Goal: Task Accomplishment & Management: Manage account settings

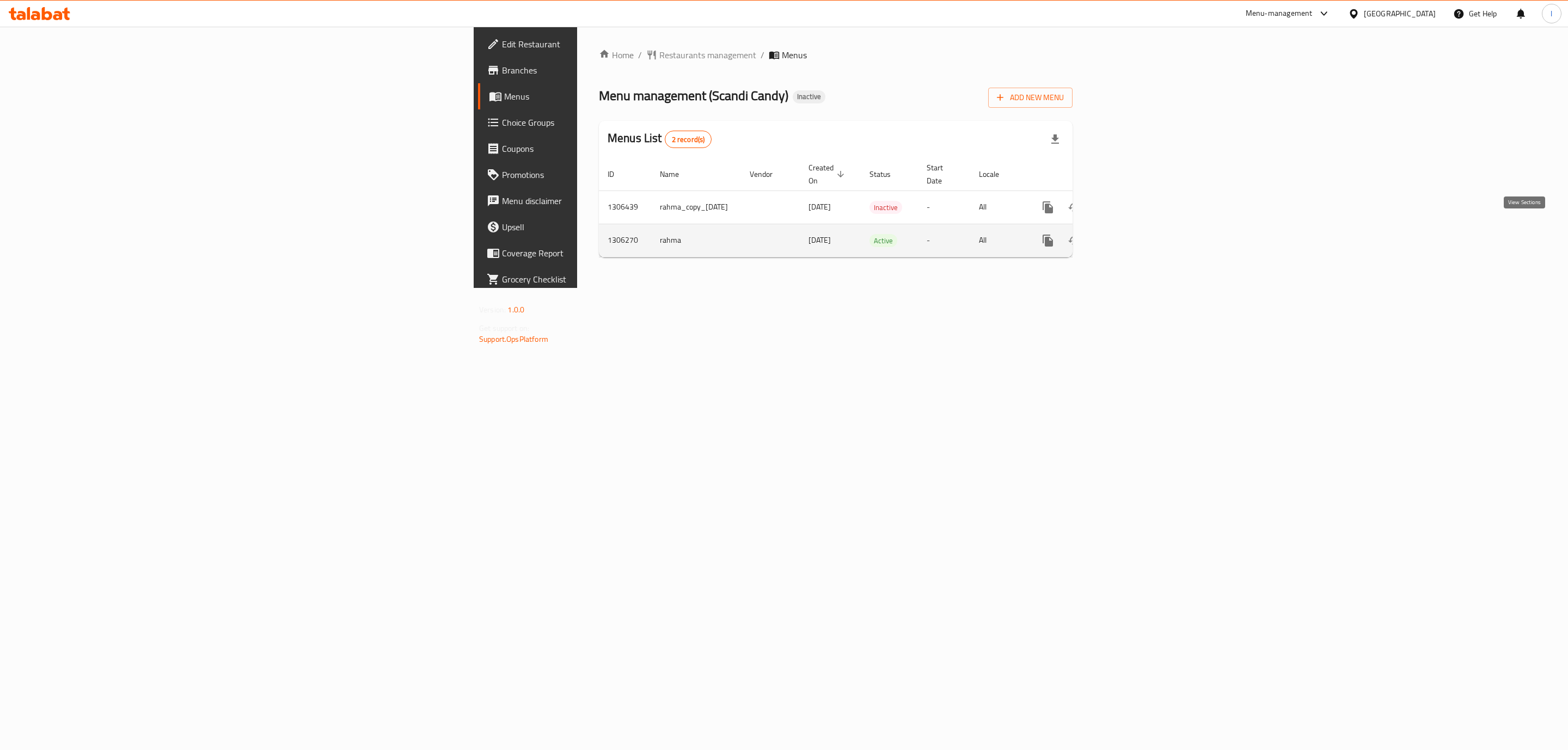
click at [1140, 227] on link "enhanced table" at bounding box center [1127, 240] width 26 height 26
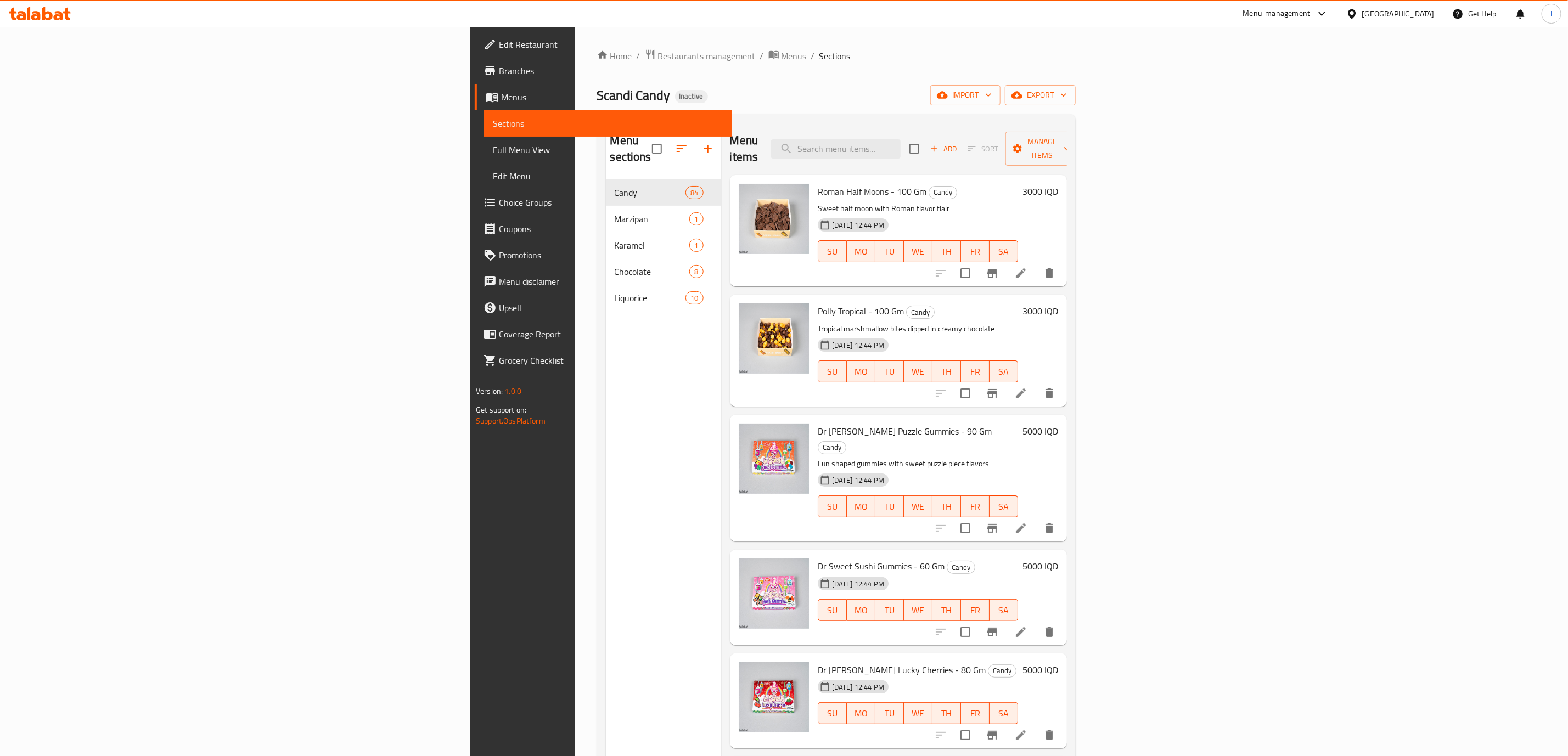
click at [493, 148] on span "Full Menu View" at bounding box center [608, 149] width 231 height 13
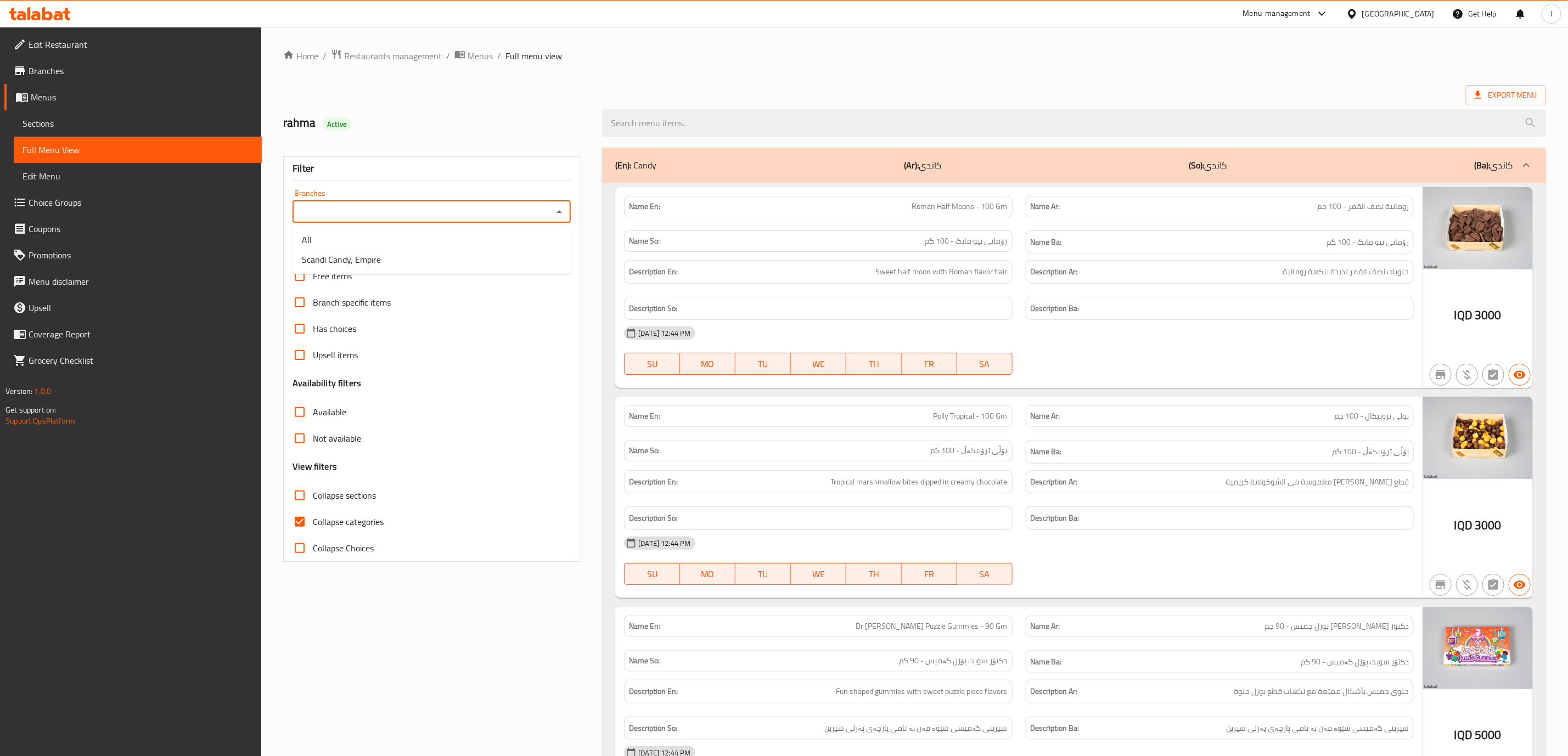
click at [450, 217] on input "Branches" at bounding box center [422, 212] width 254 height 15
click at [428, 264] on li "Scandi Candy, Empire" at bounding box center [432, 259] width 278 height 20
type input "Scandi Candy, Empire"
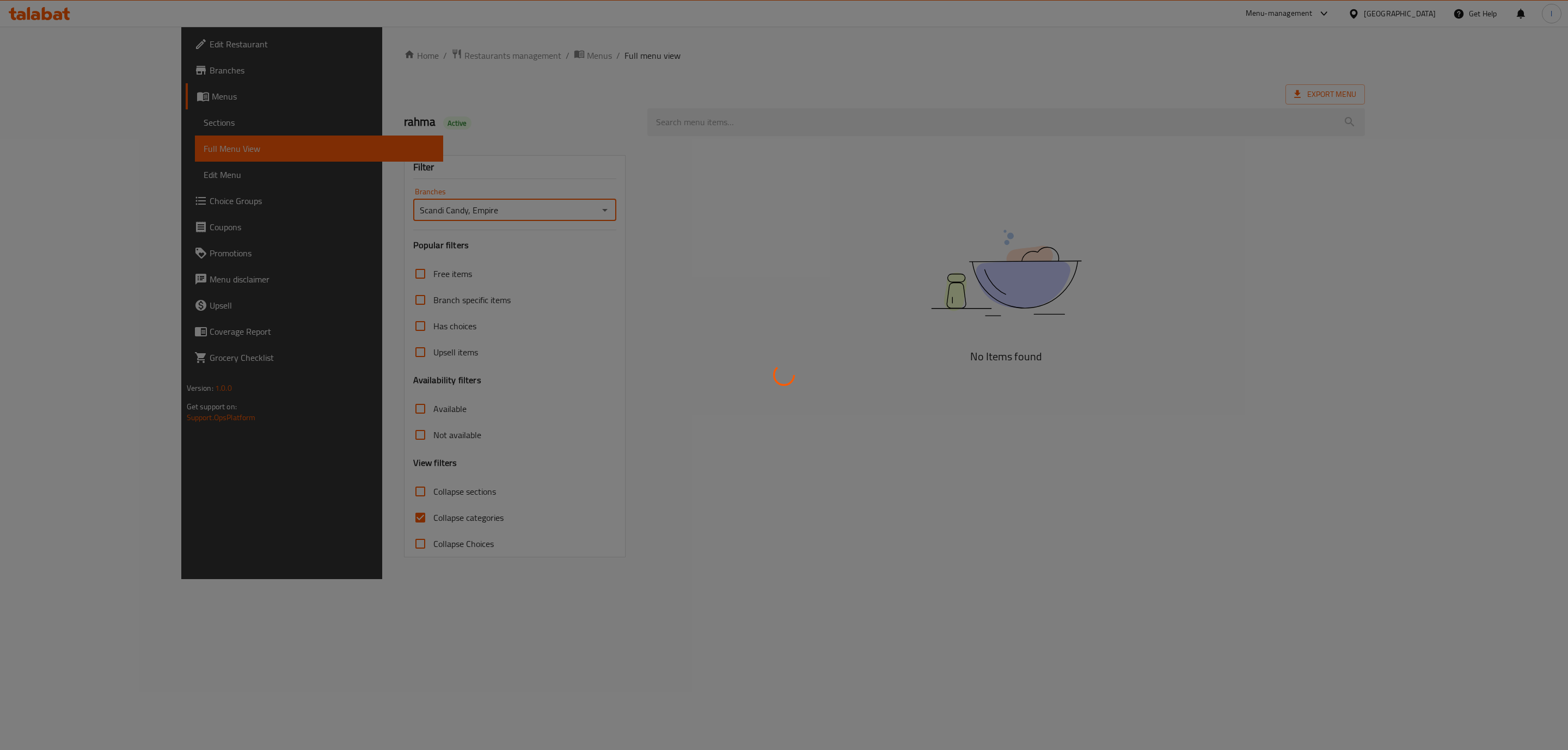
click at [324, 519] on div at bounding box center [784, 375] width 1568 height 750
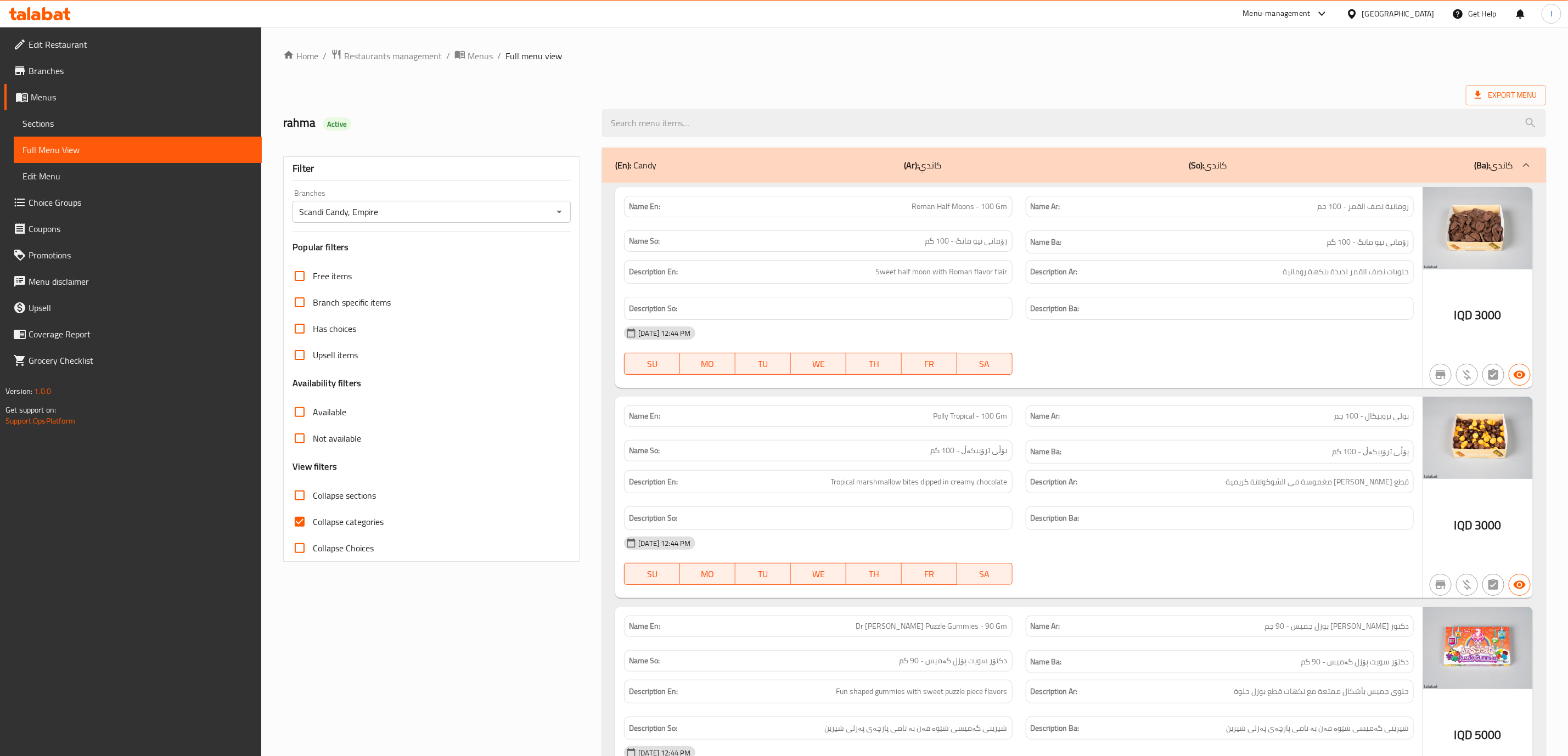
click at [314, 525] on span "Collapse categories" at bounding box center [348, 521] width 70 height 13
click at [313, 525] on input "Collapse categories" at bounding box center [300, 522] width 26 height 26
checkbox input "false"
click at [335, 492] on span "Collapse sections" at bounding box center [344, 495] width 63 height 13
click at [313, 492] on input "Collapse sections" at bounding box center [300, 495] width 26 height 26
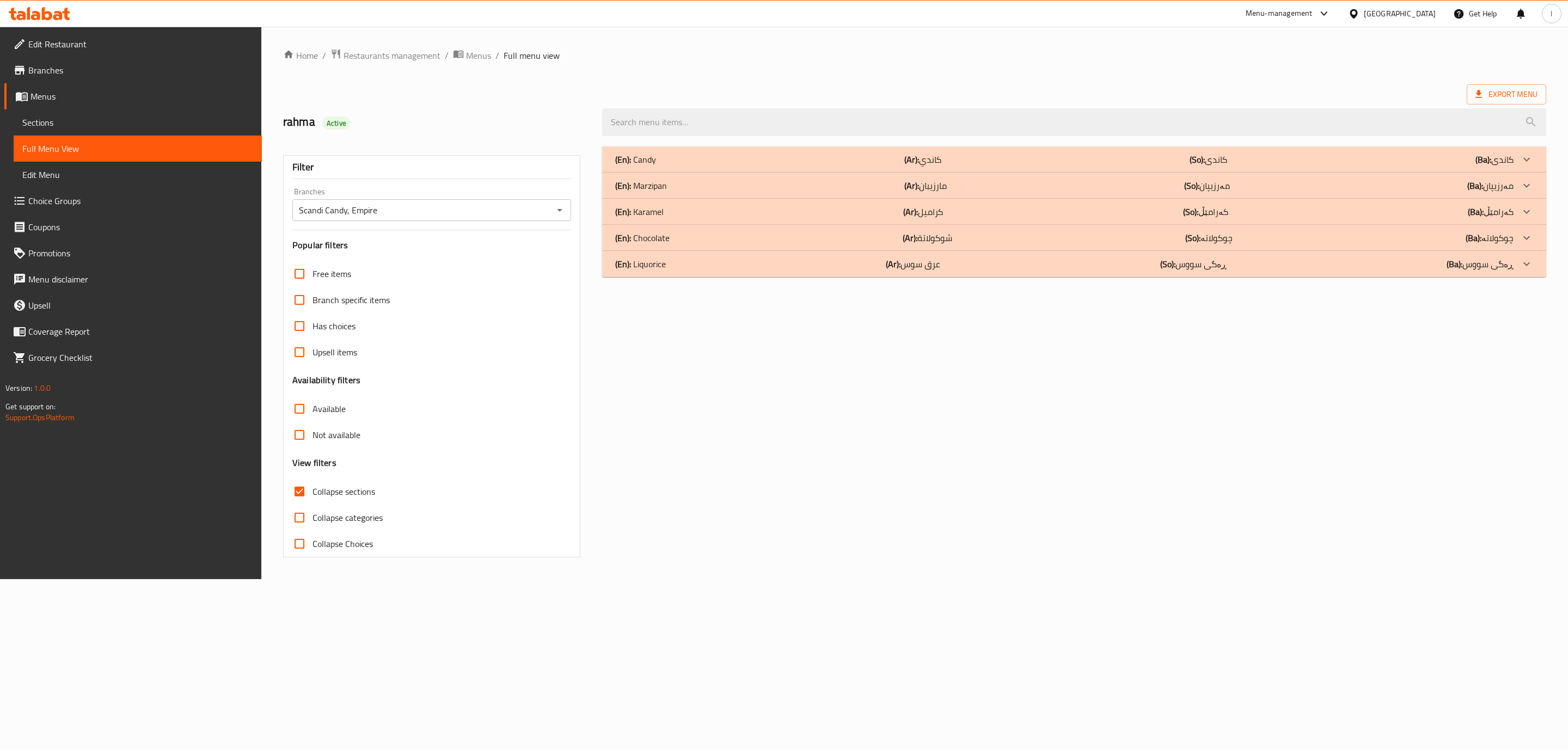
click at [323, 488] on span "Collapse sections" at bounding box center [343, 491] width 62 height 13
click at [313, 488] on input "Collapse sections" at bounding box center [299, 491] width 26 height 26
checkbox input "false"
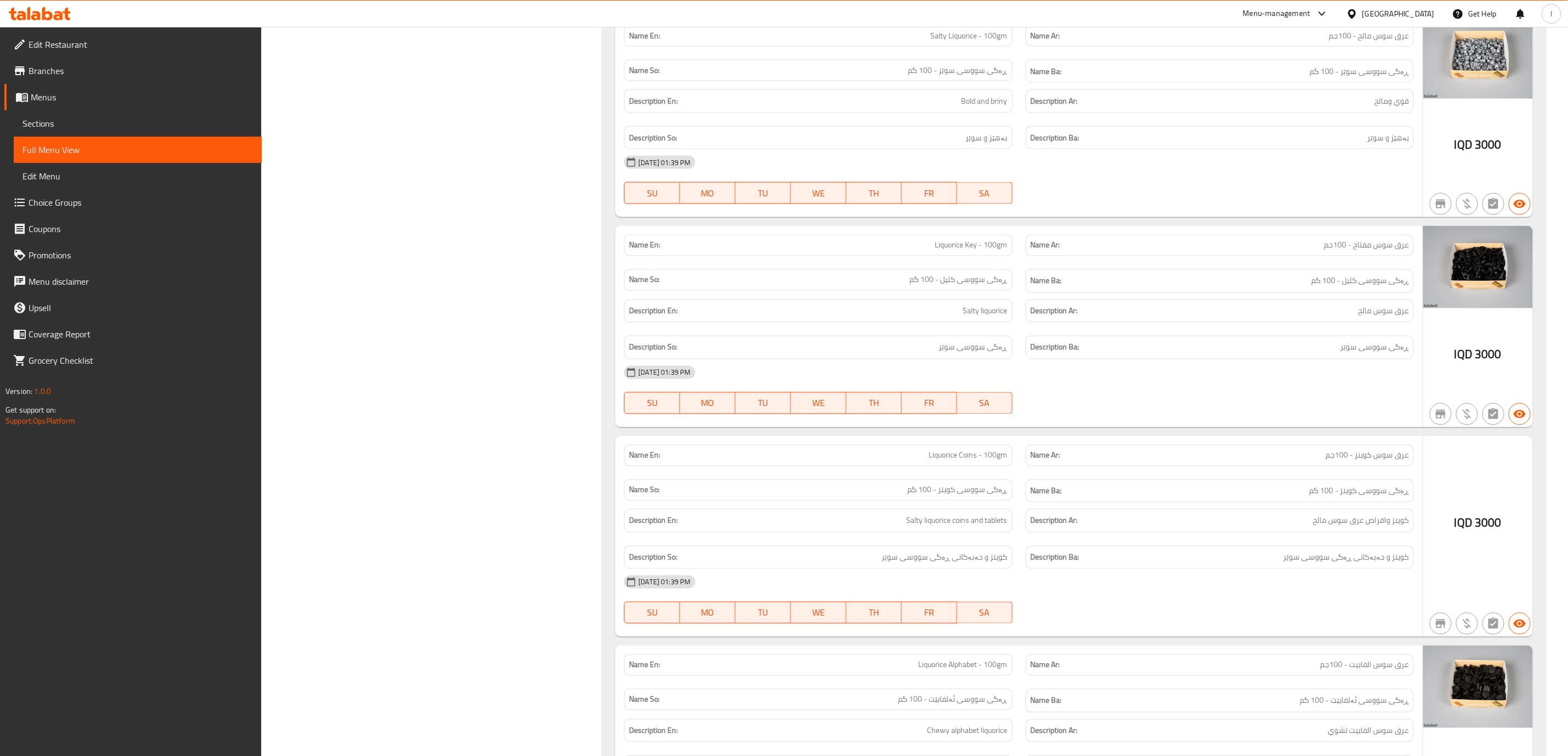
scroll to position [20103, 0]
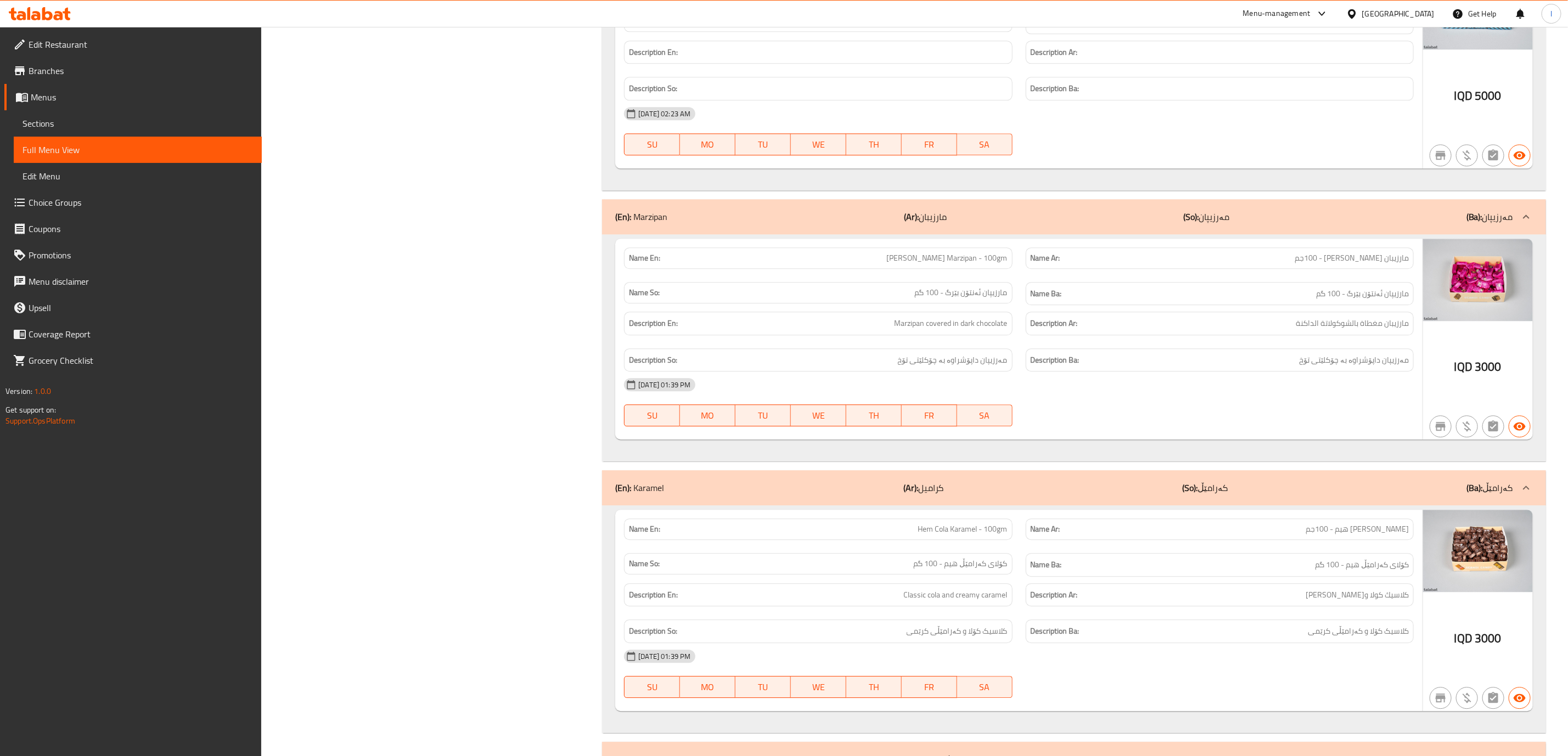
scroll to position [18183, 0]
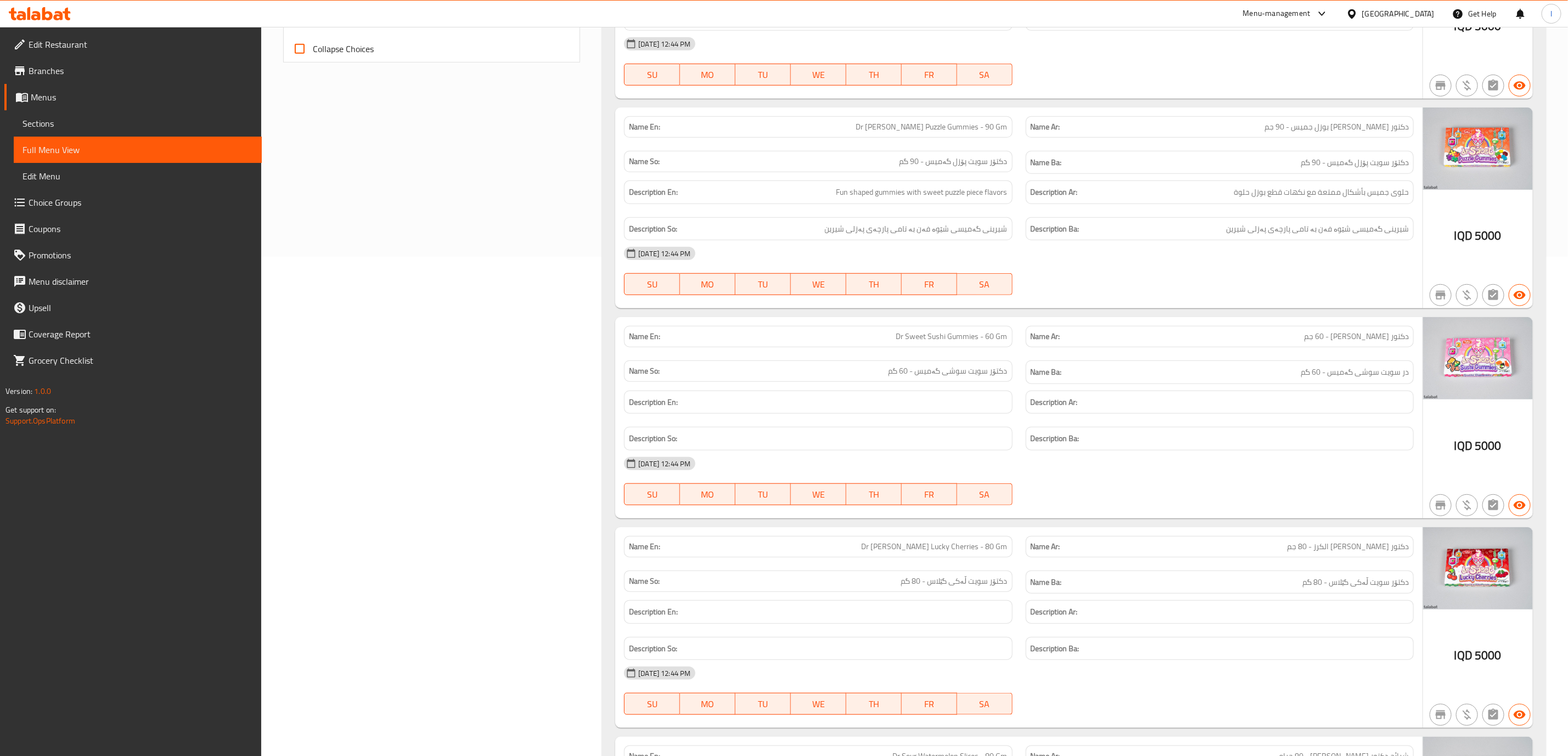
scroll to position [0, 0]
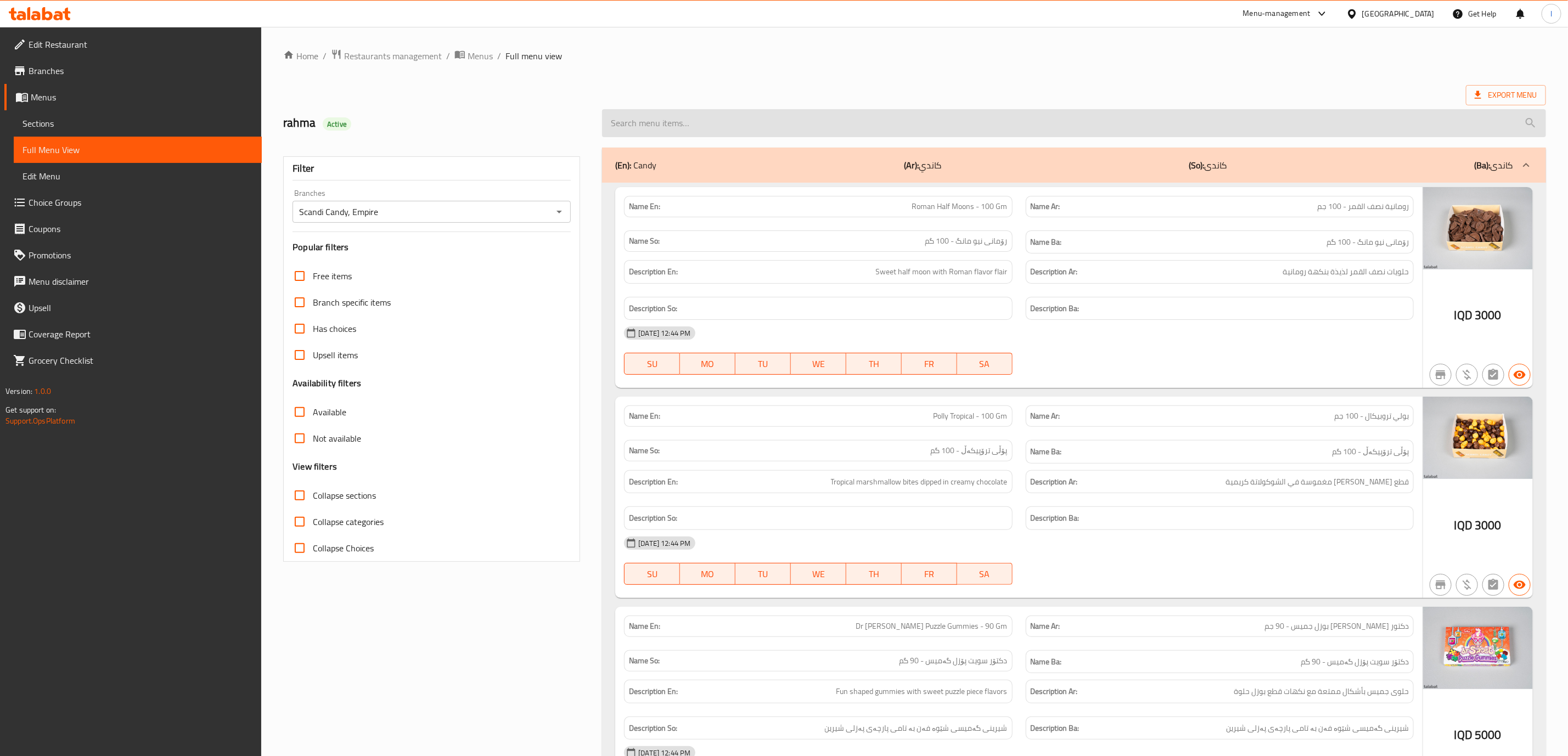
click at [1005, 127] on input "search" at bounding box center [1074, 123] width 944 height 28
paste input "sour watermelon"
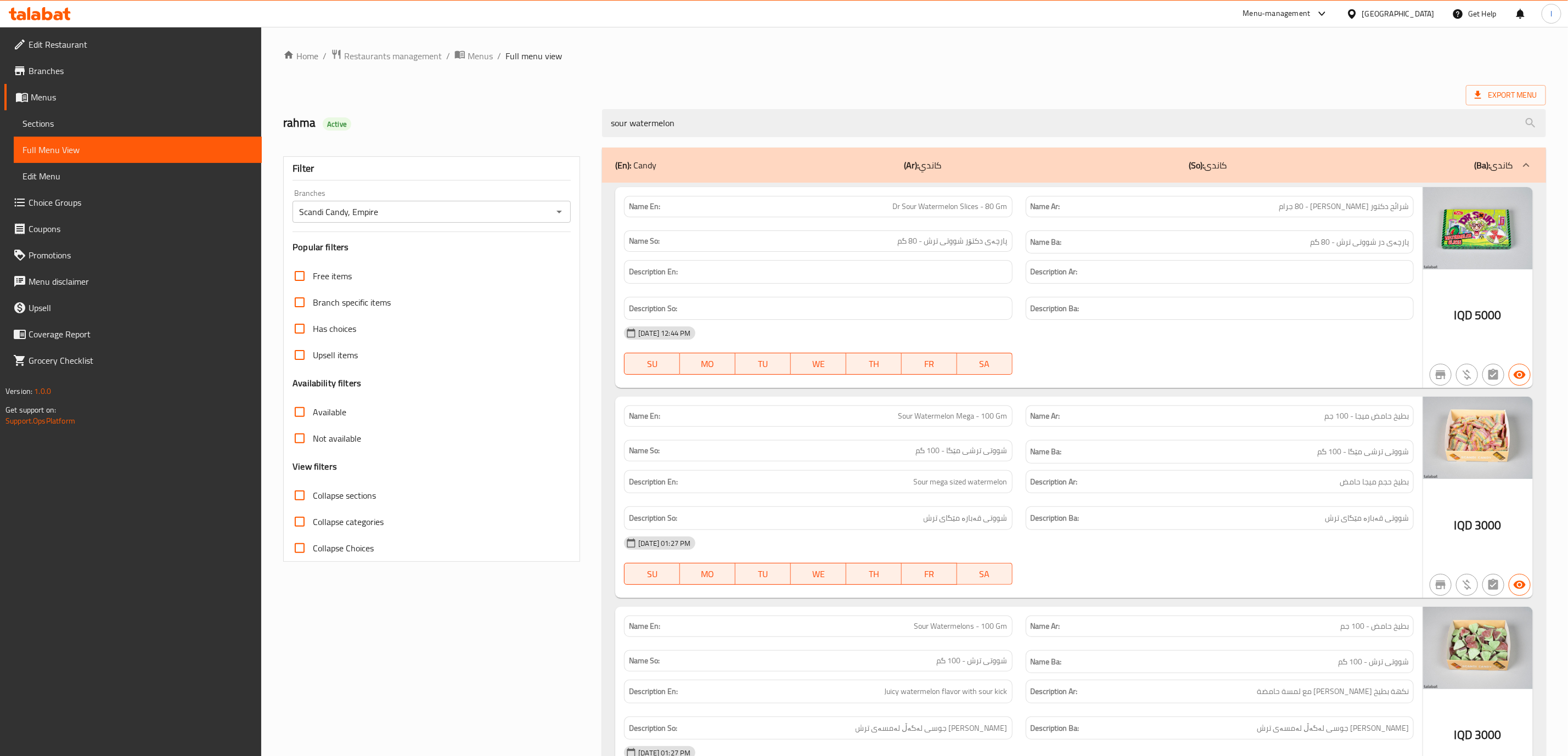
type input "sour watermelon"
click at [1090, 351] on div "18-08-2025 12:44 PM SU MO TU WE TH FR SA" at bounding box center [1019, 350] width 803 height 61
click at [1201, 284] on div "Description Ar:" at bounding box center [1220, 272] width 388 height 23
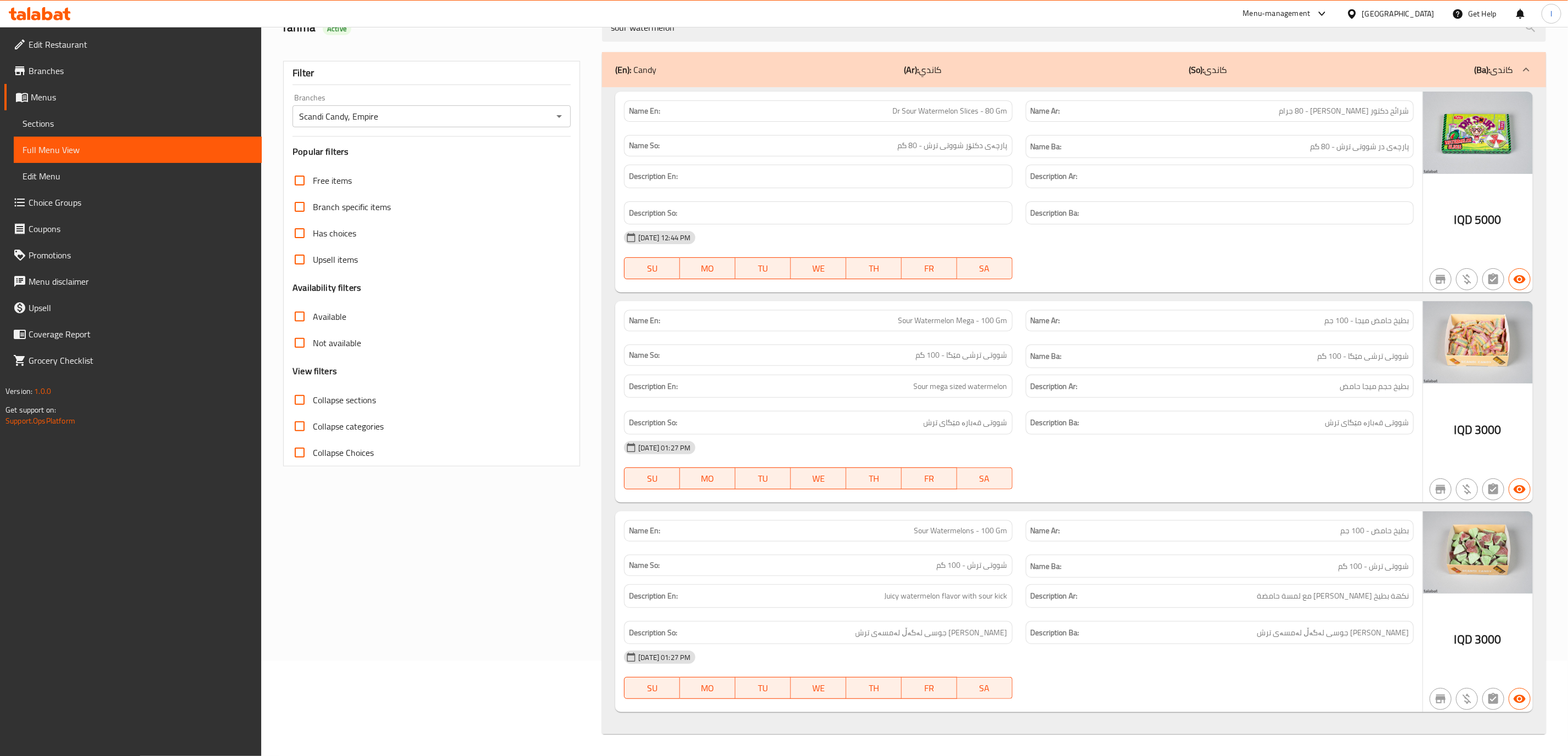
click at [35, 17] on icon at bounding box center [36, 16] width 10 height 10
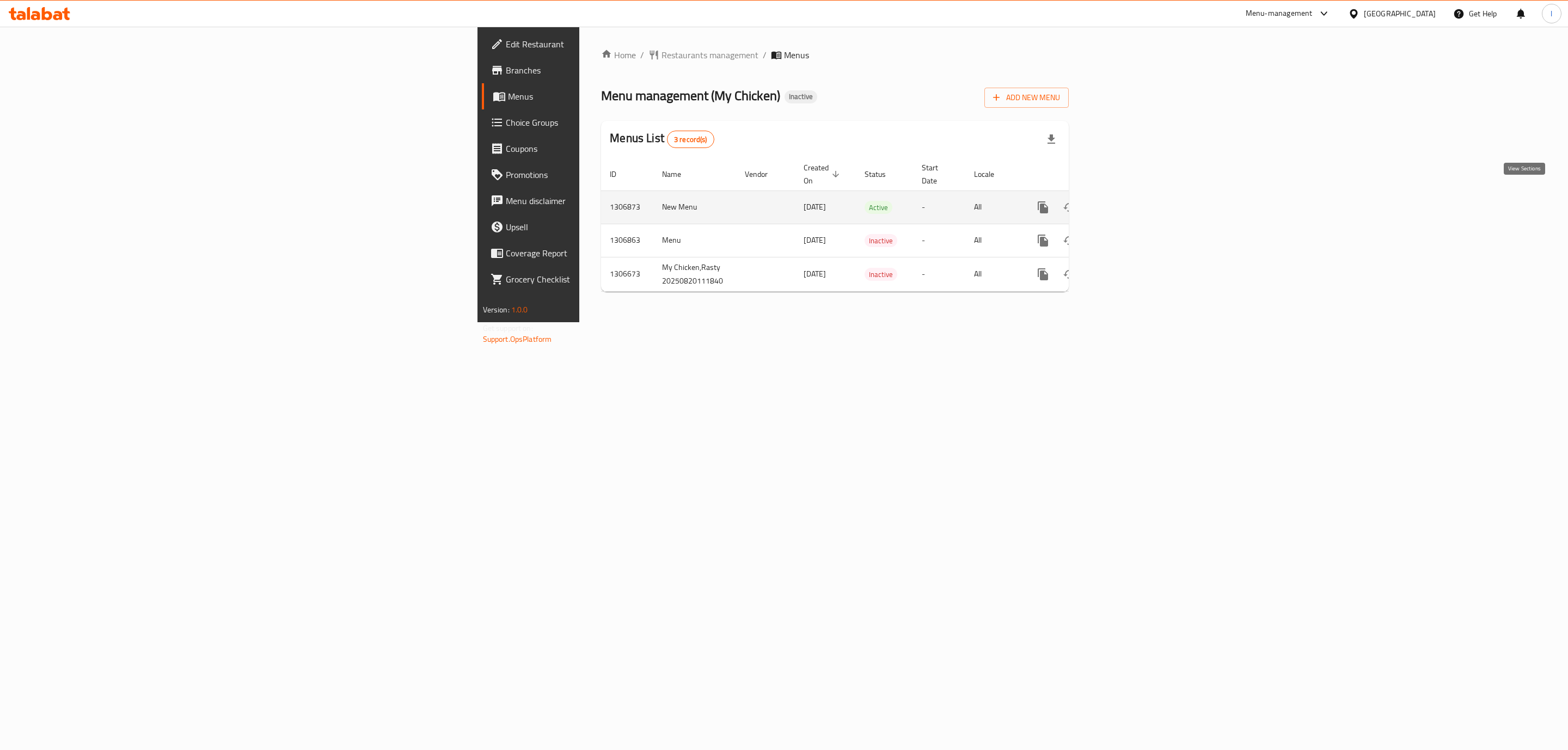
click at [1128, 201] on icon "enhanced table" at bounding box center [1121, 207] width 13 height 13
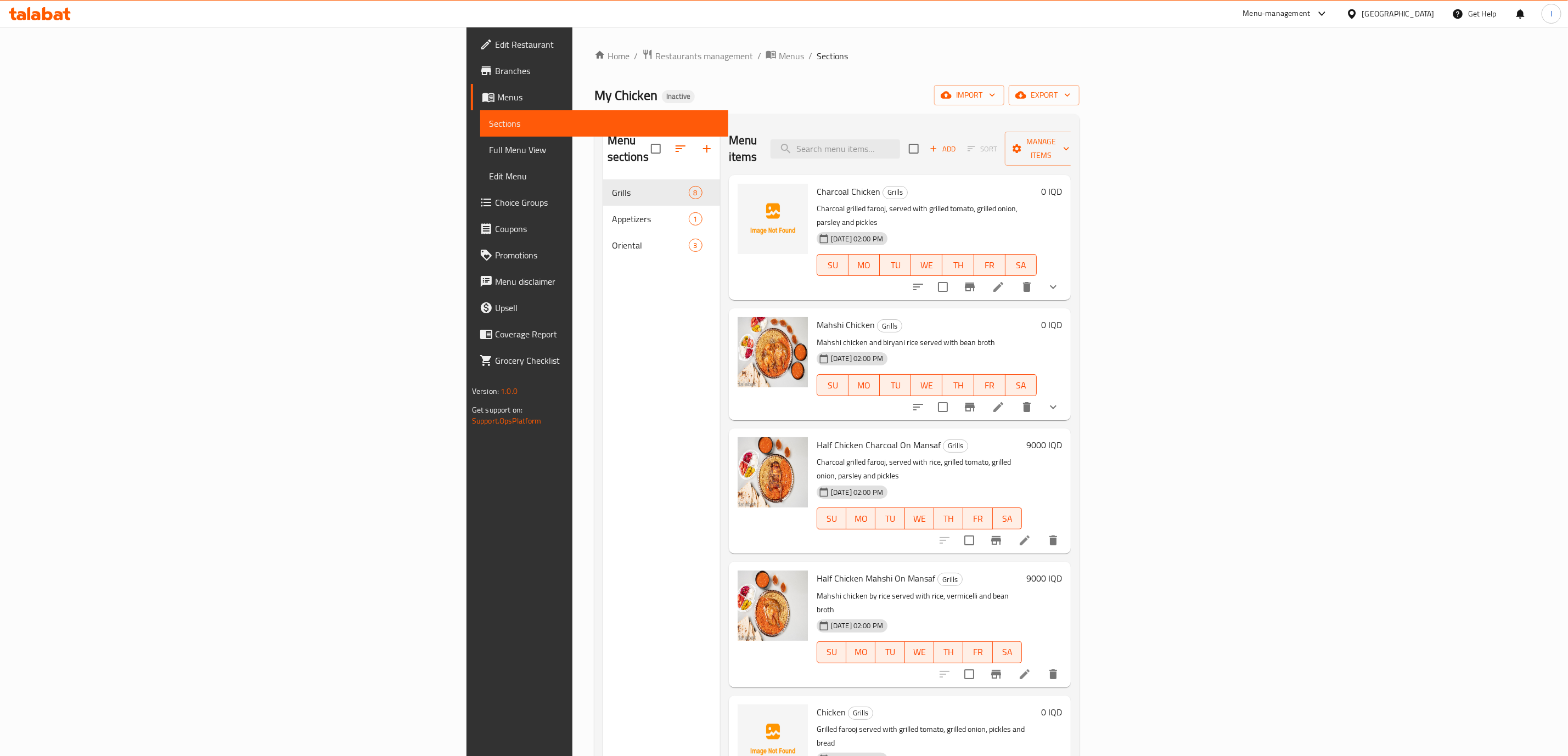
click at [489, 150] on span "Full Menu View" at bounding box center [604, 149] width 231 height 13
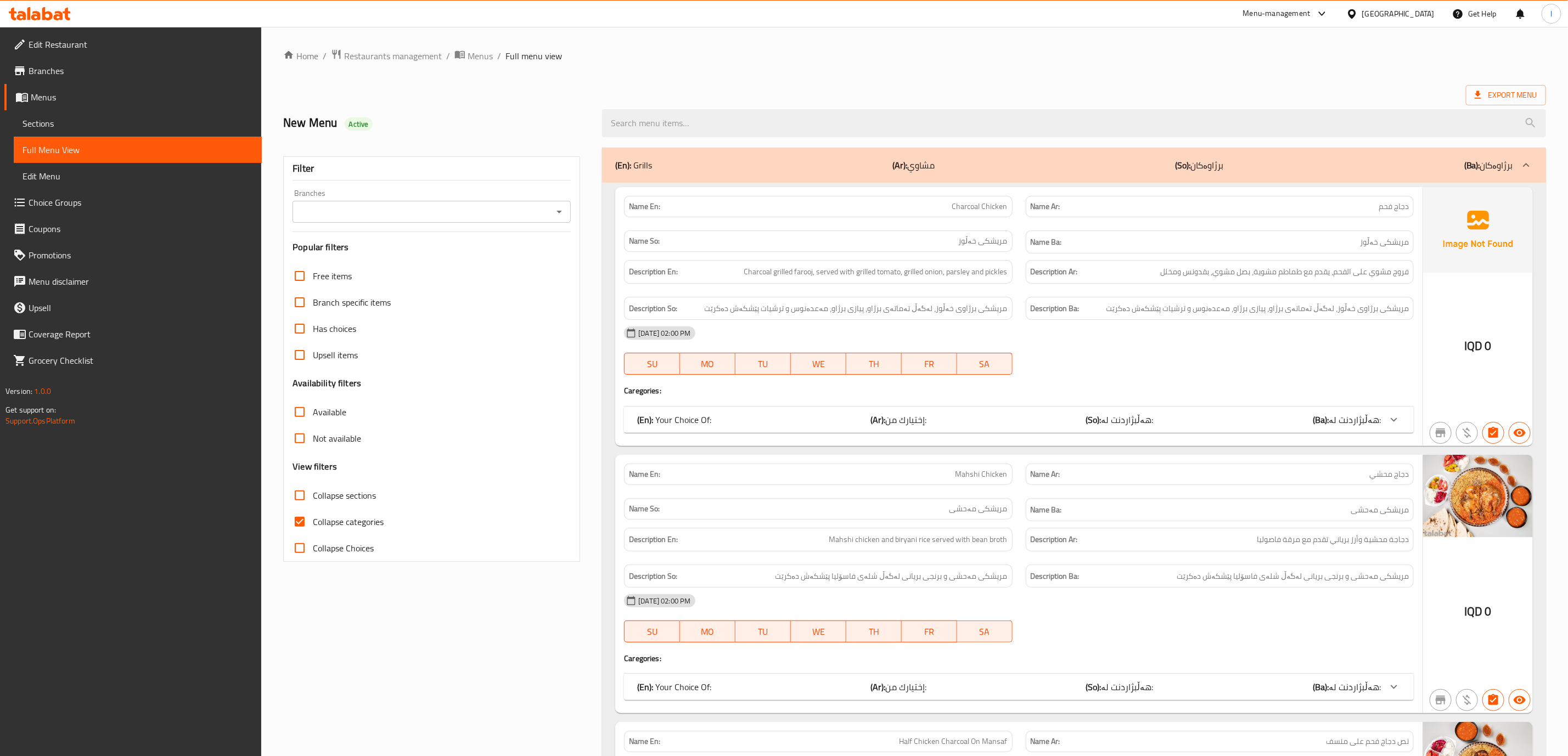
click at [397, 213] on input "Branches" at bounding box center [422, 212] width 254 height 15
click at [356, 254] on span "My Chicken, Rasty" at bounding box center [336, 259] width 68 height 13
type input "My Chicken, Rasty"
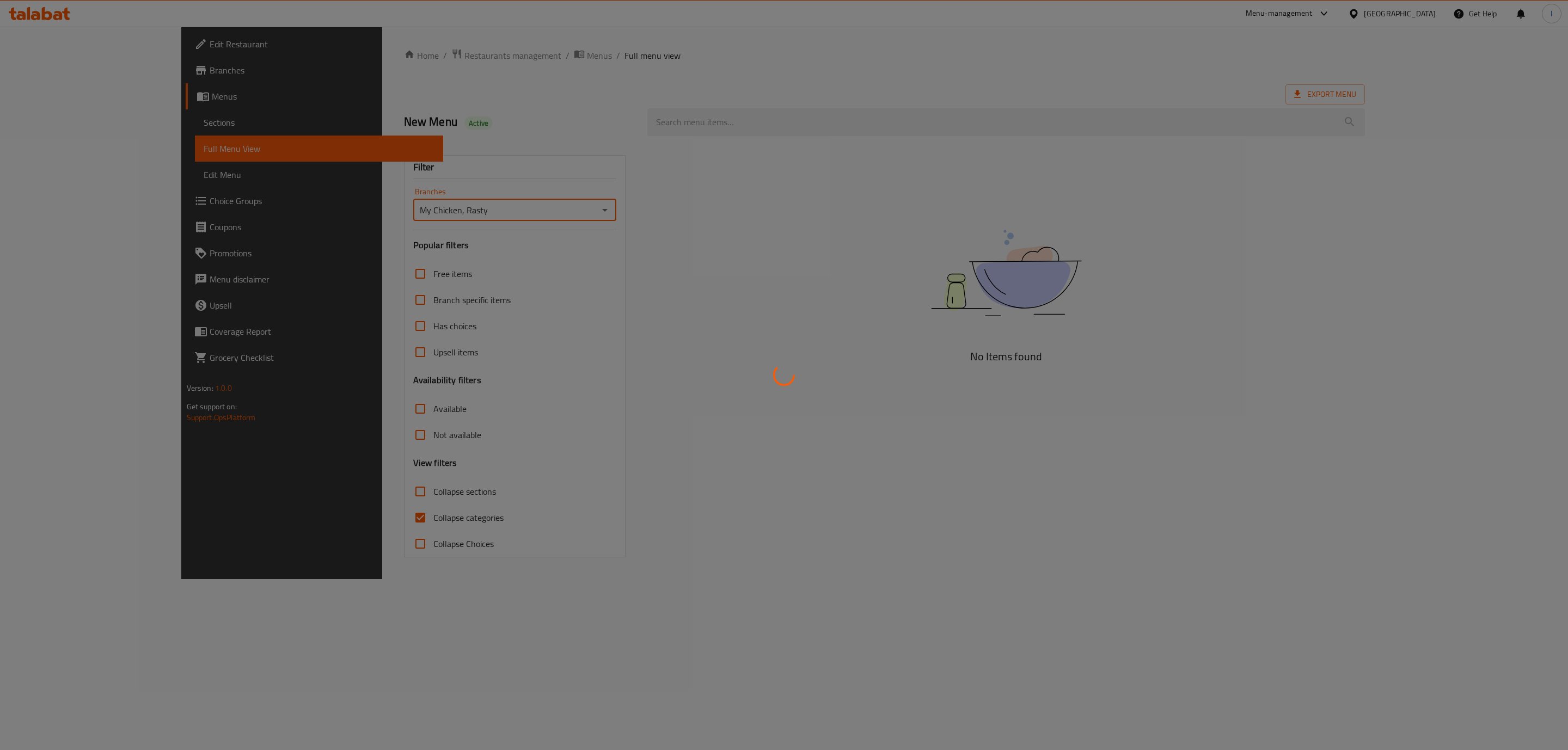
click at [299, 532] on div at bounding box center [784, 375] width 1568 height 750
click at [325, 516] on div at bounding box center [784, 375] width 1568 height 750
click at [301, 518] on div at bounding box center [784, 375] width 1568 height 750
click at [310, 507] on div at bounding box center [784, 375] width 1568 height 750
click at [304, 518] on div at bounding box center [784, 375] width 1568 height 750
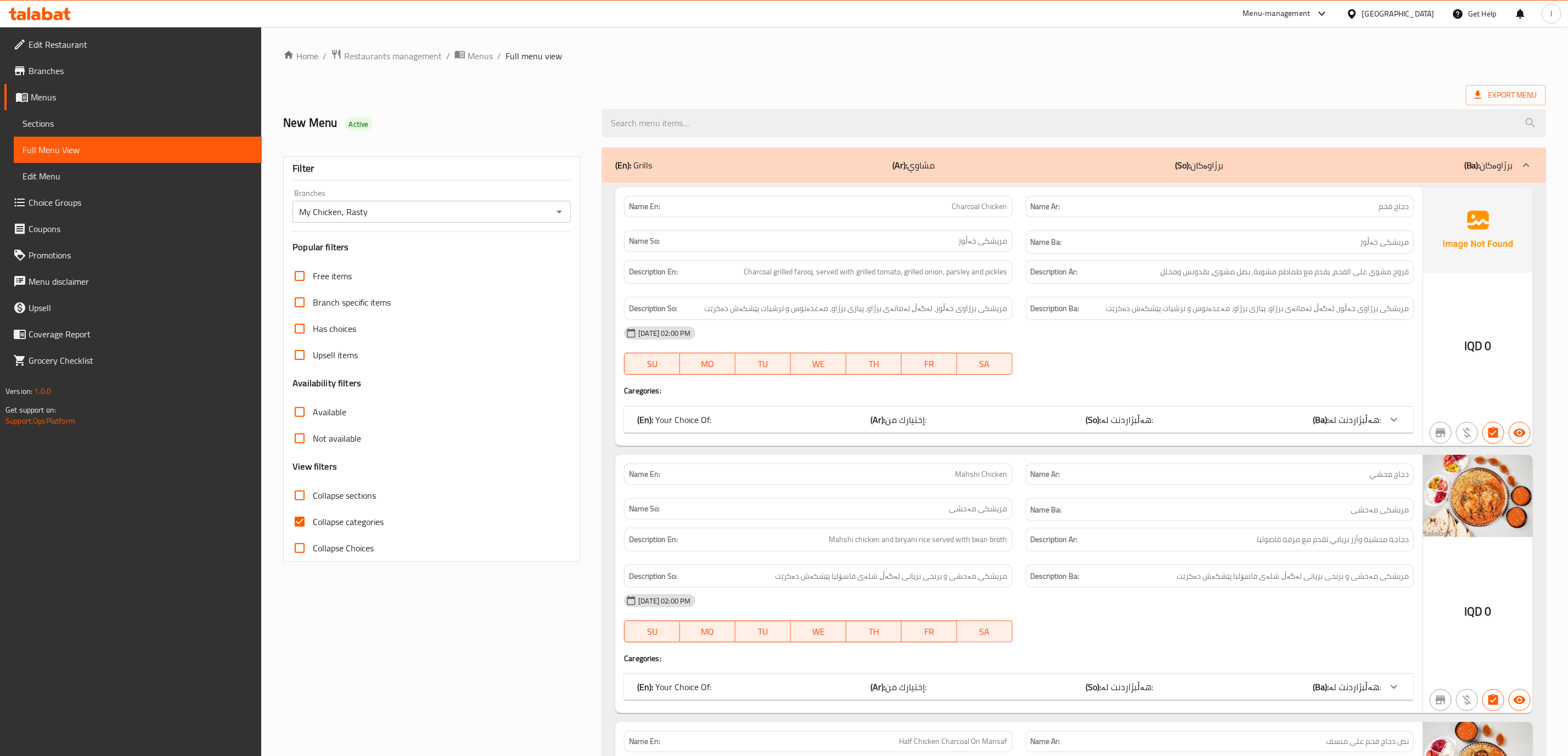
click at [306, 522] on input "Collapse categories" at bounding box center [300, 522] width 26 height 26
checkbox input "false"
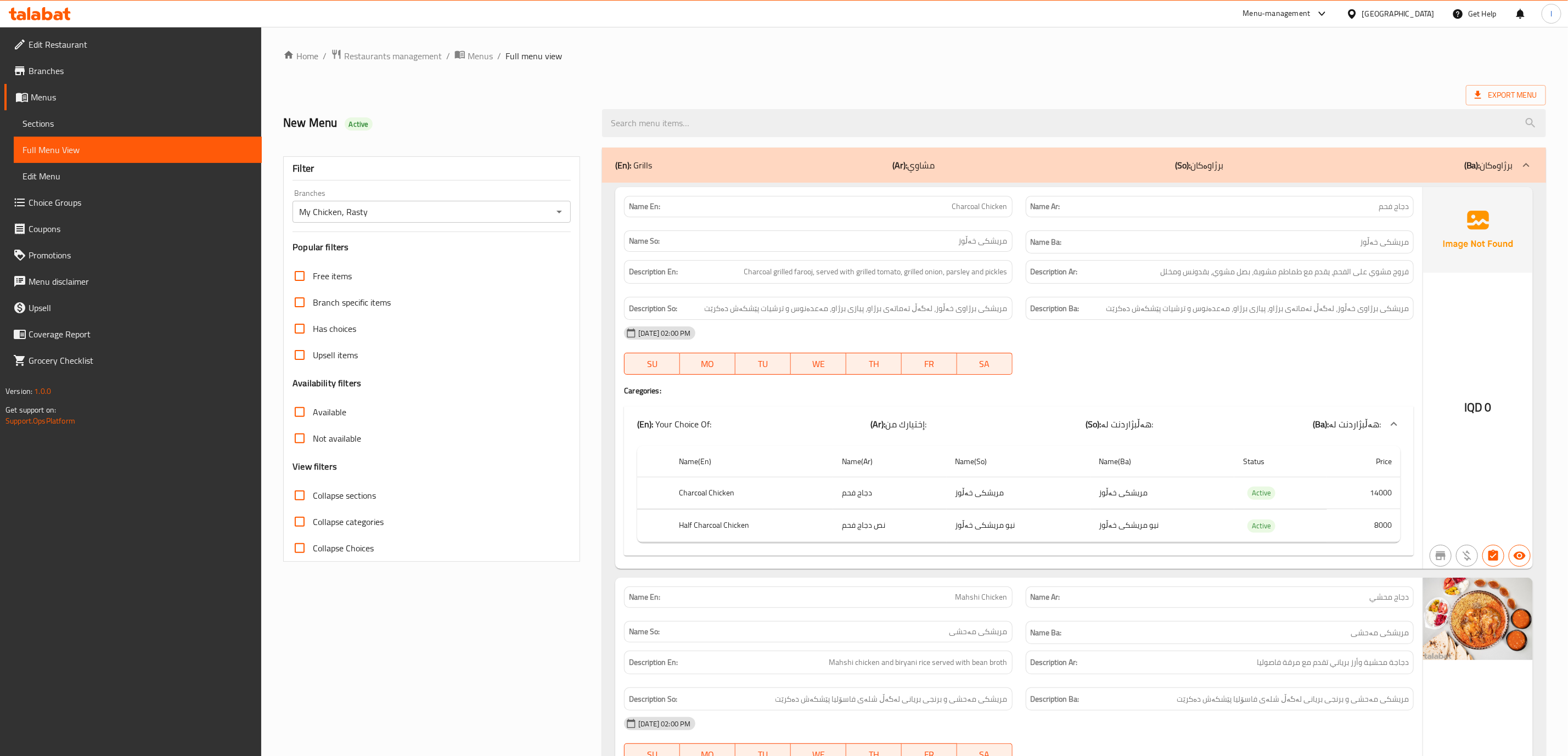
click at [318, 501] on span "Collapse sections" at bounding box center [344, 495] width 63 height 13
click at [313, 501] on input "Collapse sections" at bounding box center [300, 495] width 26 height 26
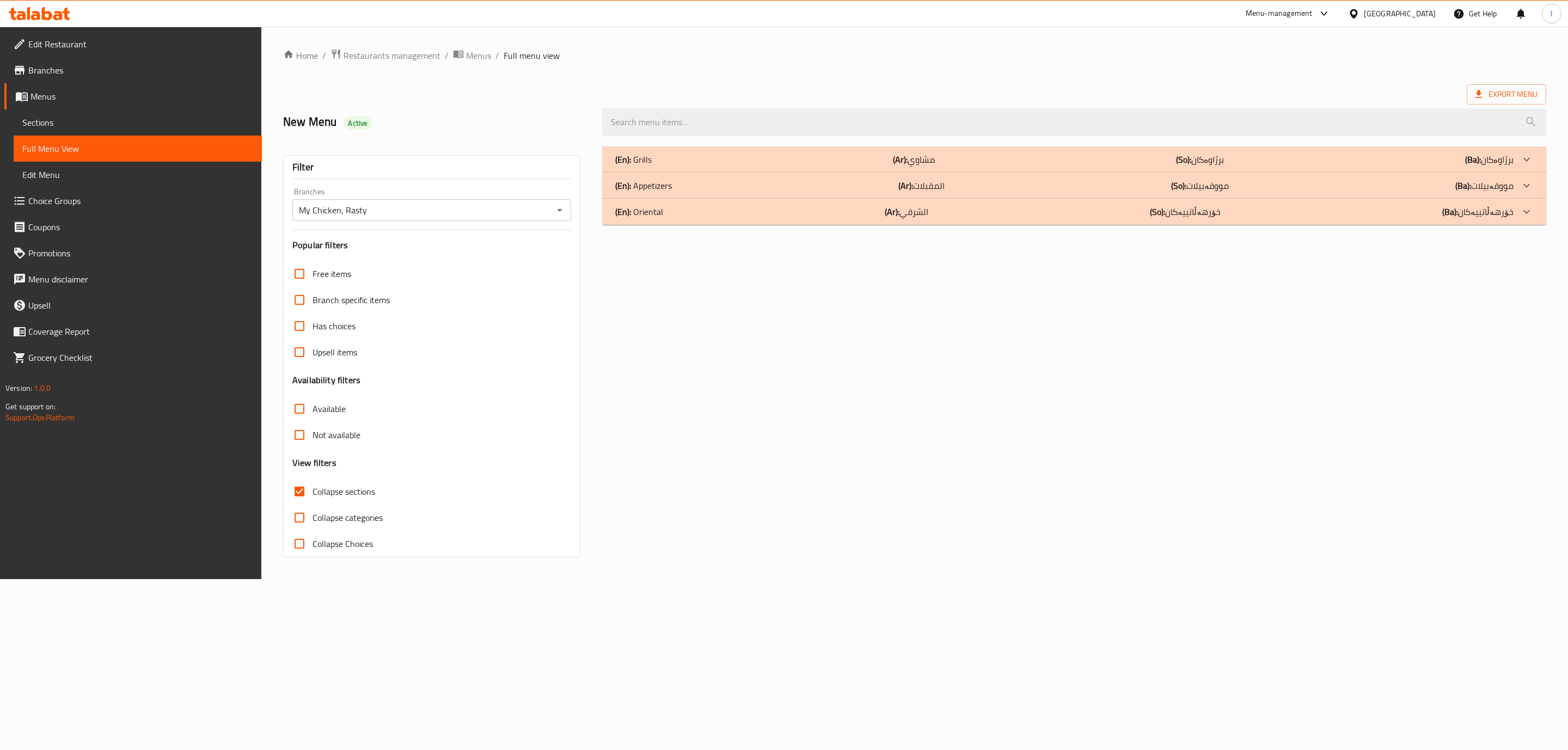
click at [319, 493] on span "Collapse sections" at bounding box center [343, 491] width 62 height 13
click at [313, 493] on input "Collapse sections" at bounding box center [299, 491] width 26 height 26
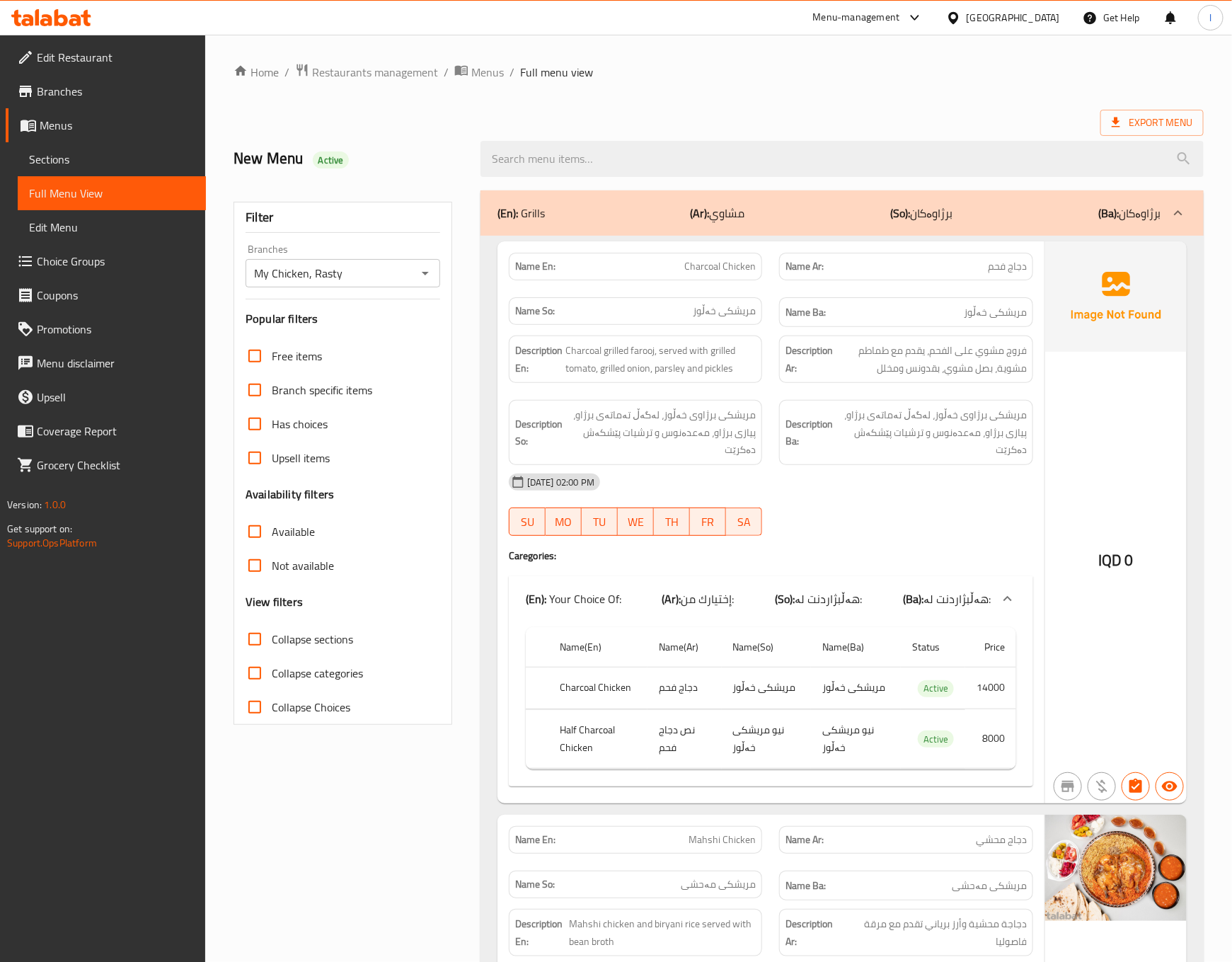
click at [648, 431] on span "مریشکی برژاوی خەڵوز، لەگەڵ تەماتەی برژاو، پیازی برژاو، مەعدەنوس و ترشیات پێشکەش…" at bounding box center [661, 432] width 192 height 53
click at [321, 635] on span "Collapse sections" at bounding box center [312, 639] width 81 height 17
click at [272, 635] on input "Collapse sections" at bounding box center [255, 639] width 34 height 34
checkbox input "true"
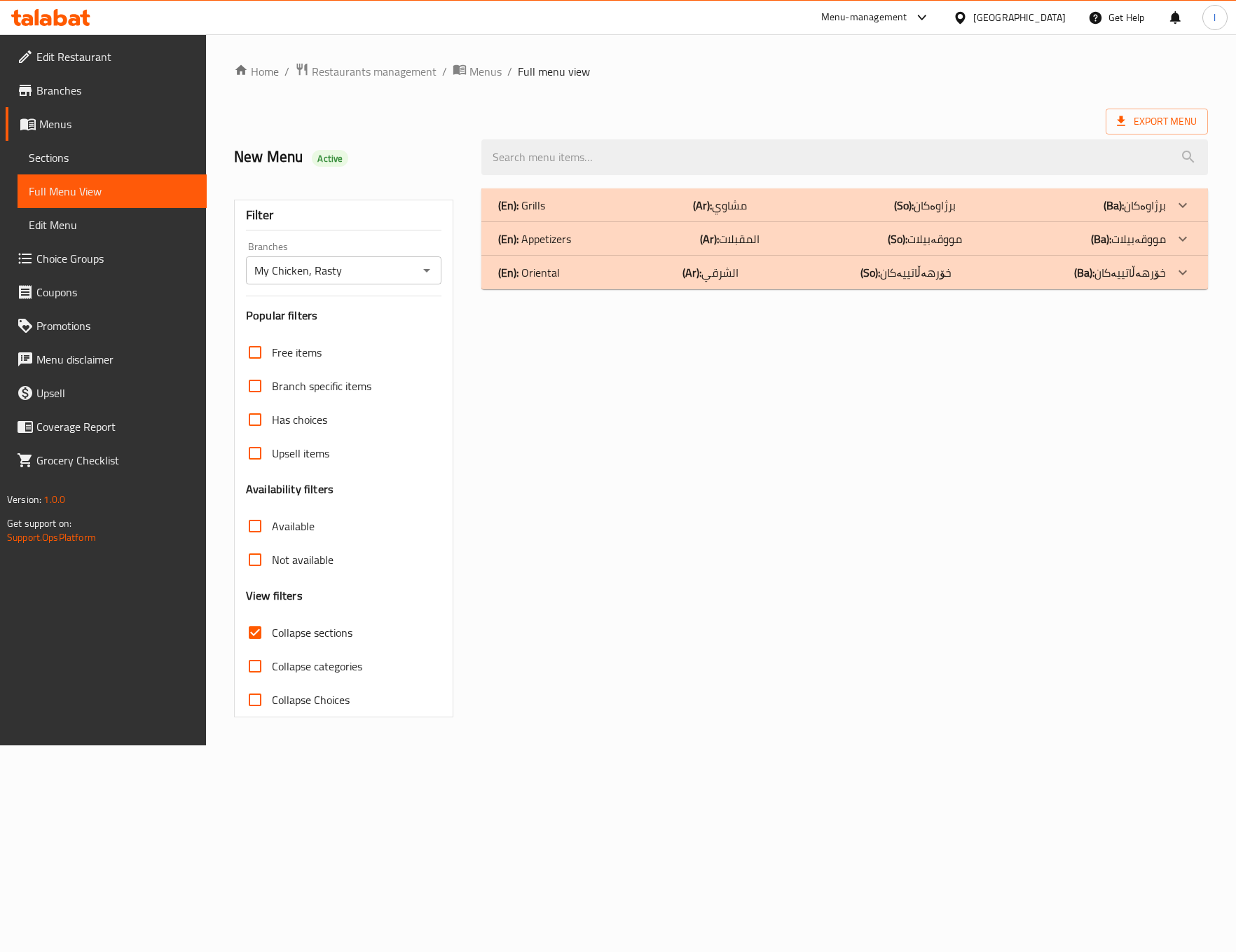
click at [782, 194] on div "(En): Grills (Ar): مشاوي (So): برژاوەکان (Ba): برژاوەکان" at bounding box center [844, 205] width 726 height 33
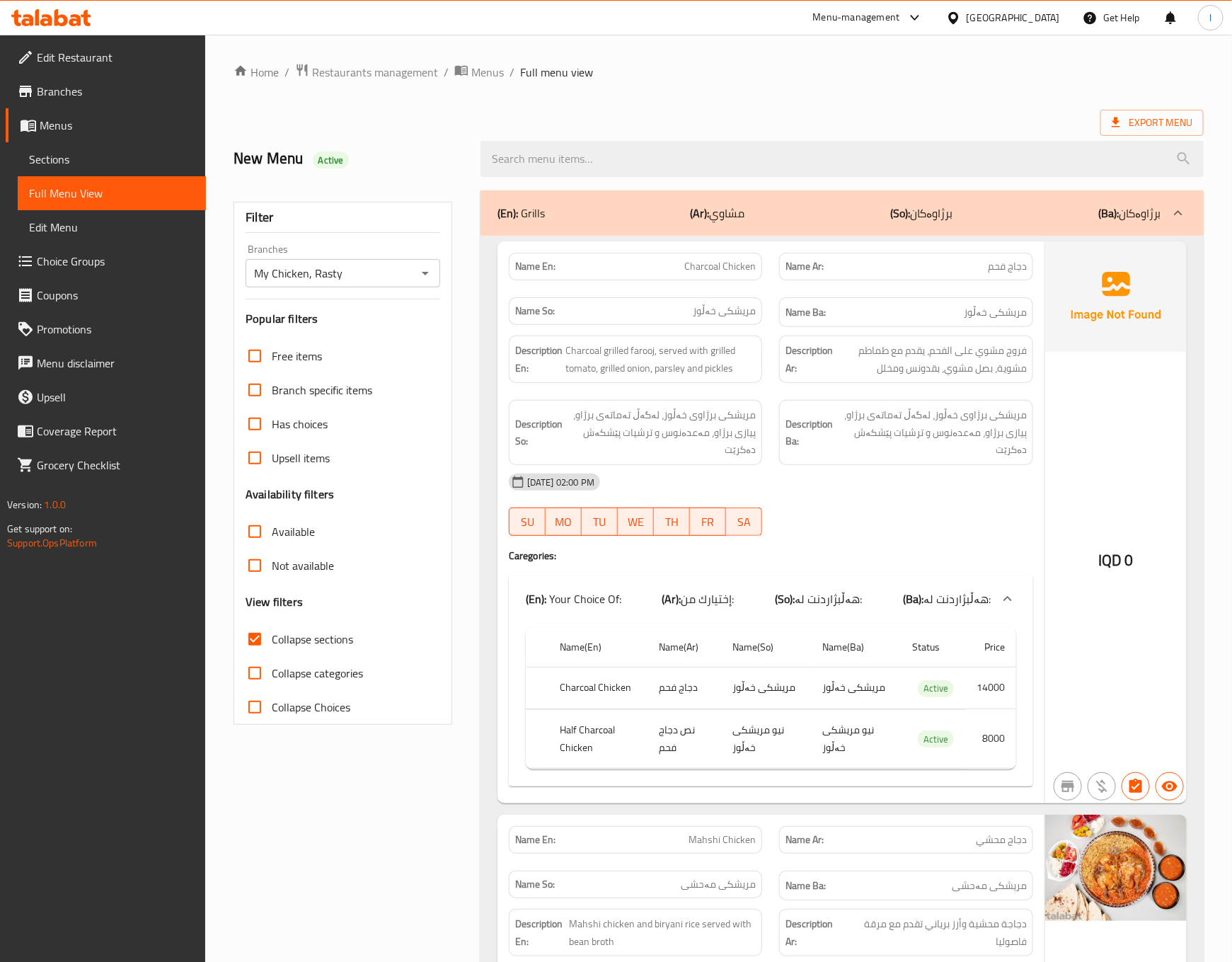
click at [790, 198] on div "(En): Grills (Ar): مشاوي (So): برژاوەکان (Ba): برژاوەکان" at bounding box center [842, 213] width 723 height 45
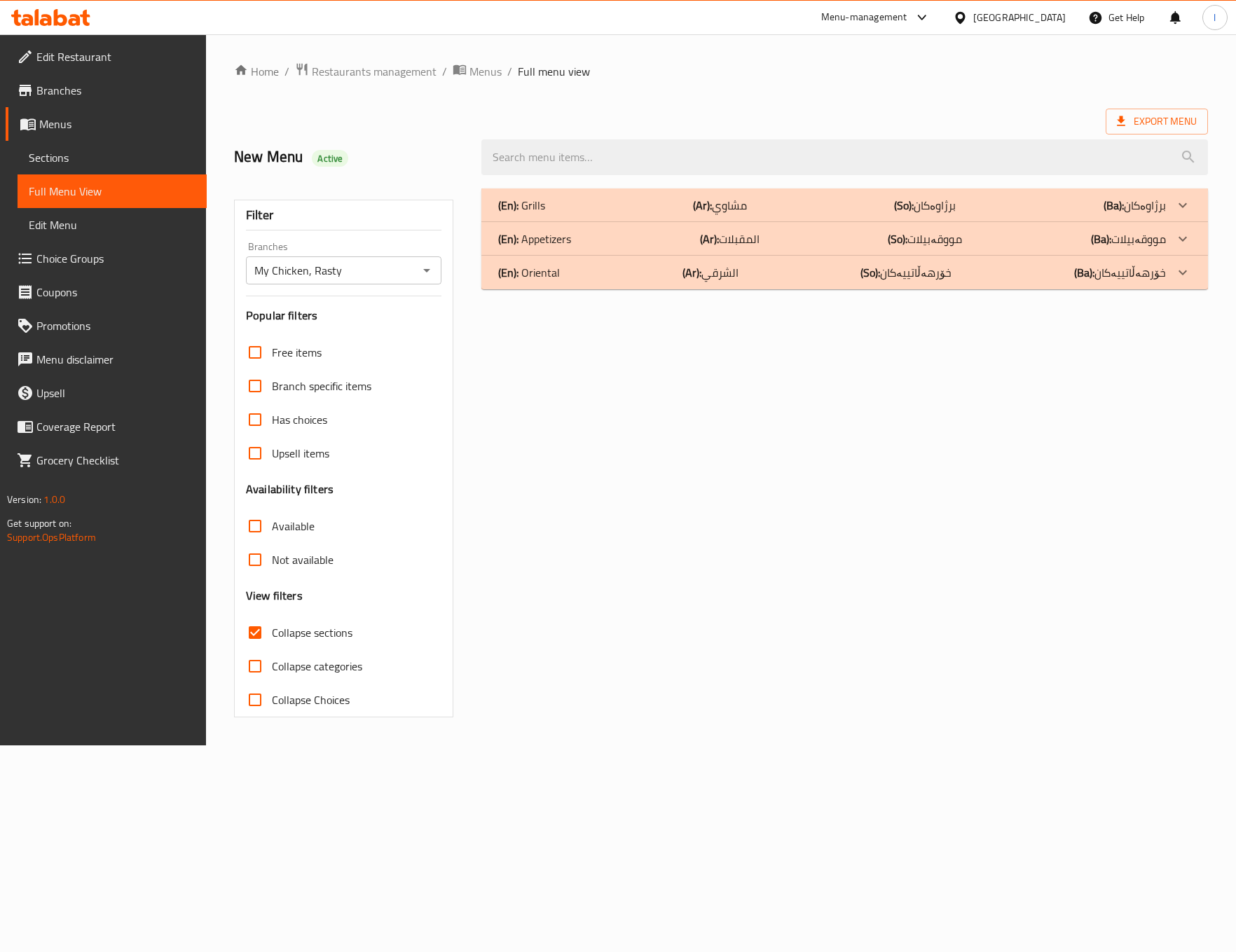
click at [773, 213] on div "(En): Oriental (Ar): الشرقي (So): خۆرهەڵاتییەکان (Ba): خۆرهەڵاتییەکان" at bounding box center [831, 205] width 666 height 17
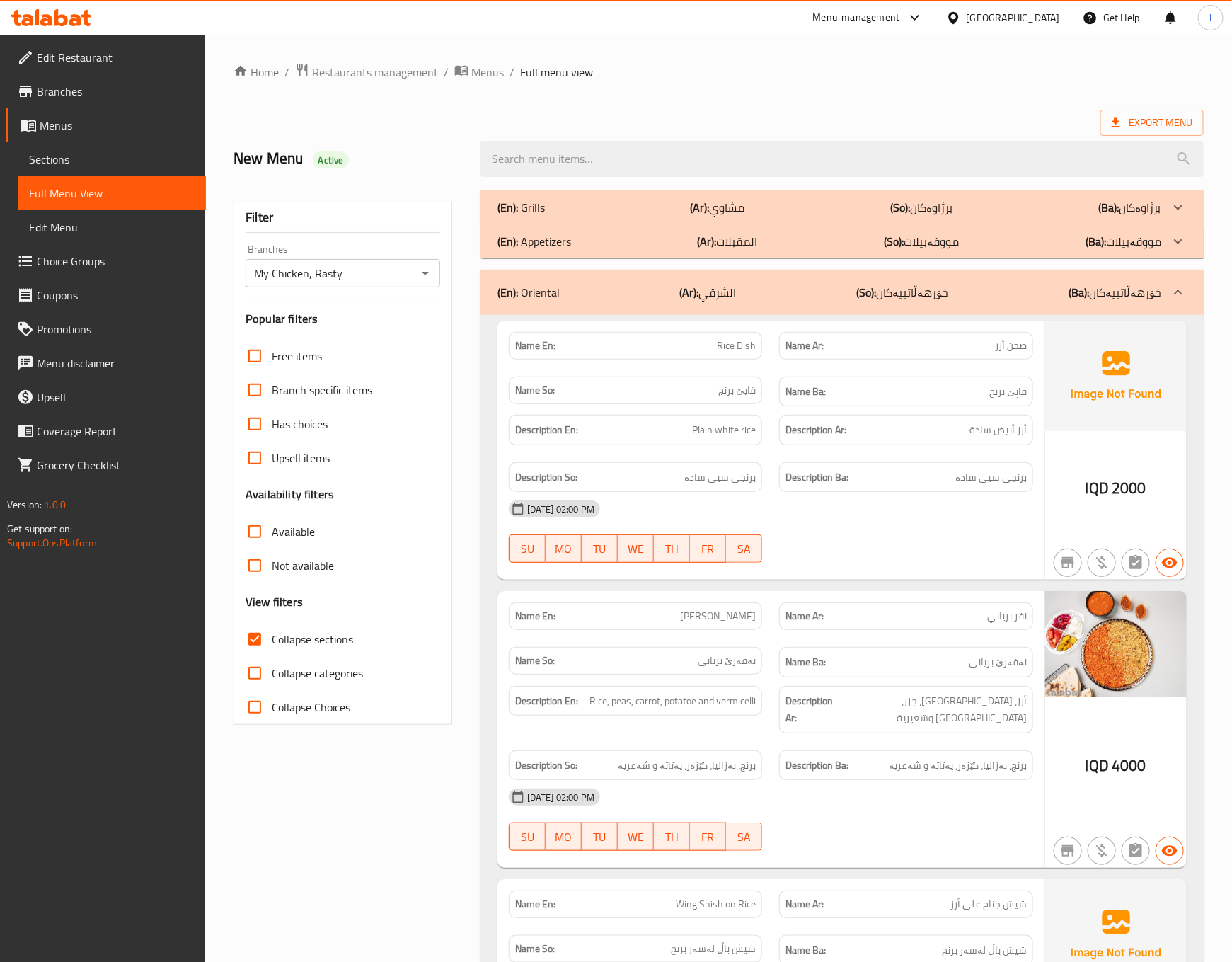
click at [781, 278] on div "(En): Oriental (Ar): الشرقي (So): خۆرهەڵاتییەکان (Ba): خۆرهەڵاتییەکان" at bounding box center [842, 292] width 723 height 45
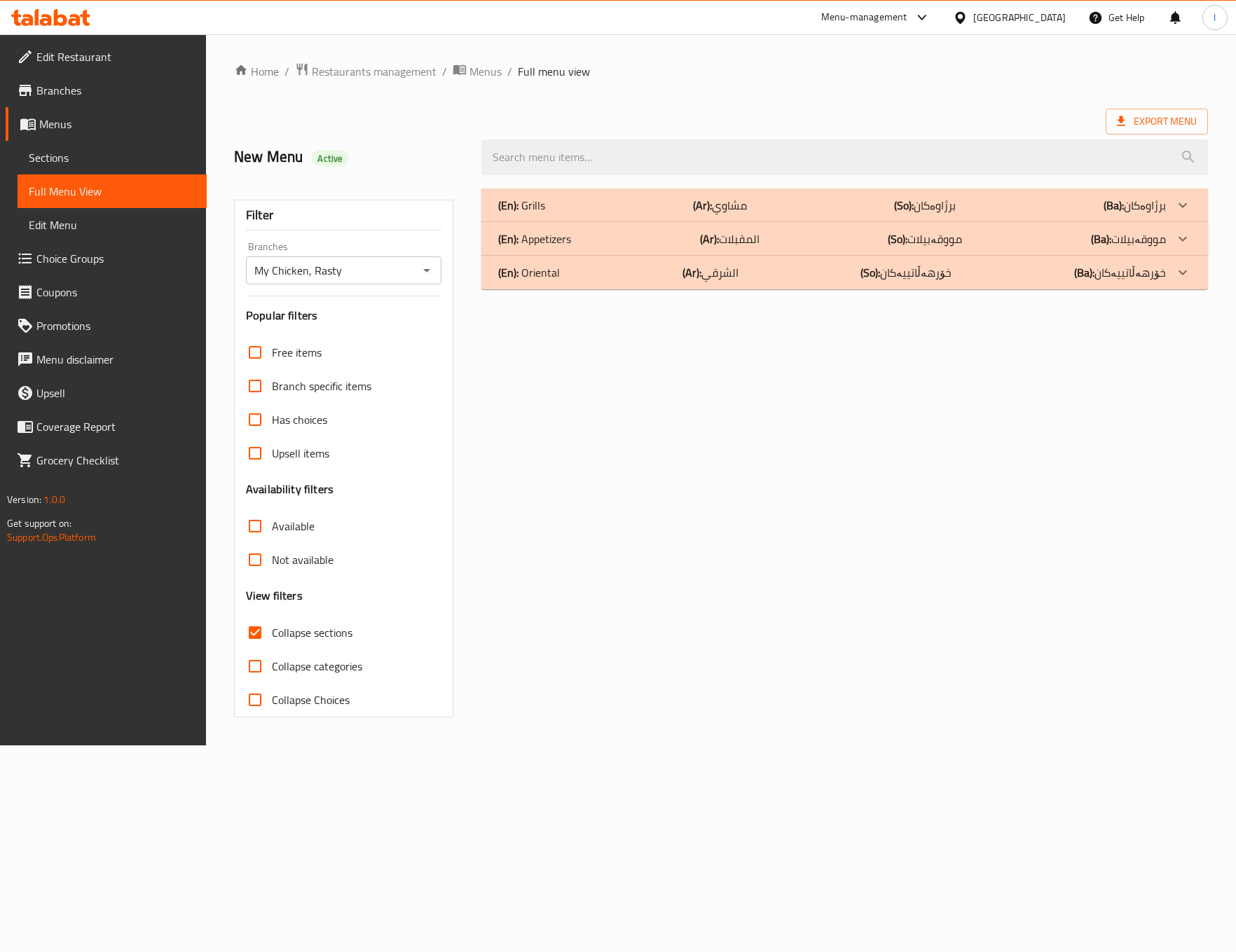
click at [666, 197] on div "(En): Grills (Ar): مشاوي (So): برژاوەکان (Ba): برژاوەکان" at bounding box center [831, 205] width 666 height 17
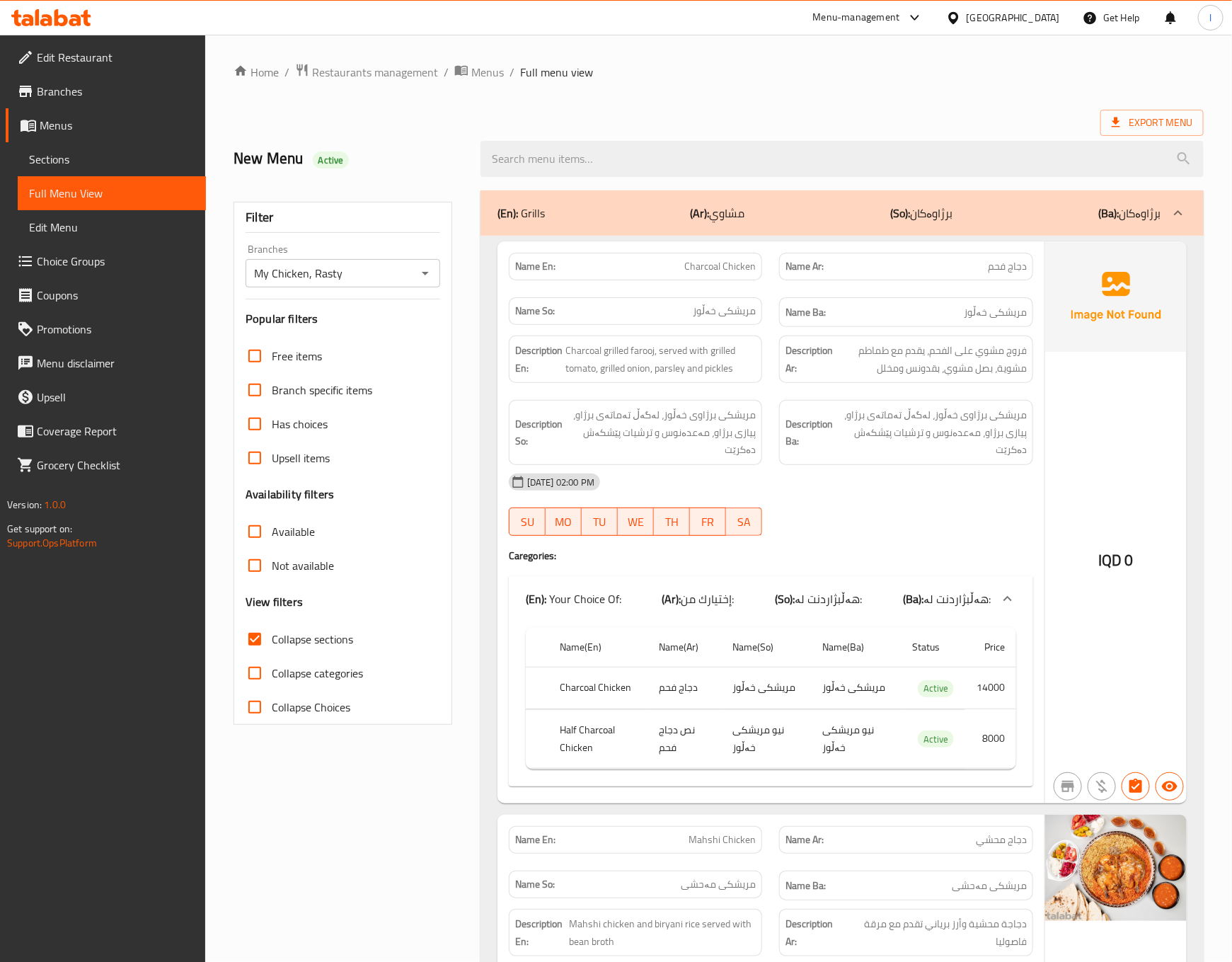
click at [792, 405] on div "Description Ba: مریشکی برژاوی خەڵوز، لەگەڵ تەماتەی برژاو، پیازی برژاو، مەعدەنوس…" at bounding box center [906, 432] width 271 height 82
click at [904, 510] on div "20-08-2025 02:00 PM SU MO TU WE TH FR SA" at bounding box center [771, 504] width 542 height 79
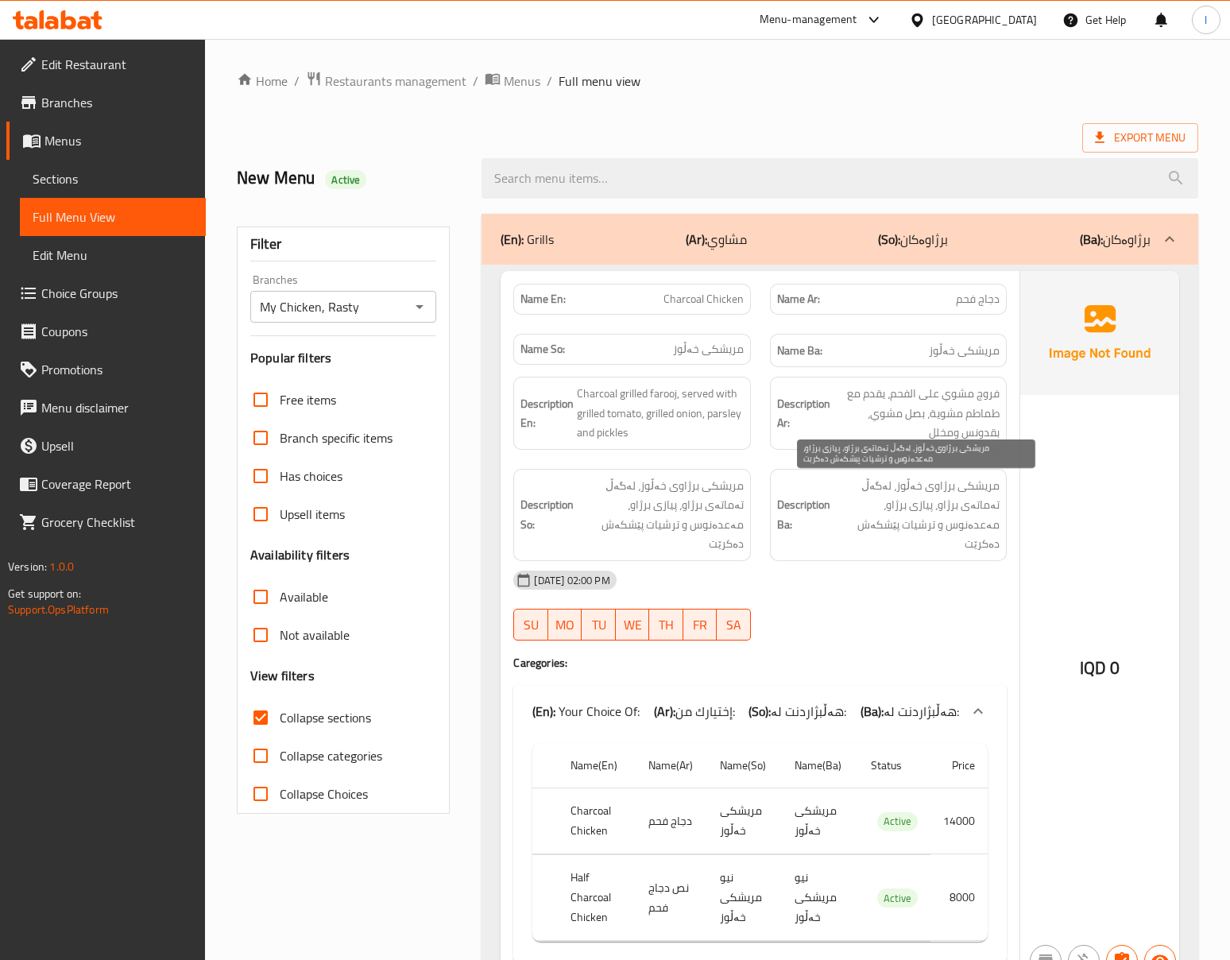
click at [880, 478] on span "مریشکی برژاوی خەڵوز، لەگەڵ تەماتەی برژاو، پیازی برژاو، مەعدەنوس و ترشیات پێشکەش…" at bounding box center [916, 515] width 166 height 78
click at [855, 561] on div "20-08-2025 02:00 PM" at bounding box center [760, 580] width 512 height 38
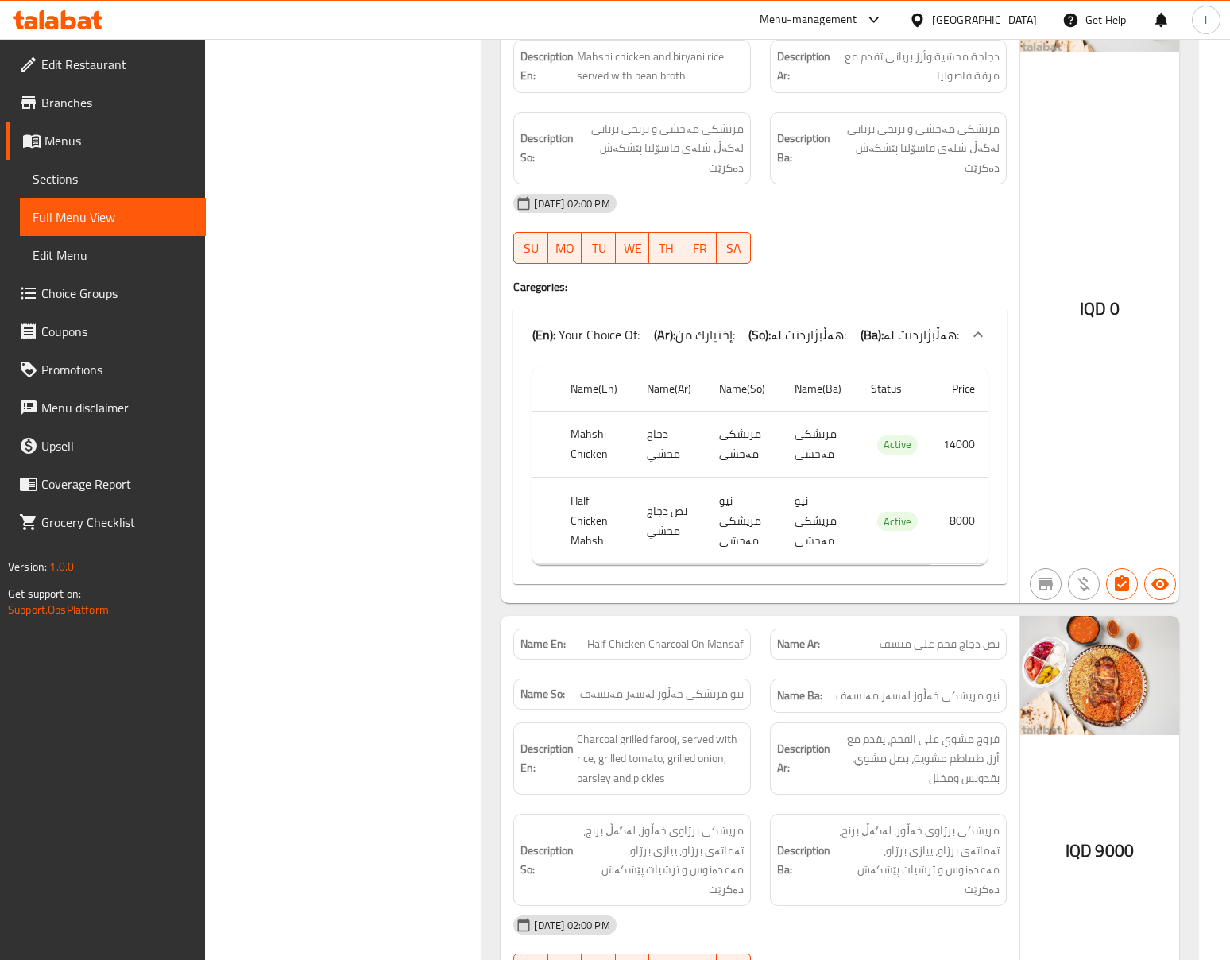
scroll to position [1412, 0]
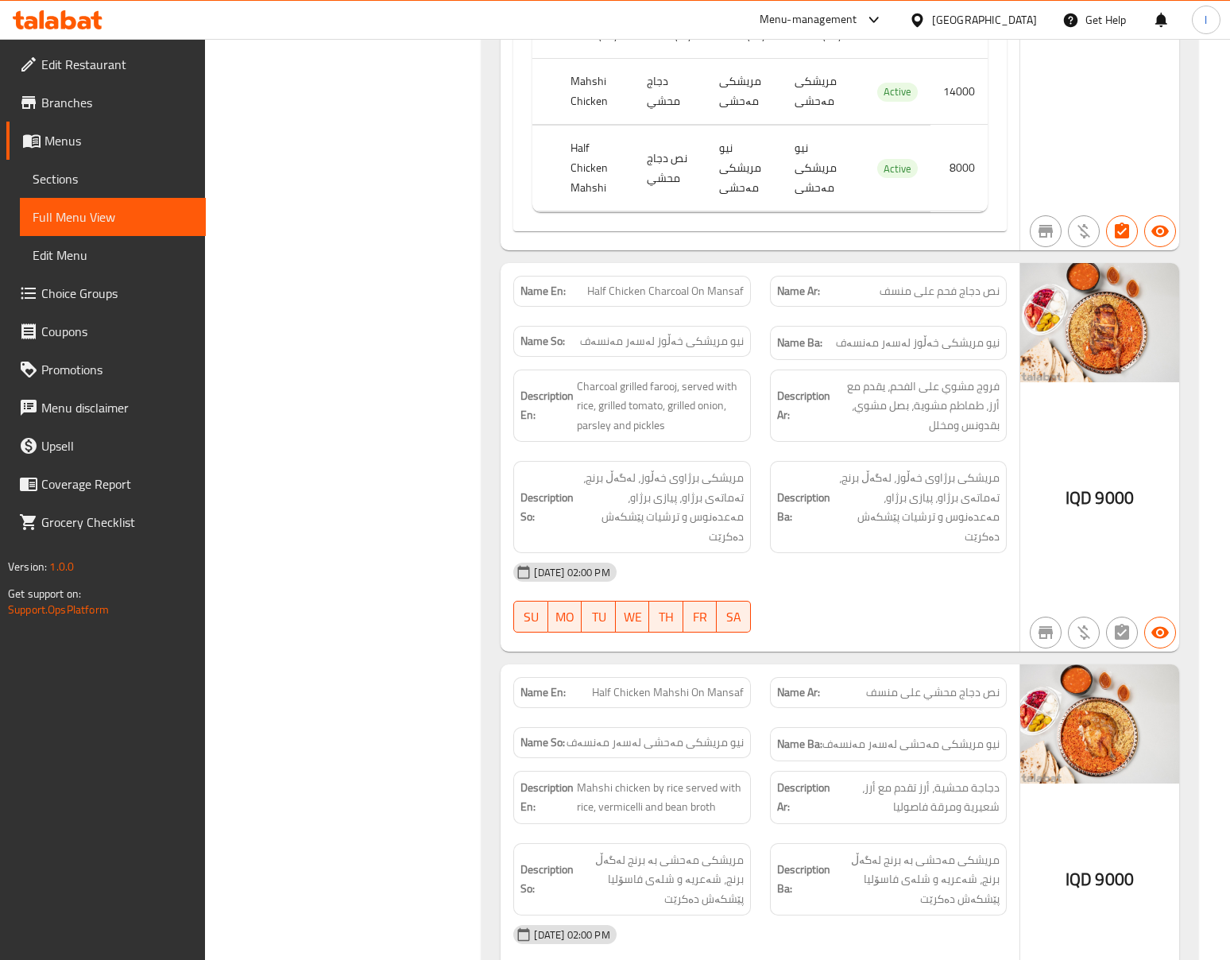
click at [880, 555] on div "20-08-2025 02:00 PM SU MO TU WE TH FR SA" at bounding box center [760, 597] width 512 height 89
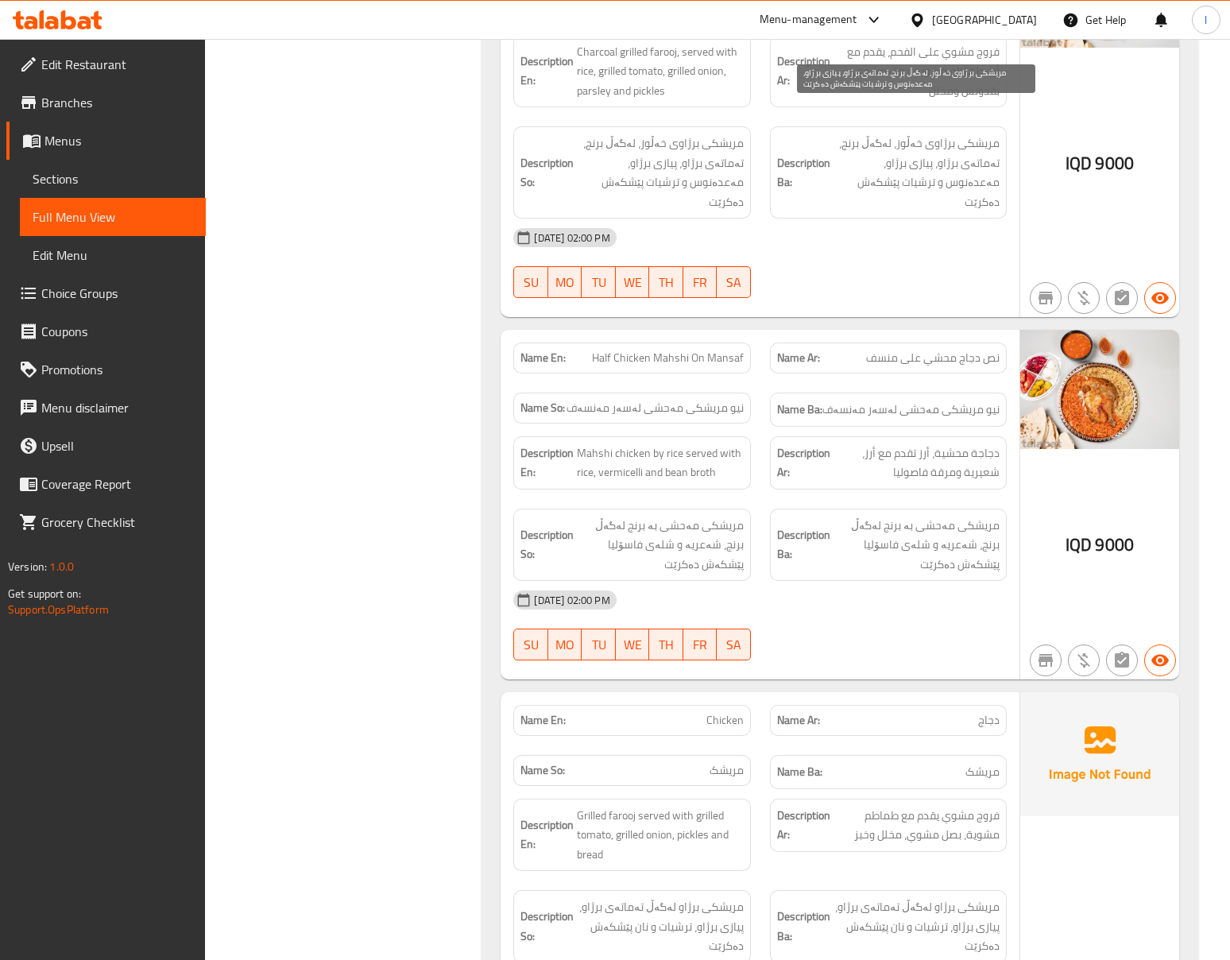
scroll to position [1765, 0]
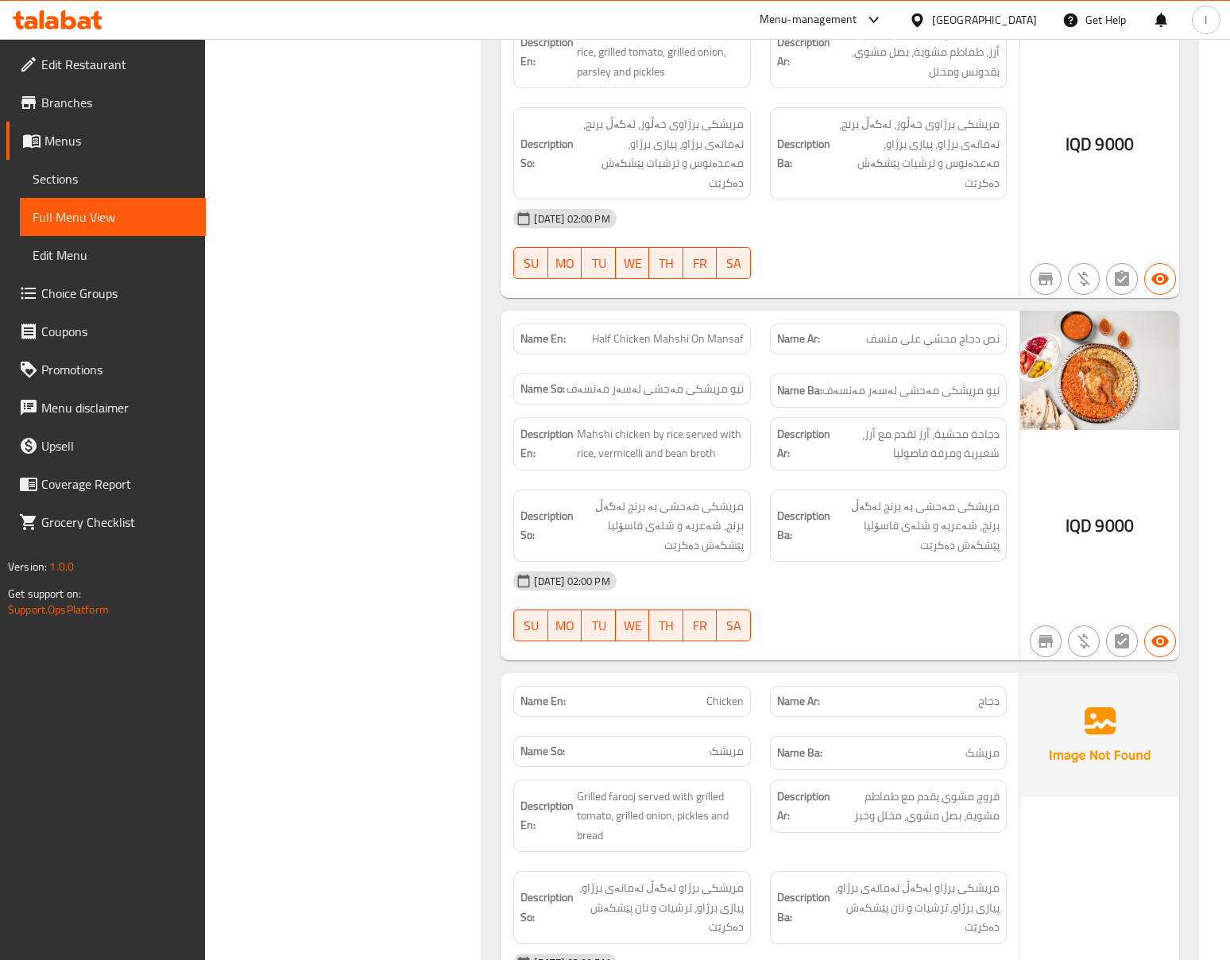
click at [773, 489] on div "Description Ba: مریشکی مەحشی بە برنج لەگەڵ برنج، شەعریە و شلەی فاسۆلیا پێشکەش د…" at bounding box center [888, 525] width 237 height 73
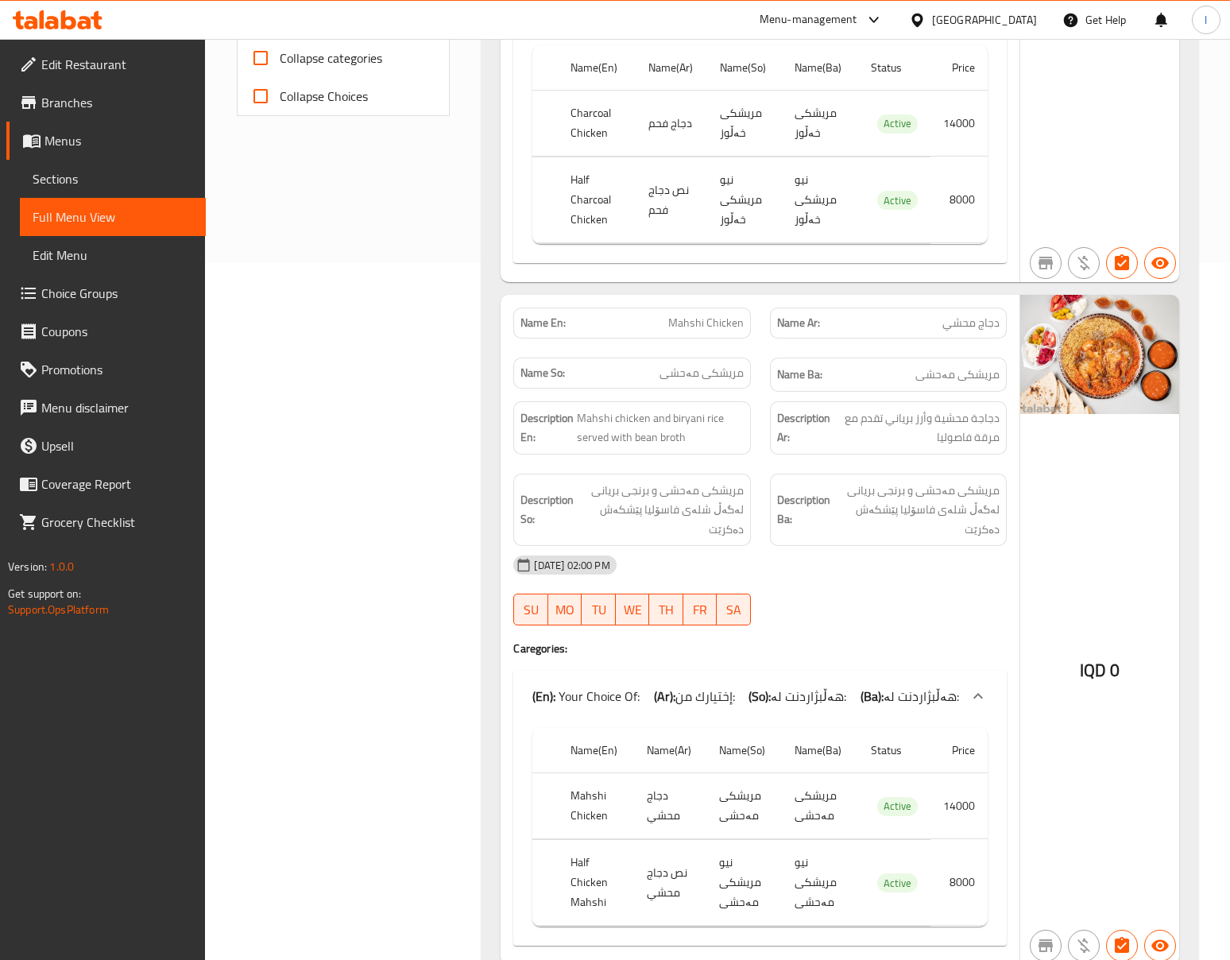
scroll to position [706, 0]
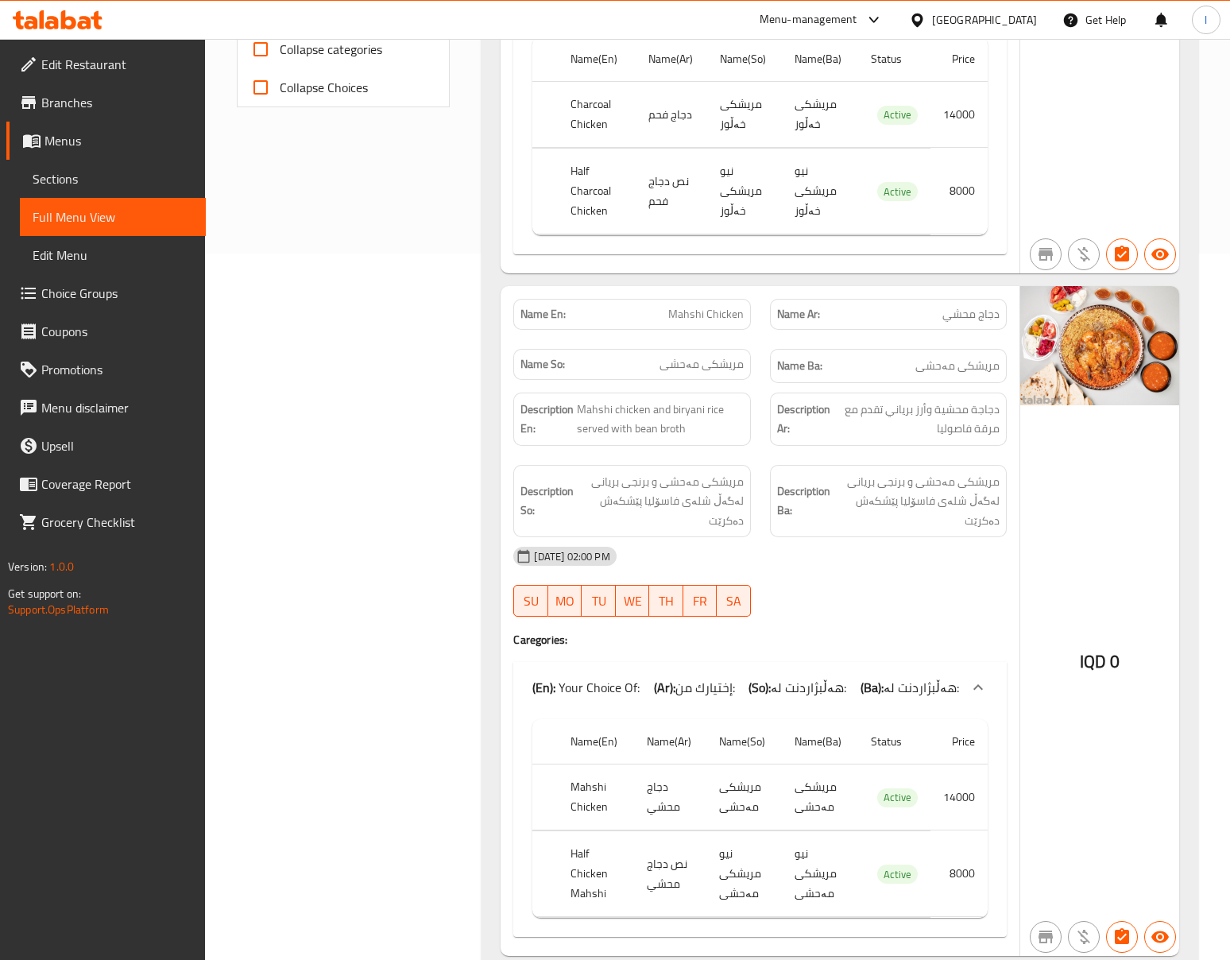
click at [938, 538] on div "20-08-2025 02:00 PM" at bounding box center [760, 556] width 512 height 38
click at [853, 545] on div "20-08-2025 02:00 PM SU MO TU WE TH FR SA" at bounding box center [760, 581] width 512 height 89
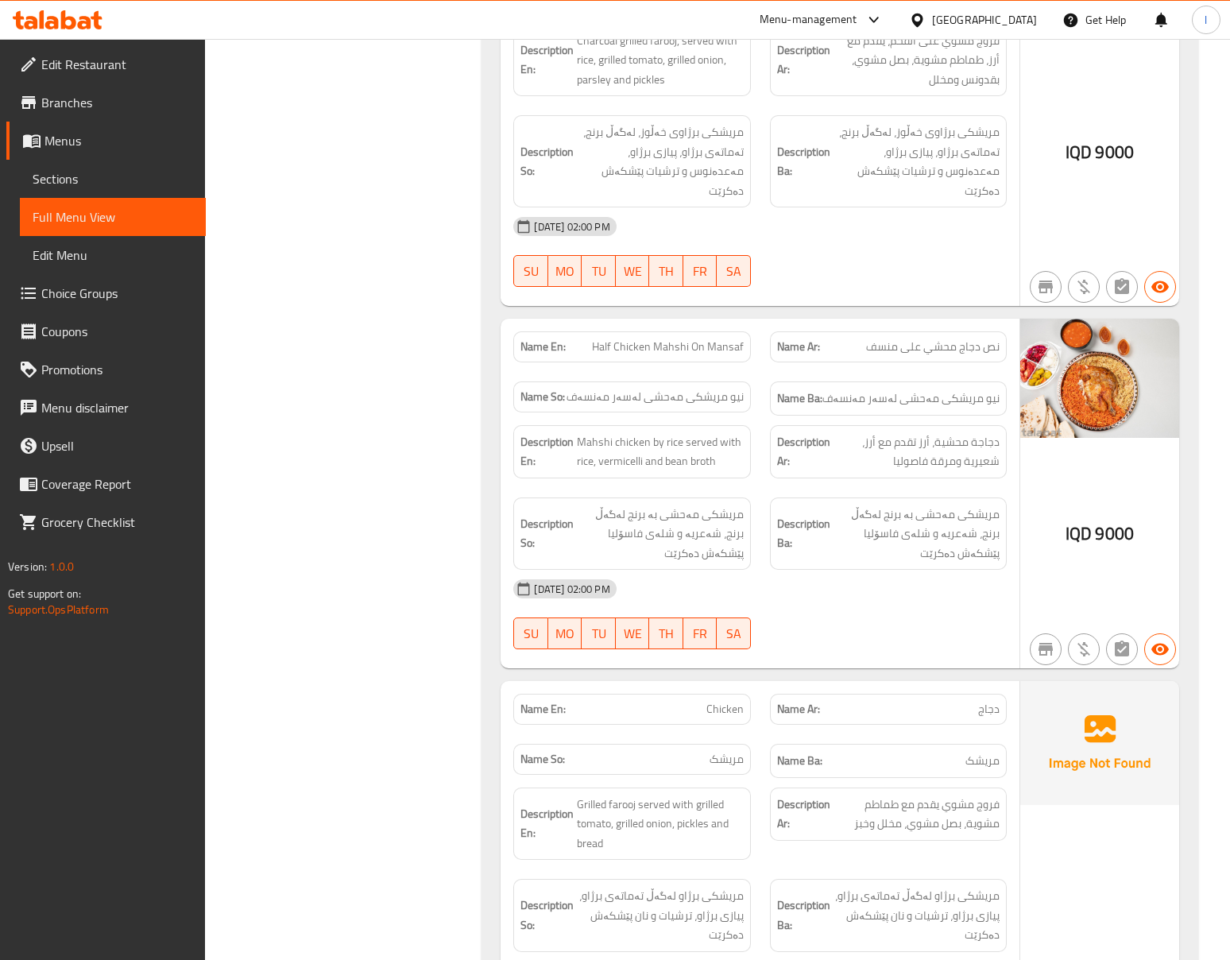
scroll to position [1765, 0]
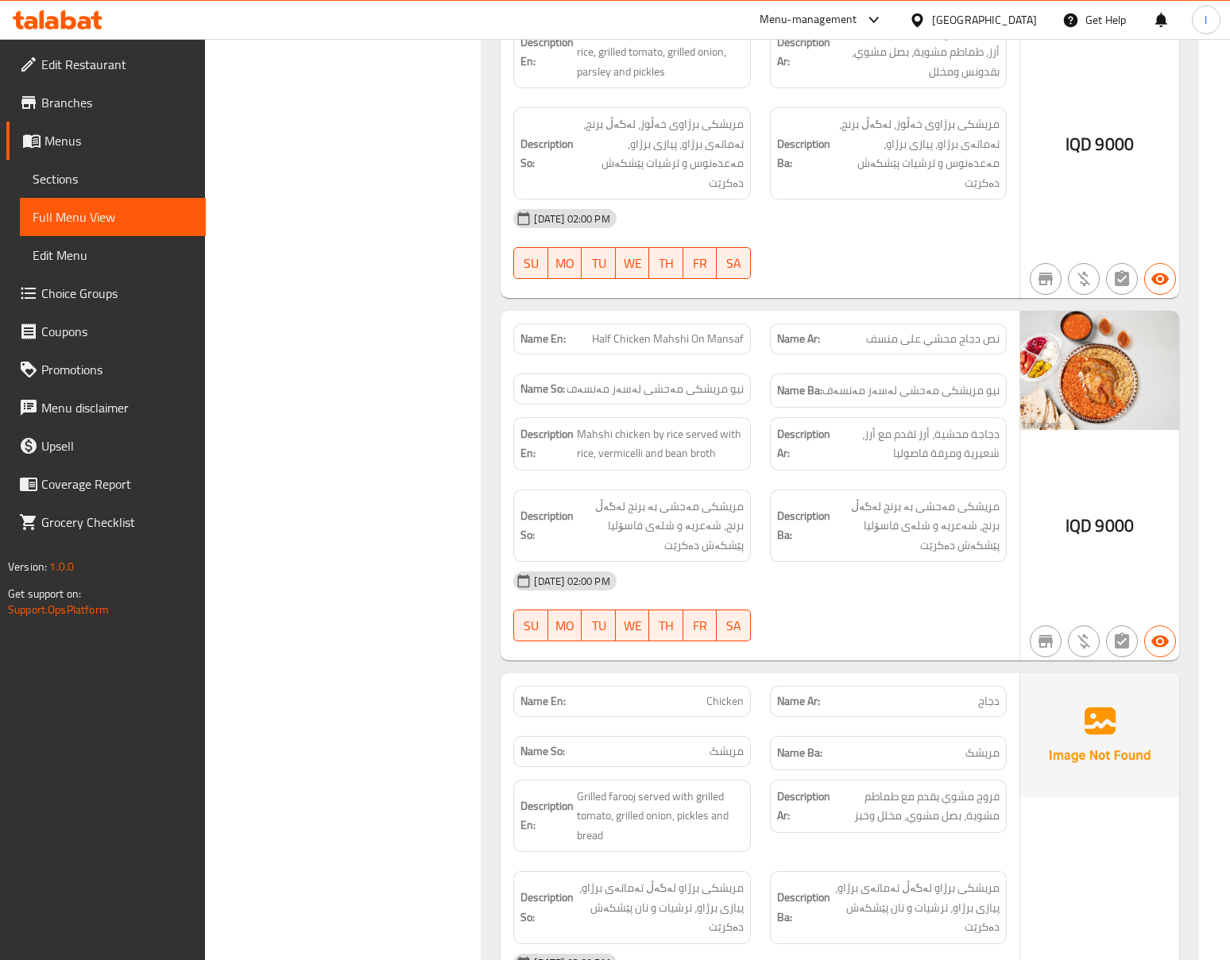
click at [373, 436] on div "Filter Branches My Chicken, Rasty Branches Popular filters Free items Branch sp…" at bounding box center [349, 945] width 245 height 5012
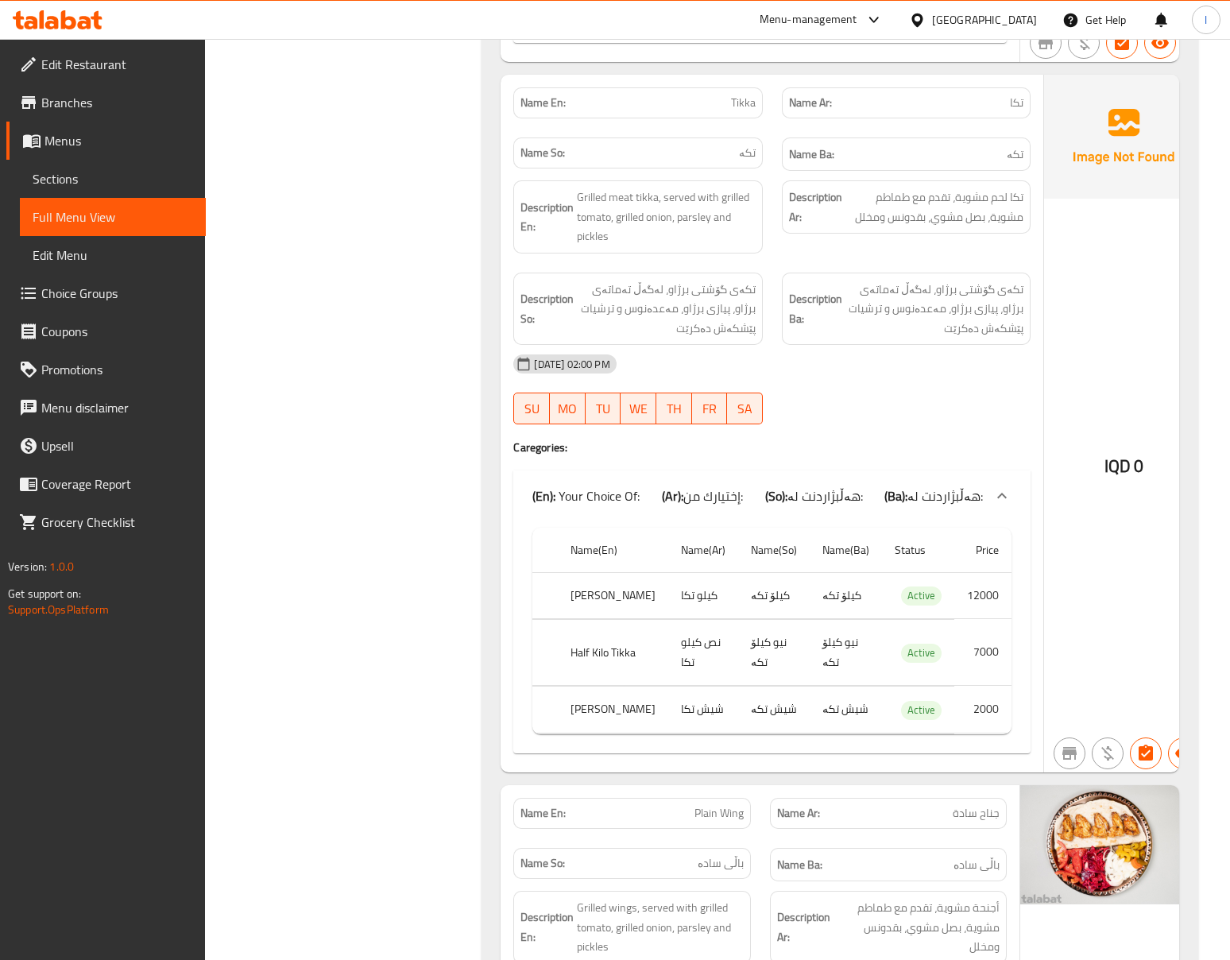
scroll to position [3052, 0]
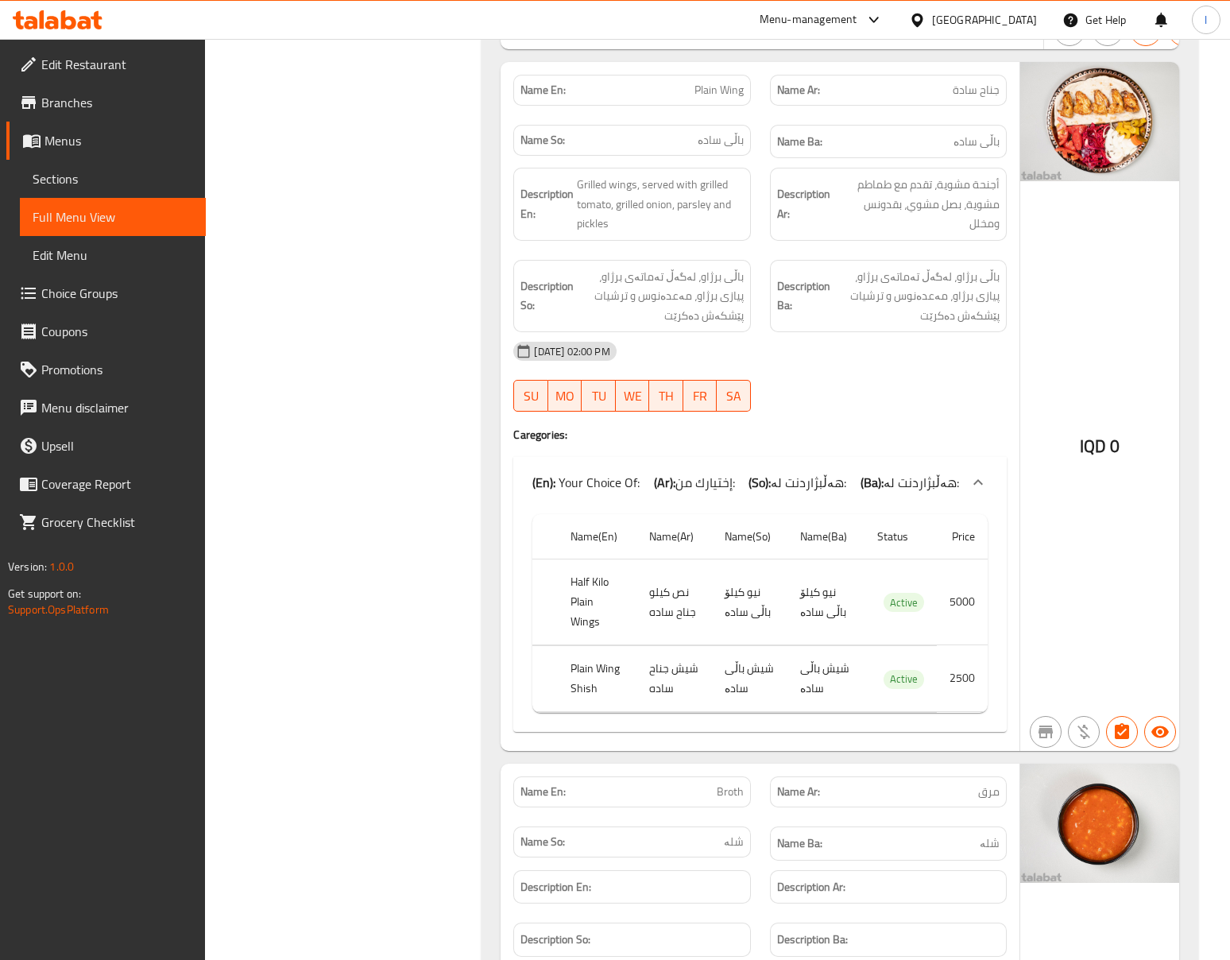
scroll to position [3758, 0]
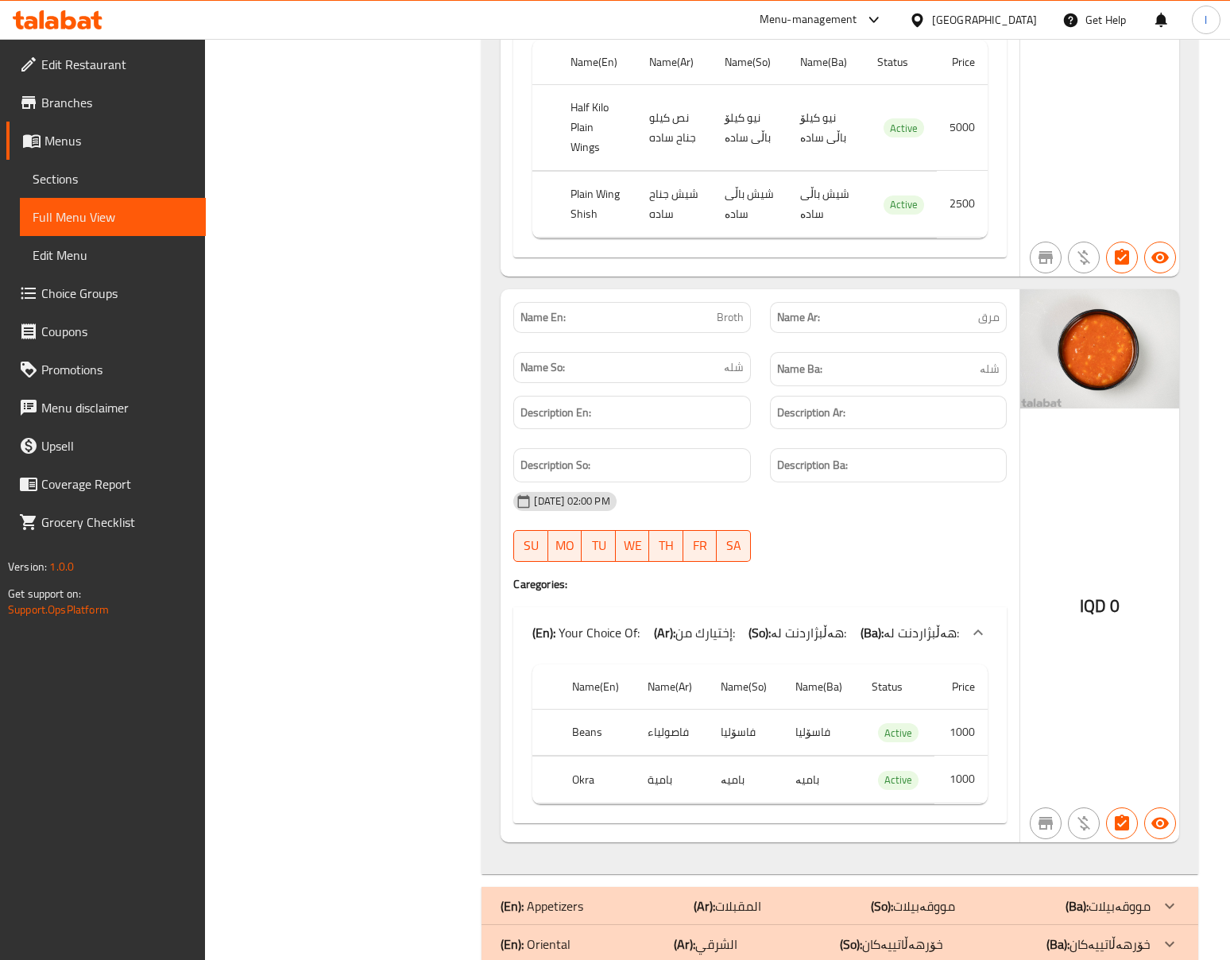
scroll to position [4247, 0]
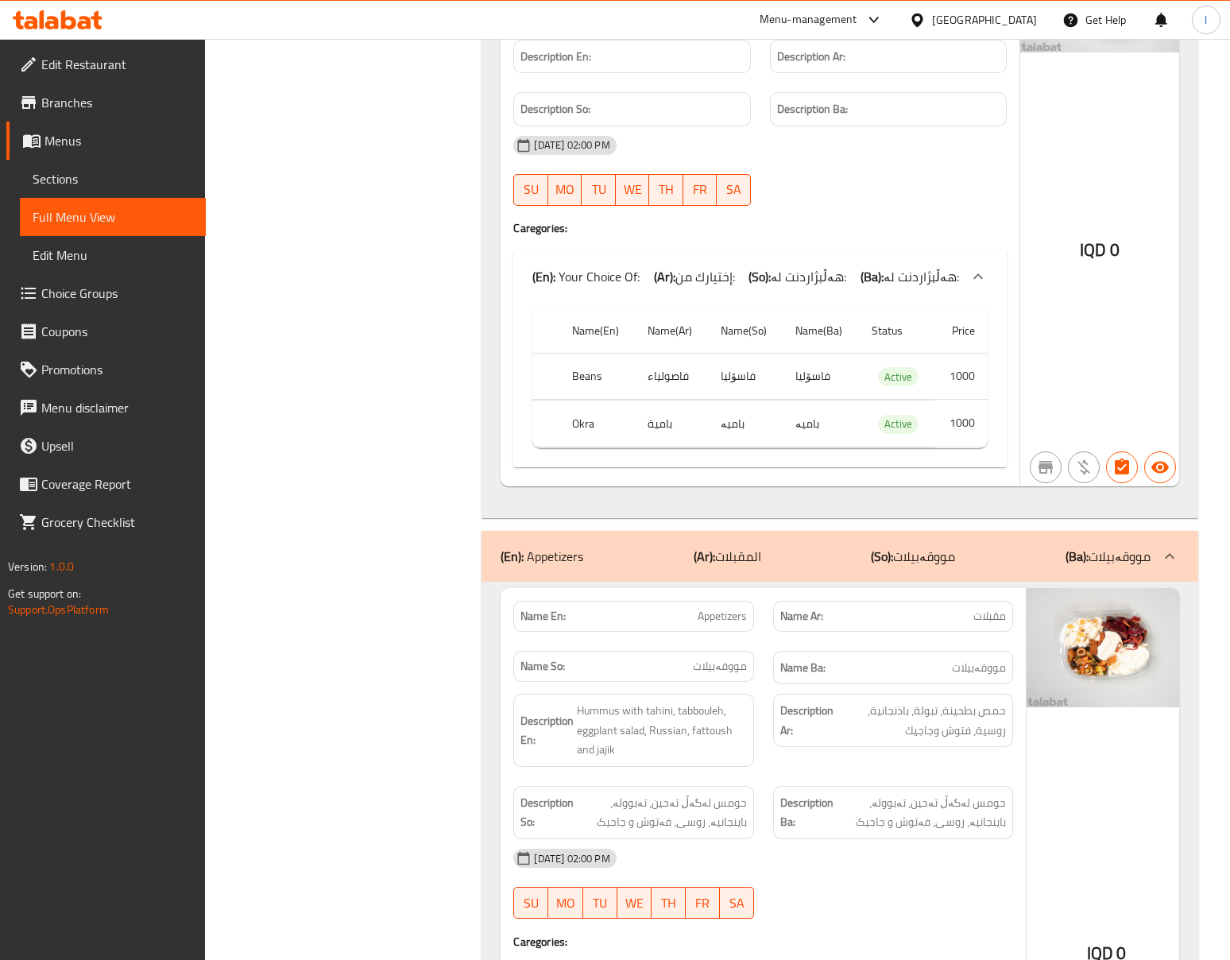
scroll to position [4953, 0]
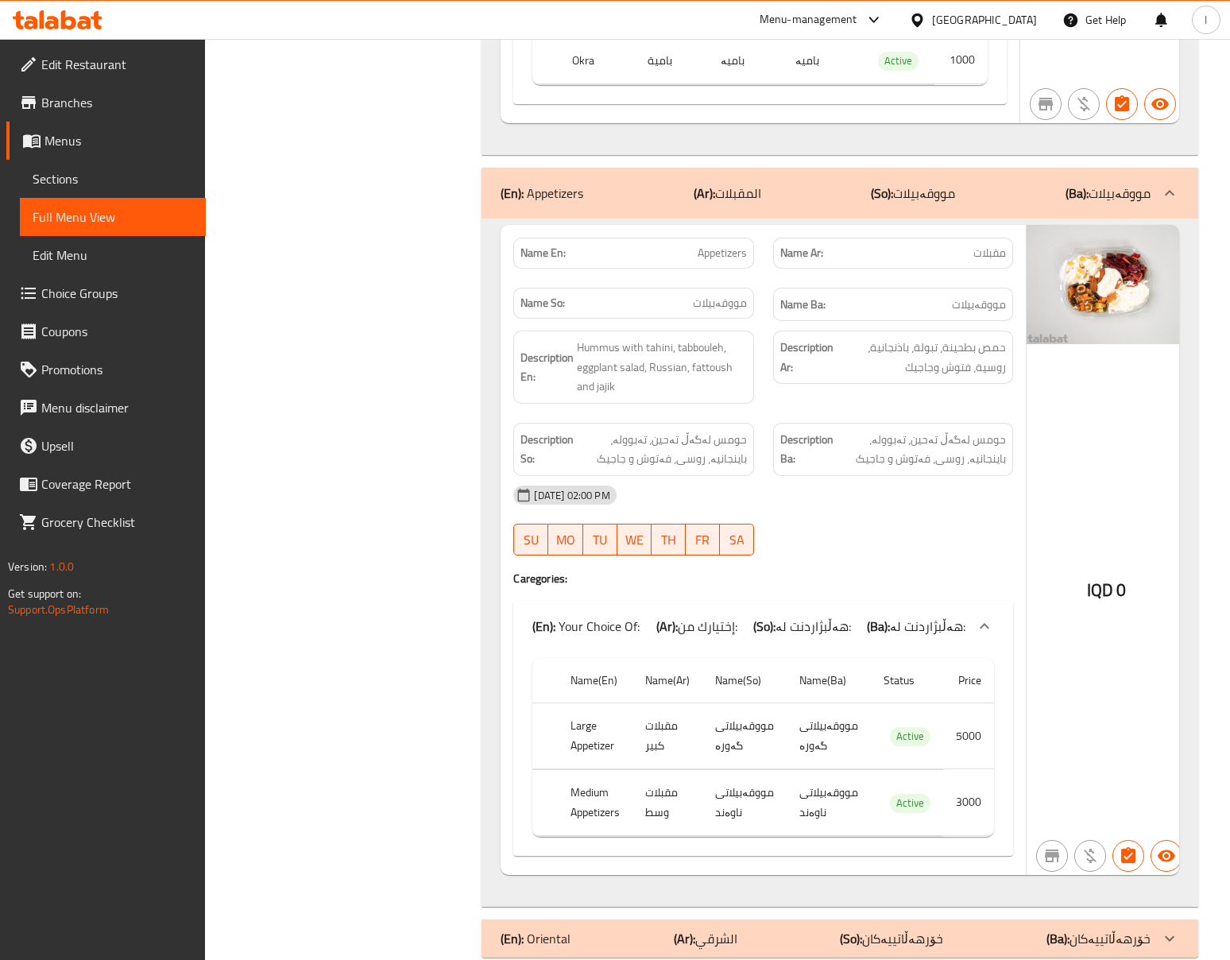
scroll to position [4964, 0]
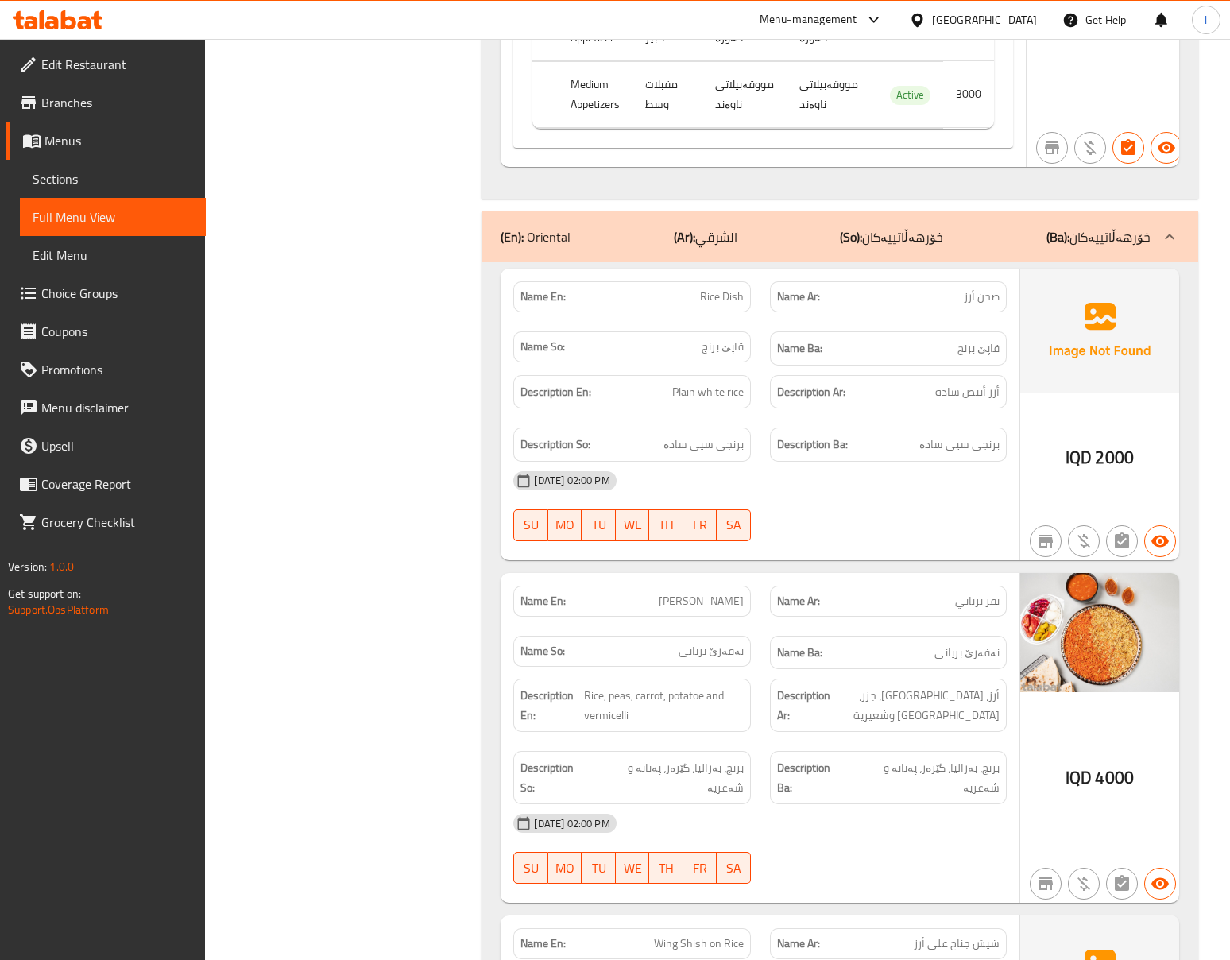
scroll to position [5979, 0]
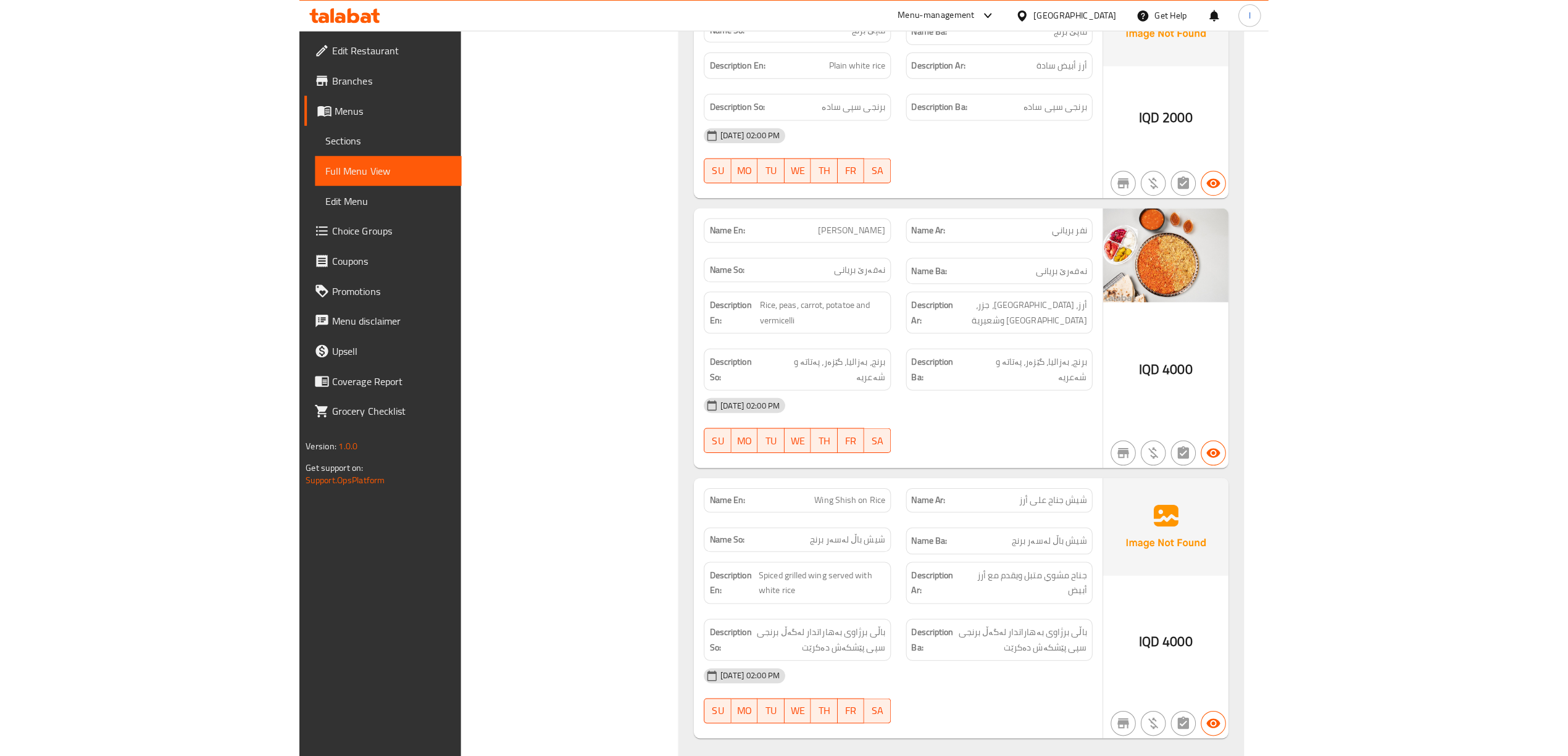
scroll to position [4016, 0]
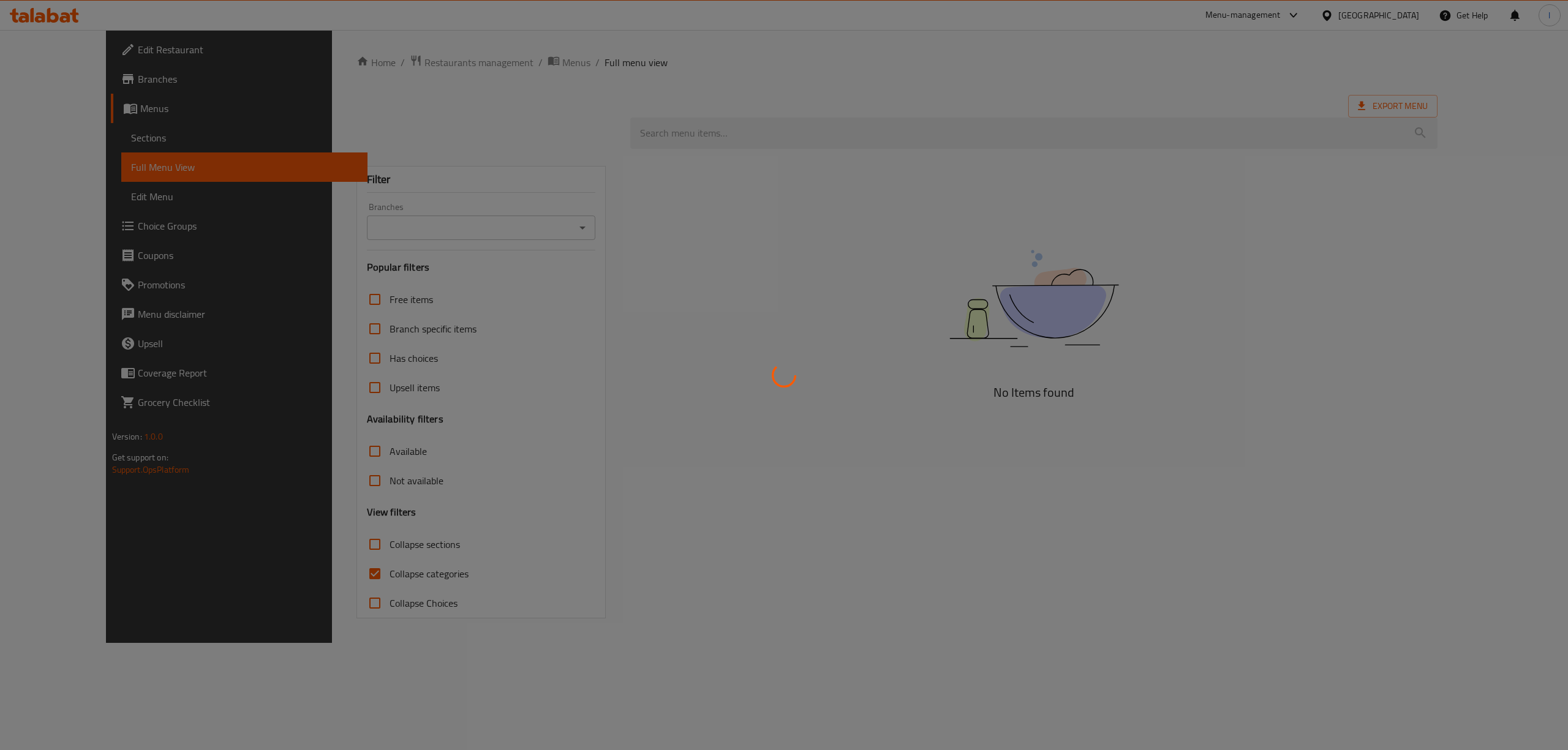
click at [562, 243] on div at bounding box center [784, 375] width 1568 height 750
click at [549, 233] on div at bounding box center [784, 375] width 1568 height 750
click at [547, 228] on div at bounding box center [784, 375] width 1568 height 750
click at [550, 218] on div at bounding box center [784, 375] width 1568 height 750
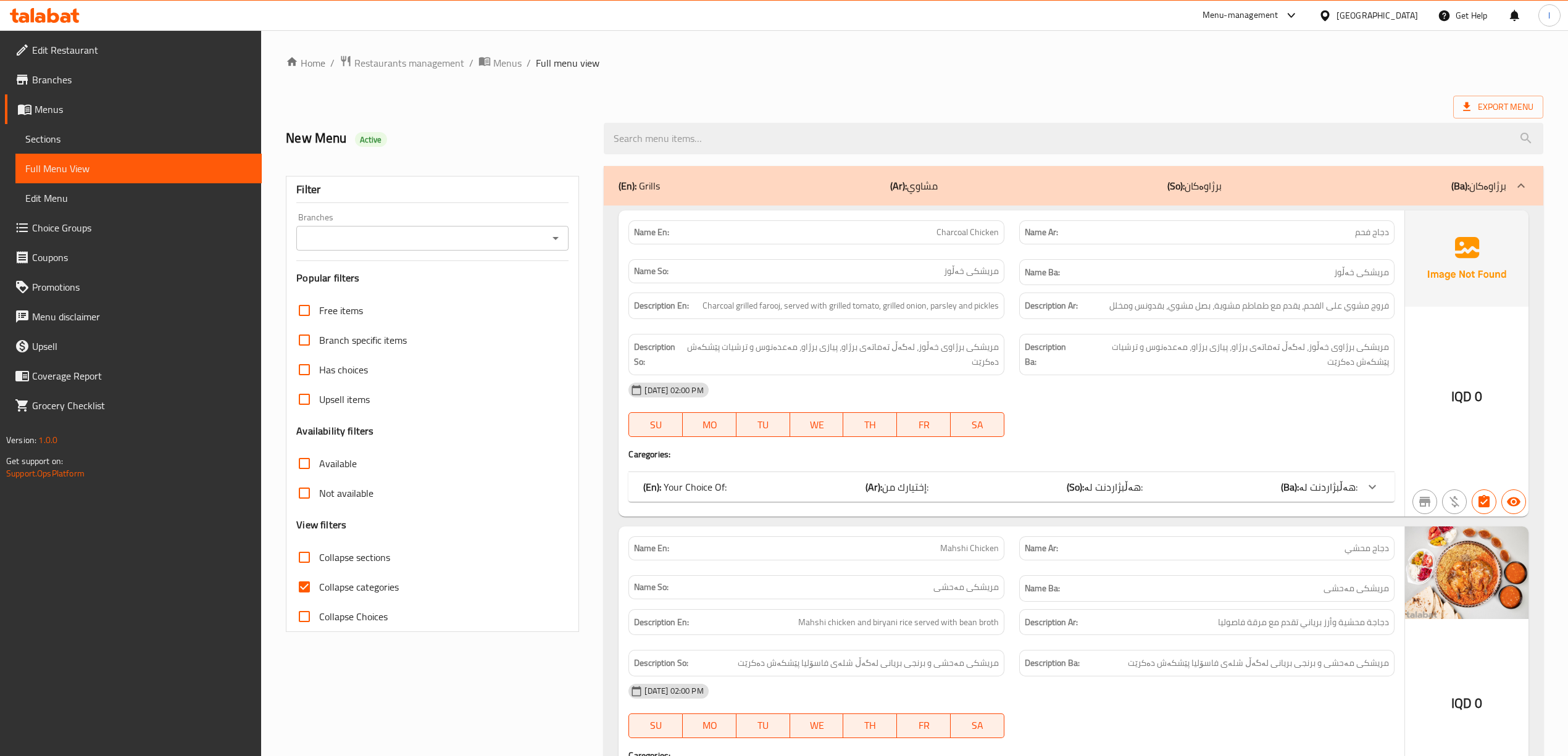
click at [554, 230] on div at bounding box center [784, 378] width 1568 height 756
click at [554, 235] on icon "Open" at bounding box center [556, 238] width 15 height 15
click at [482, 291] on li "My Chicken, Rasty" at bounding box center [432, 292] width 272 height 23
type input "My Chicken, Rasty"
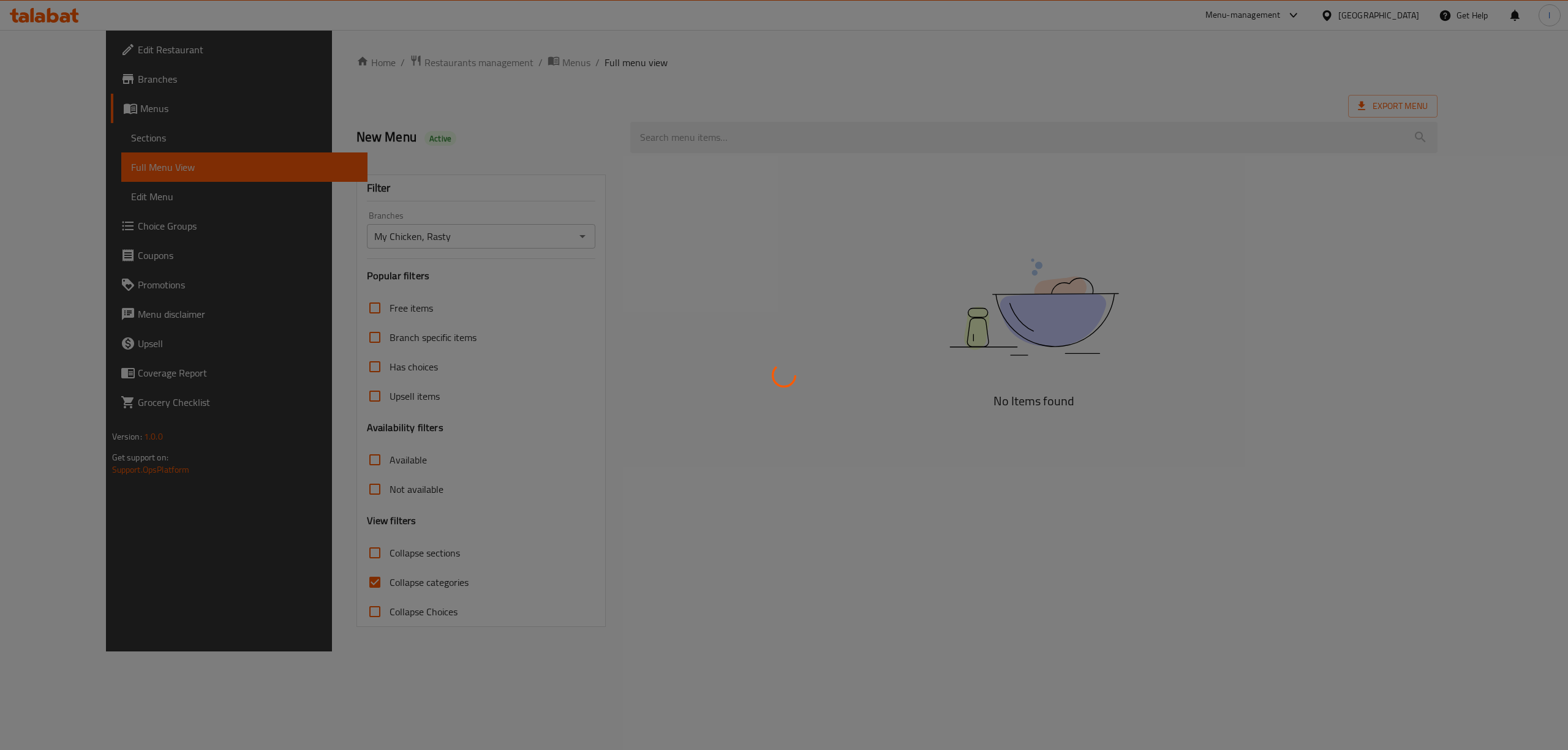
drag, startPoint x: 326, startPoint y: 560, endPoint x: 332, endPoint y: 594, distance: 34.5
click at [326, 564] on div at bounding box center [784, 375] width 1568 height 750
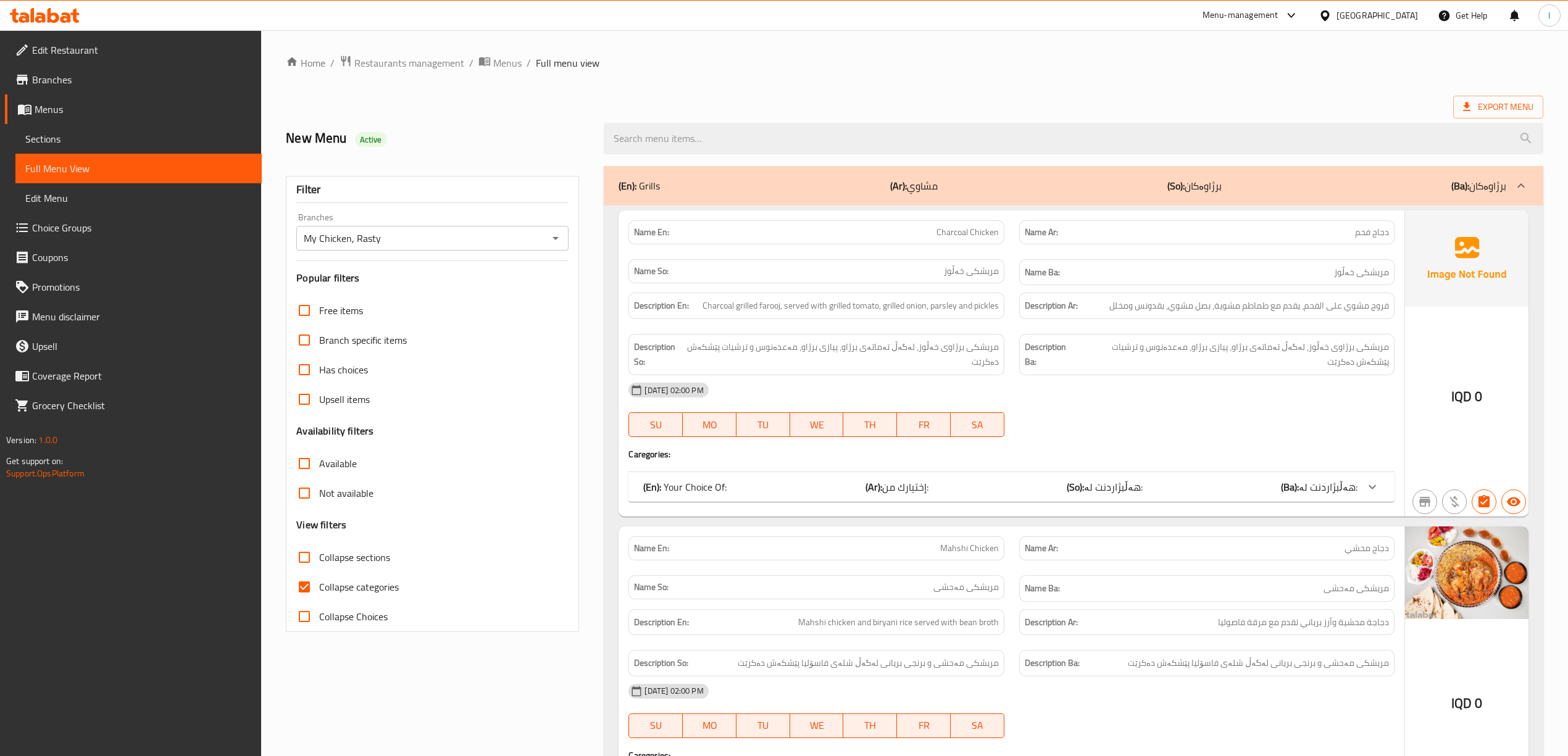
click at [323, 588] on span "Collapse categories" at bounding box center [359, 587] width 79 height 15
click at [319, 588] on input "Collapse categories" at bounding box center [305, 587] width 30 height 30
checkbox input "false"
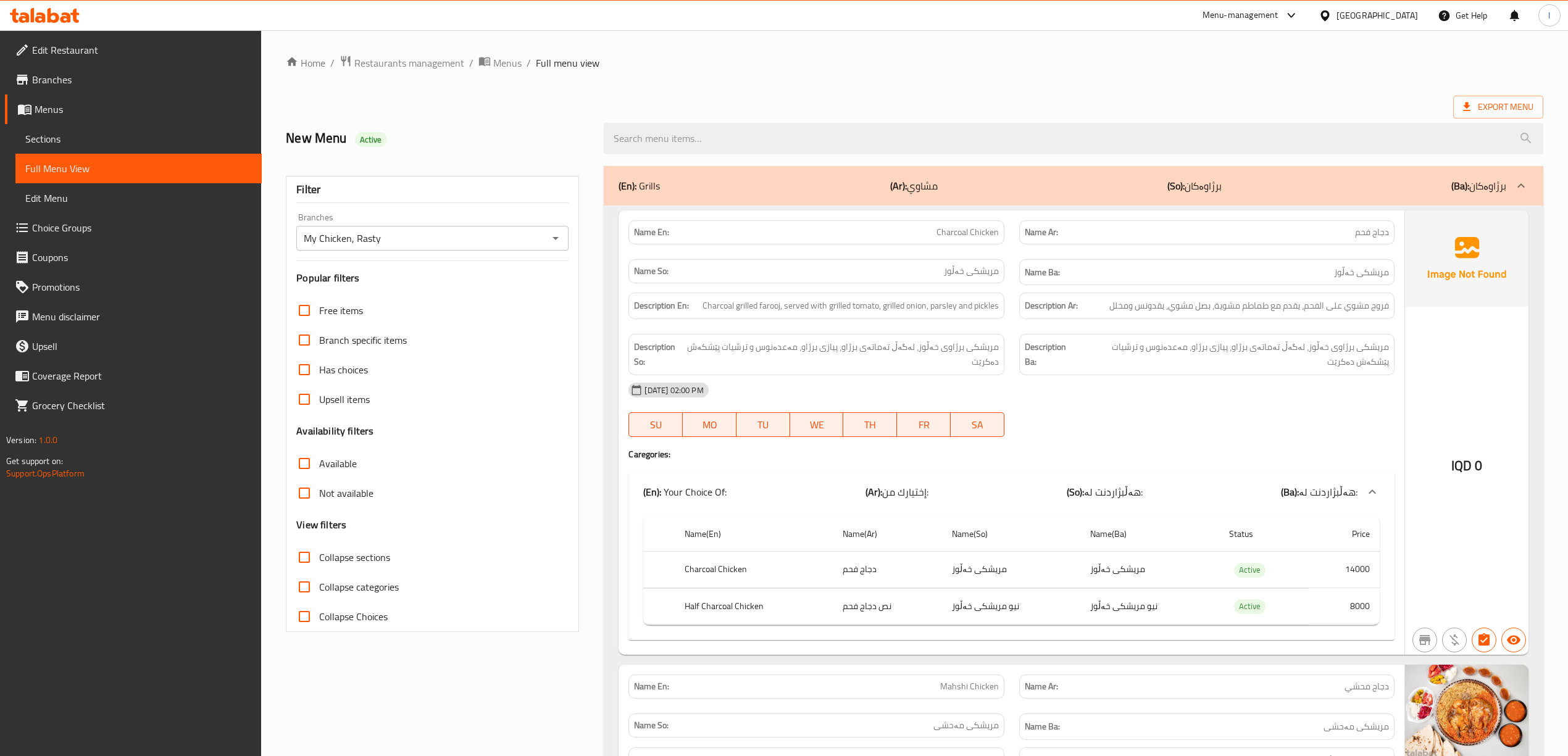
click at [334, 565] on span "Collapse sections" at bounding box center [354, 557] width 71 height 15
click at [319, 566] on input "Collapse sections" at bounding box center [305, 557] width 30 height 30
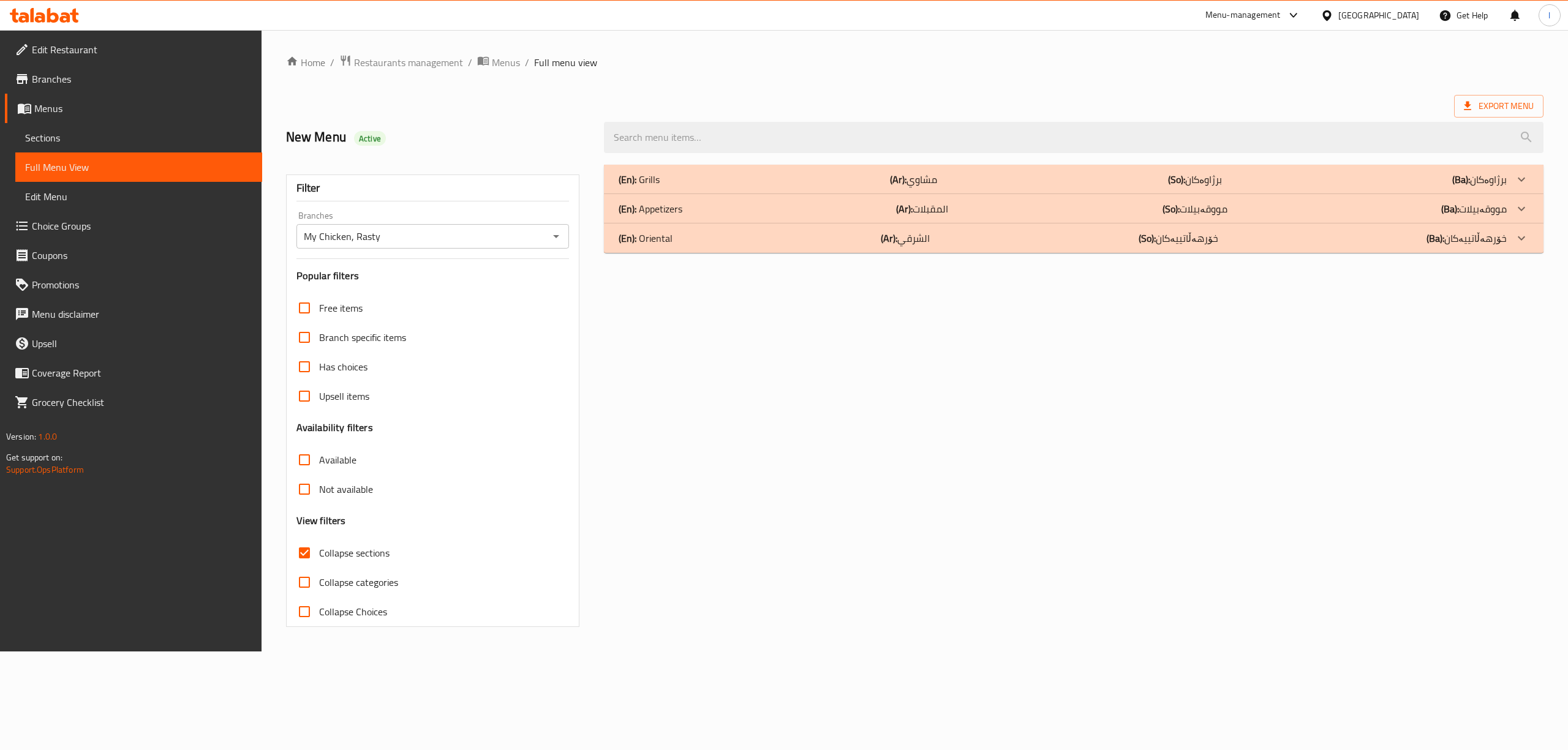
click at [336, 557] on span "Collapse sections" at bounding box center [354, 553] width 70 height 15
click at [319, 557] on input "Collapse sections" at bounding box center [305, 553] width 29 height 29
checkbox input "false"
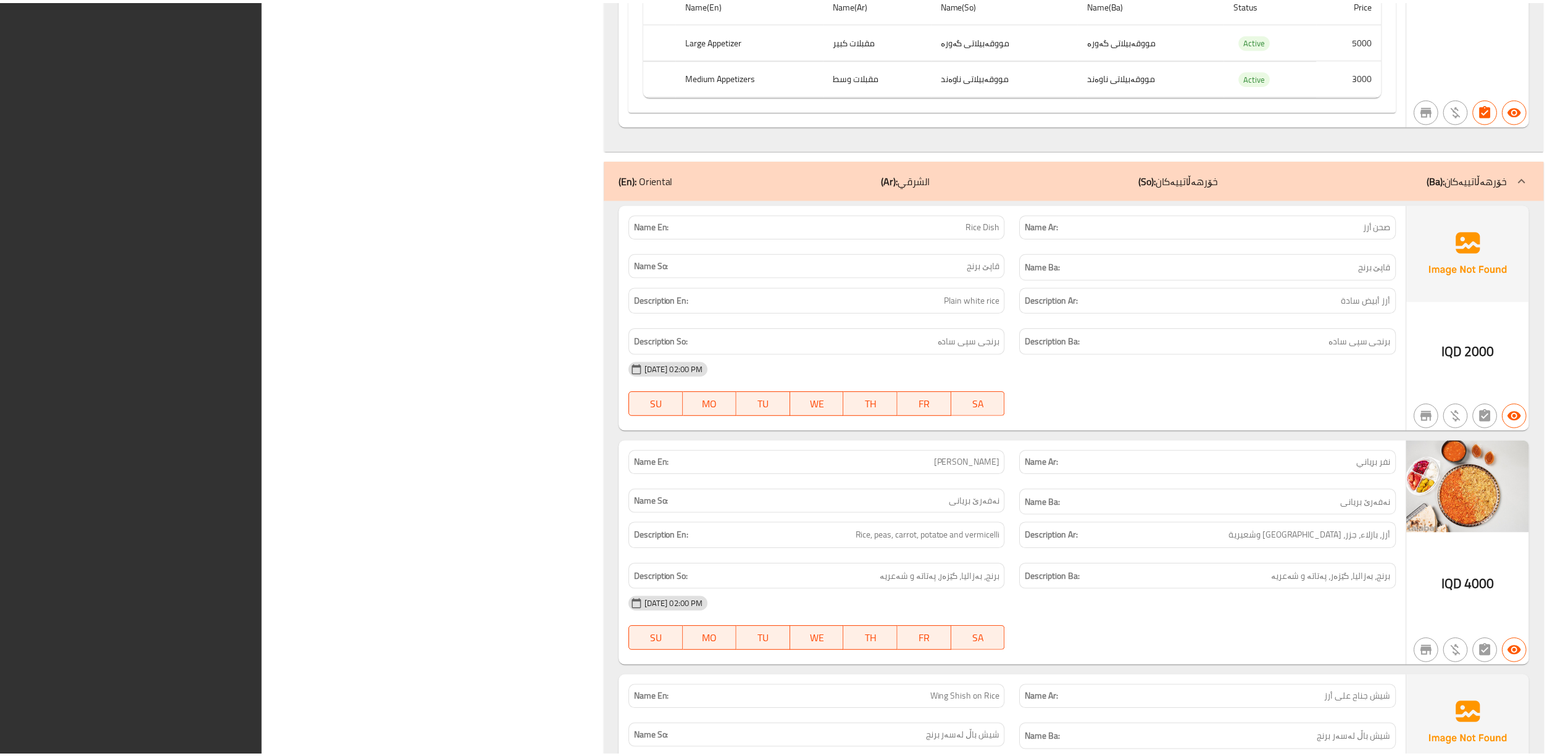
scroll to position [4001, 0]
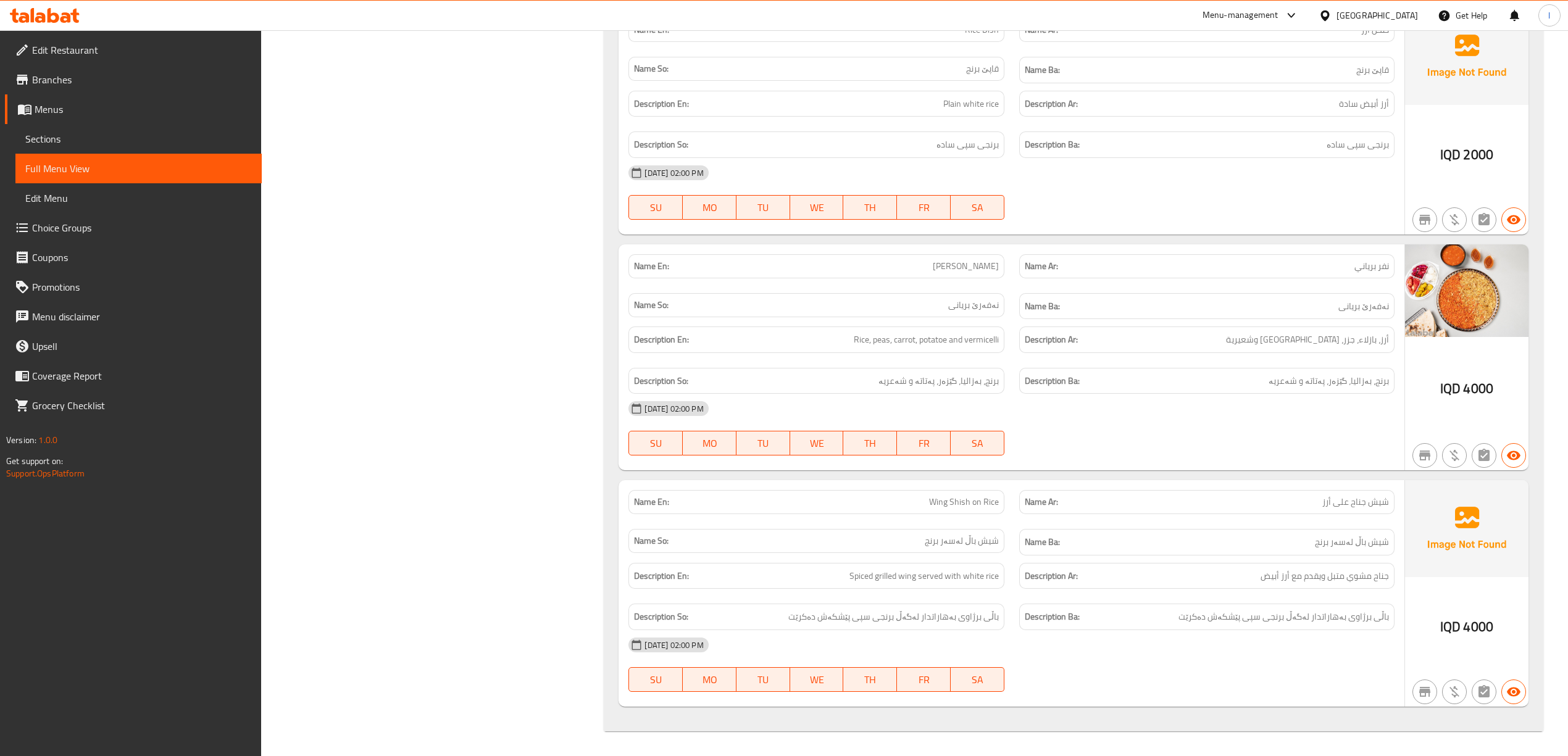
click at [78, 25] on div at bounding box center [44, 16] width 89 height 25
click at [75, 23] on div at bounding box center [45, 15] width 70 height 15
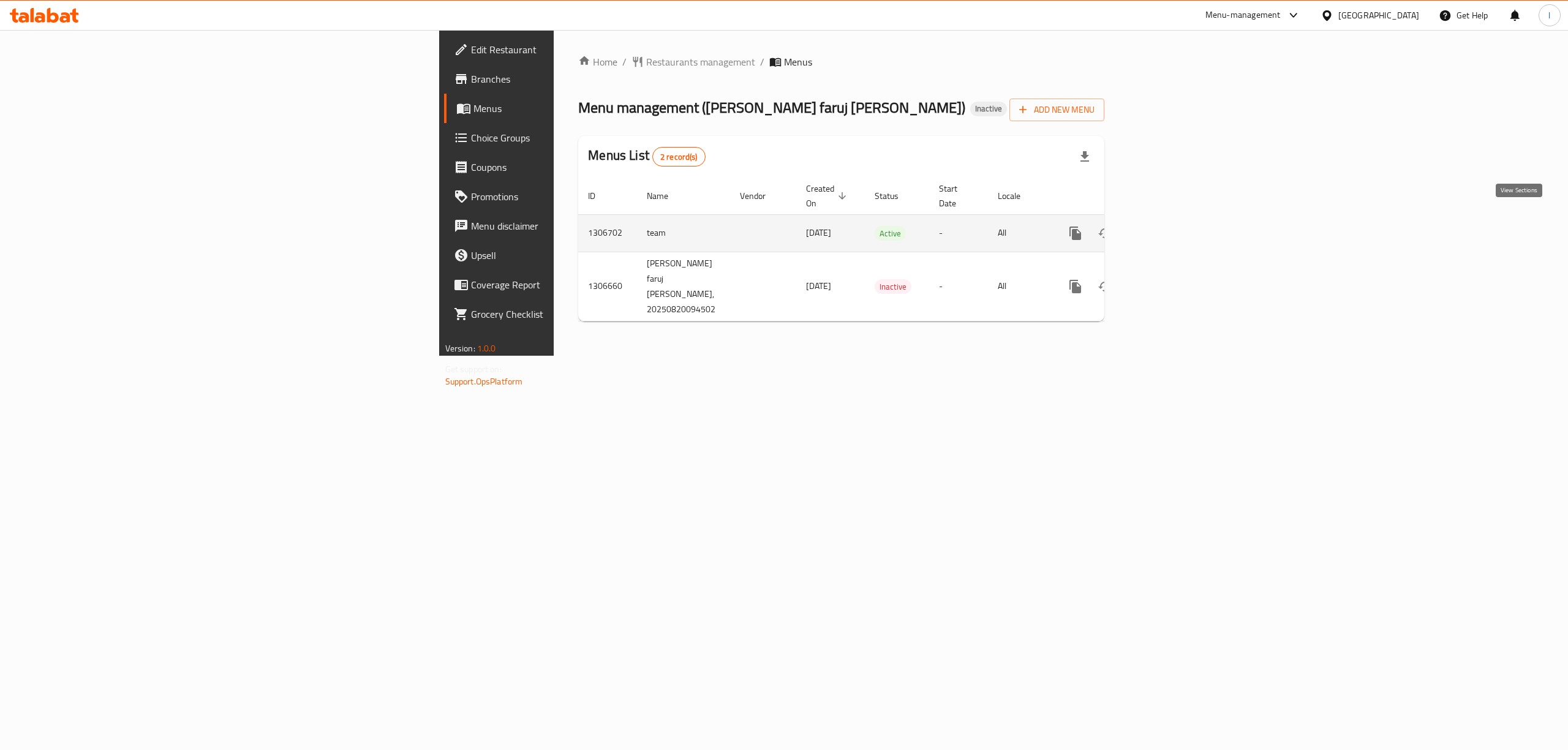
click at [1171, 226] on icon "enhanced table" at bounding box center [1163, 233] width 15 height 15
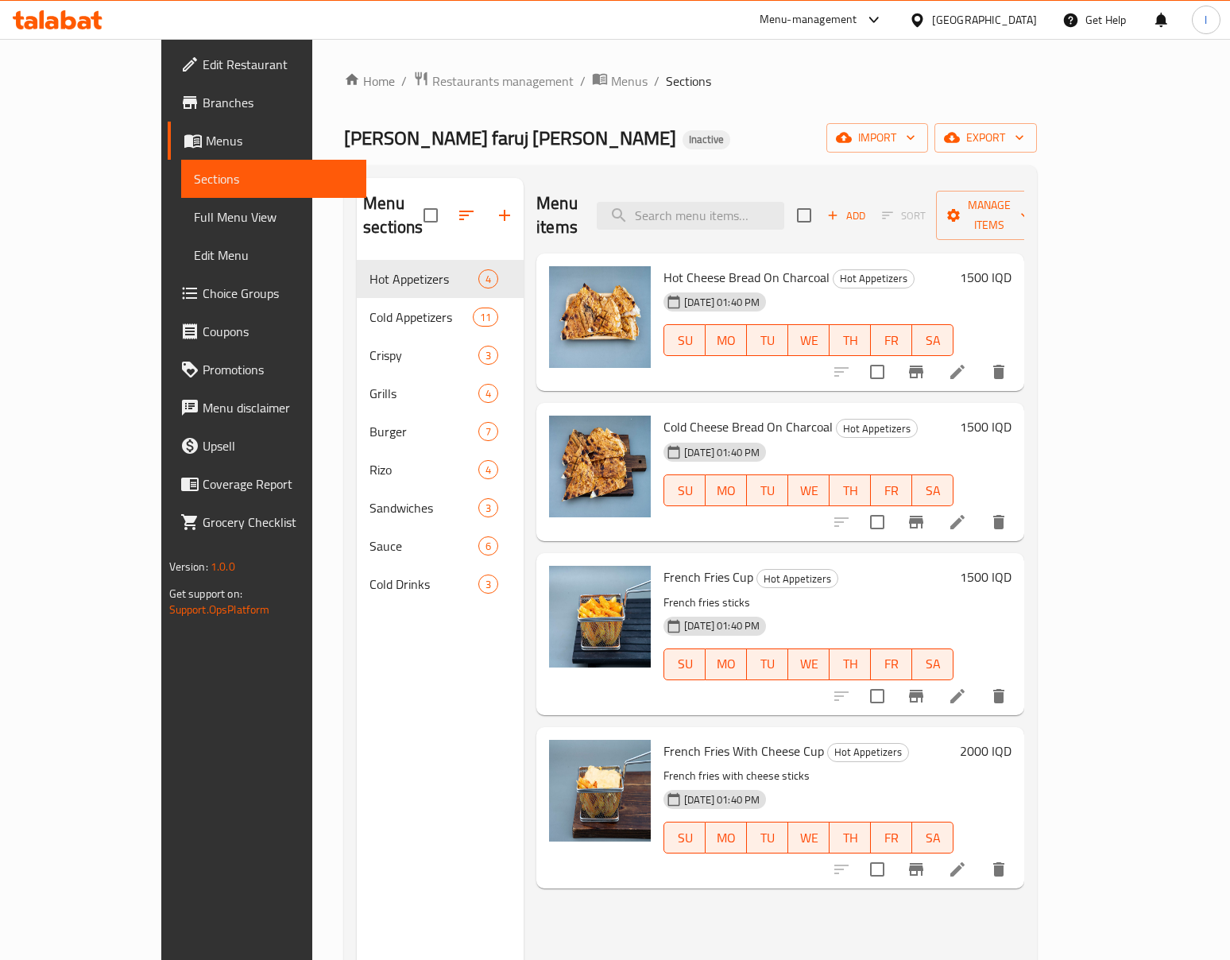
click at [194, 207] on span "Full Menu View" at bounding box center [274, 216] width 160 height 19
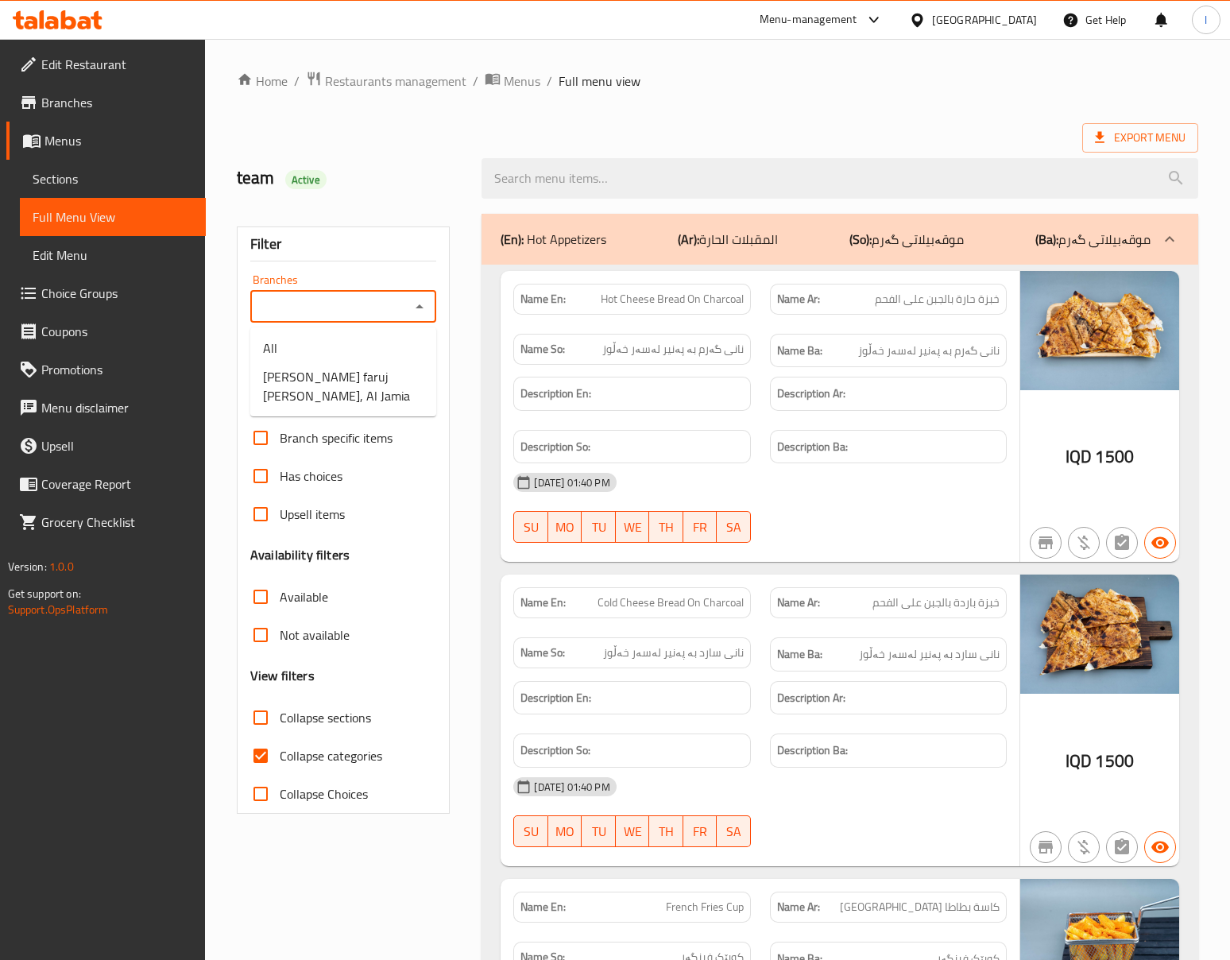
click at [334, 307] on input "Branches" at bounding box center [330, 307] width 150 height 22
click at [303, 386] on span "[PERSON_NAME] faruj [PERSON_NAME], Al Jamia" at bounding box center [343, 386] width 160 height 38
type input "[PERSON_NAME] faruj [PERSON_NAME], Al Jamia"
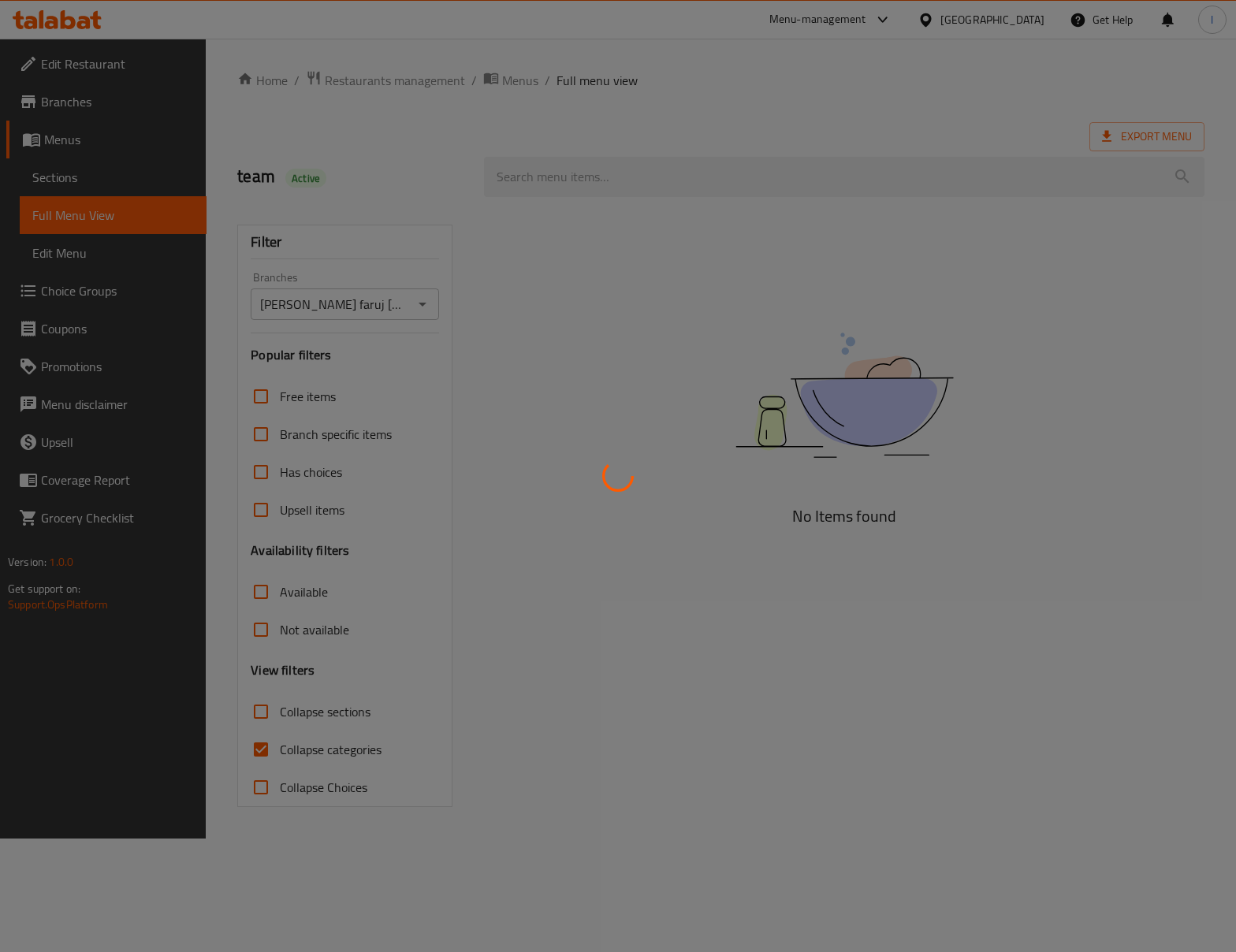
click at [273, 728] on div at bounding box center [618, 476] width 1236 height 952
click at [265, 761] on div at bounding box center [618, 476] width 1236 height 952
click at [269, 754] on div at bounding box center [618, 476] width 1236 height 952
click at [285, 752] on div at bounding box center [618, 476] width 1236 height 952
click at [304, 754] on div at bounding box center [618, 476] width 1236 height 952
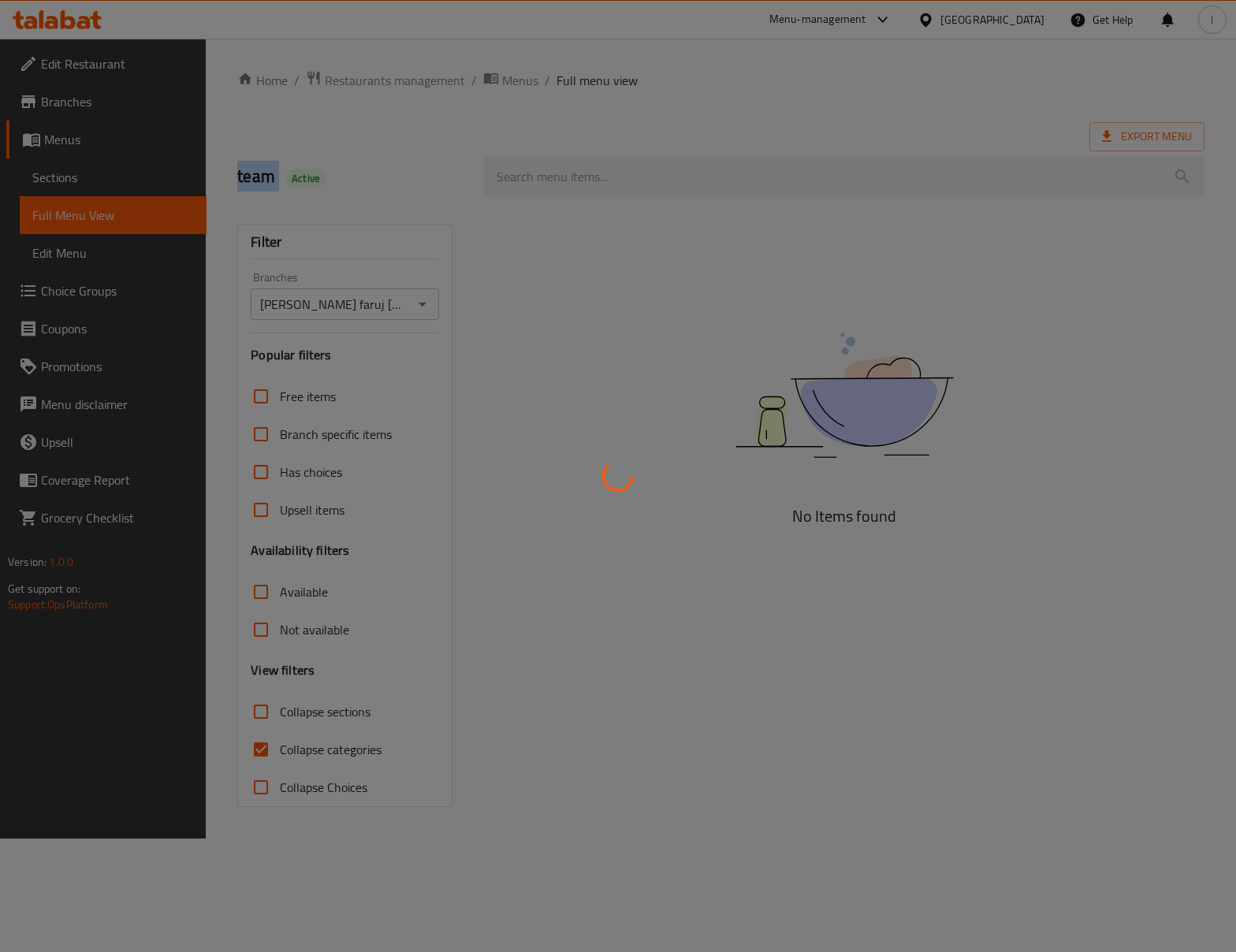
click at [304, 754] on div at bounding box center [618, 476] width 1236 height 952
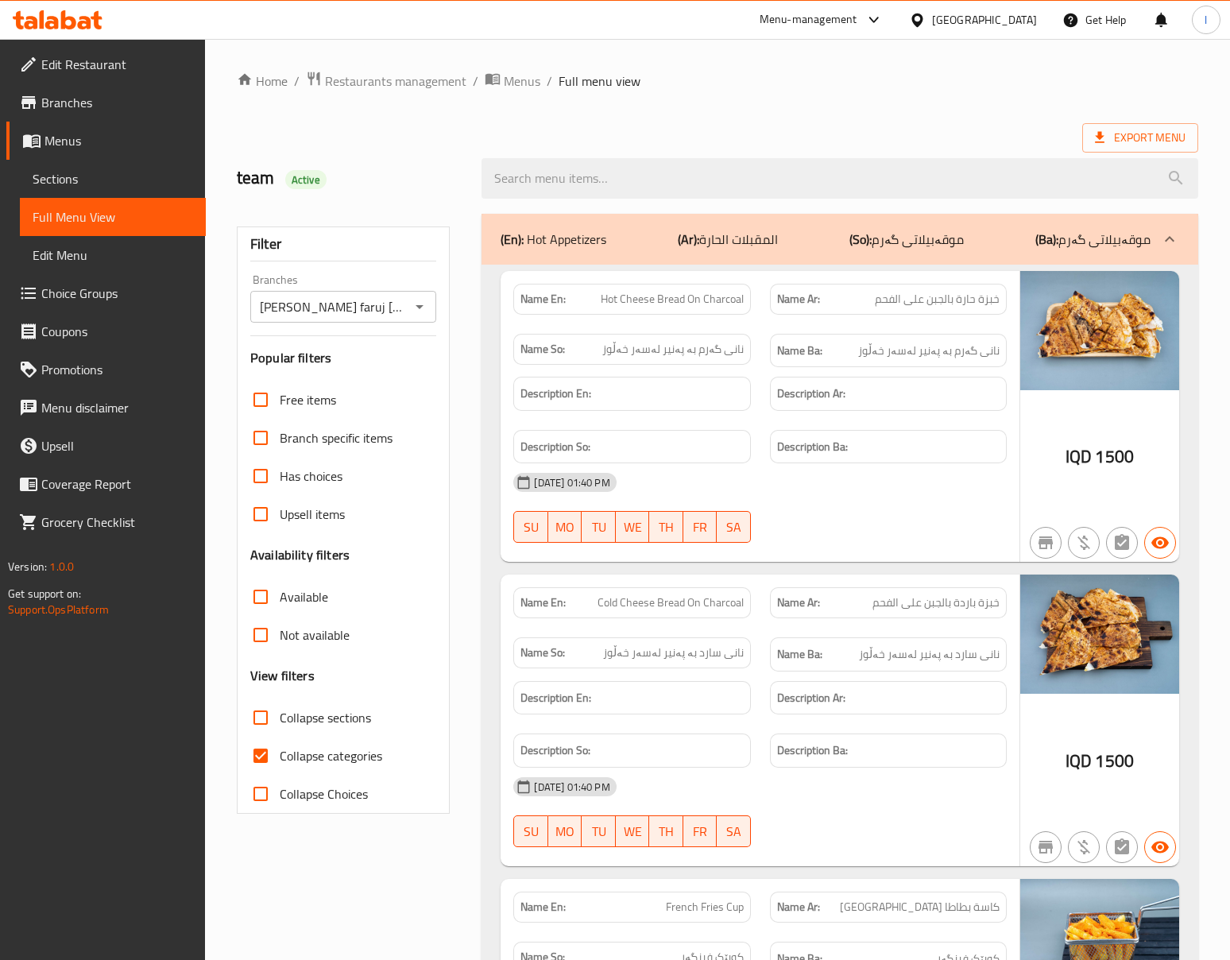
click at [306, 760] on span "Collapse categories" at bounding box center [331, 755] width 102 height 19
click at [280, 760] on input "Collapse categories" at bounding box center [261, 756] width 38 height 38
checkbox input "false"
click at [335, 703] on label "Collapse sections" at bounding box center [307, 717] width 130 height 38
click at [280, 703] on input "Collapse sections" at bounding box center [261, 717] width 38 height 38
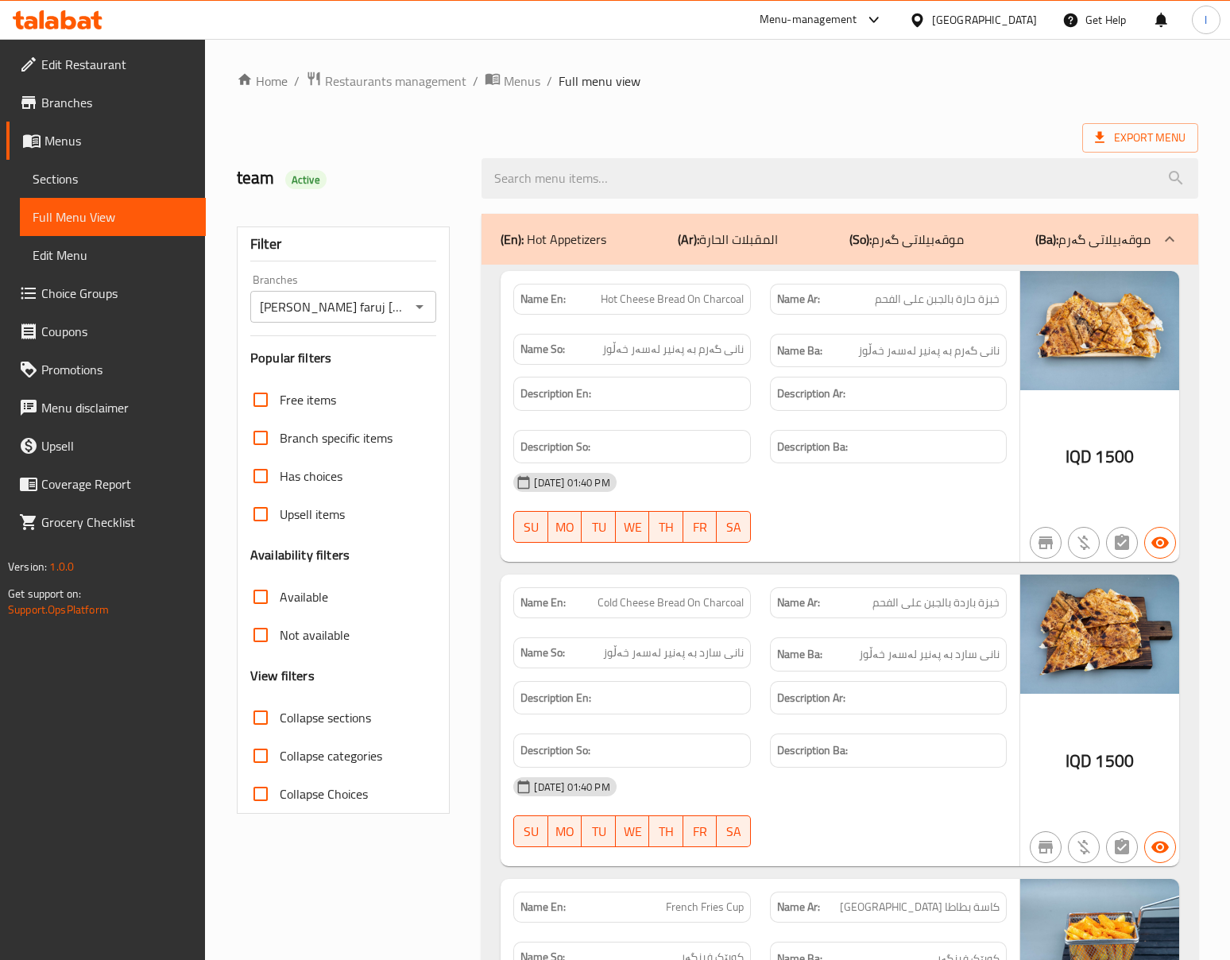
checkbox input "true"
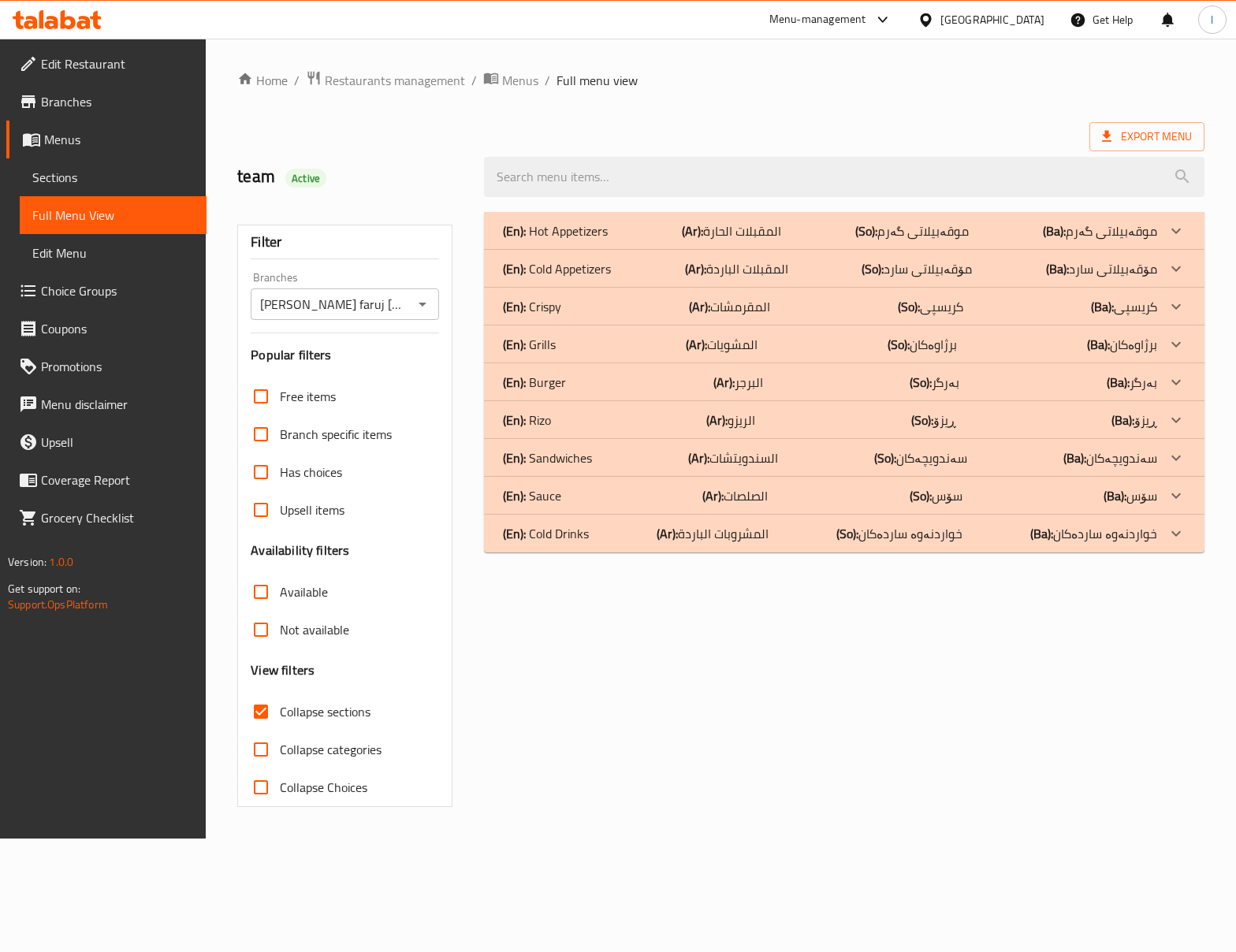
click at [734, 221] on p "(Ar): المقبلات الحارة" at bounding box center [731, 230] width 99 height 19
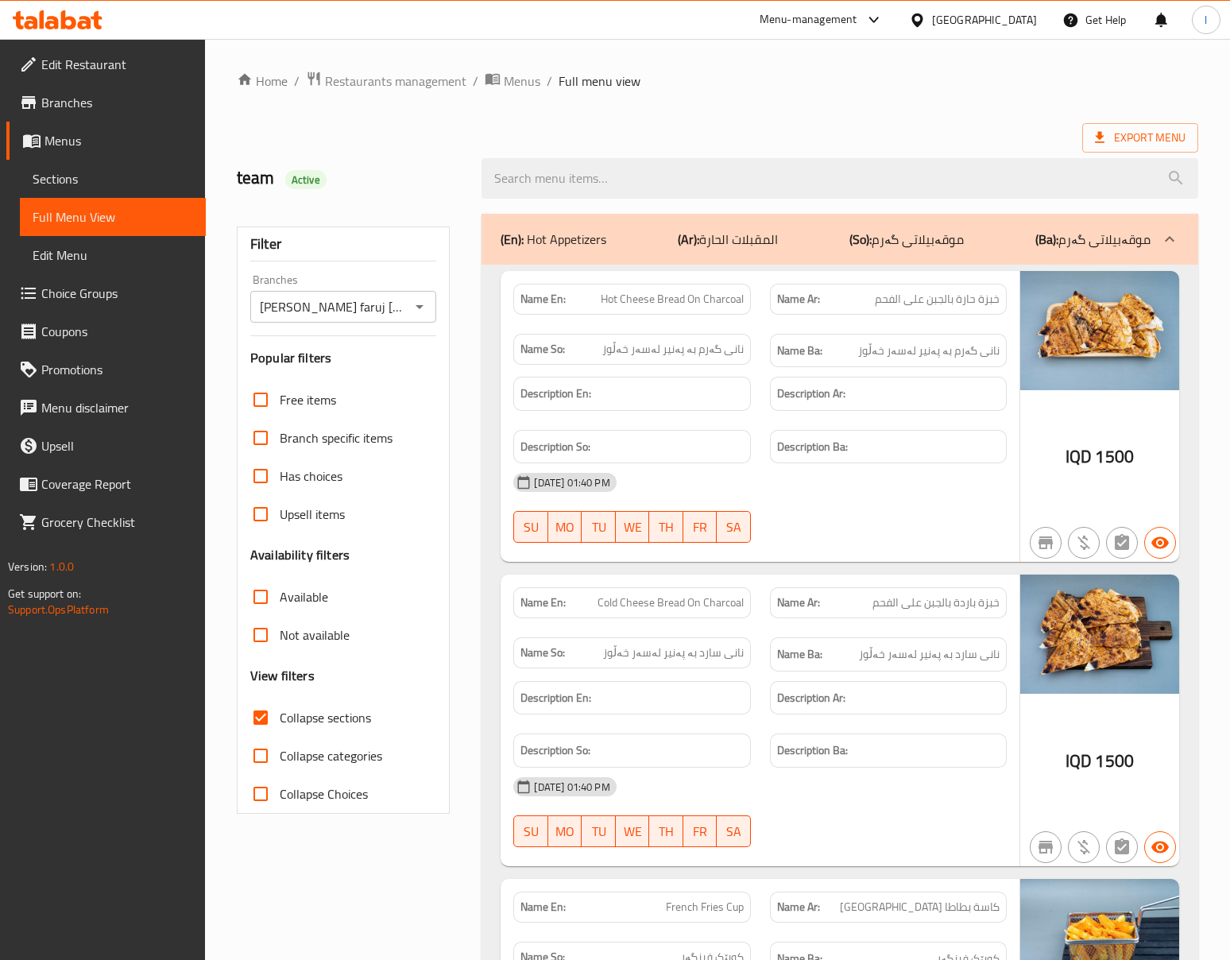
drag, startPoint x: 931, startPoint y: 611, endPoint x: 926, endPoint y: 594, distance: 17.6
click at [931, 609] on span "خبزة باردة بالجبن على الفحم" at bounding box center [935, 602] width 127 height 17
click at [850, 525] on div "20-08-2025 01:40 PM SU MO TU WE TH FR SA" at bounding box center [760, 507] width 512 height 89
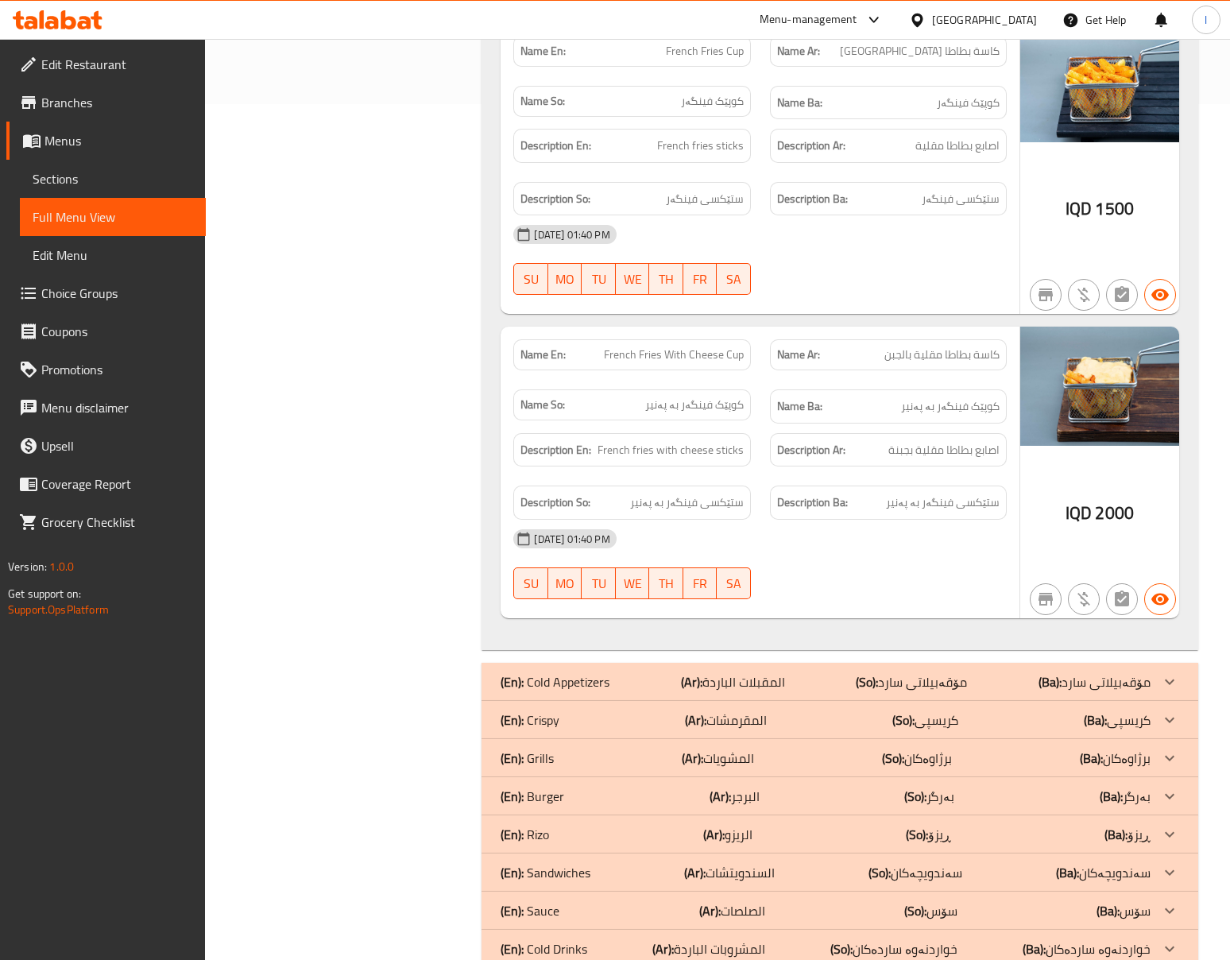
scroll to position [904, 0]
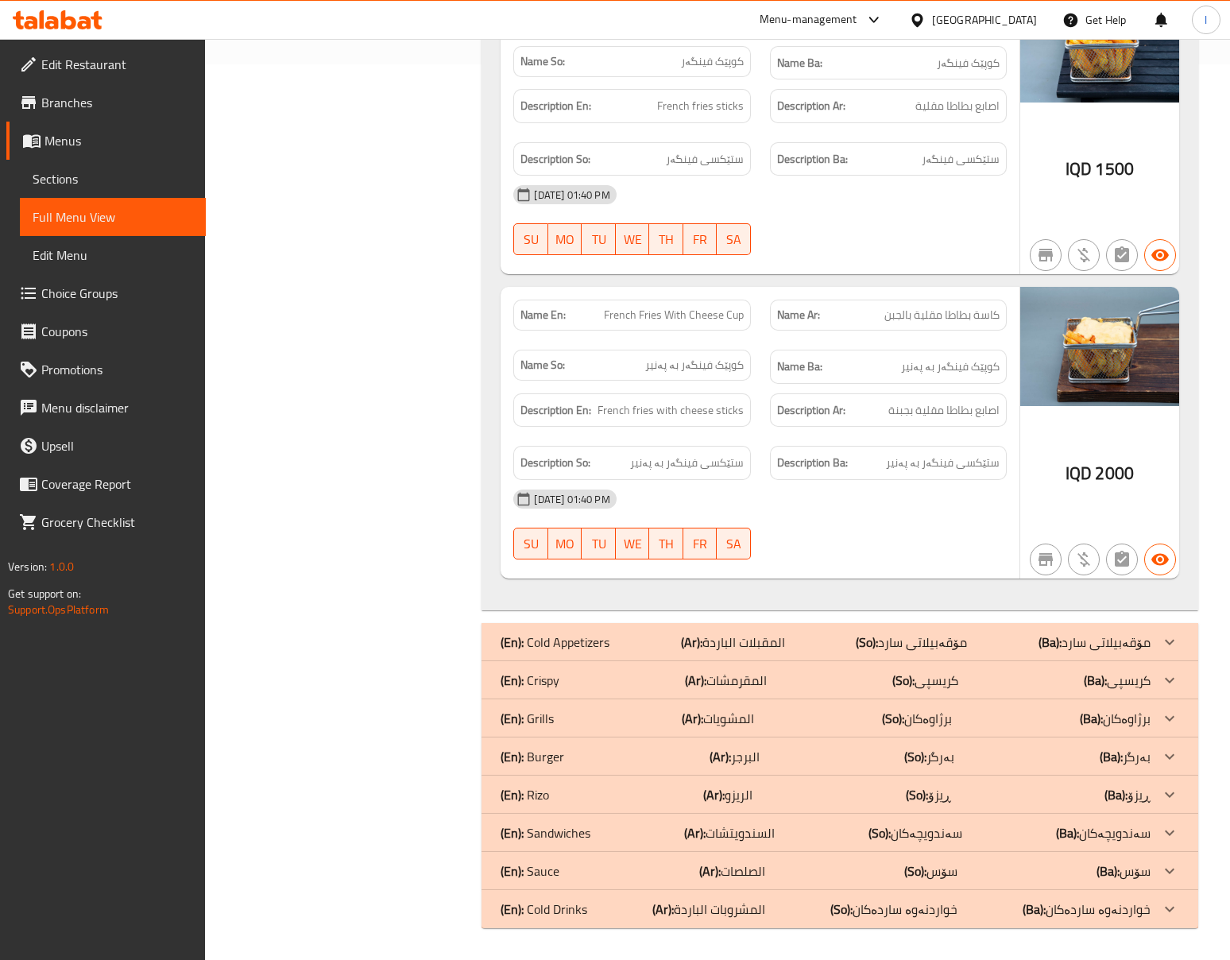
click at [756, 361] on div "Name So: کوپێک فینگەر بە پەنیر" at bounding box center [632, 366] width 256 height 53
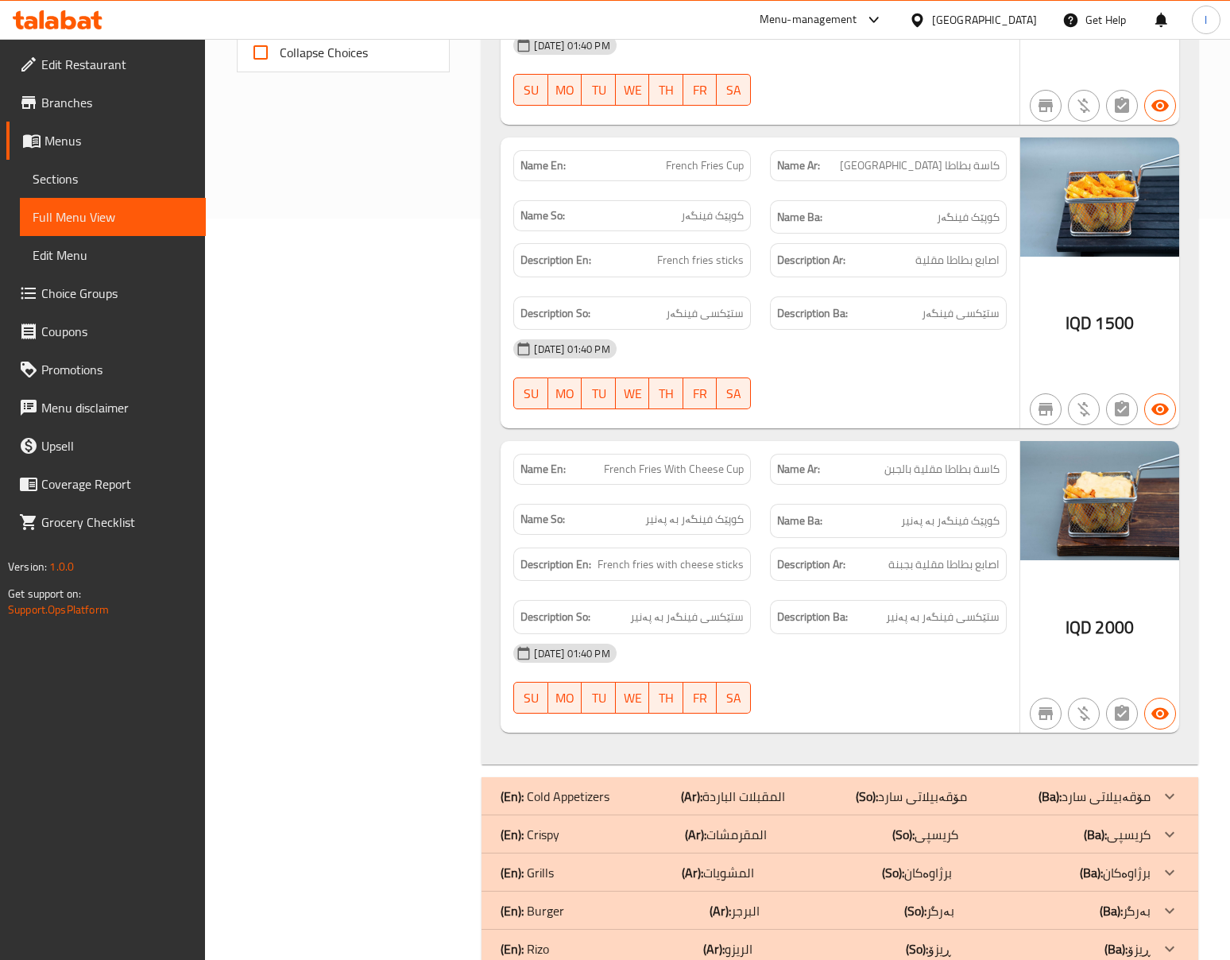
scroll to position [198, 0]
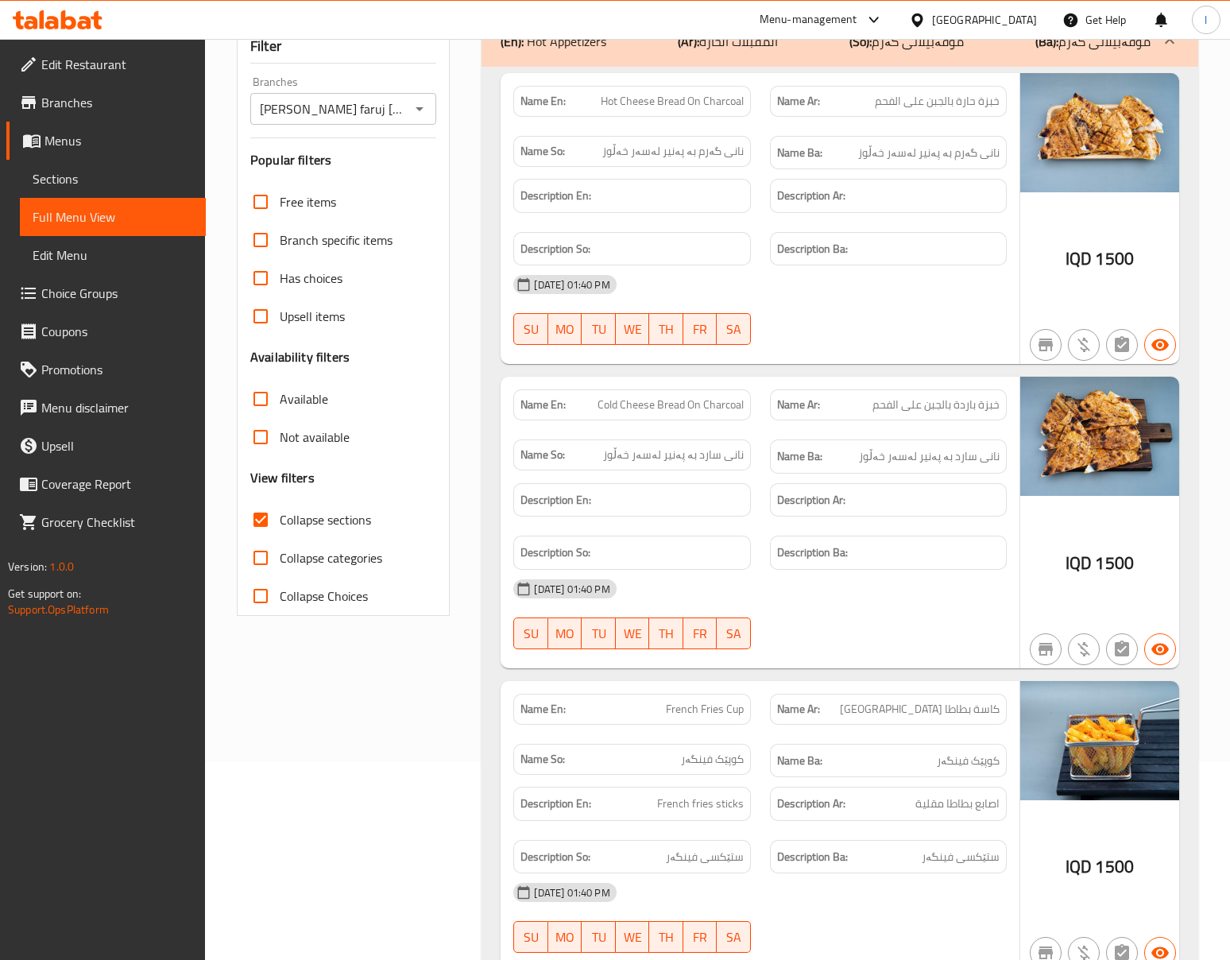
click at [823, 350] on div at bounding box center [888, 344] width 256 height 19
click at [849, 67] on div "(En): Hot Appetizers (Ar): المقبلات الحارة (So): موقەبیلاتی گەرم (Ba): موقەبیلا…" at bounding box center [839, 41] width 716 height 51
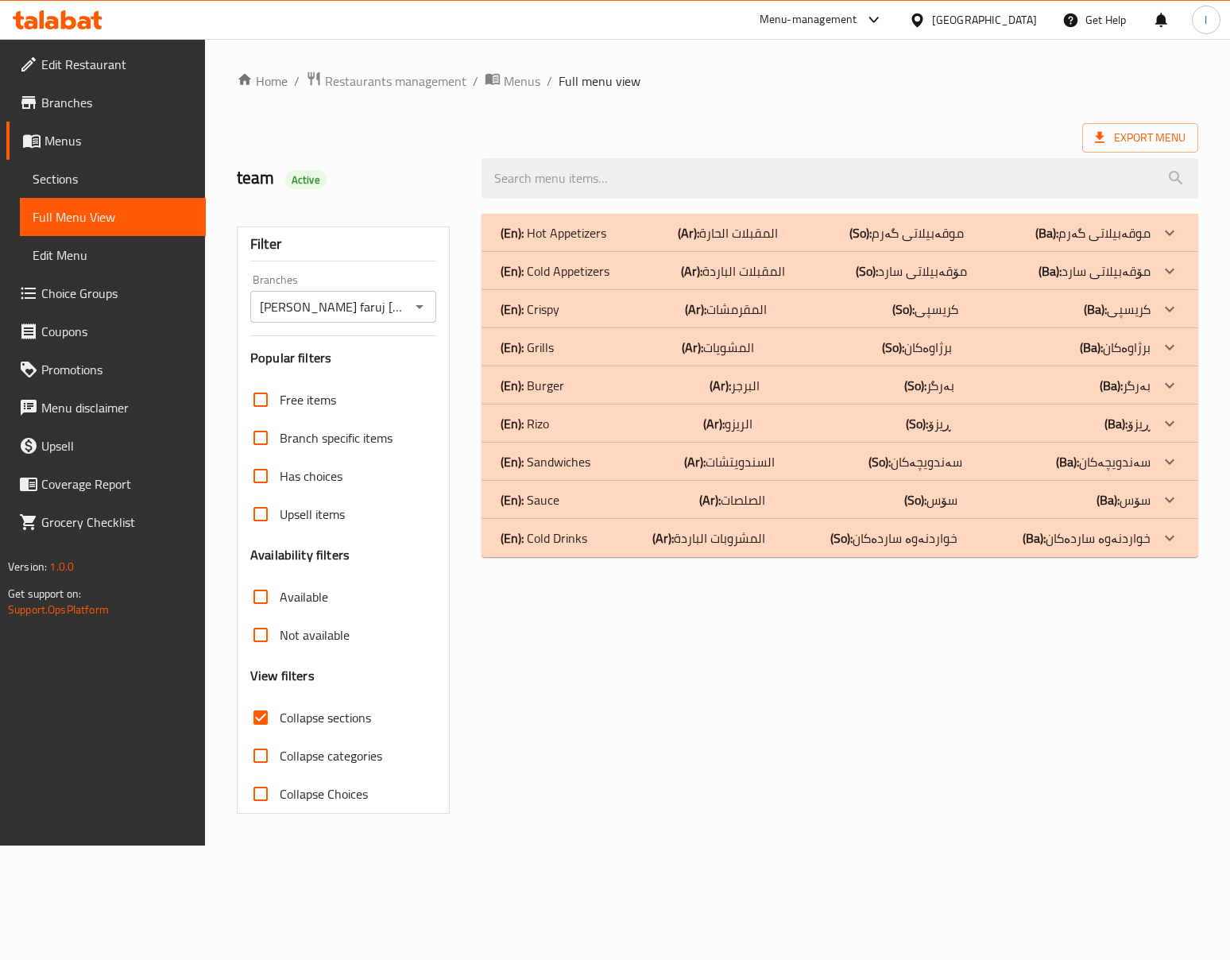
scroll to position [0, 0]
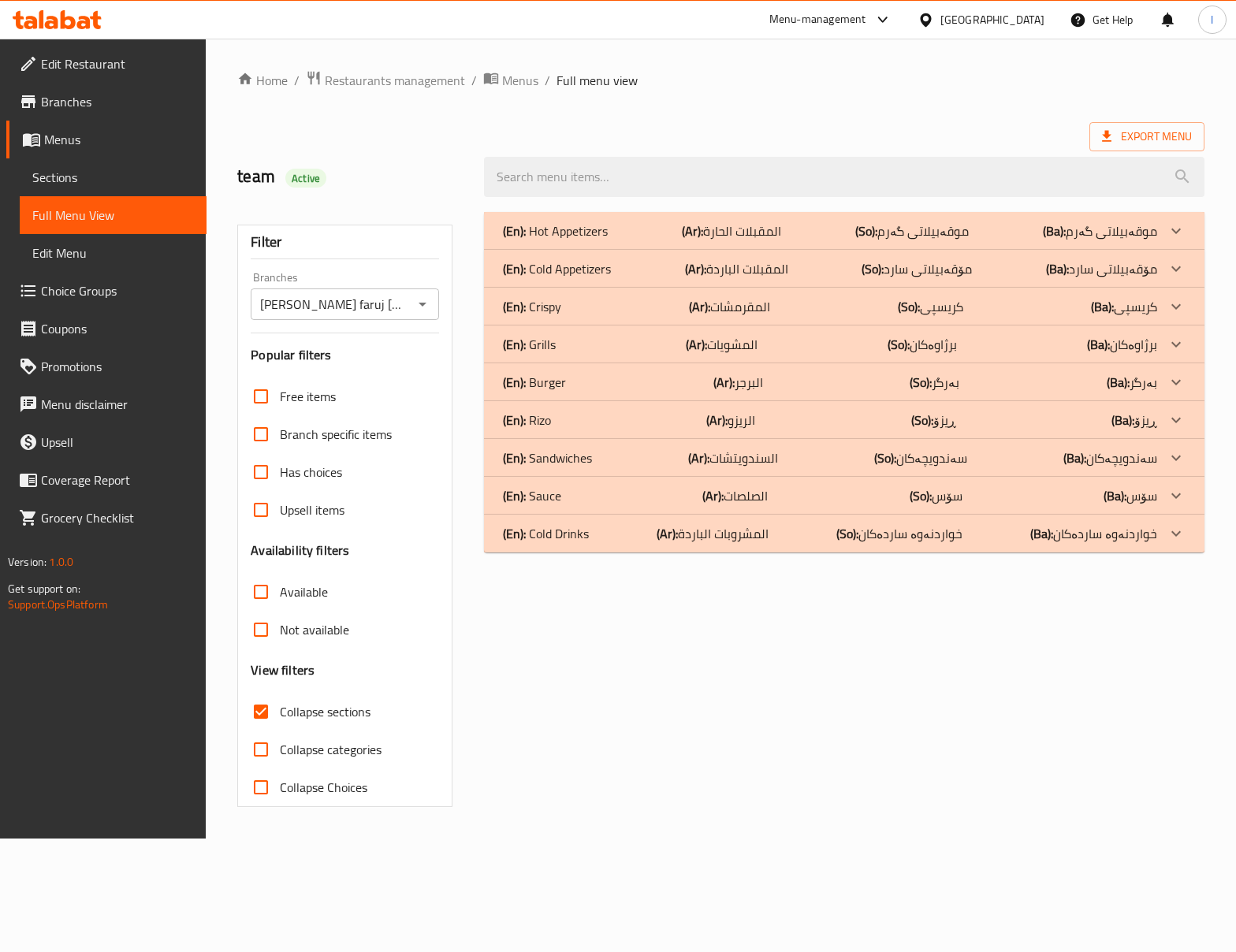
click at [673, 233] on div "(En): Hot Appetizers (Ar): المقبلات الحارة (So): موقەبیلاتی گەرم (Ba): موقەبیلا…" at bounding box center [829, 230] width 654 height 19
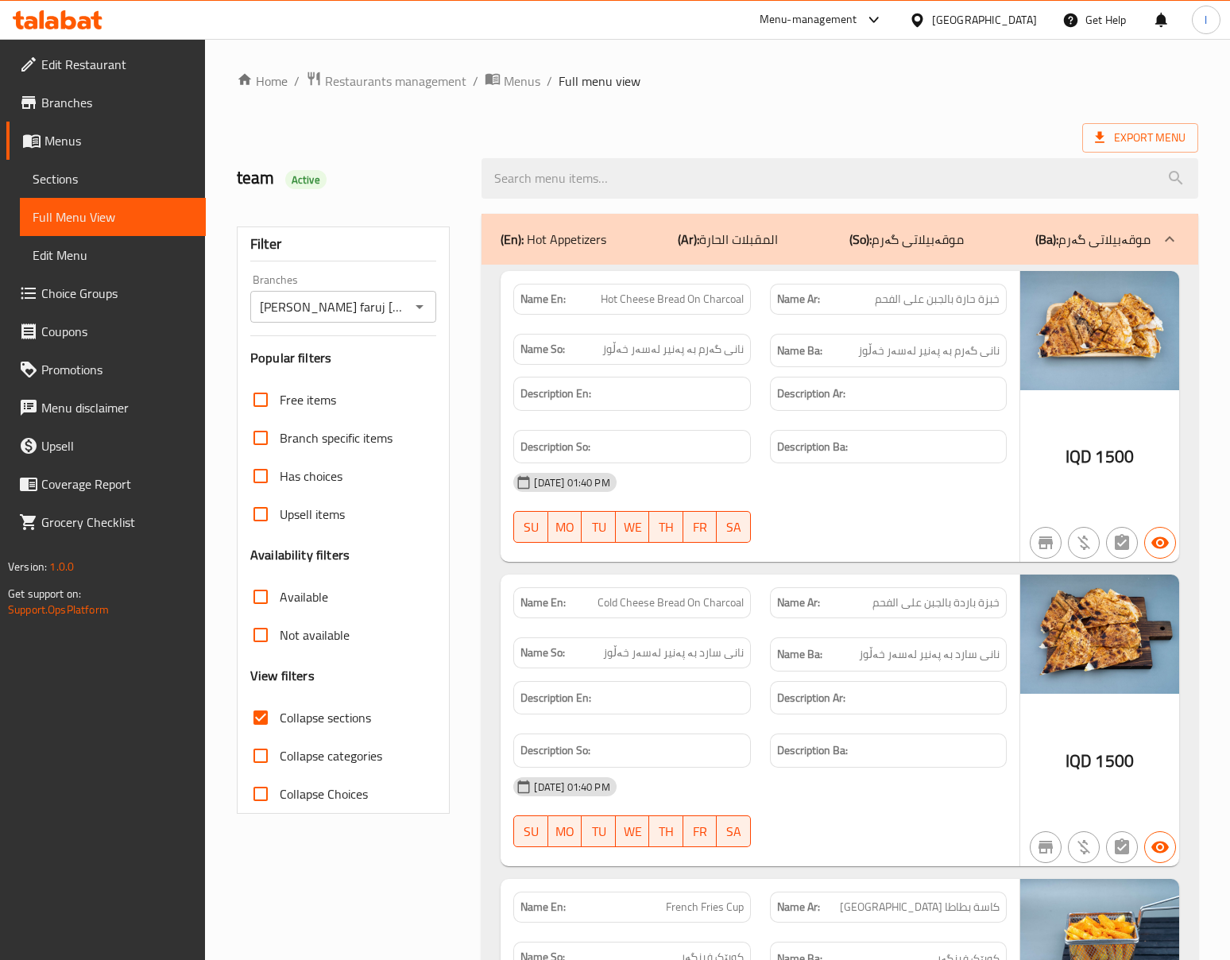
click at [663, 254] on div "(En): Hot Appetizers (Ar): المقبلات الحارة (So): موقەبیلاتی گەرم (Ba): موقەبیلا…" at bounding box center [839, 239] width 716 height 51
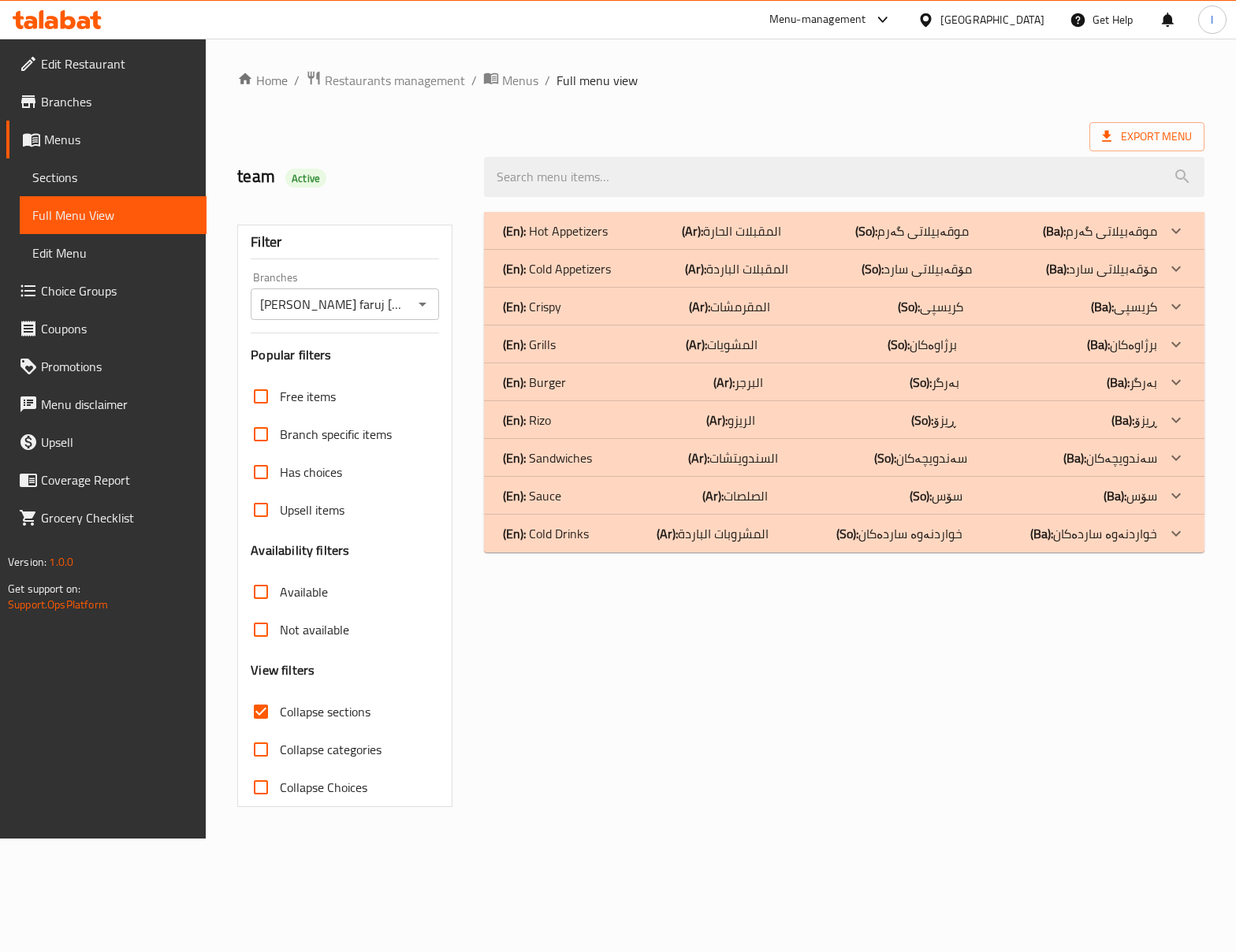
click at [703, 243] on b "(Ar):" at bounding box center [691, 231] width 21 height 24
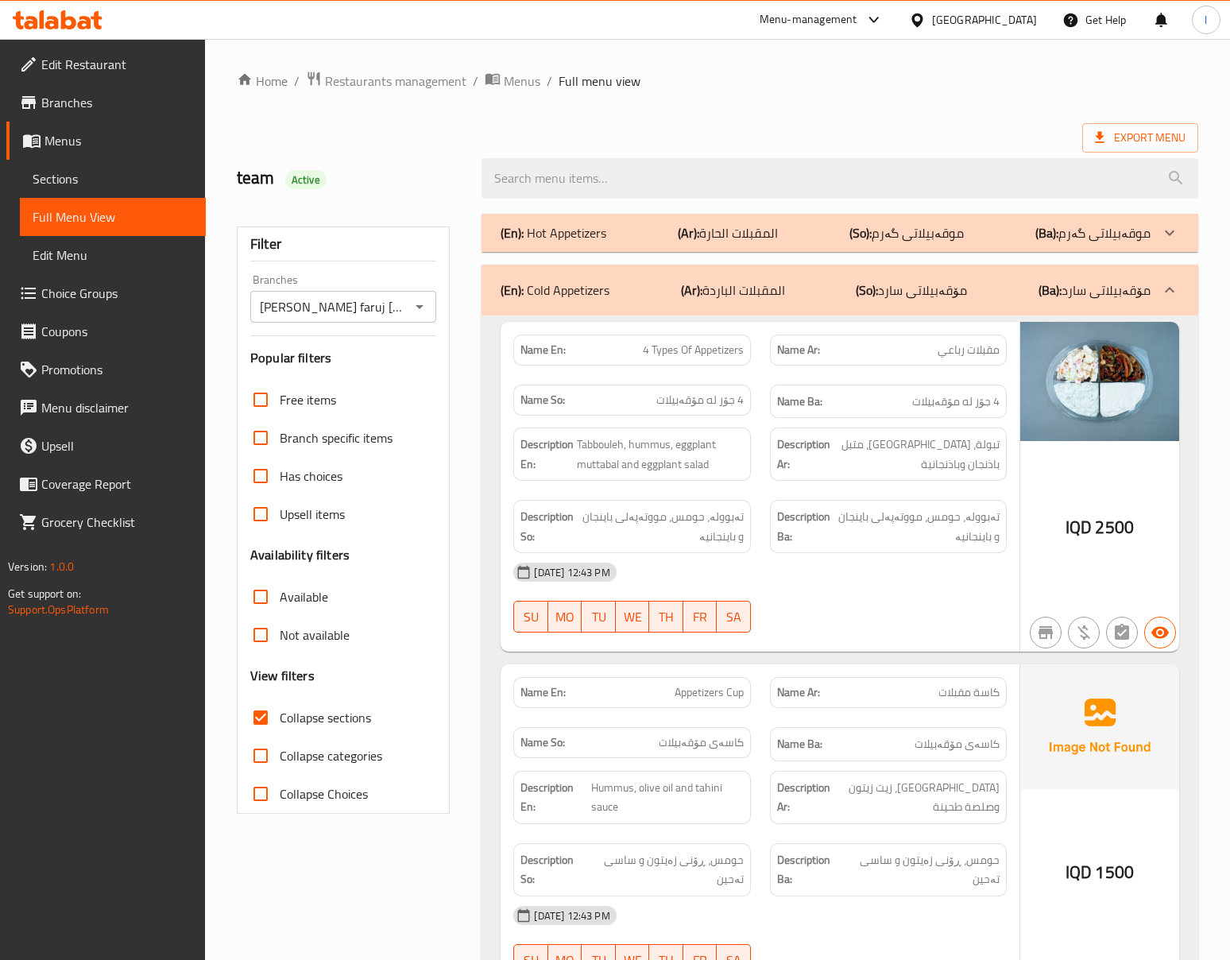
click at [876, 588] on div "[DATE] 12:43 PM" at bounding box center [760, 572] width 512 height 38
click at [884, 559] on div "[DATE] 12:43 PM" at bounding box center [760, 572] width 512 height 38
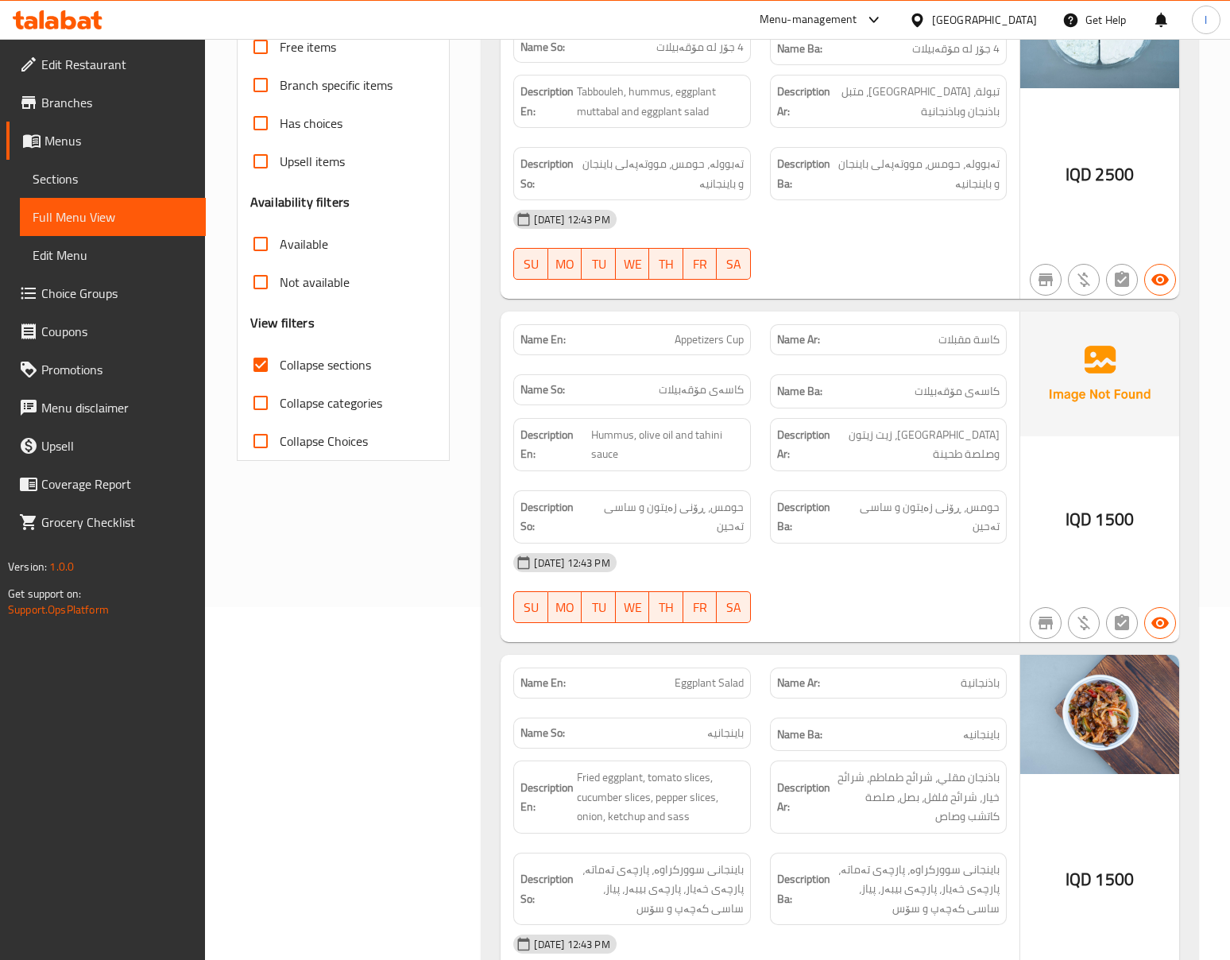
scroll to position [706, 0]
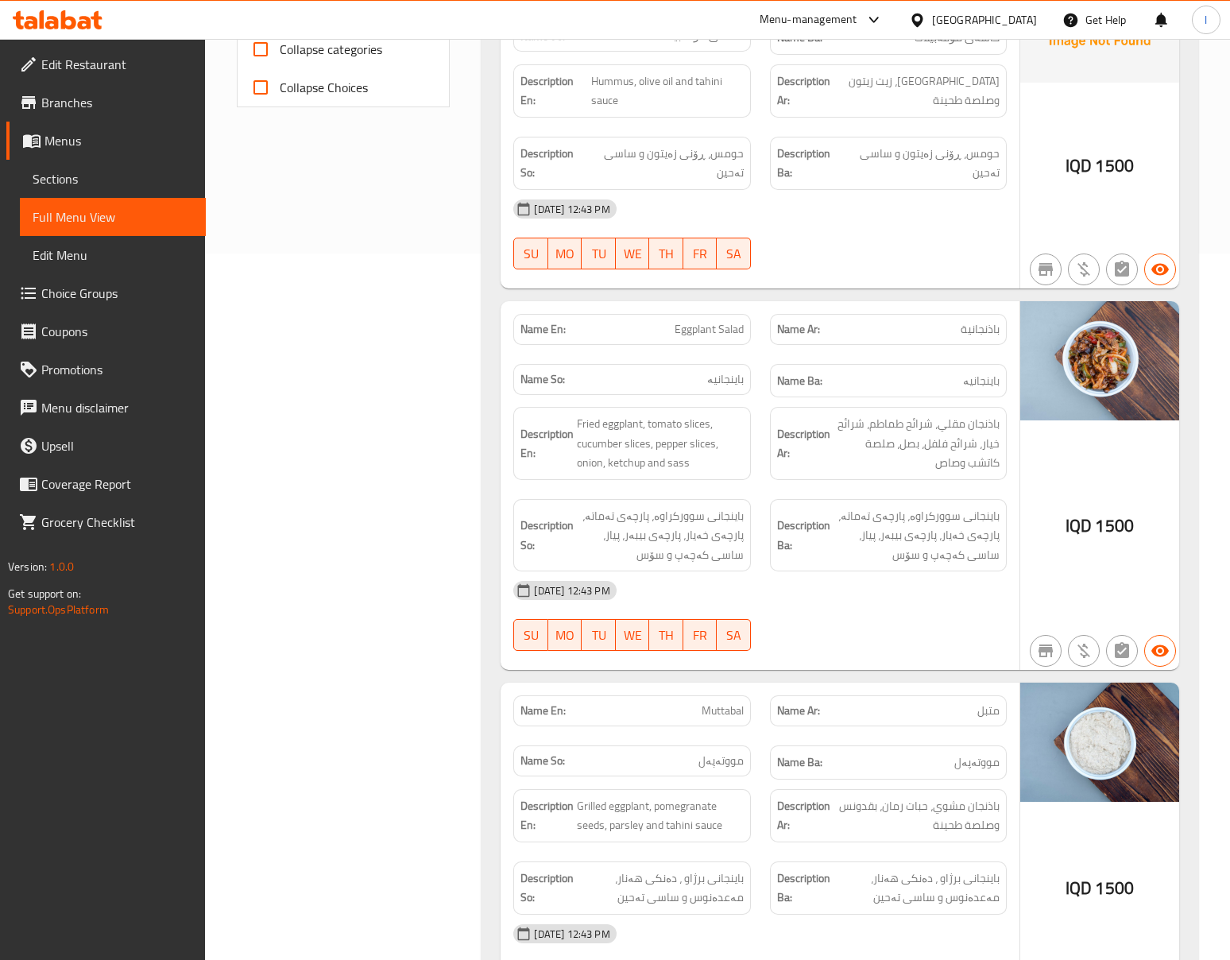
click at [871, 609] on div "[DATE] 12:43 PM" at bounding box center [760, 590] width 512 height 38
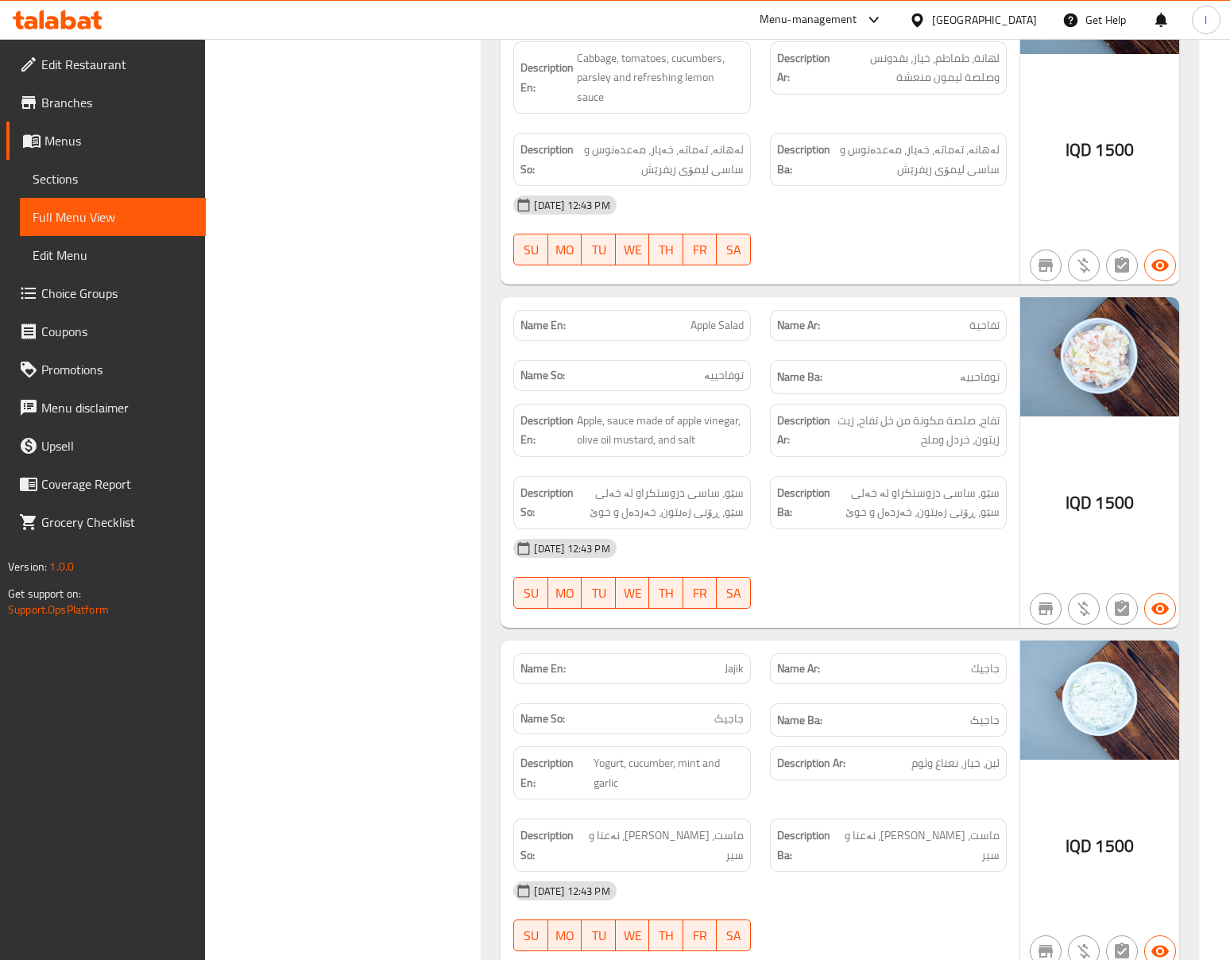
scroll to position [3178, 0]
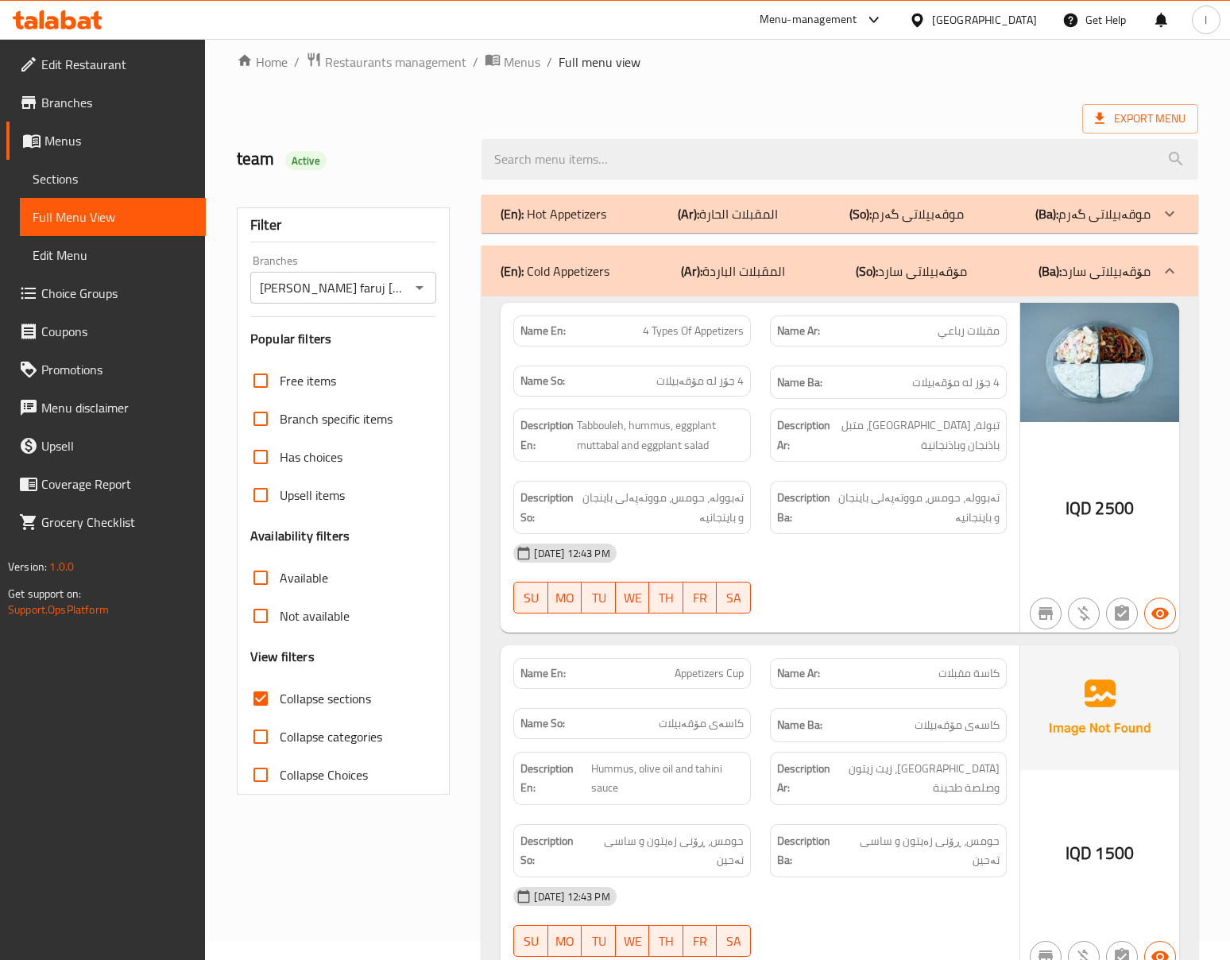
scroll to position [0, 0]
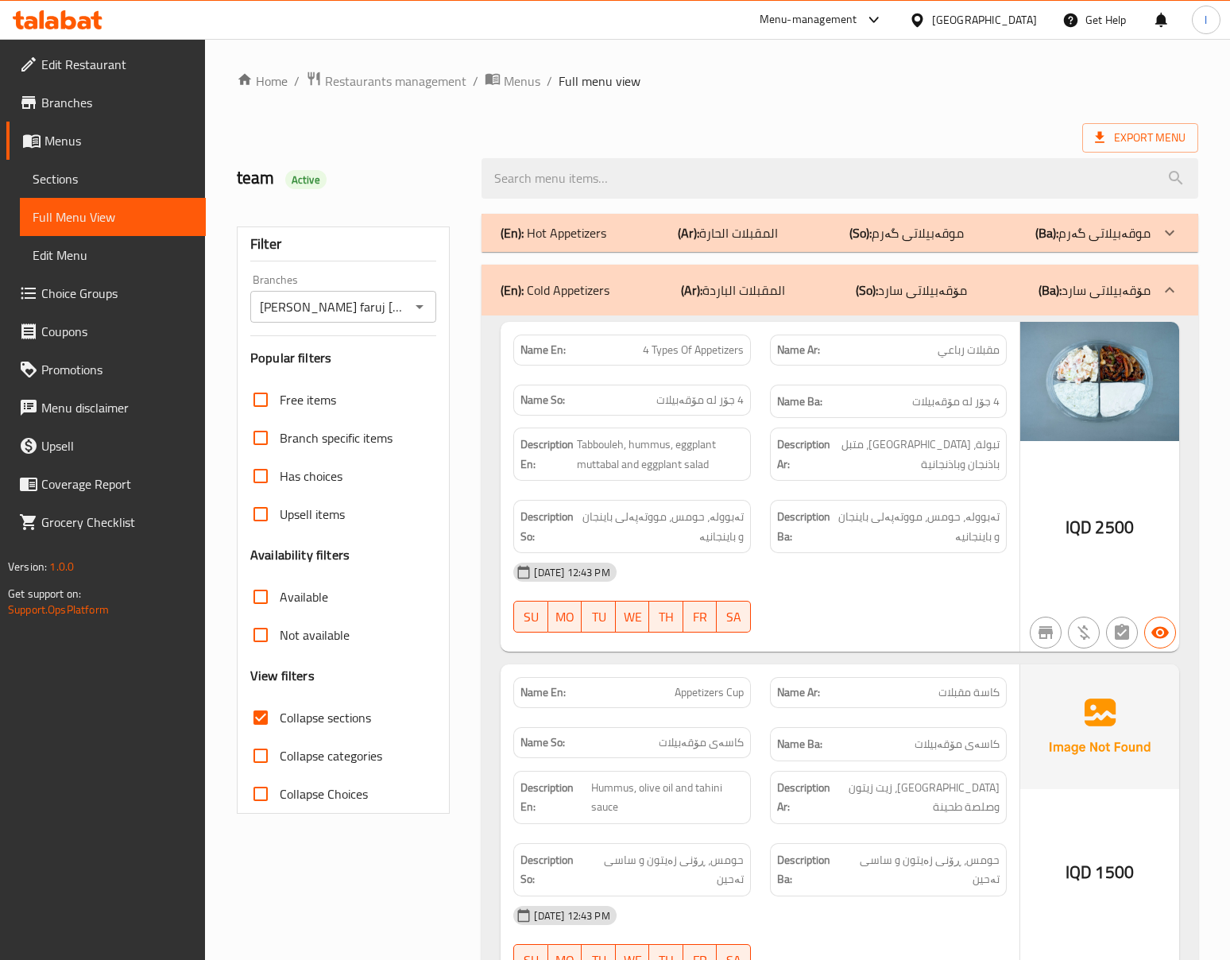
click at [878, 290] on b "(So):" at bounding box center [867, 290] width 22 height 24
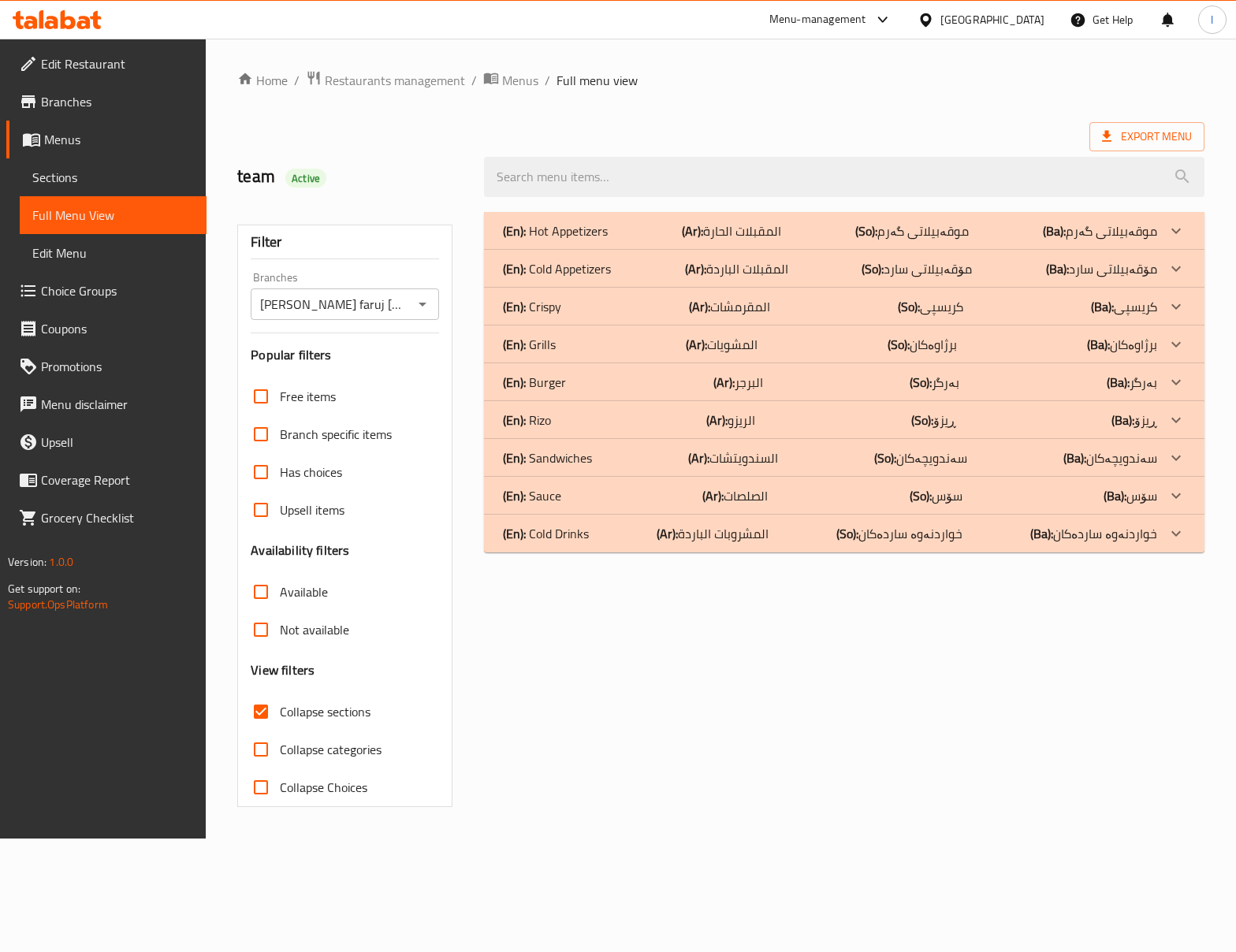
drag, startPoint x: 613, startPoint y: 345, endPoint x: 654, endPoint y: 298, distance: 62.4
click at [650, 301] on div "(En): Hot Appetizers (Ar): المقبلات الحارة (So): موقەبیلاتی گەرم (Ba): موقەبیلا…" at bounding box center [844, 382] width 720 height 340
click at [654, 240] on div "(En): Crispy (Ar): المقرمشات (So): کریسپی (Ba): کریسپی" at bounding box center [829, 230] width 654 height 19
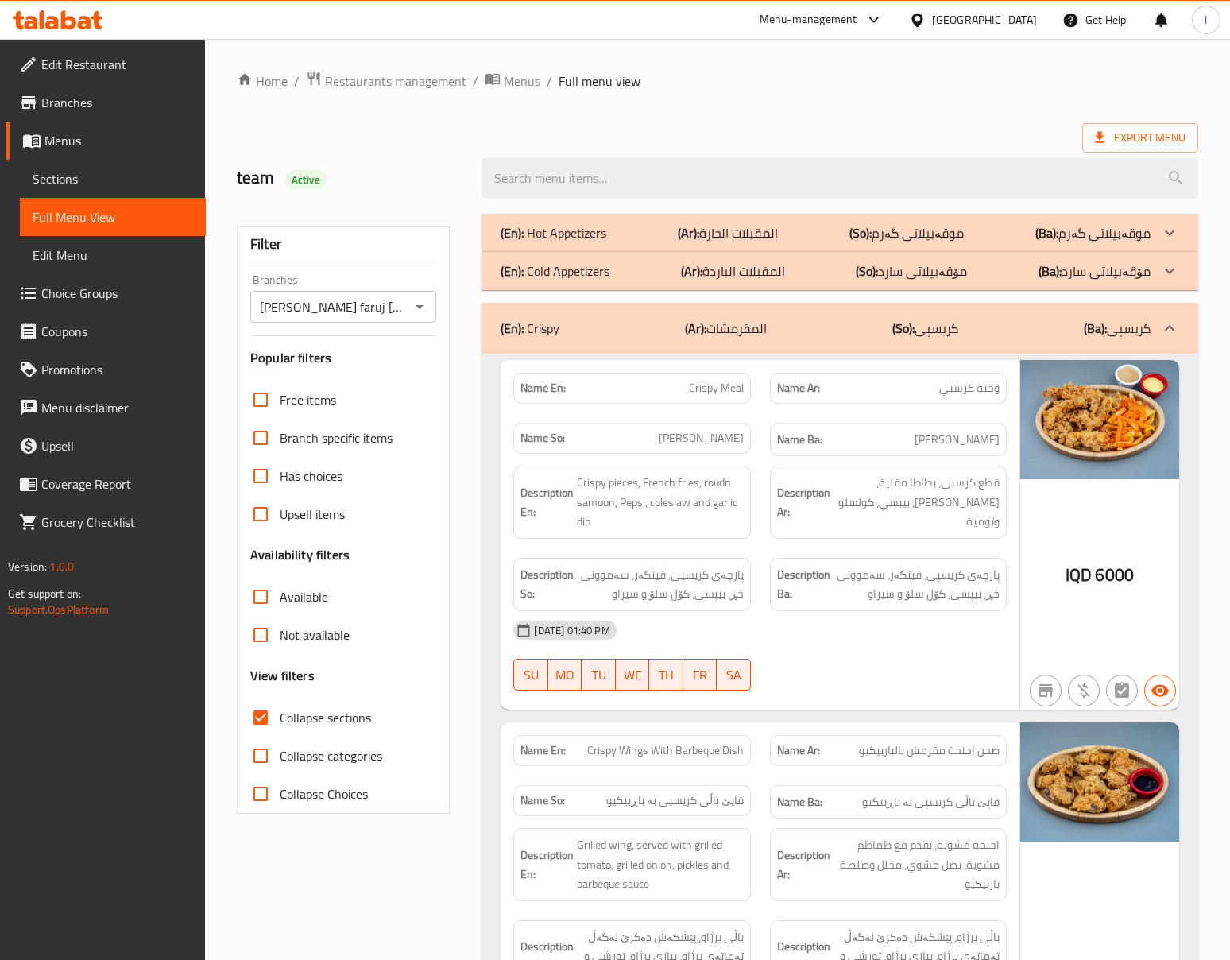
click at [868, 485] on span "قطع كرسبي، بطاطا مقلیة، [PERSON_NAME]، بیبسي، كولسلو وثومیة" at bounding box center [916, 502] width 166 height 59
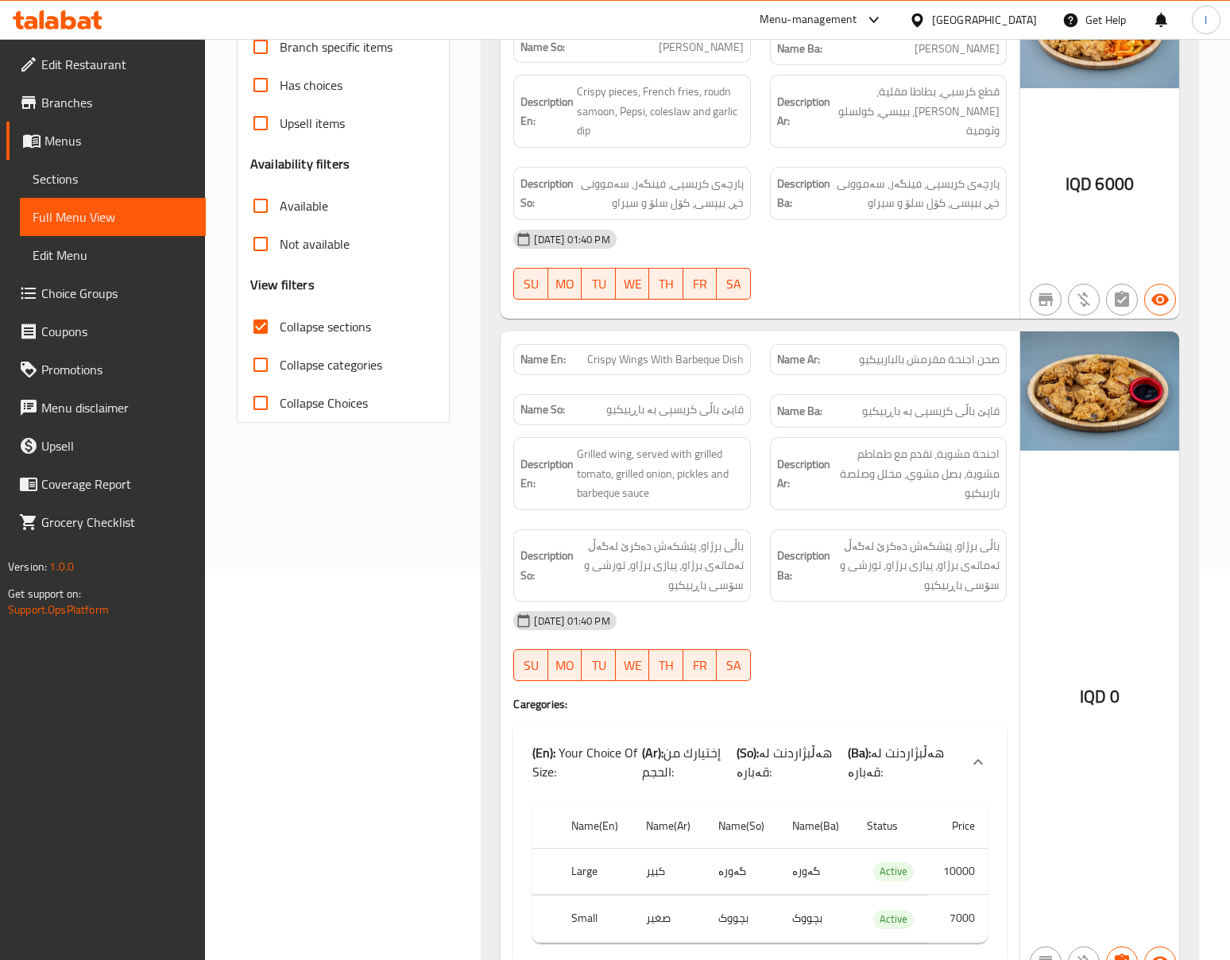
scroll to position [353, 0]
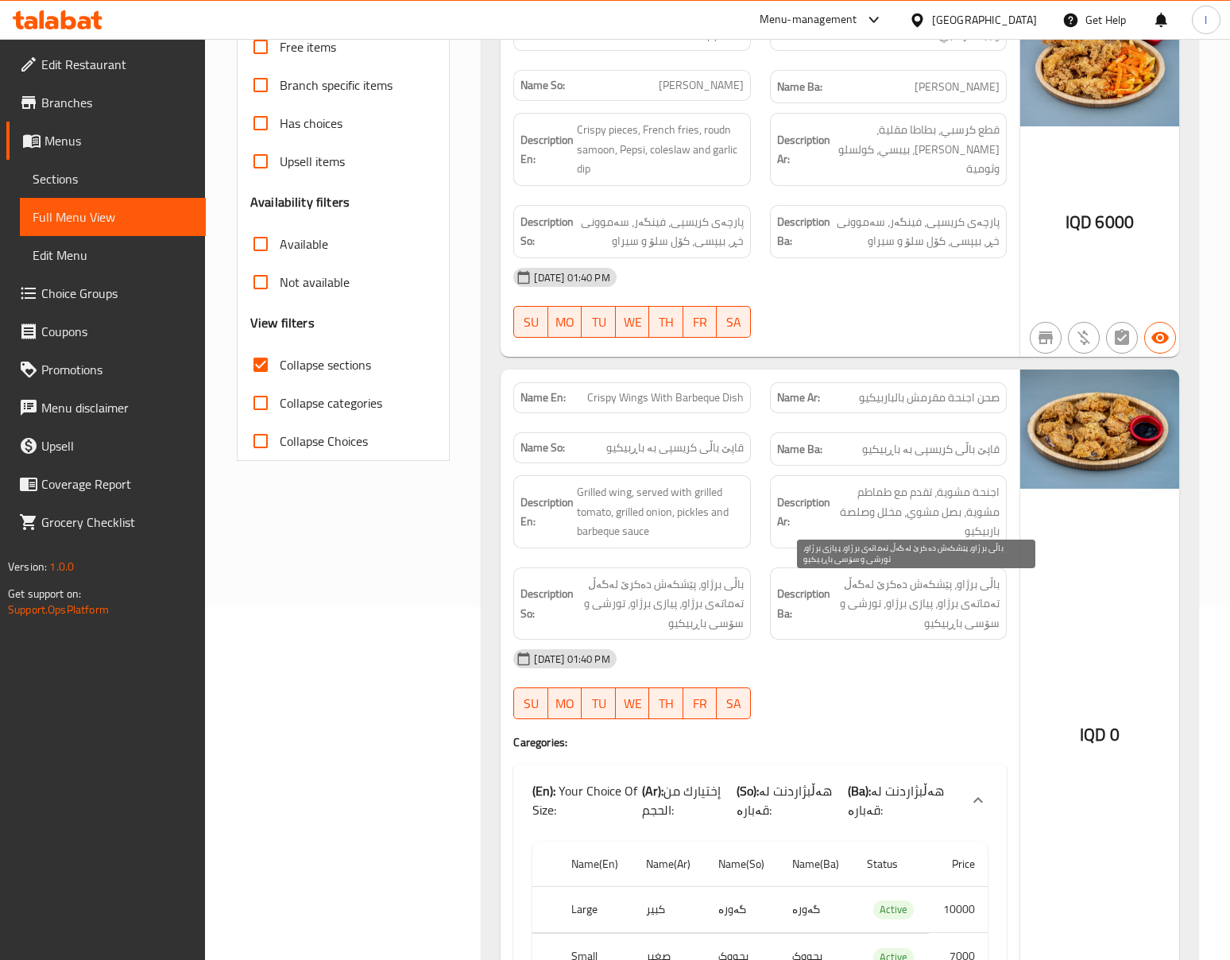
click at [875, 633] on span "باڵی برژاو، پێشکەش دەکرێ لەگەڵ تەماتەی برژاو، پیازی برژاو، تورشی و سۆسی باڕبیکیو" at bounding box center [916, 603] width 166 height 59
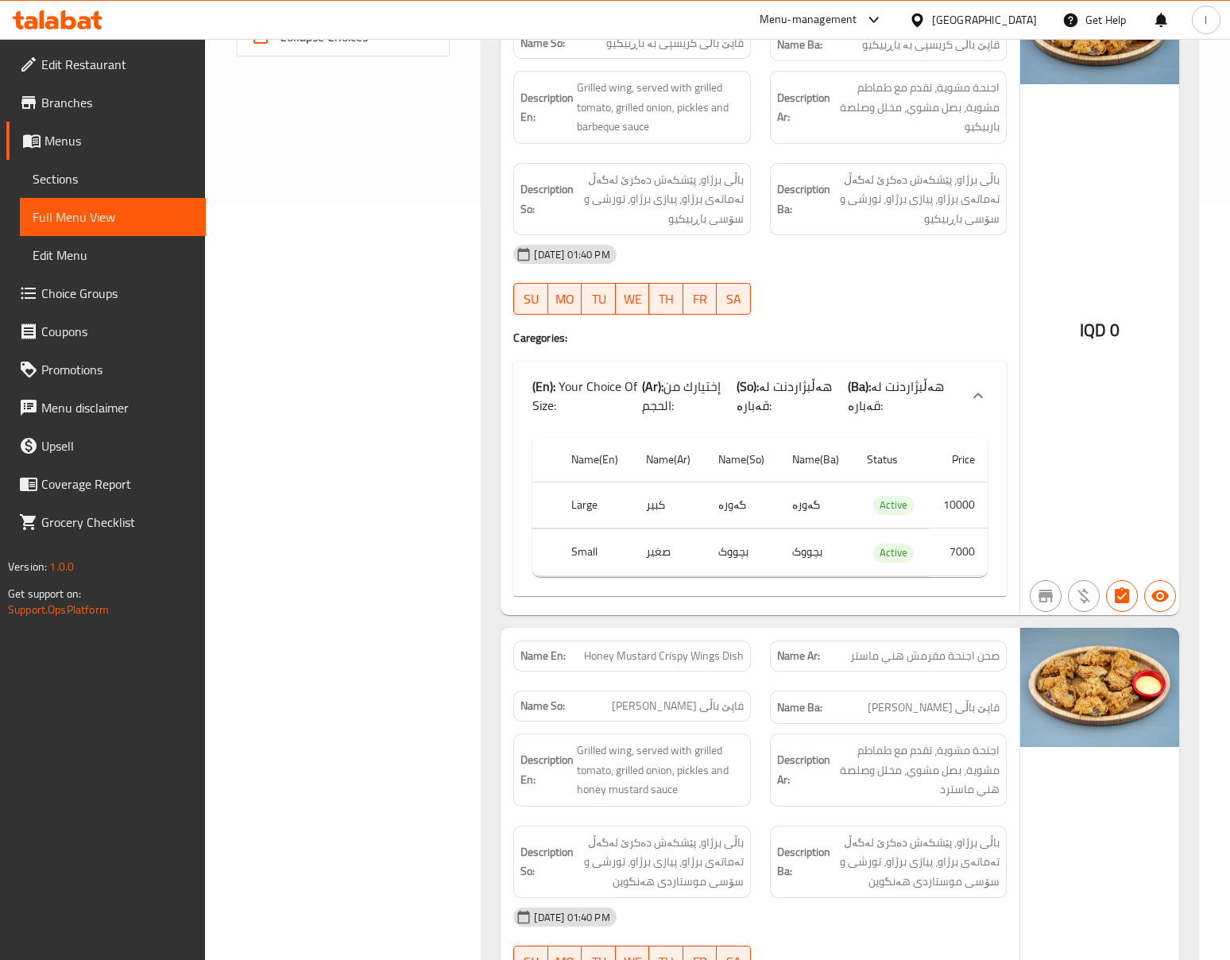
scroll to position [706, 0]
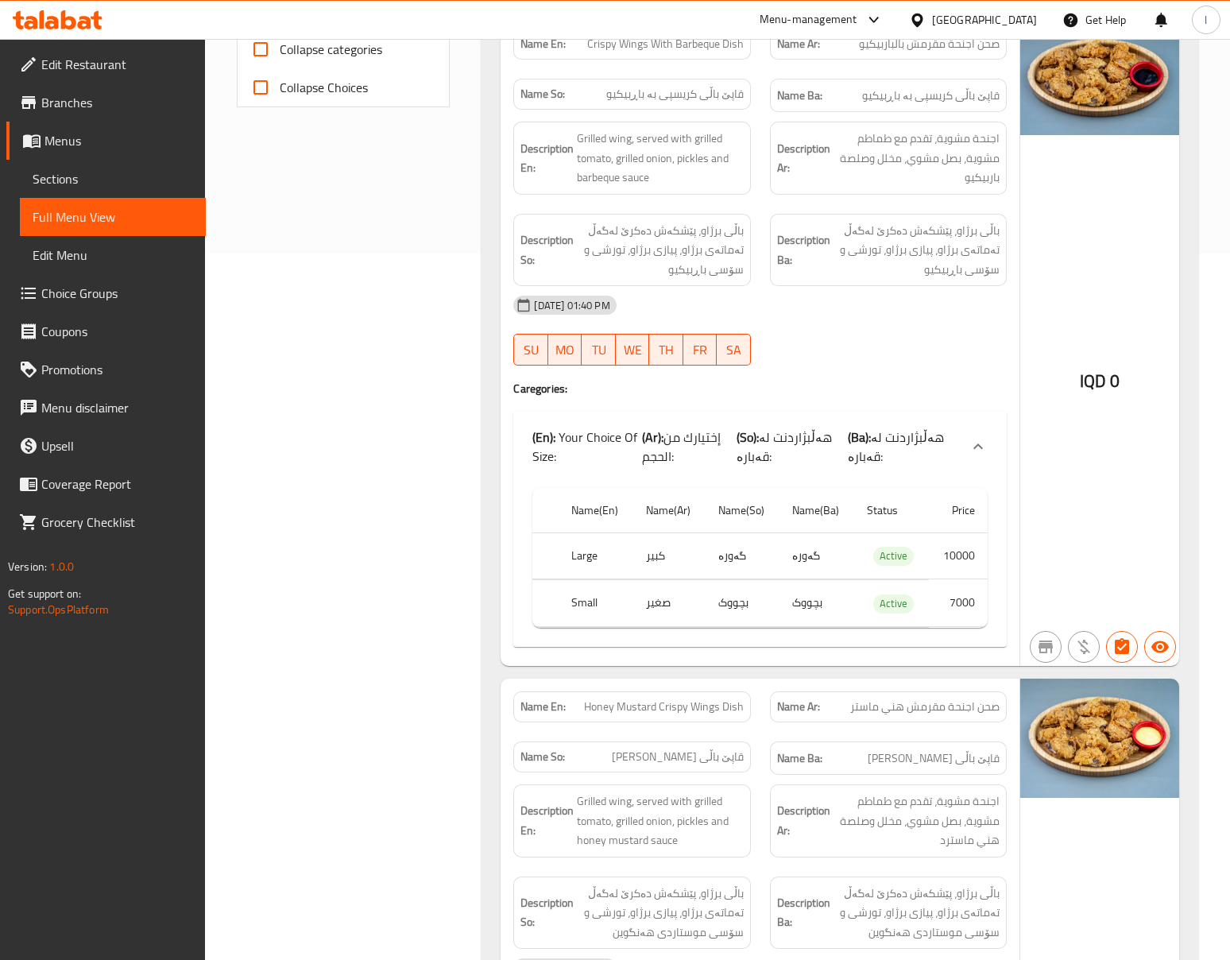
click at [465, 365] on div "Filter Branches Malik Al faruj Al Lubnani, Al Jamia Branches Popular filters Fr…" at bounding box center [349, 554] width 245 height 2113
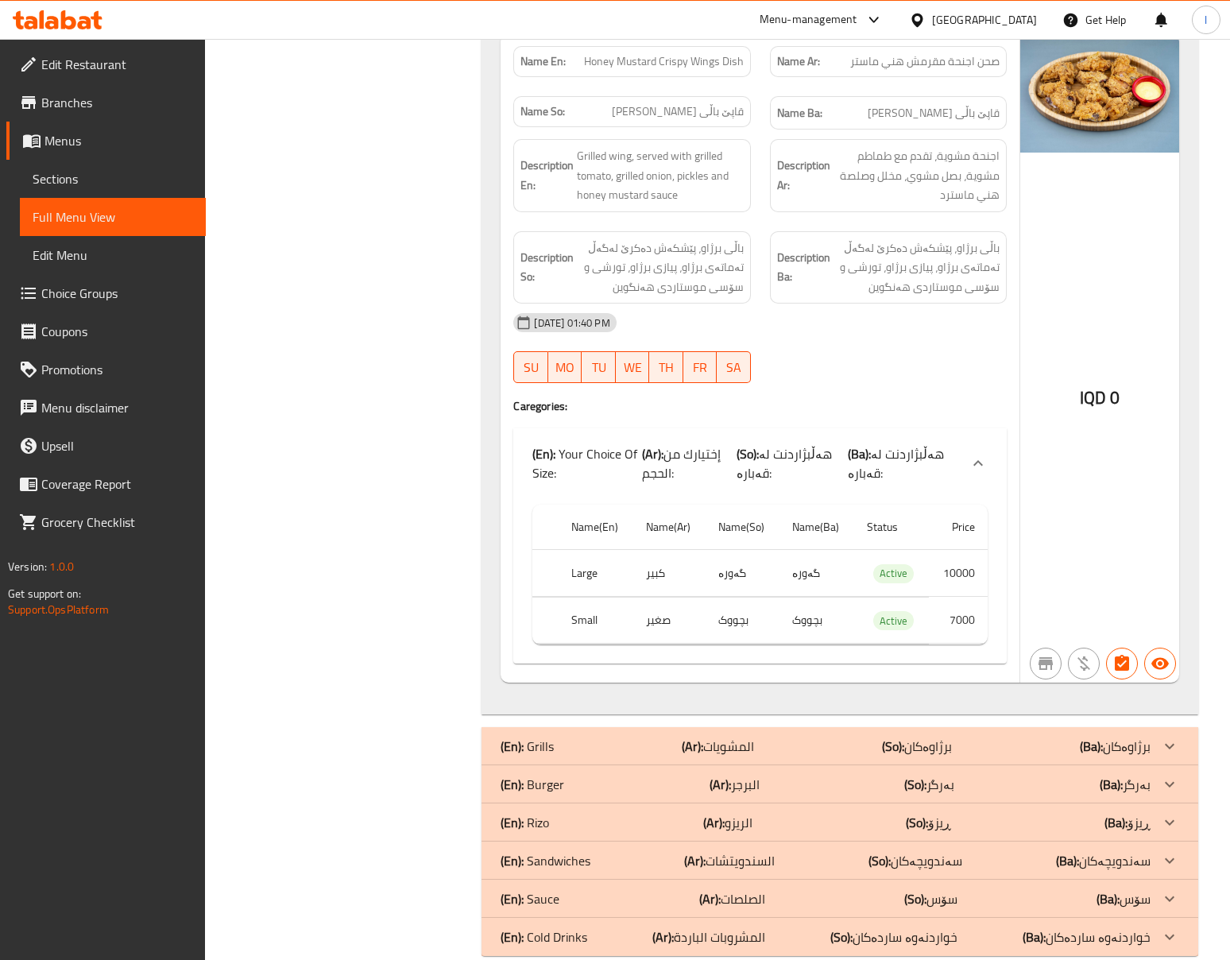
scroll to position [1390, 0]
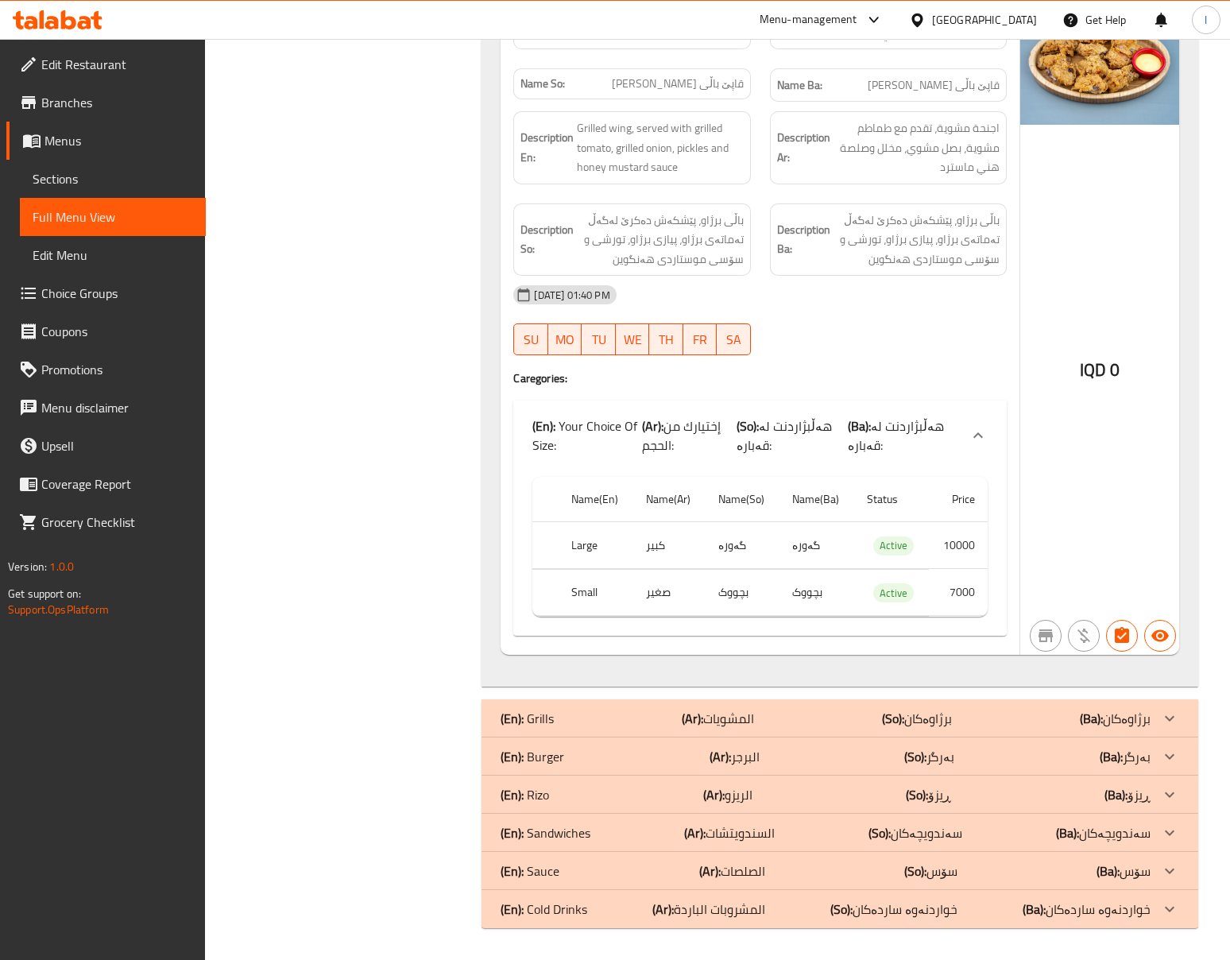
click at [896, 276] on div "[DATE] 01:40 PM" at bounding box center [760, 295] width 512 height 38
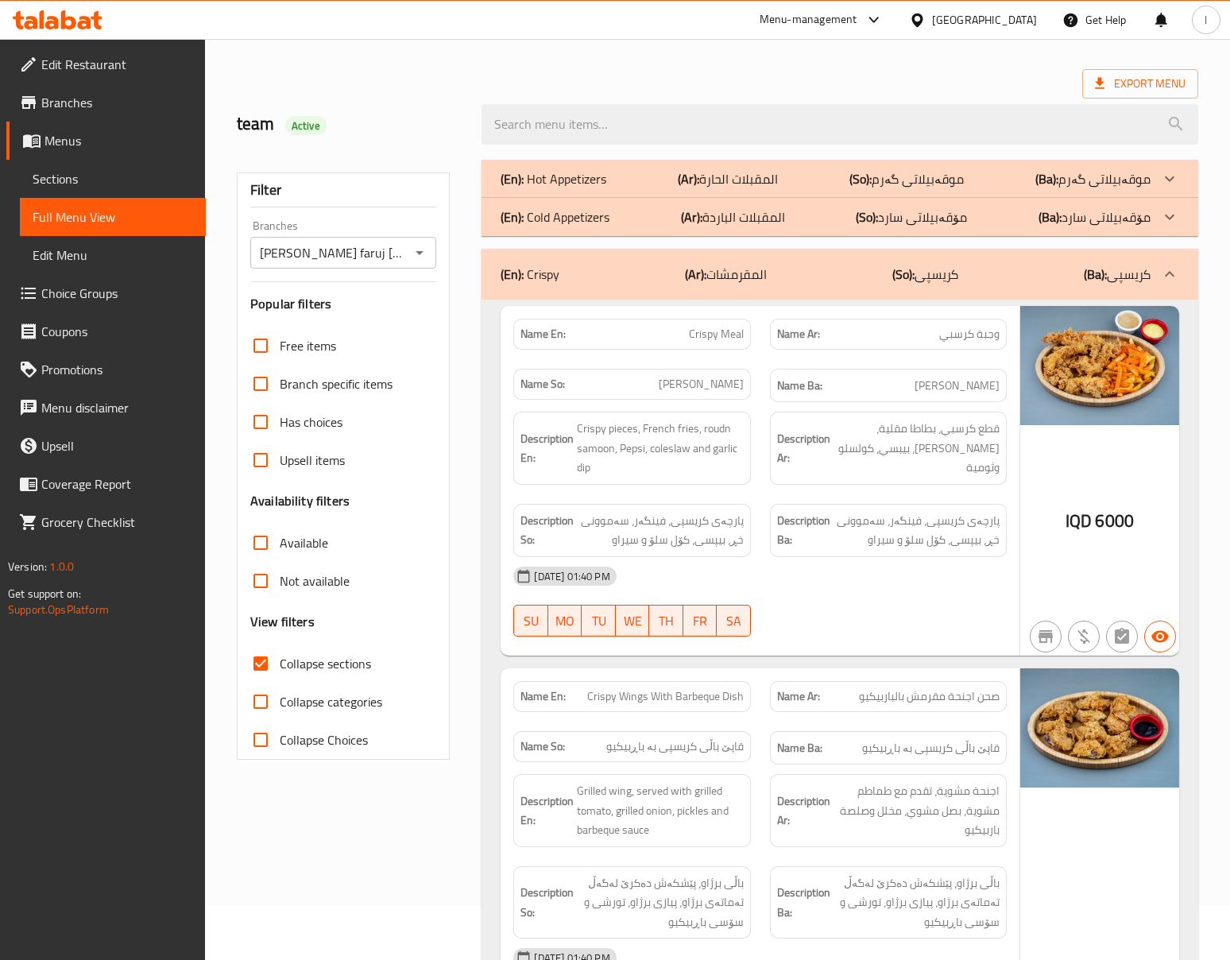
scroll to position [0, 0]
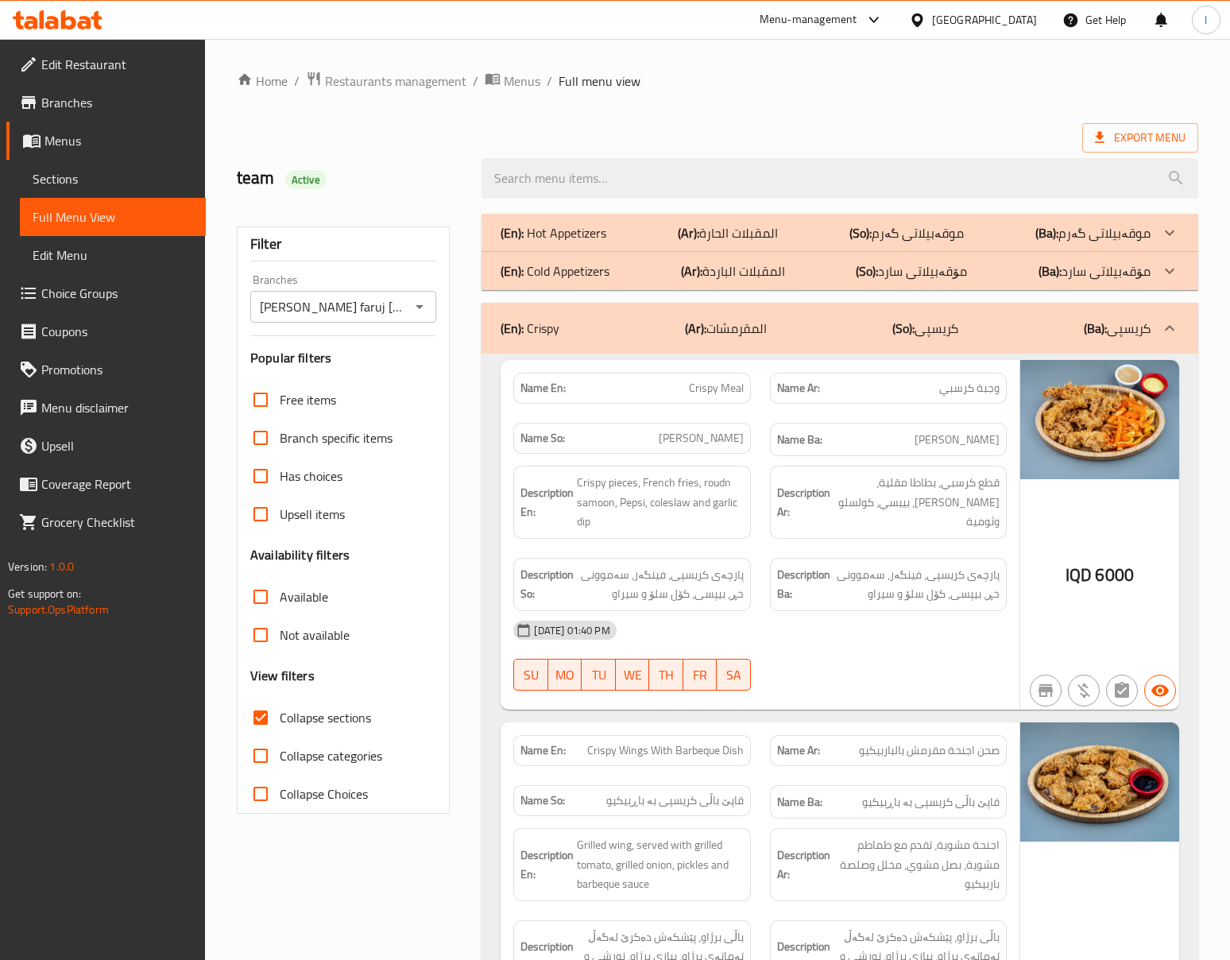
click at [926, 309] on div "(En): Crispy (Ar): المقرمشات (So): کریسپی (Ba): کریسپی" at bounding box center [839, 328] width 716 height 51
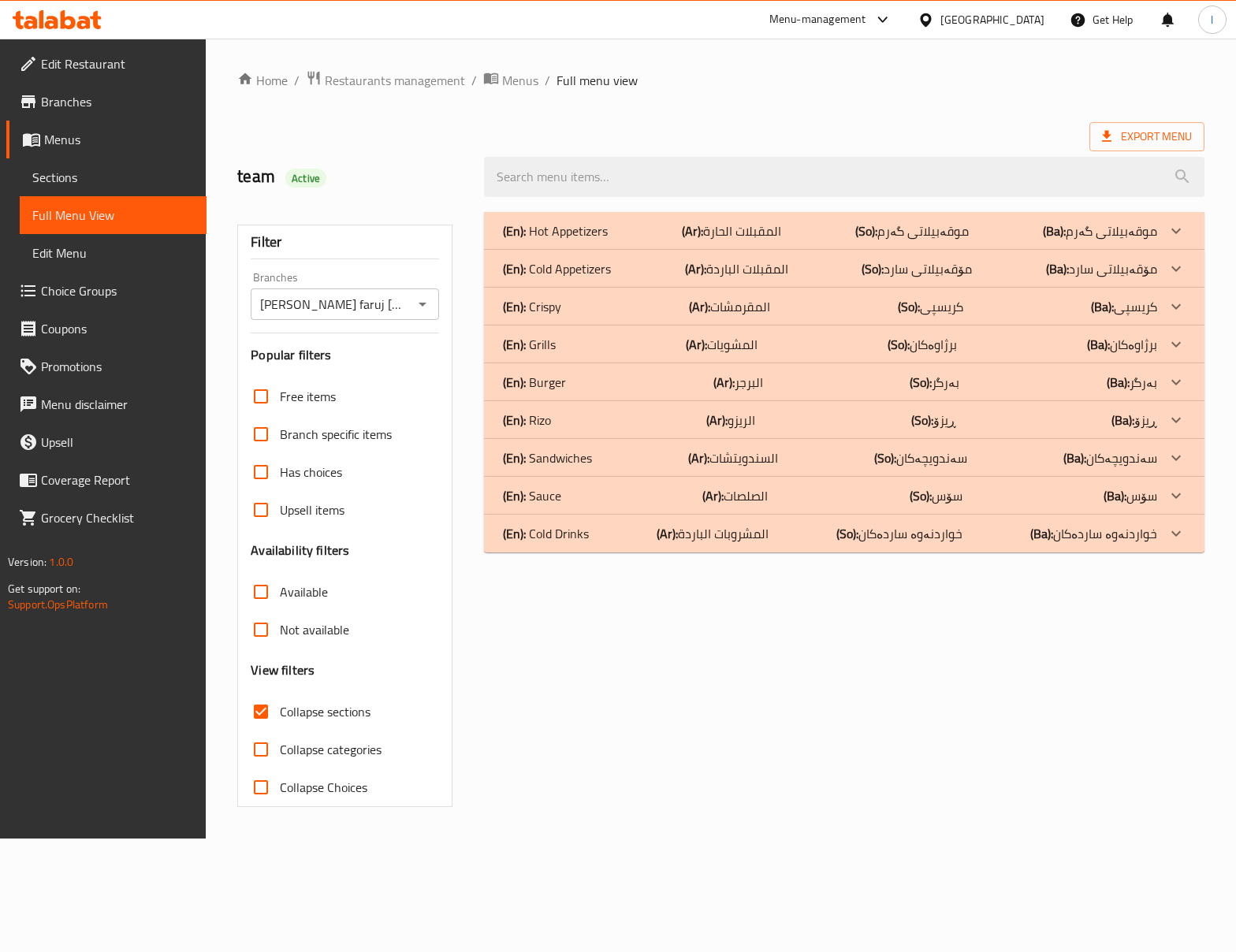
click at [577, 240] on div "(En): Grills (Ar): المشویات (So): برژاوەکان (Ba): برژاوەکان" at bounding box center [829, 230] width 654 height 19
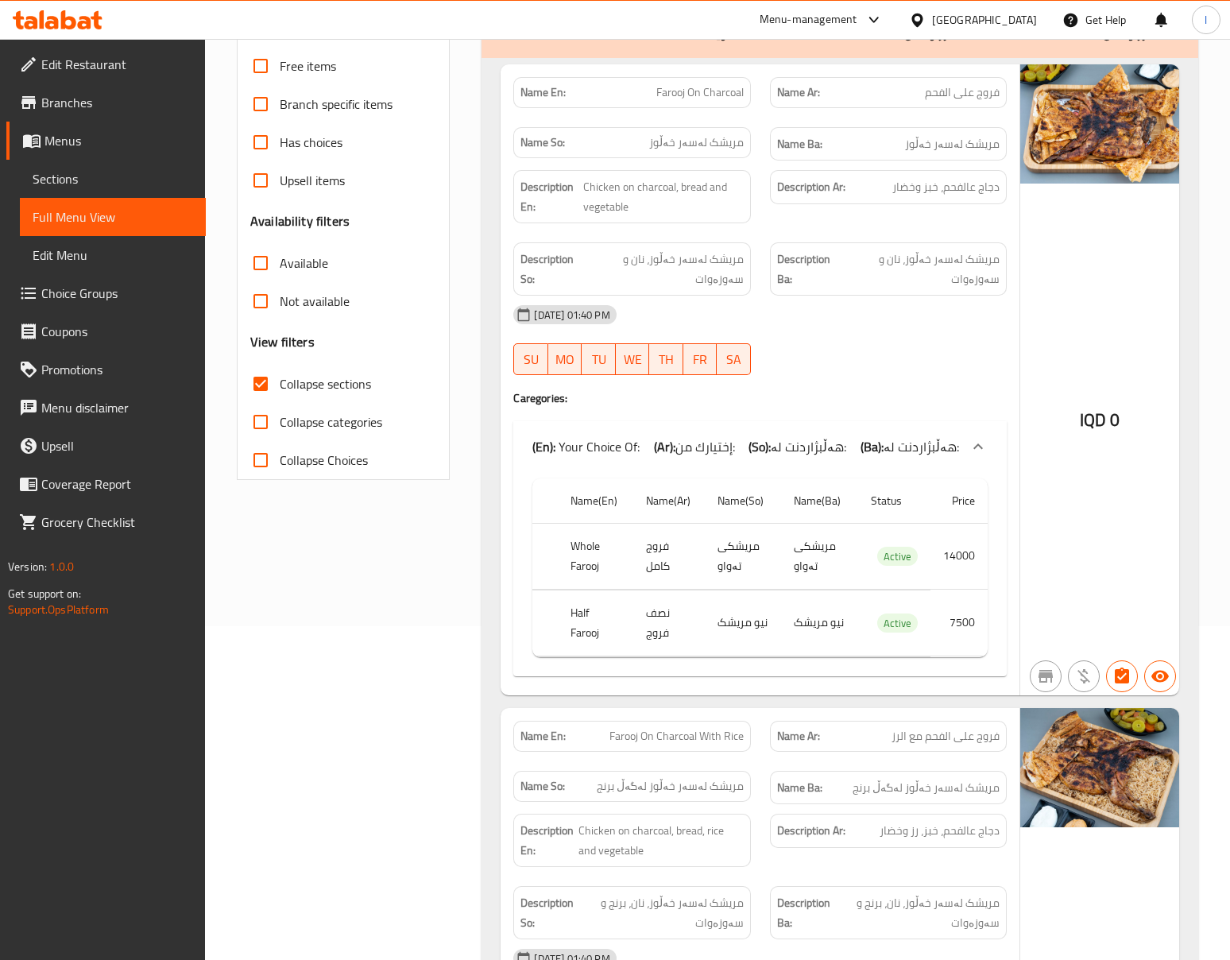
scroll to position [353, 0]
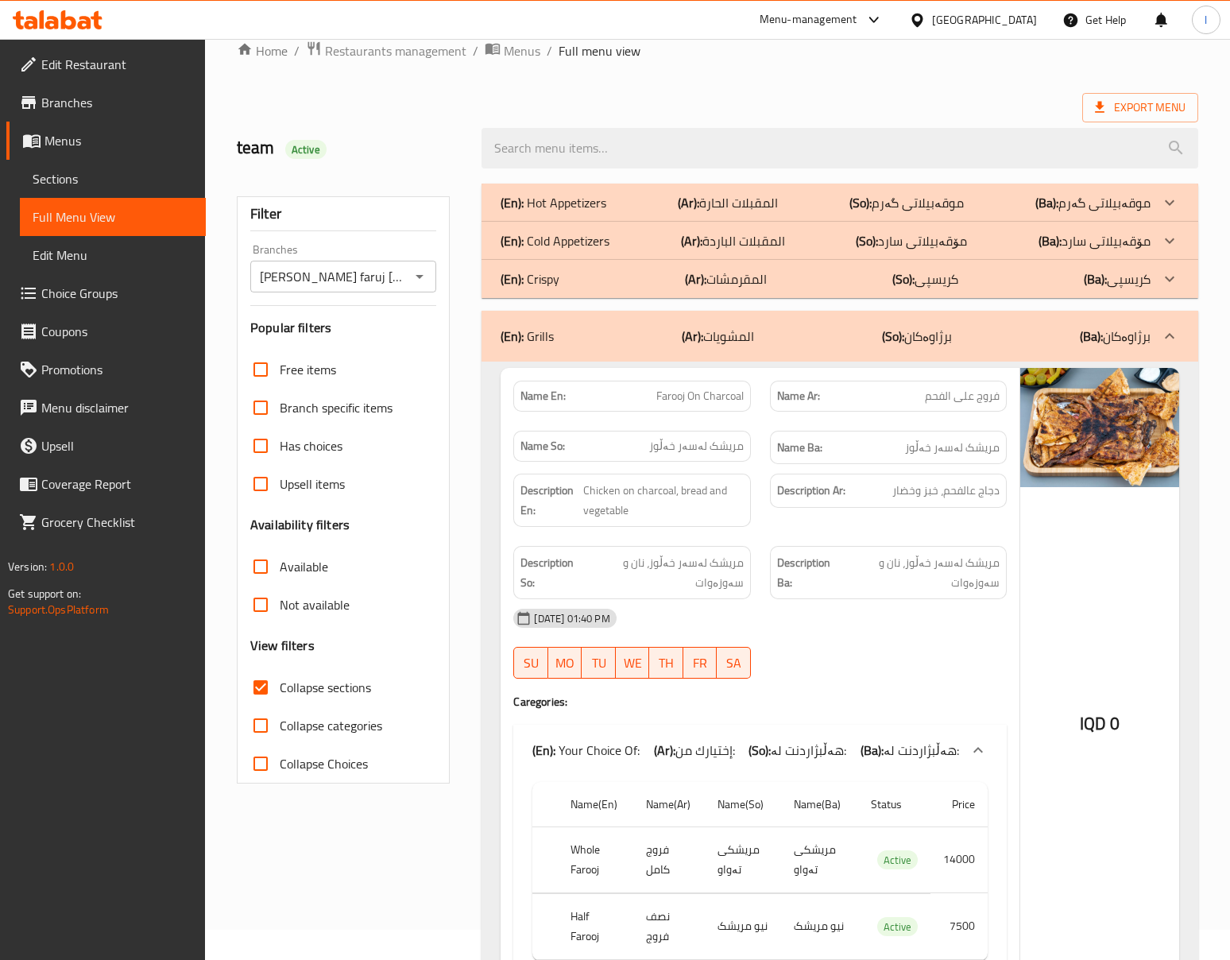
scroll to position [0, 0]
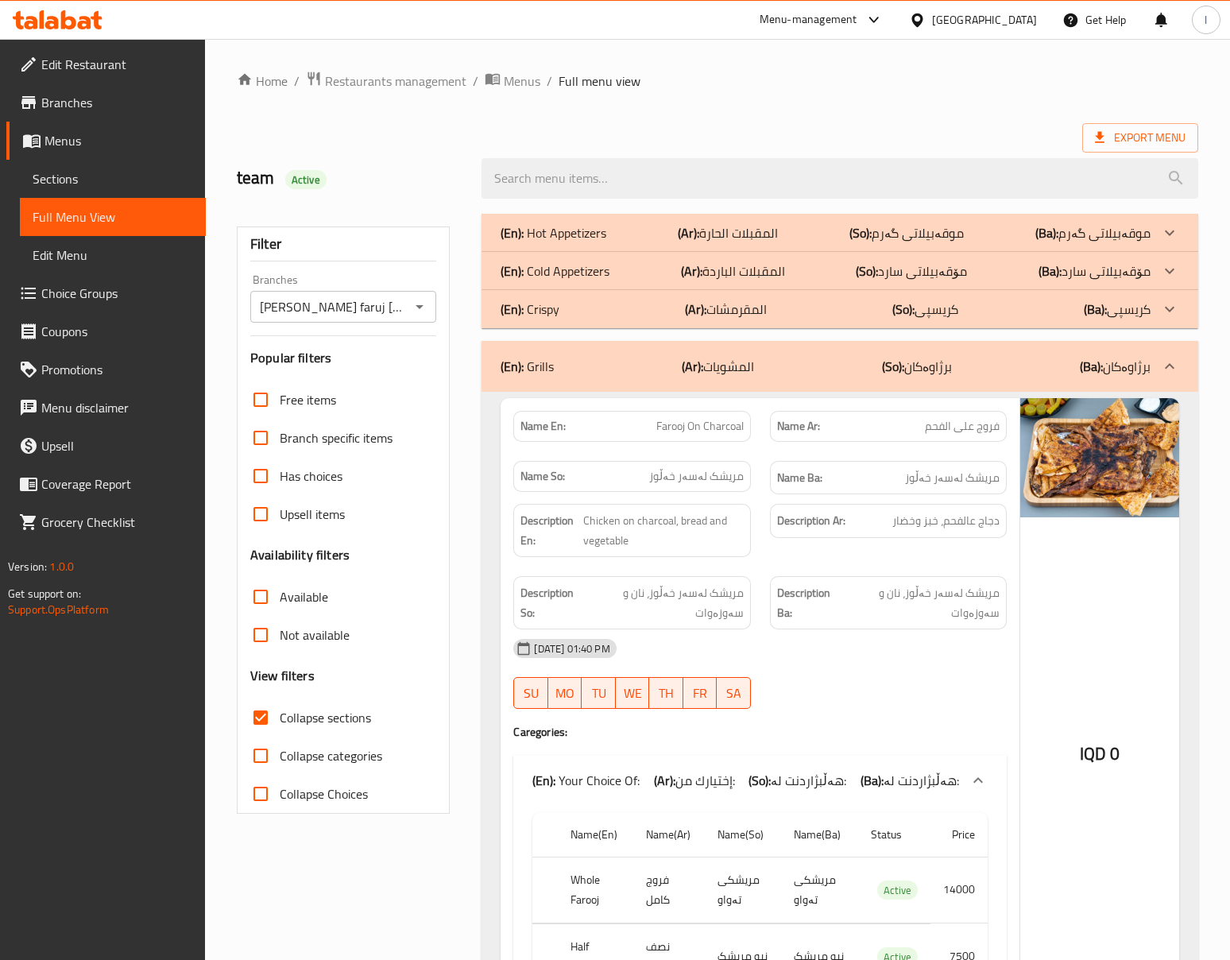
click at [917, 376] on p "(So): برژاوەکان" at bounding box center [917, 366] width 70 height 19
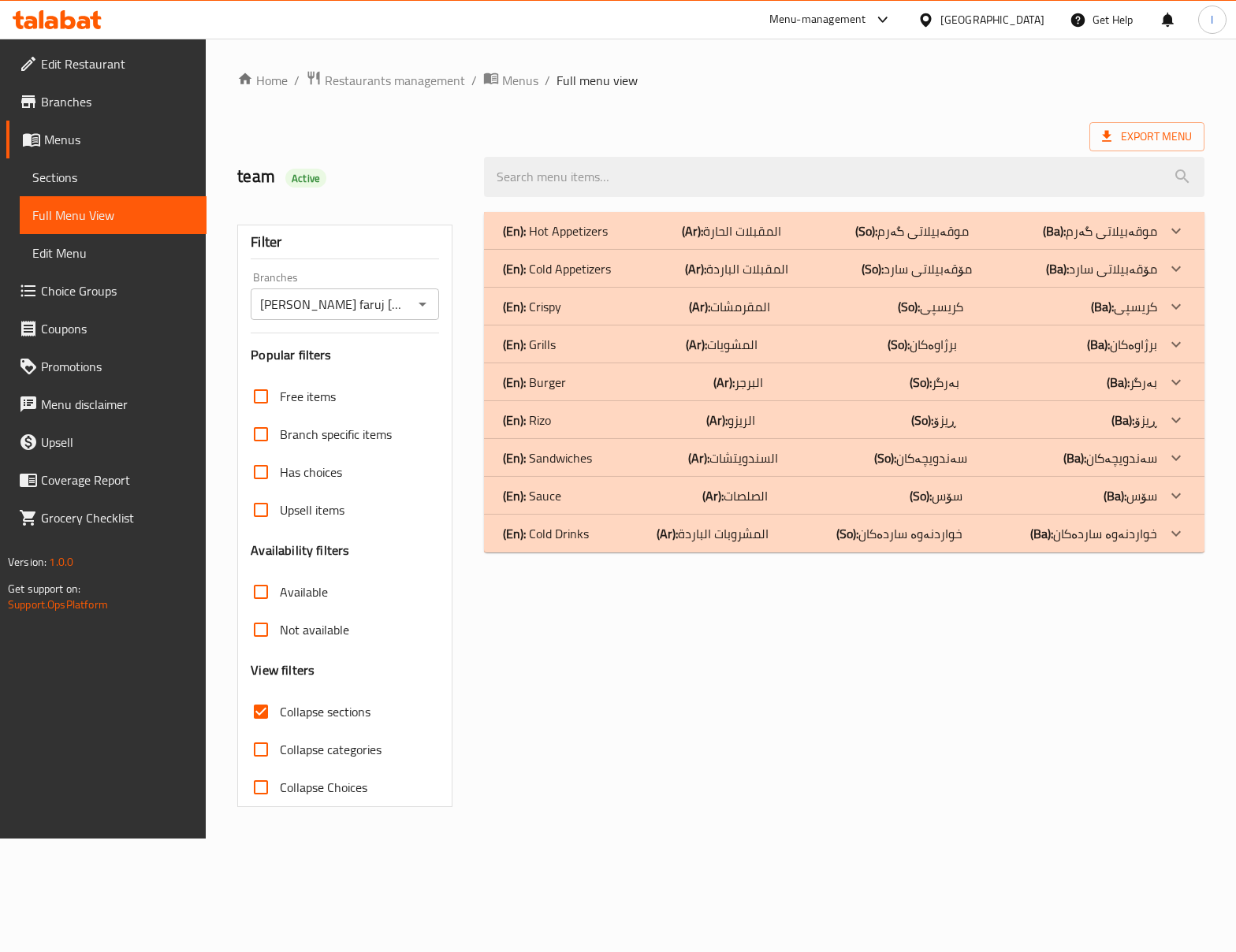
click at [610, 240] on div "(En): Burger (Ar): البرجر (So): بەرگر (Ba): بەرگر" at bounding box center [829, 230] width 654 height 19
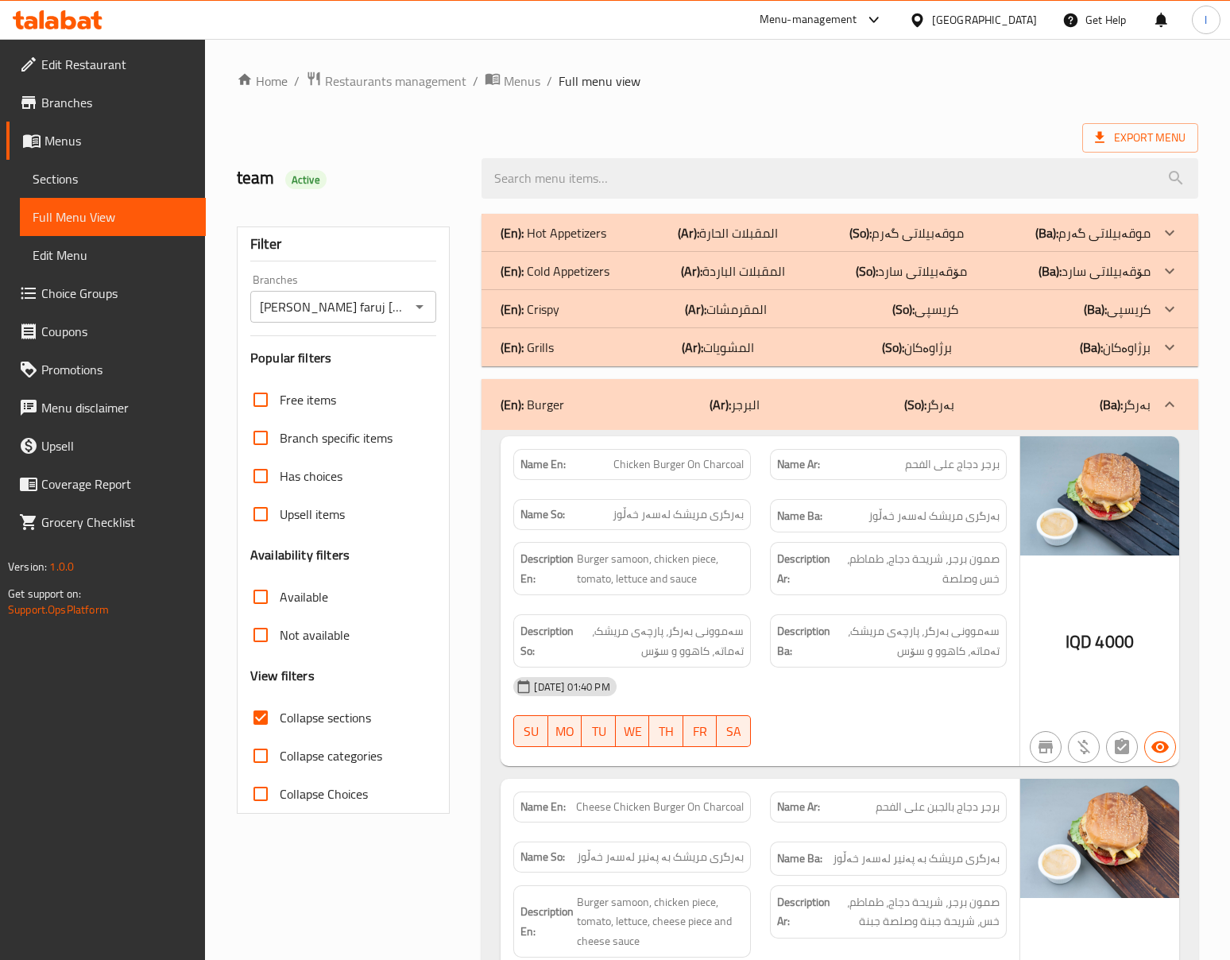
click at [882, 691] on div "[DATE] 01:40 PM" at bounding box center [760, 686] width 512 height 38
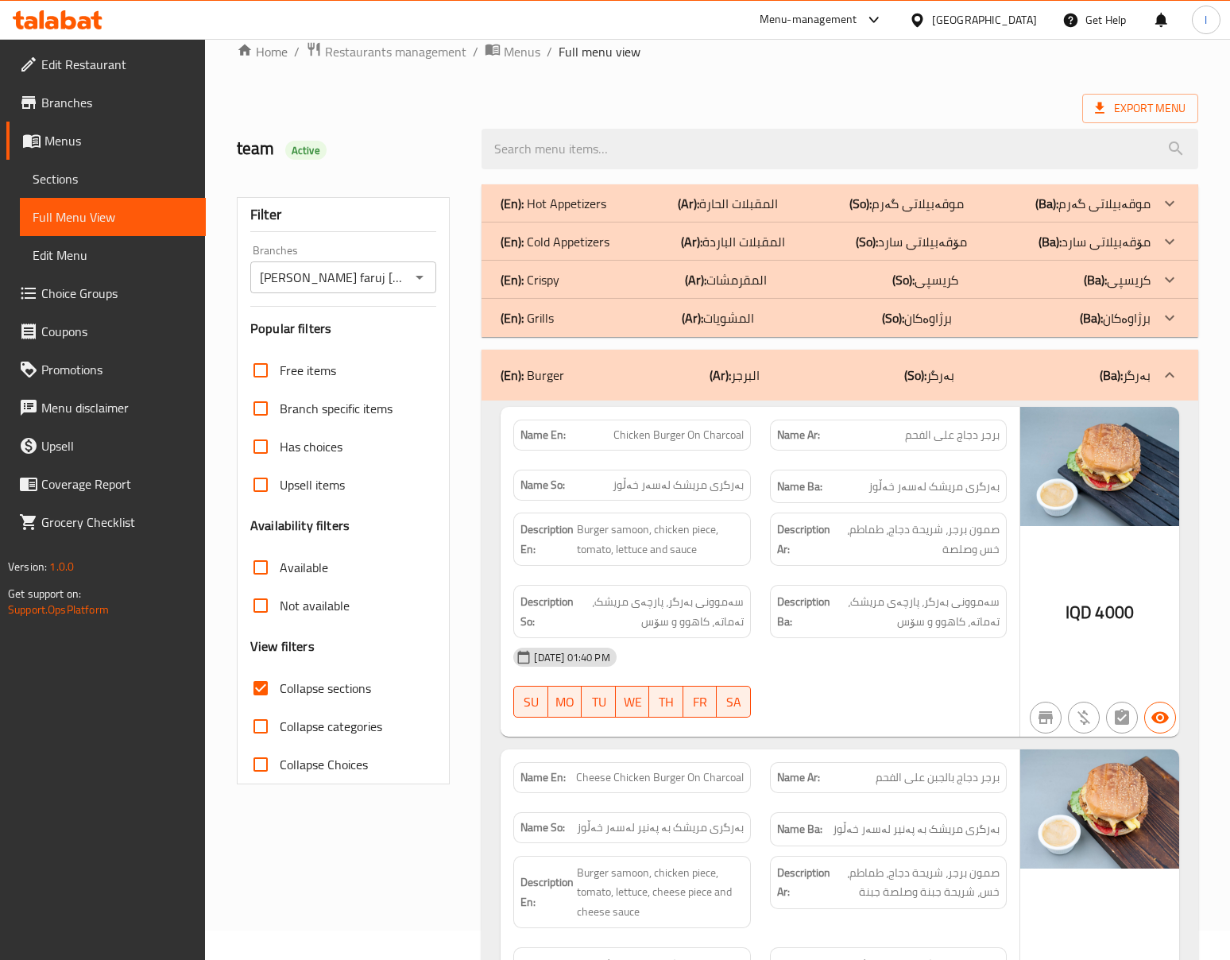
scroll to position [0, 0]
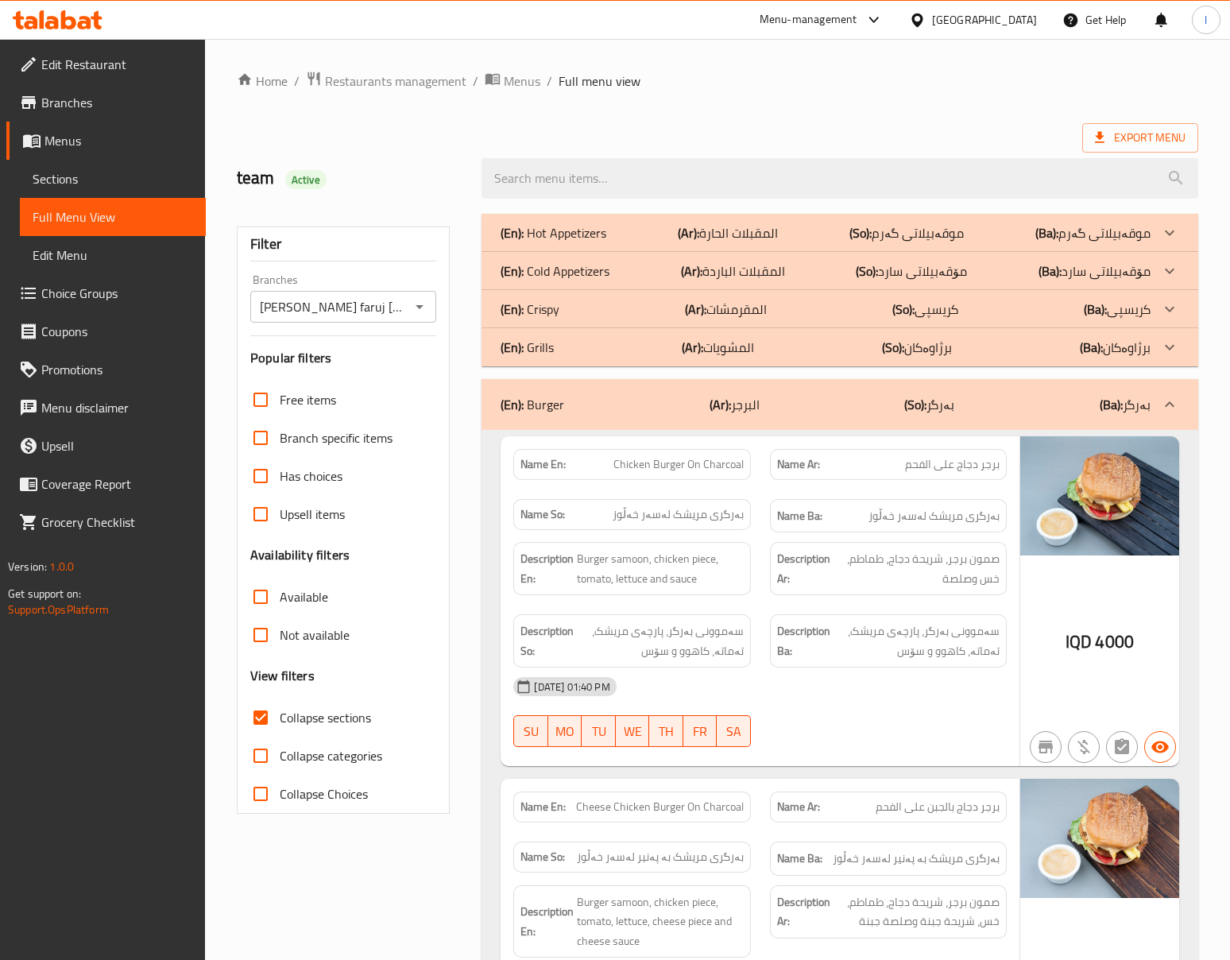
click at [935, 419] on div "(En): Burger (Ar): البرجر (So): بەرگر (Ba): بەرگر" at bounding box center [839, 404] width 716 height 51
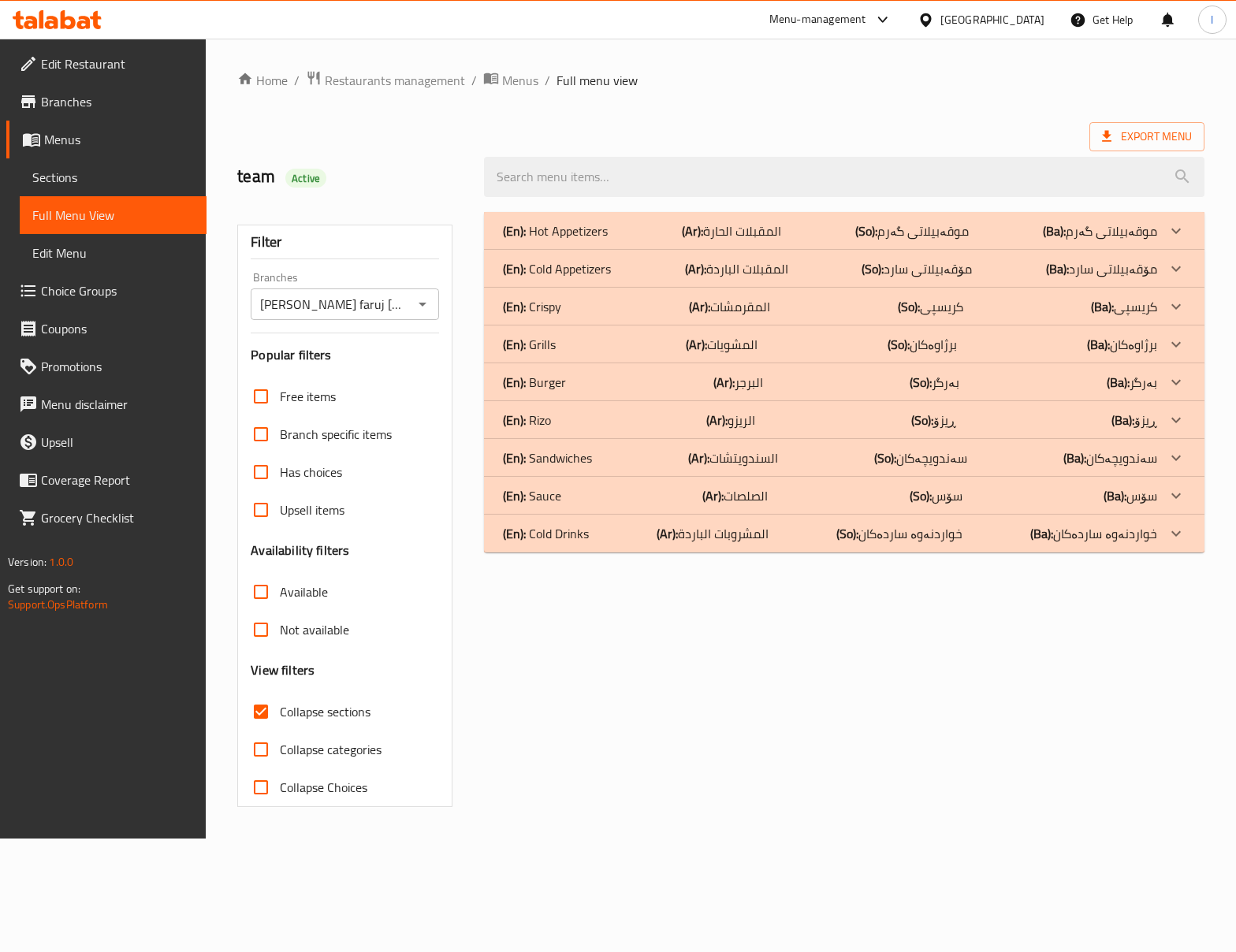
click at [584, 240] on div "(En): Sauce (Ar): الصلصات (So): سۆس (Ba): سۆس" at bounding box center [829, 230] width 654 height 19
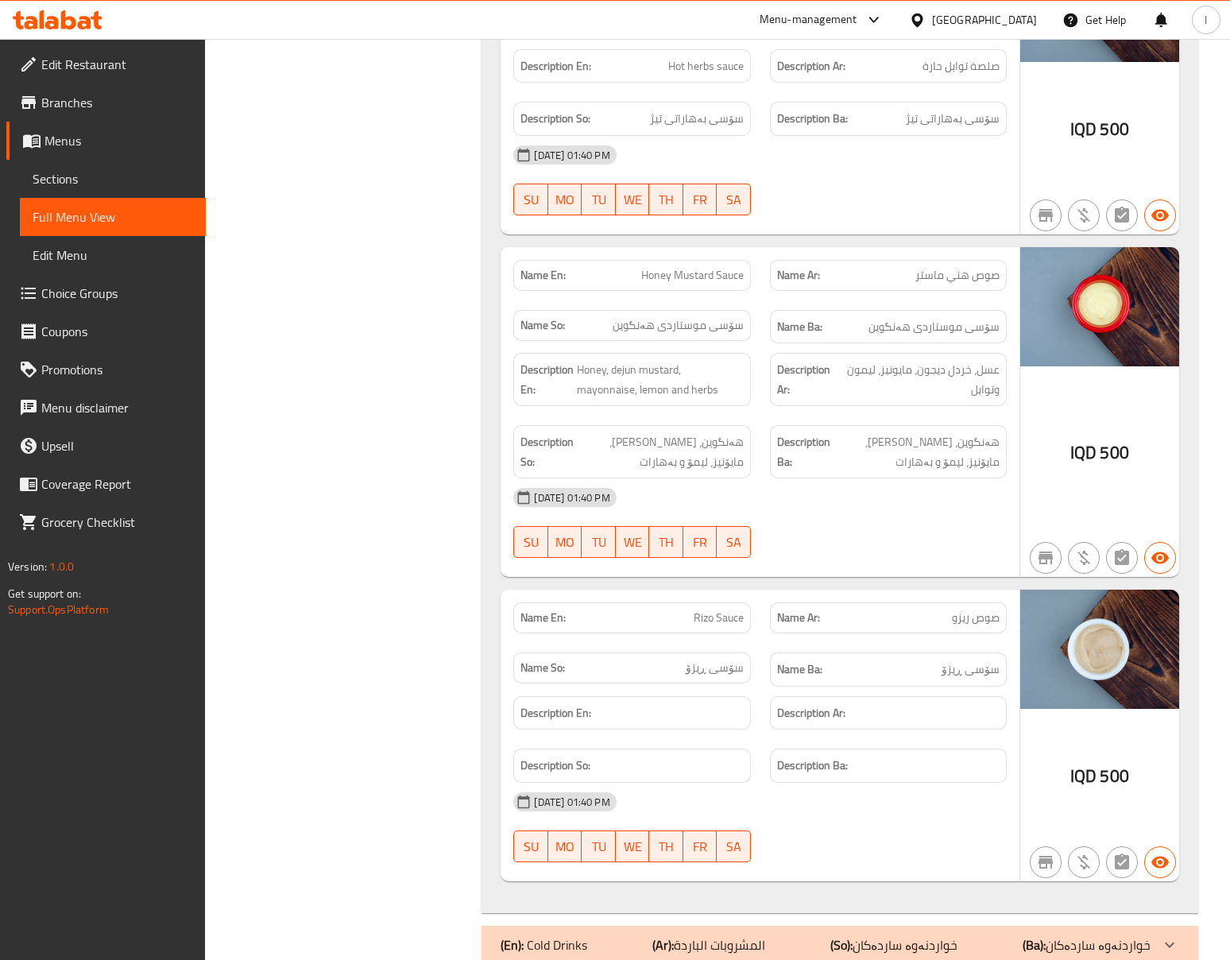
scroll to position [1646, 0]
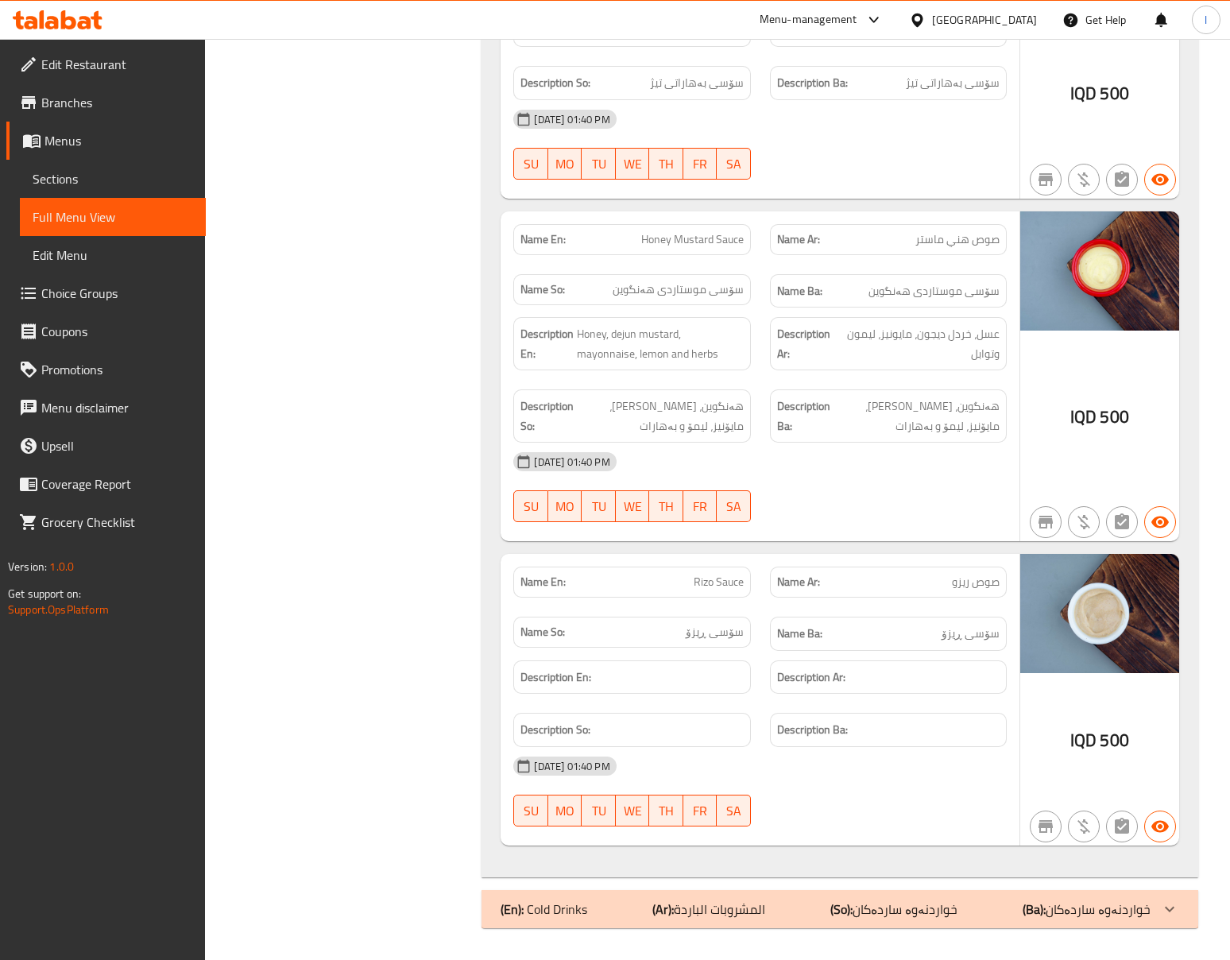
click at [789, 566] on div "Name Ar: صوص ریزو" at bounding box center [888, 581] width 237 height 31
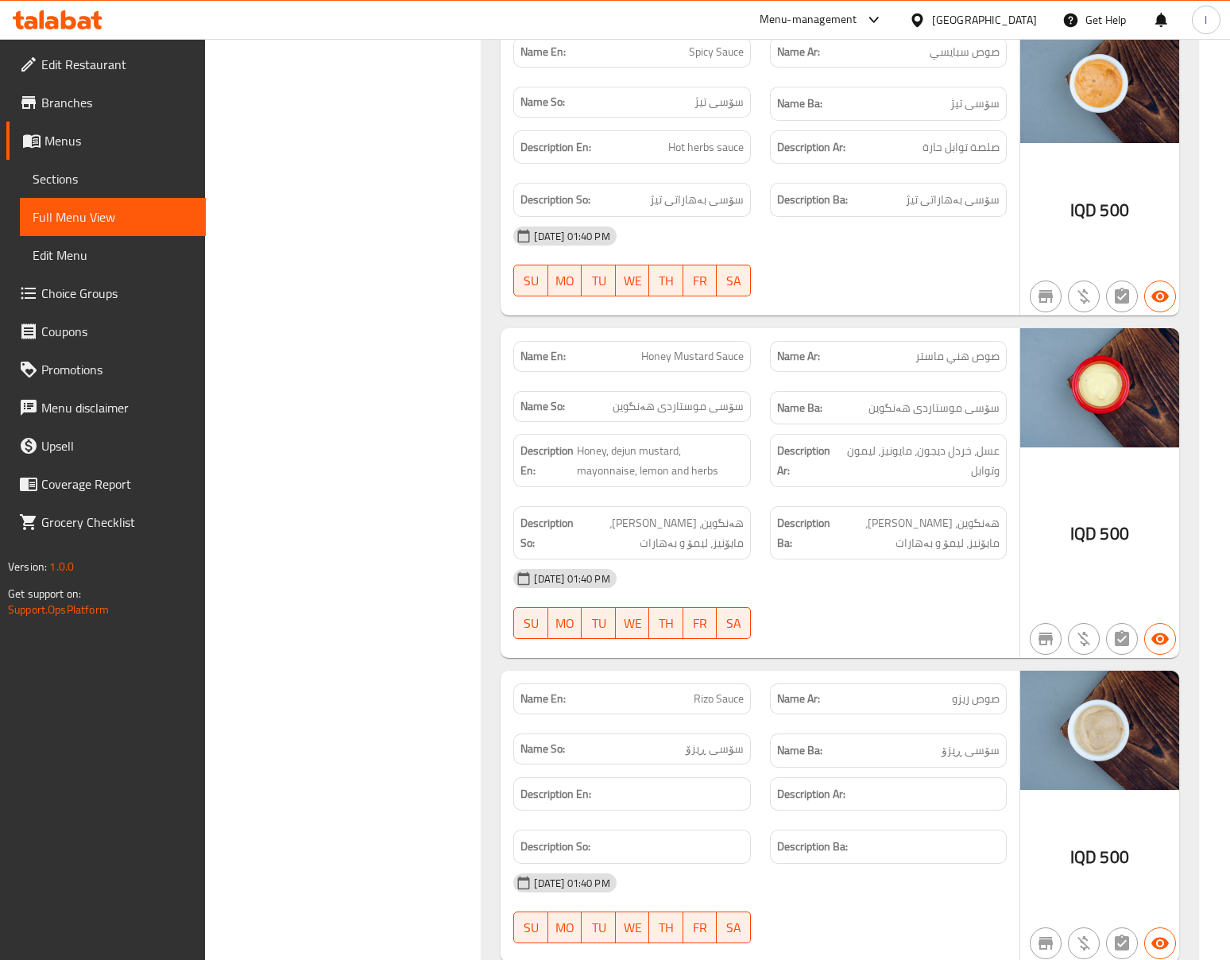
click at [966, 595] on div "[DATE] 01:40 PM" at bounding box center [760, 578] width 512 height 38
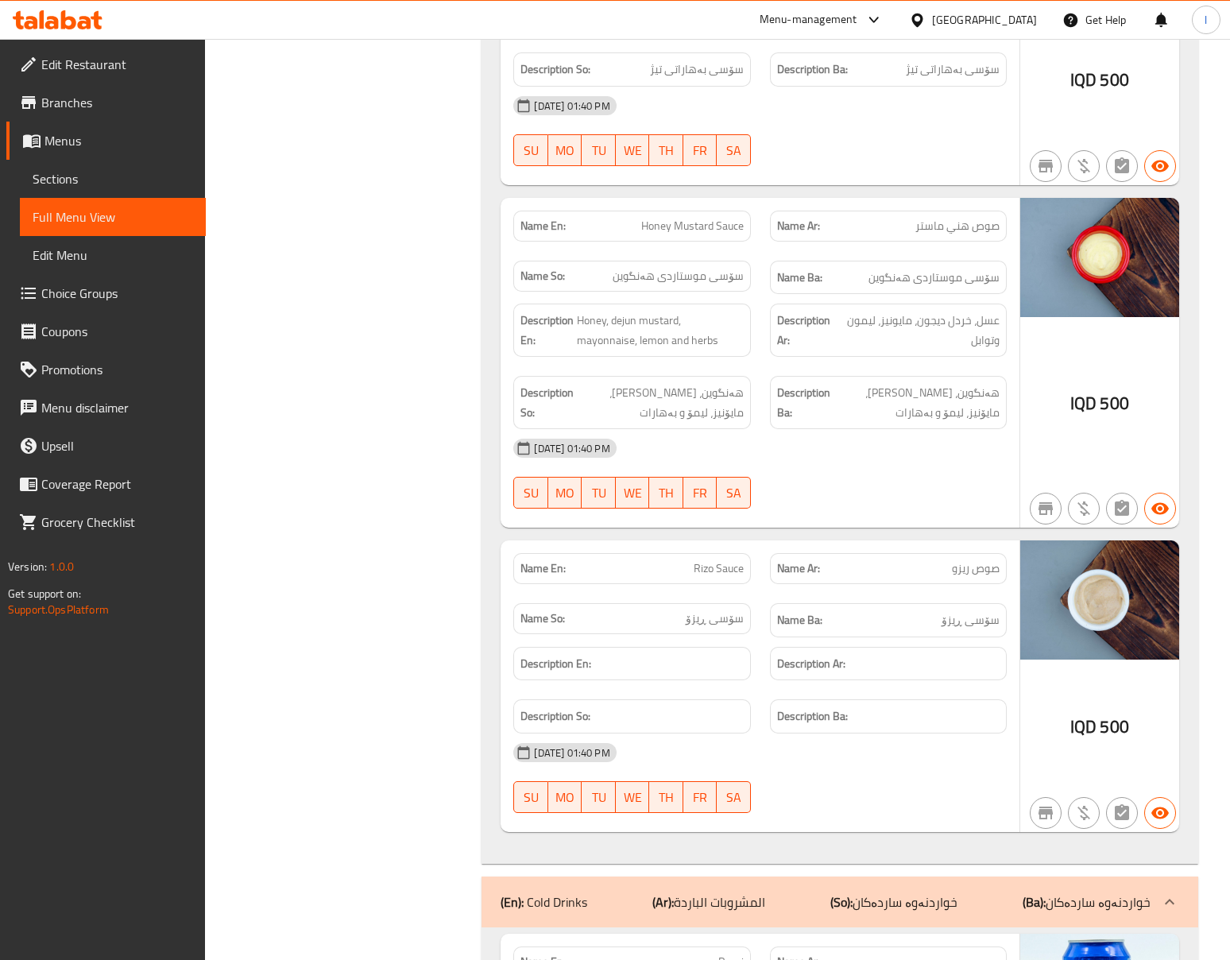
click at [683, 420] on span "هەنگوین، [PERSON_NAME]، مایۆنیز، لیمۆ و بەهارات" at bounding box center [660, 402] width 166 height 39
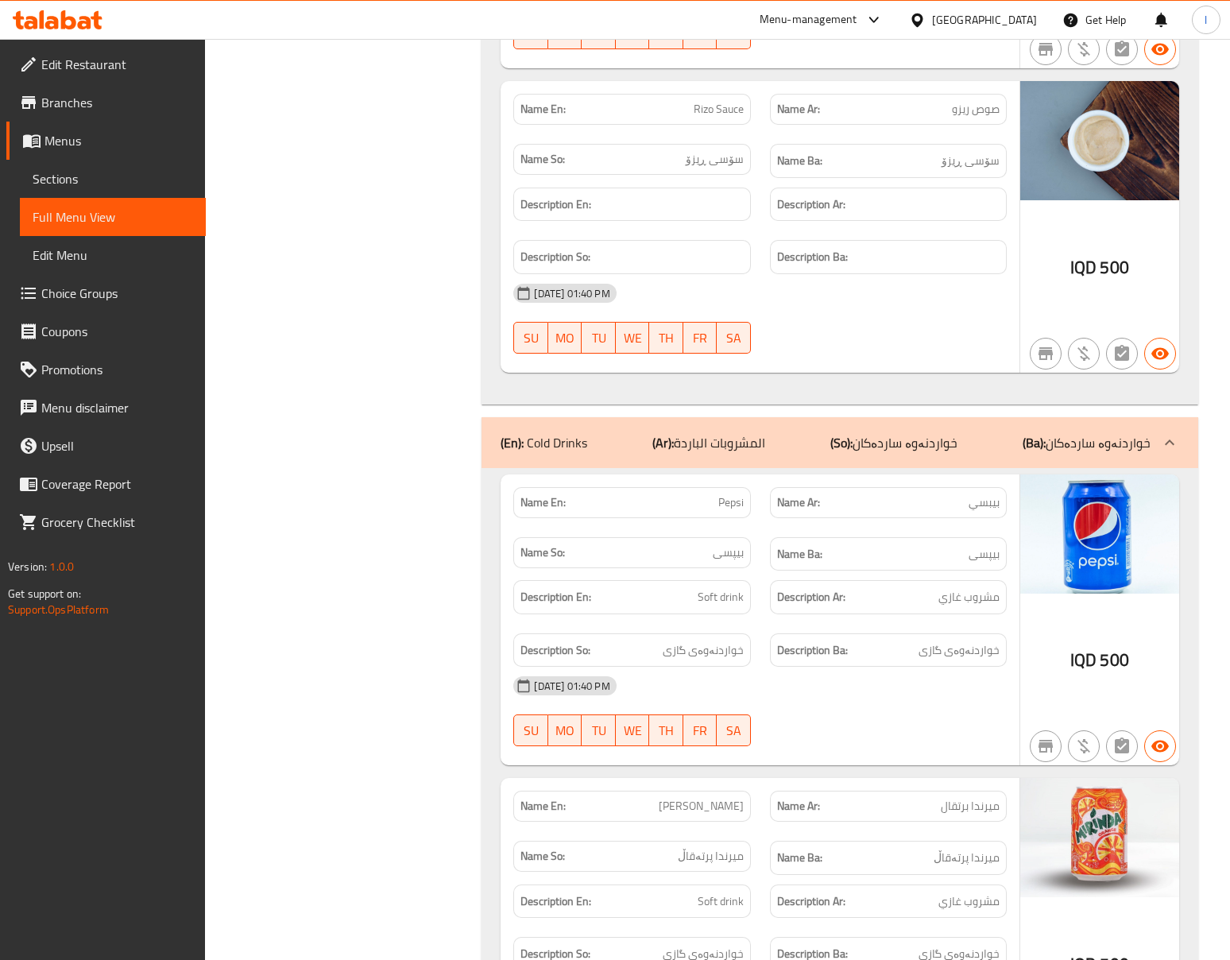
scroll to position [2353, 0]
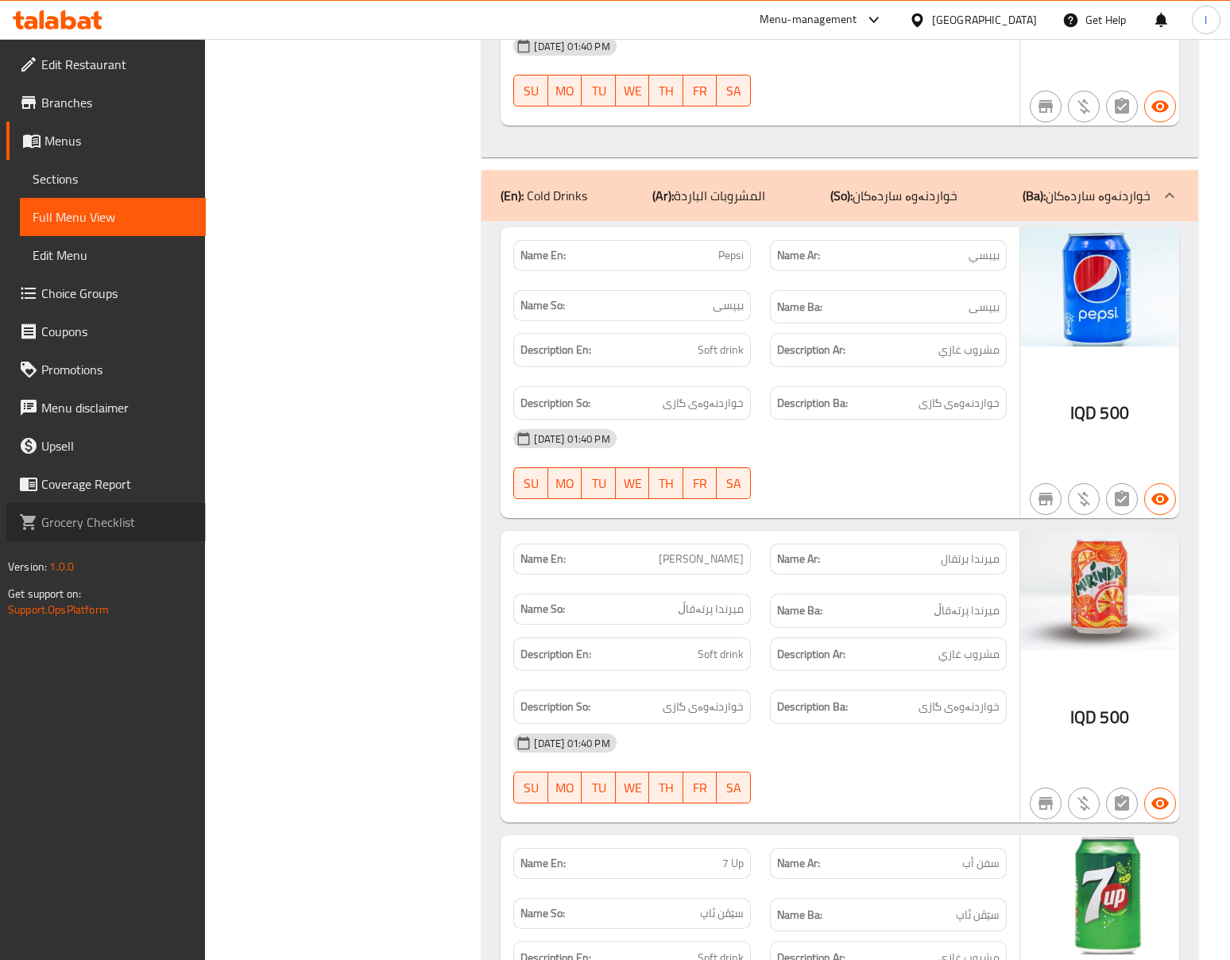
click at [54, 537] on link "Grocery Checklist" at bounding box center [105, 522] width 199 height 38
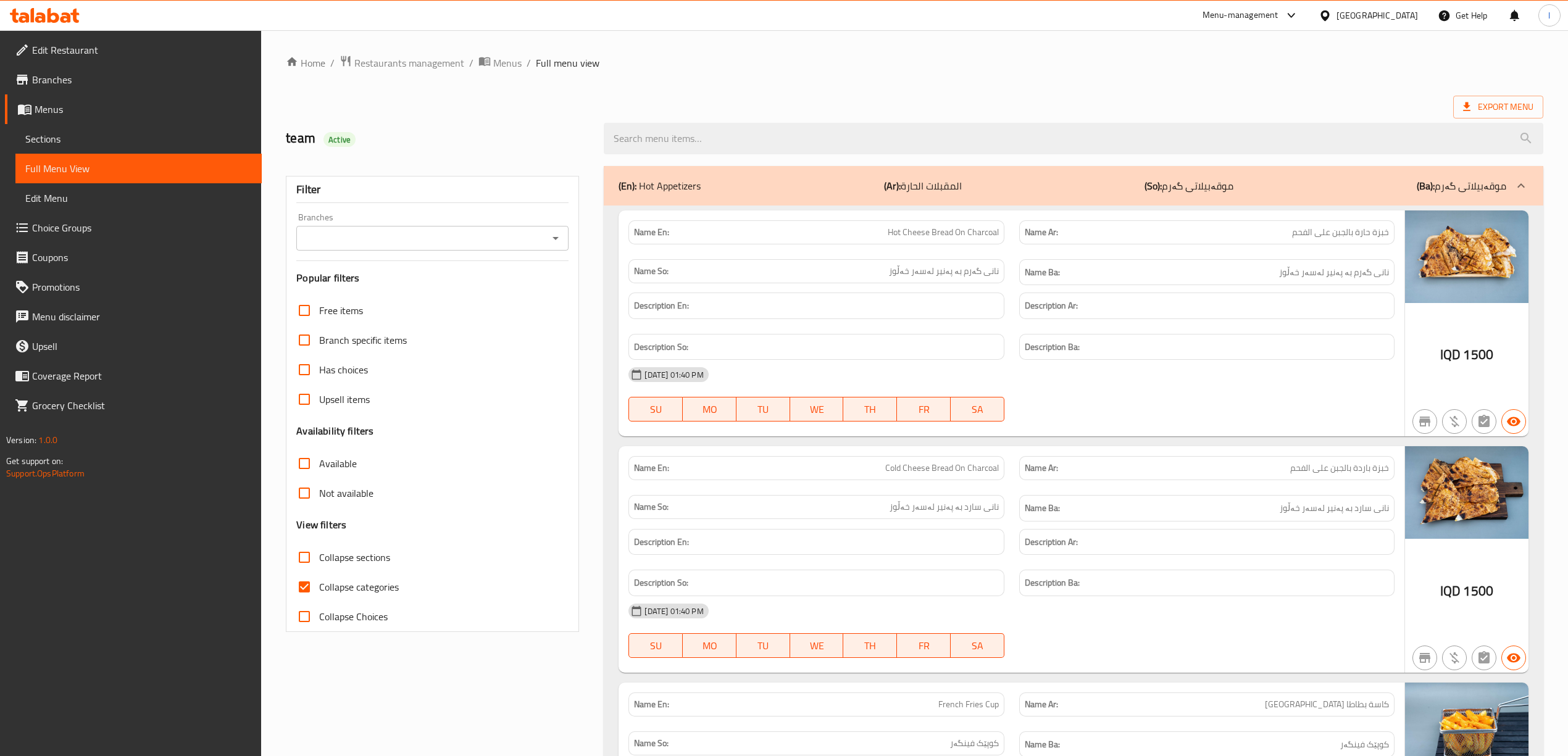
click at [110, 131] on span "Sections" at bounding box center [139, 138] width 227 height 15
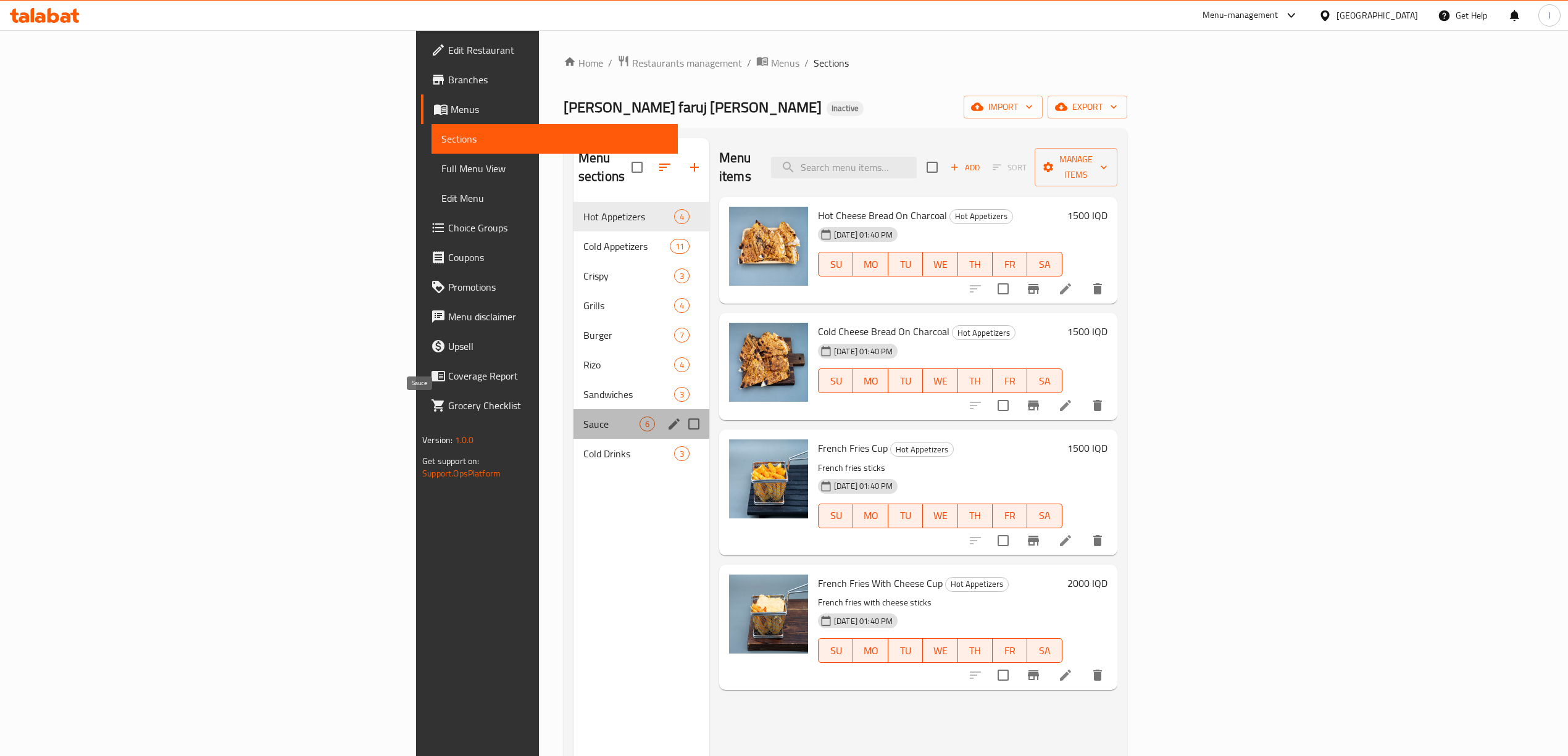
click at [584, 416] on span "Sauce" at bounding box center [612, 423] width 56 height 15
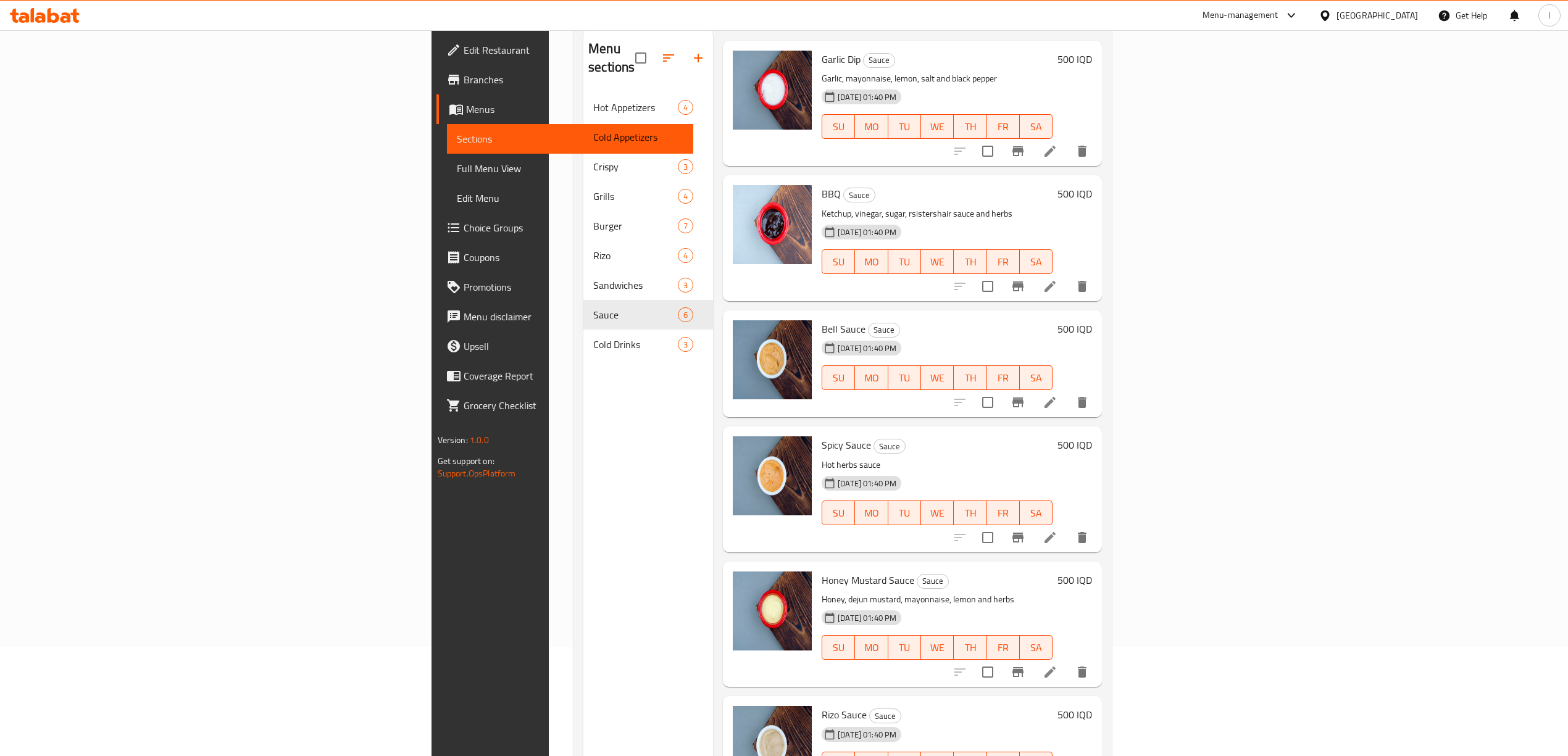
scroll to position [173, 0]
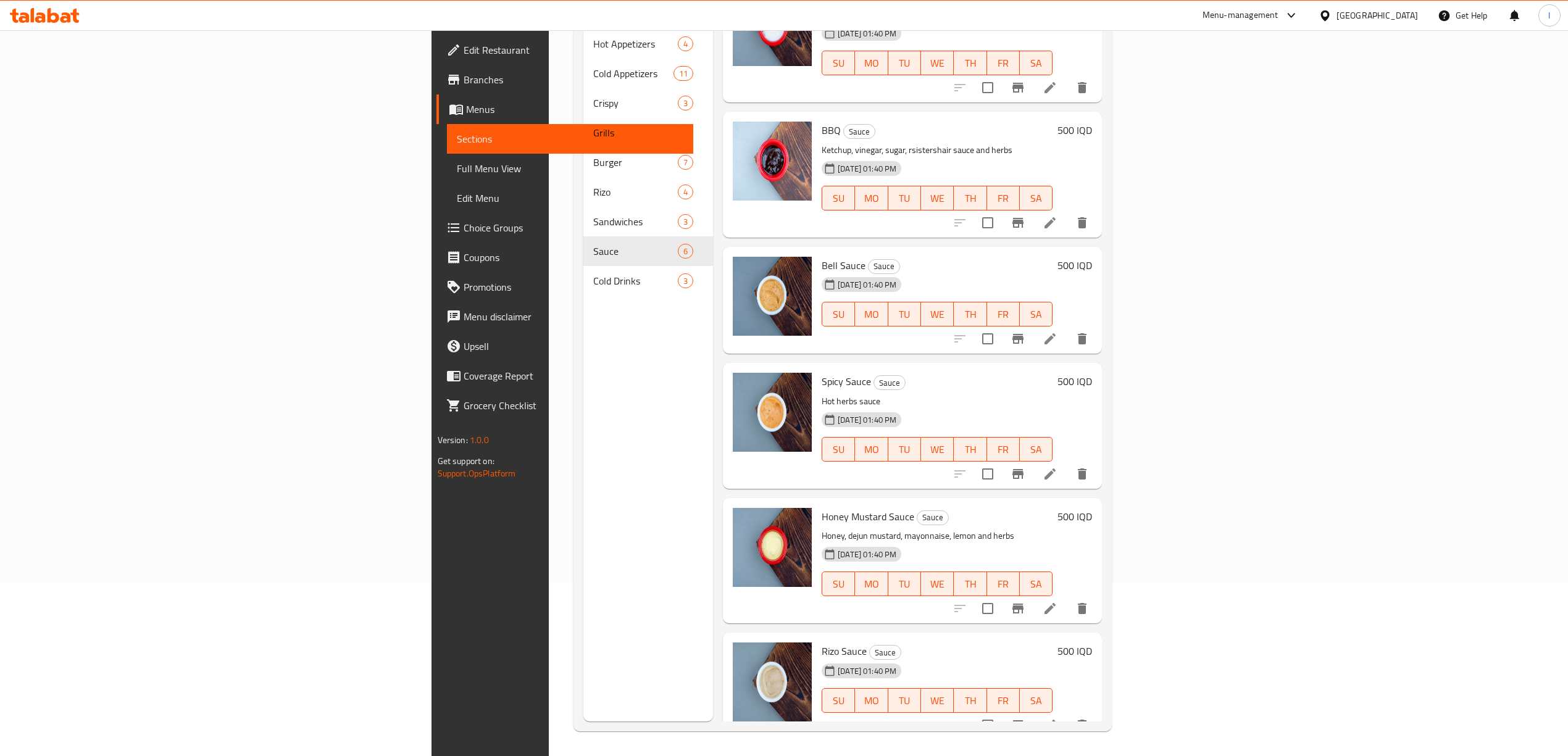
click at [967, 714] on li at bounding box center [1050, 725] width 34 height 23
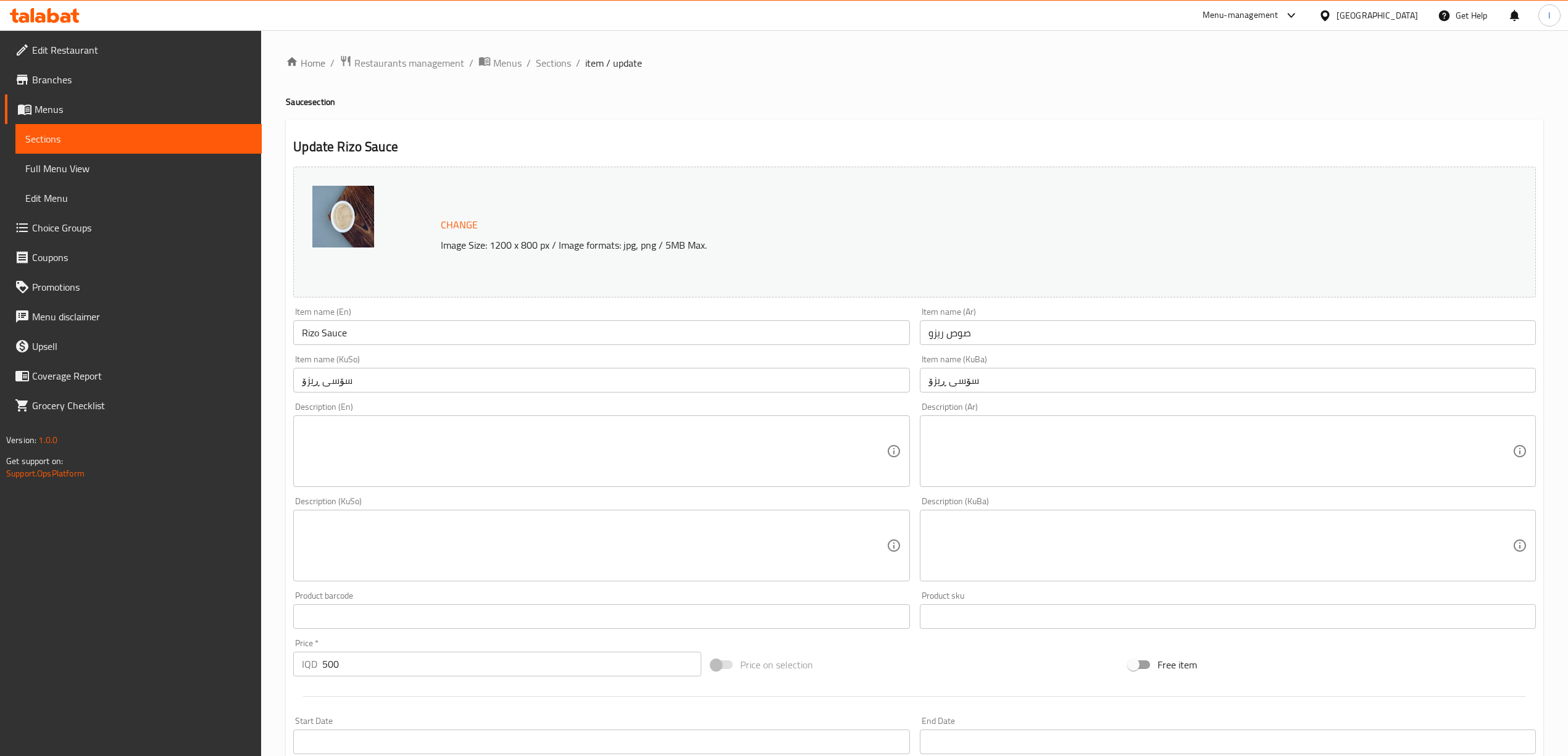
click at [967, 452] on textarea at bounding box center [1221, 451] width 584 height 58
paste textarea "صلصة خاصة بالریز"
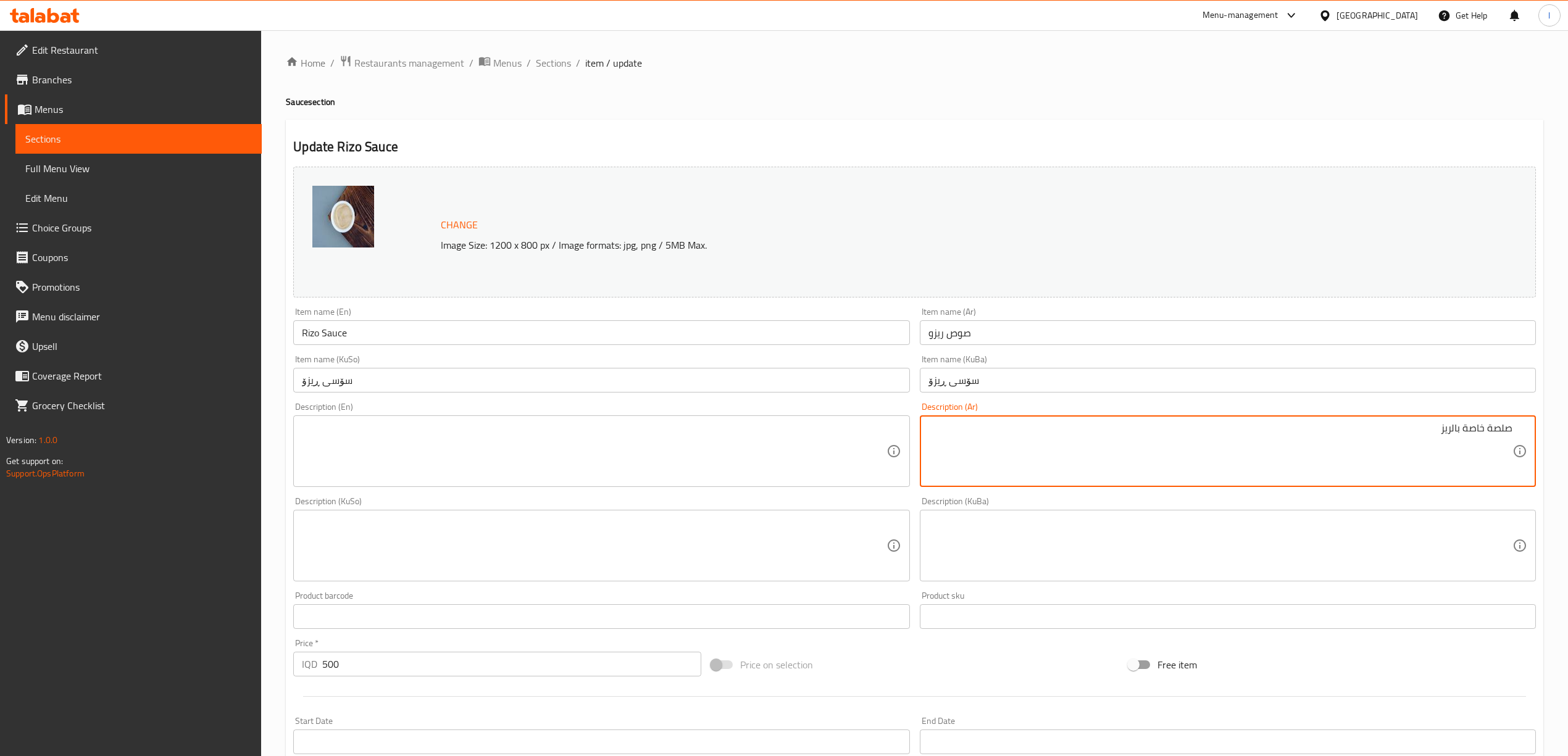
click at [967, 458] on textarea "صلصة خاصة بالریز" at bounding box center [1221, 451] width 584 height 58
type textarea "صلصة خاصة بالریزو"
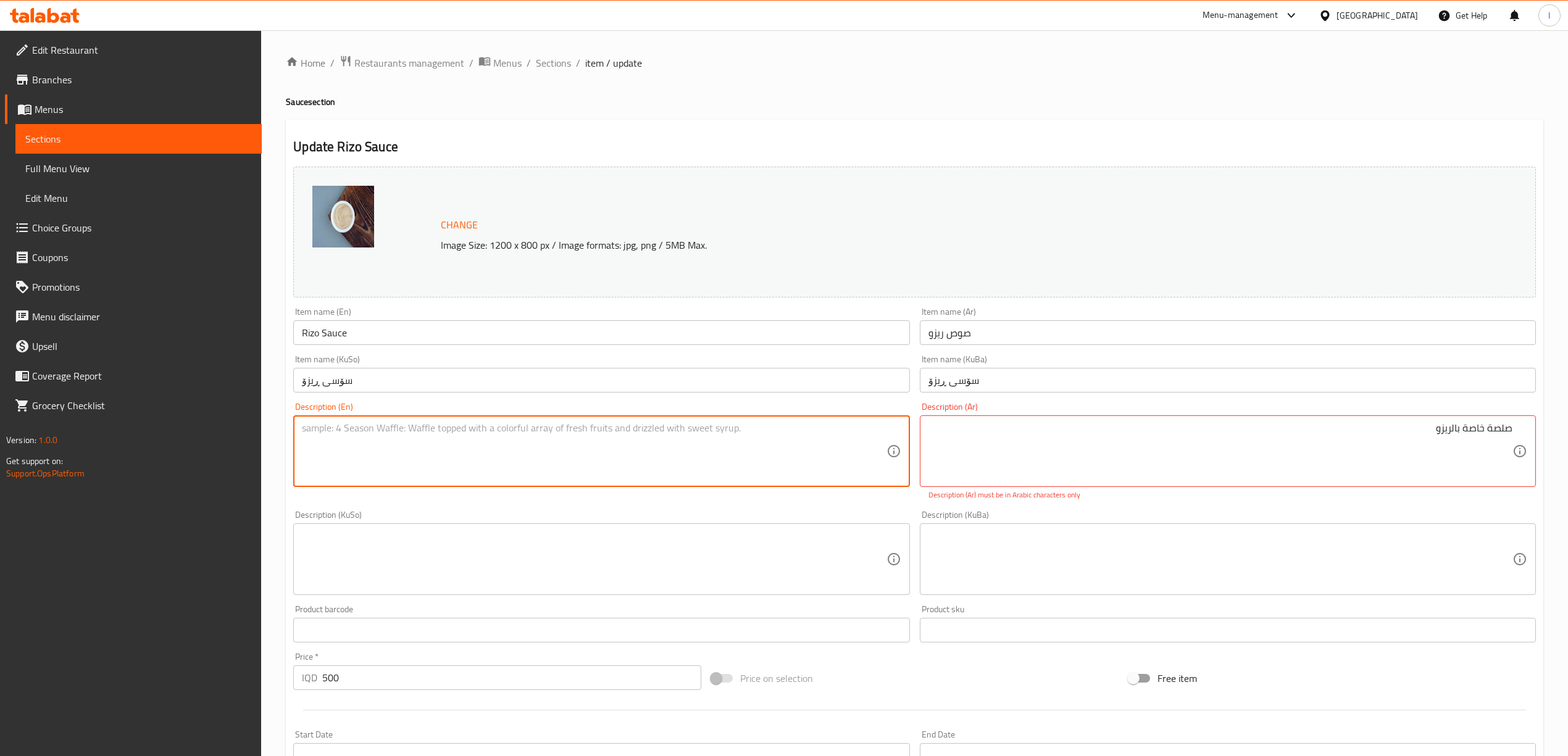
click at [543, 463] on textarea at bounding box center [594, 451] width 584 height 58
type textarea "Rizo special sauce"
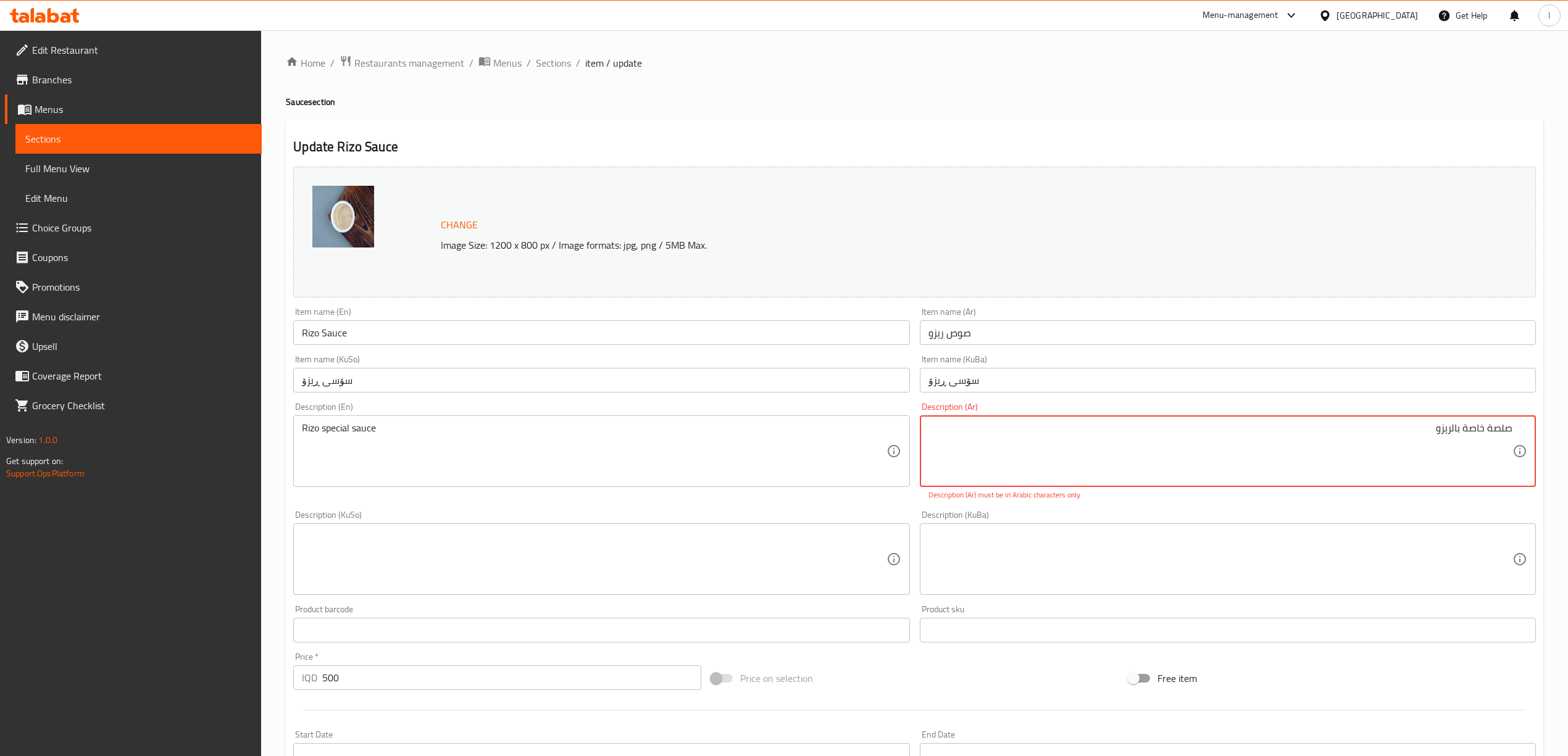
click at [967, 470] on textarea "صلصة خاصة بالریزو" at bounding box center [1221, 451] width 584 height 58
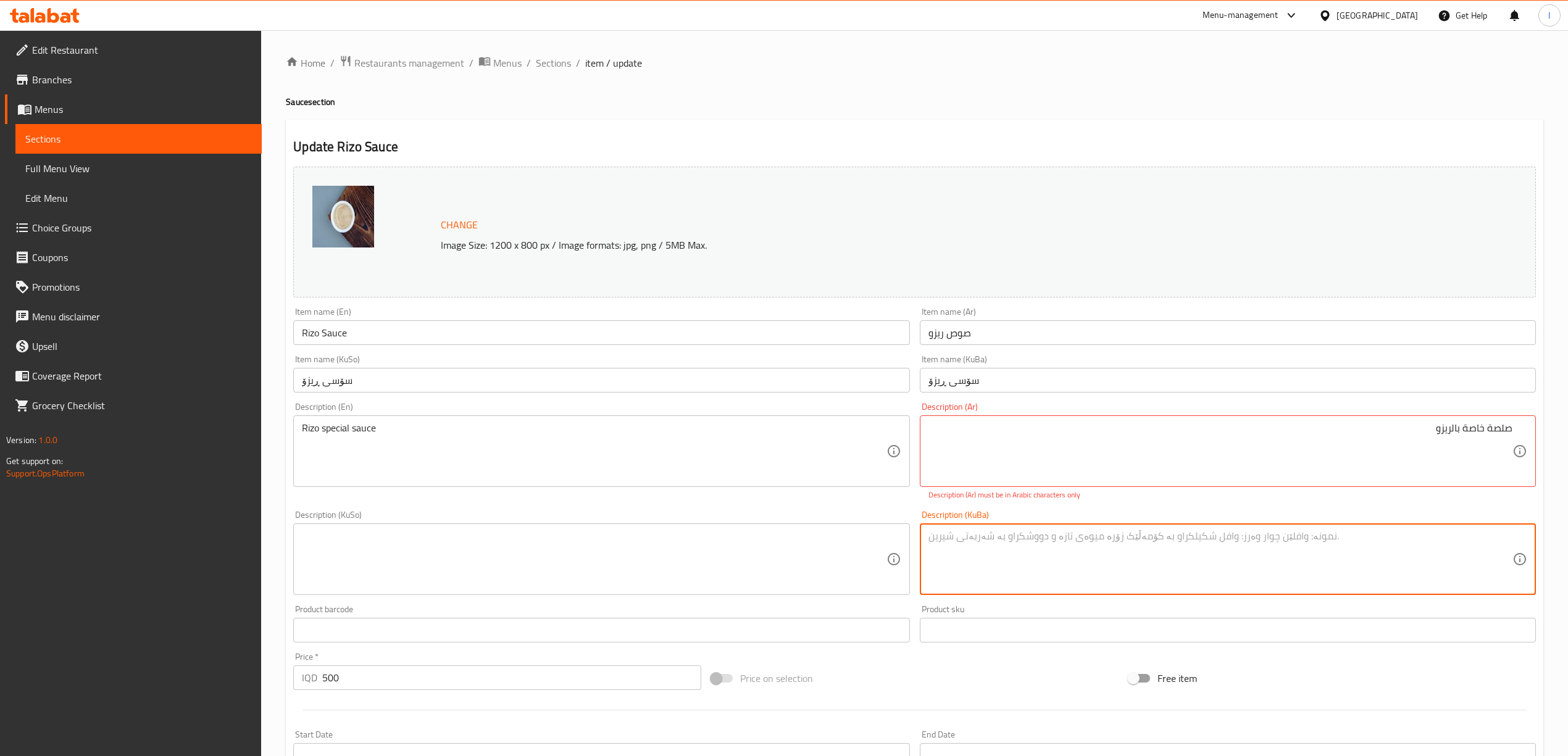
click at [967, 574] on textarea at bounding box center [1221, 559] width 584 height 58
click at [967, 542] on textarea at bounding box center [1221, 559] width 584 height 58
click at [967, 581] on textarea "سۆس تایبەت بە ریزۆ" at bounding box center [1221, 559] width 584 height 58
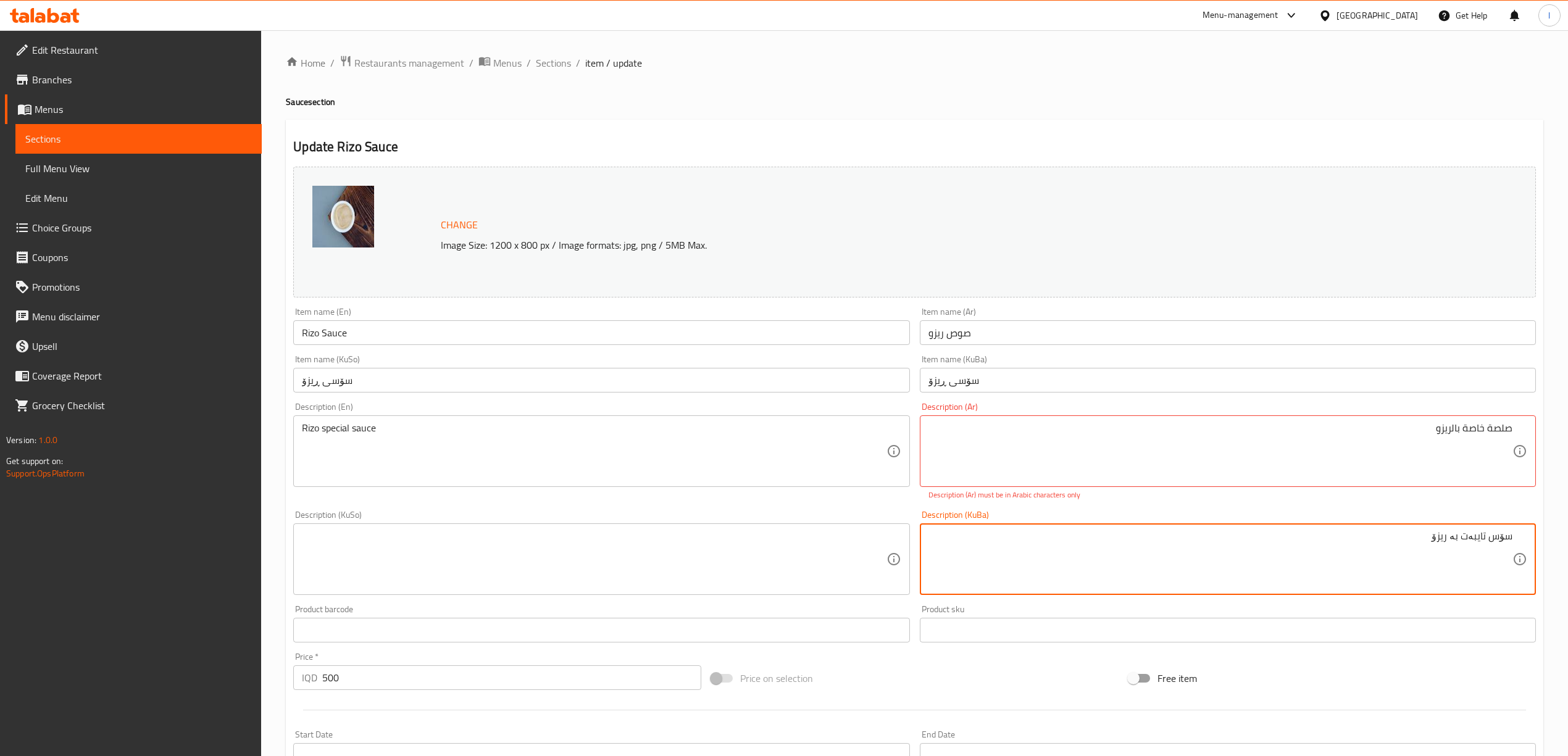
type textarea "سۆس تایبەت بە ریزۆ"
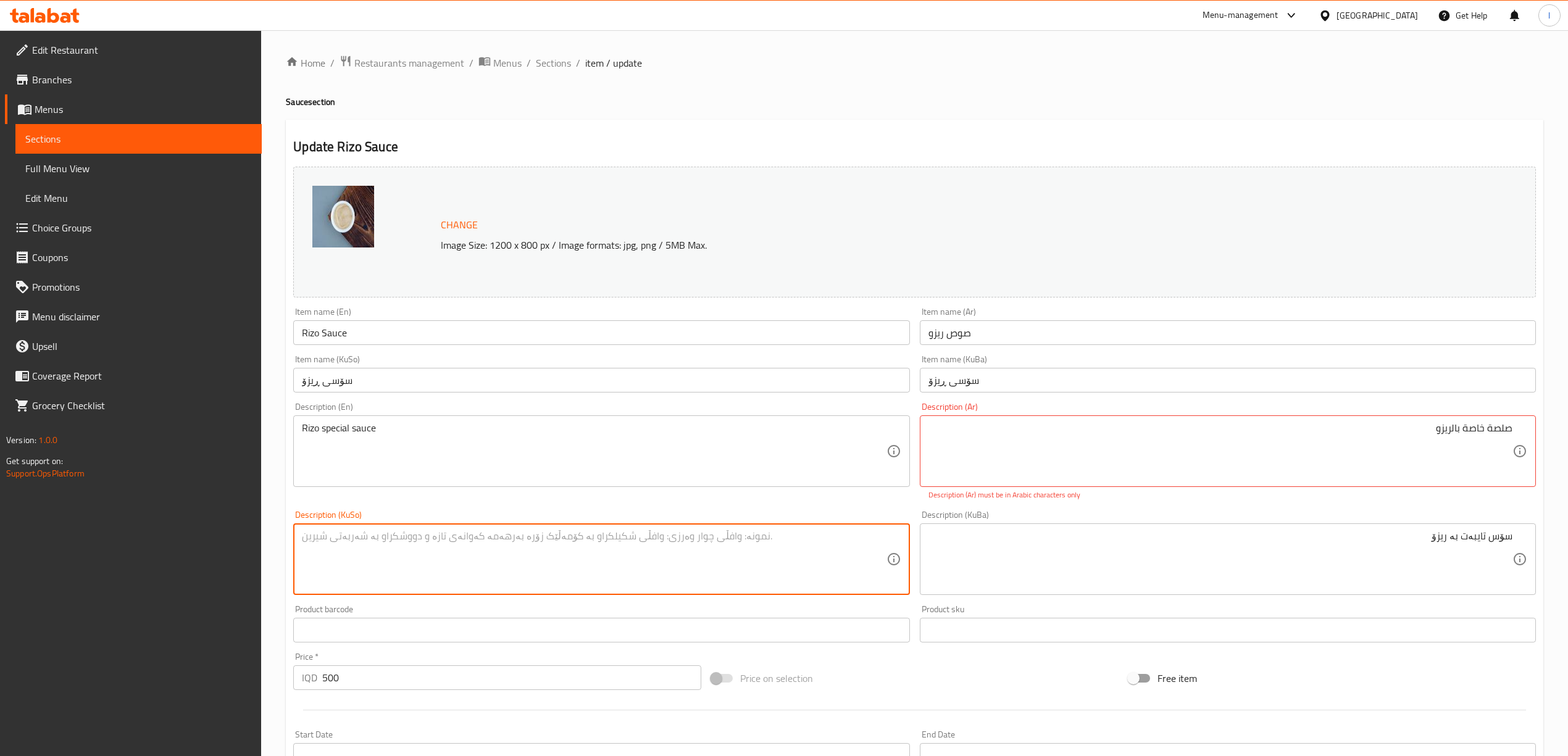
click at [700, 585] on textarea at bounding box center [594, 559] width 584 height 58
paste textarea "سۆس تایبەت بە ریزۆ"
type textarea "سۆس تایبەت بە ریزۆ"
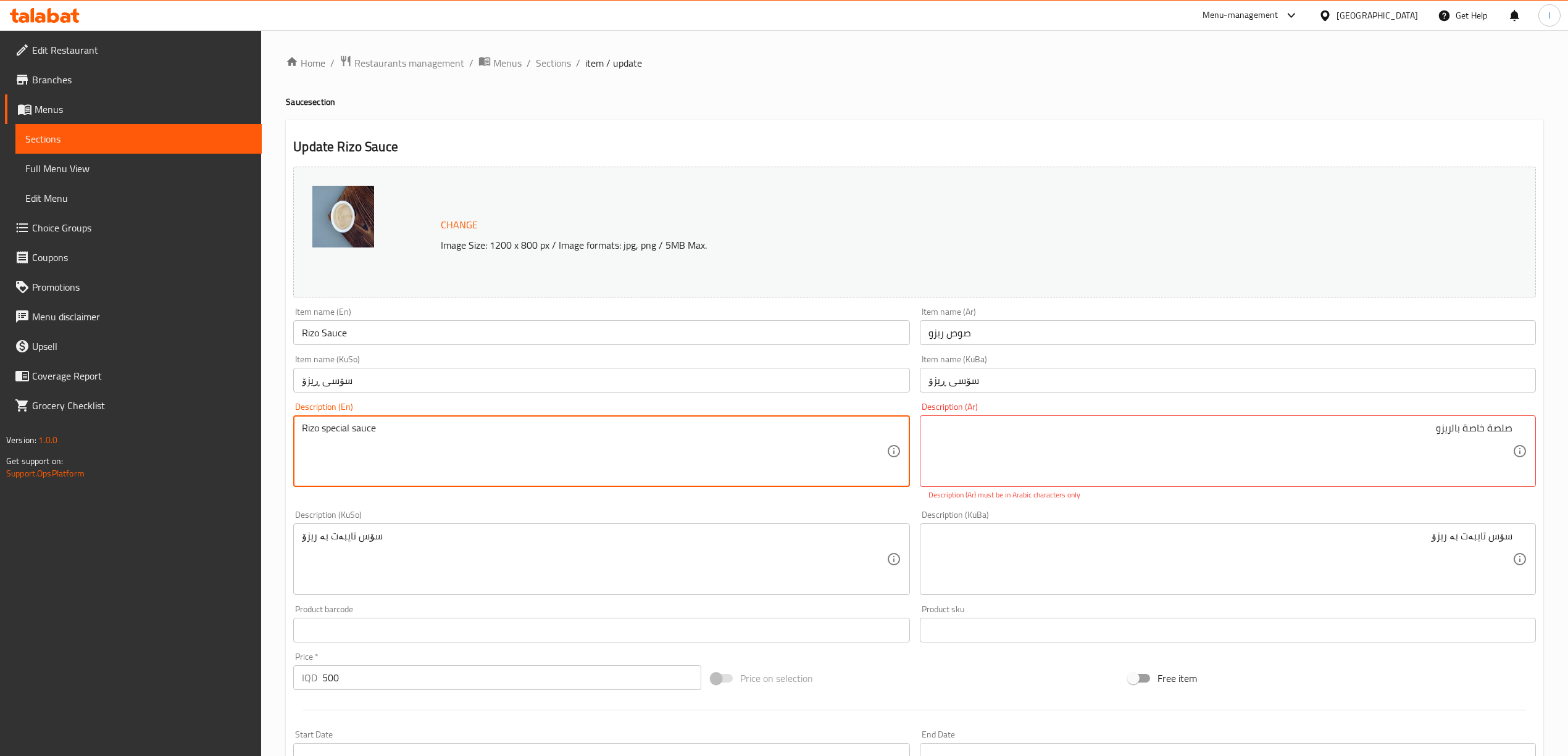
click at [314, 432] on textarea "Rizo special sauce" at bounding box center [594, 451] width 584 height 58
drag, startPoint x: 301, startPoint y: 433, endPoint x: 284, endPoint y: 437, distance: 17.5
click at [284, 437] on div "Home / Restaurants management / Menus / Sections / item / update Sauce section …" at bounding box center [915, 538] width 1307 height 1016
click at [410, 430] on textarea "Special sauce" at bounding box center [594, 451] width 584 height 58
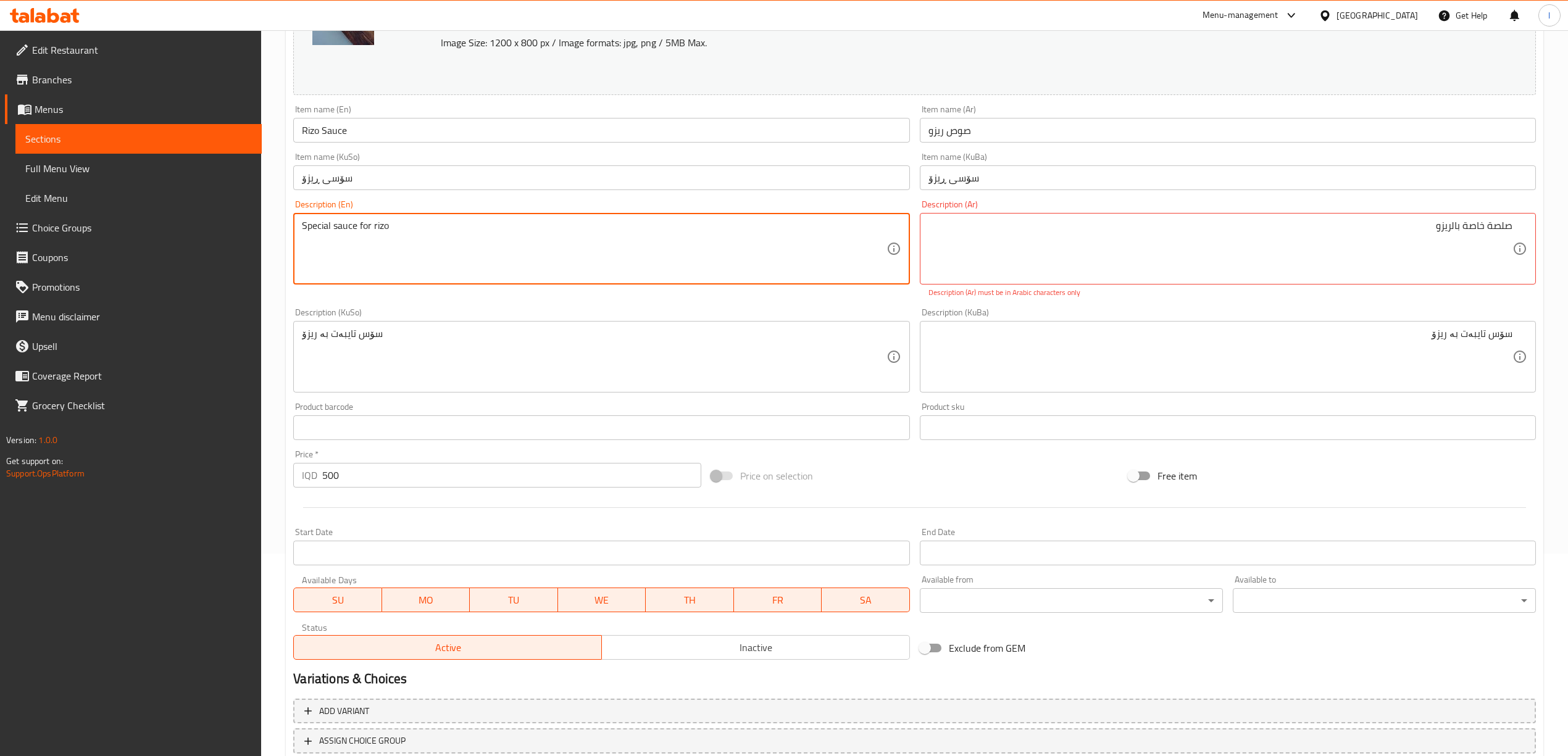
scroll to position [289, 0]
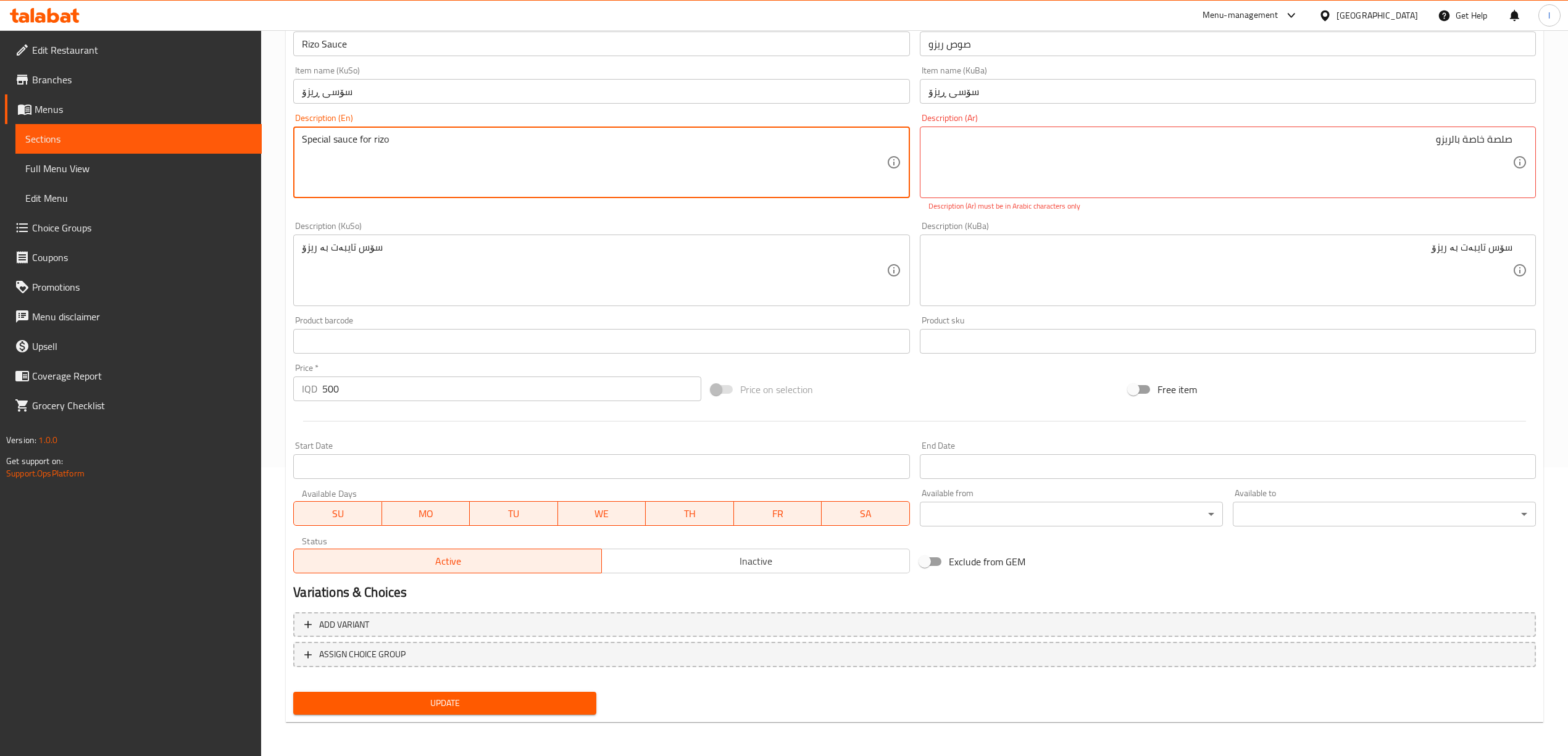
type textarea "Special sauce for rizo"
click at [581, 704] on span "Update" at bounding box center [444, 703] width 284 height 16
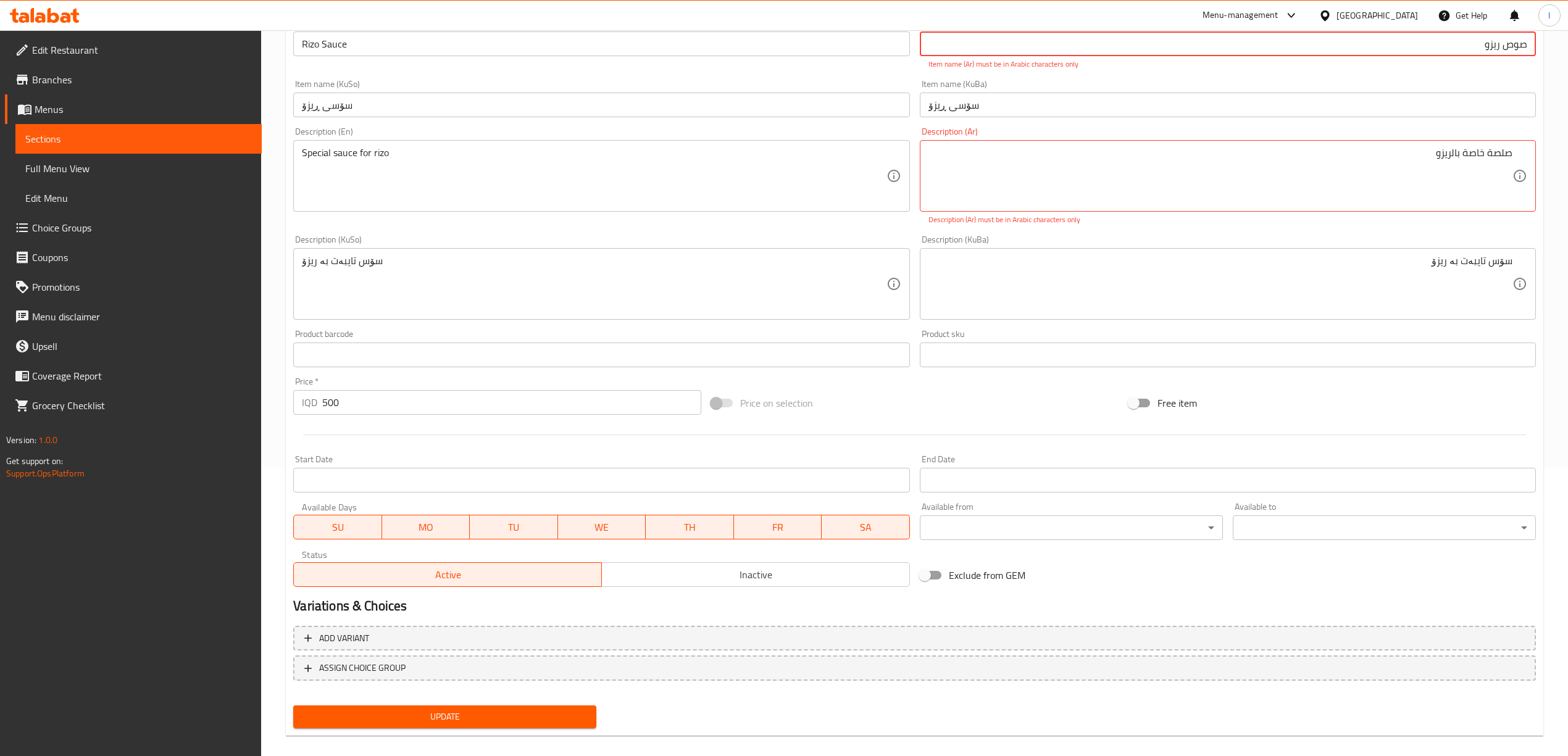
click at [967, 68] on p "Item name (Ar) must be in Arabic characters only" at bounding box center [1228, 64] width 599 height 11
click at [967, 50] on input "صوص ریزو" at bounding box center [1228, 44] width 616 height 25
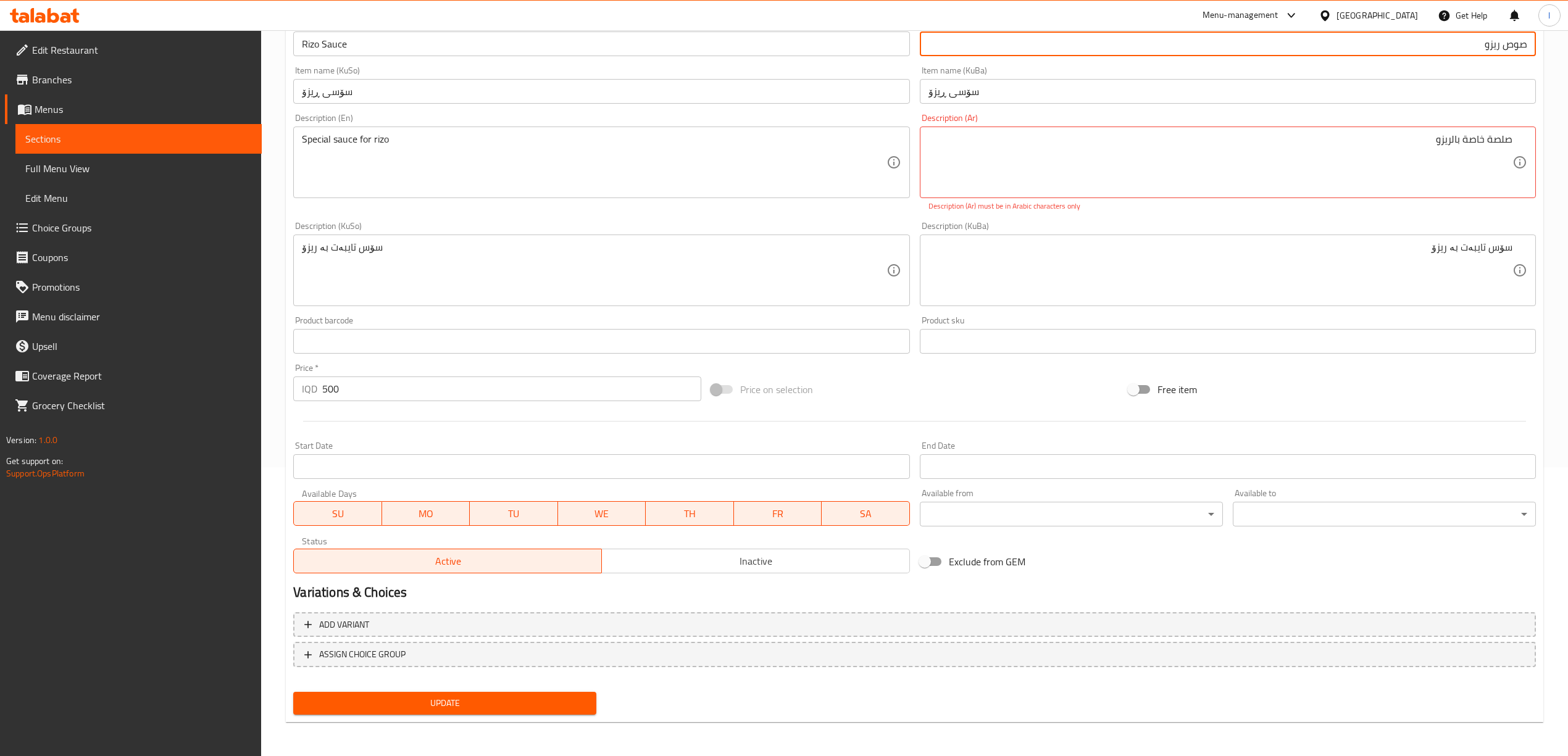
type input "صوص ريزو"
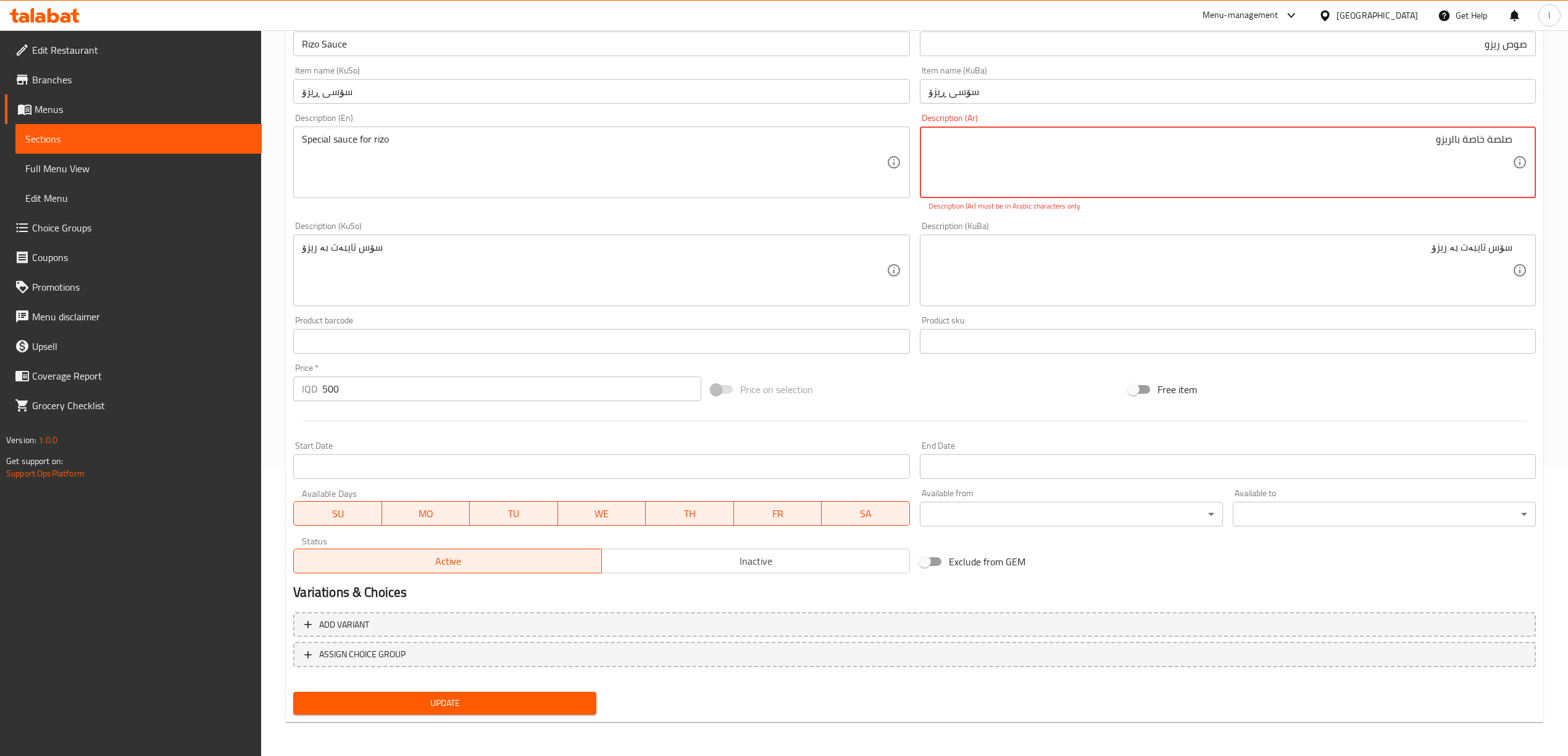
click at [967, 145] on textarea "صلصة خاصة بالریزو" at bounding box center [1221, 162] width 584 height 58
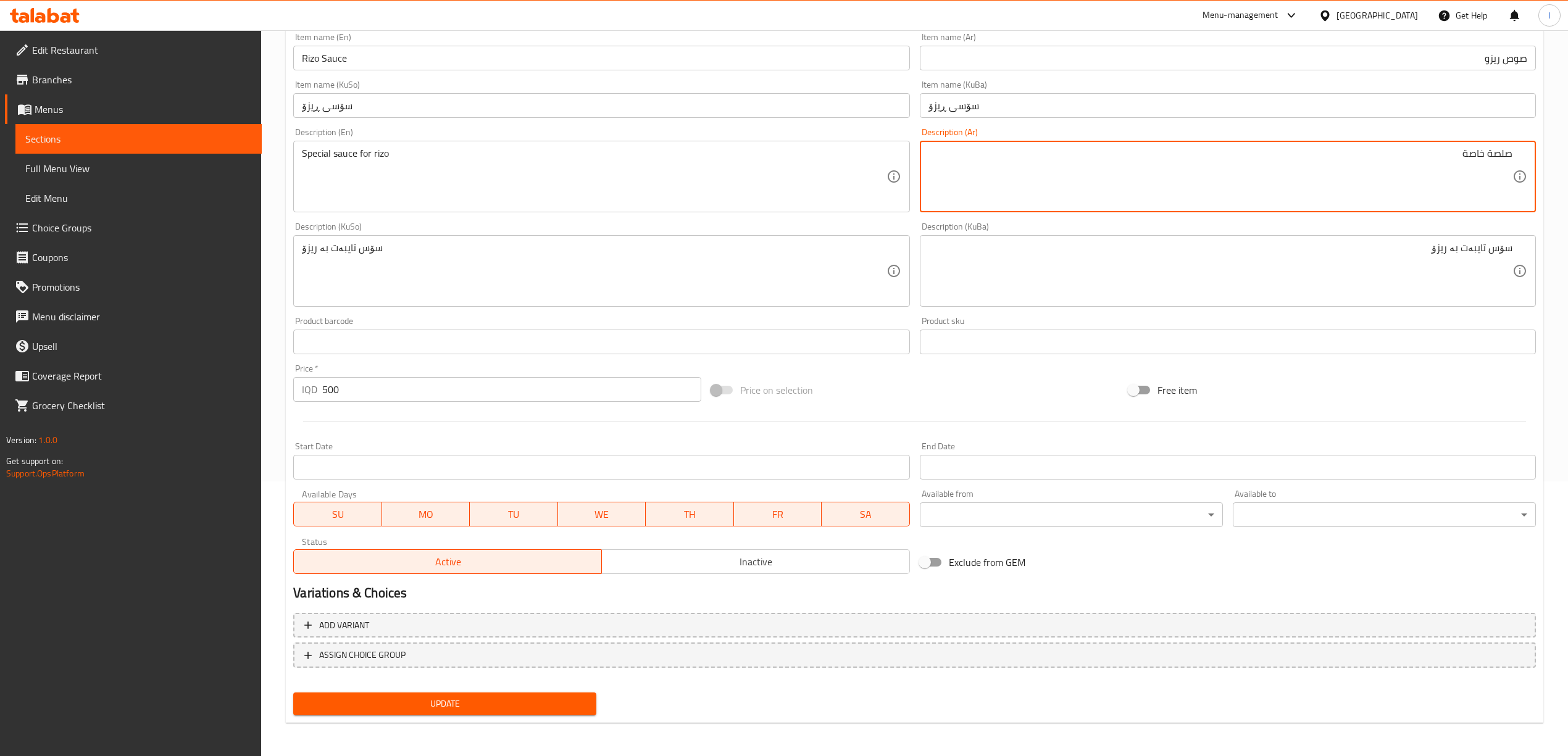
click at [967, 225] on div "Description (KuBa) سۆس تایبەت بە ریزۆ Description (KuBa)" at bounding box center [1228, 264] width 616 height 85
type textarea "صلصة خاصة بالريزو"
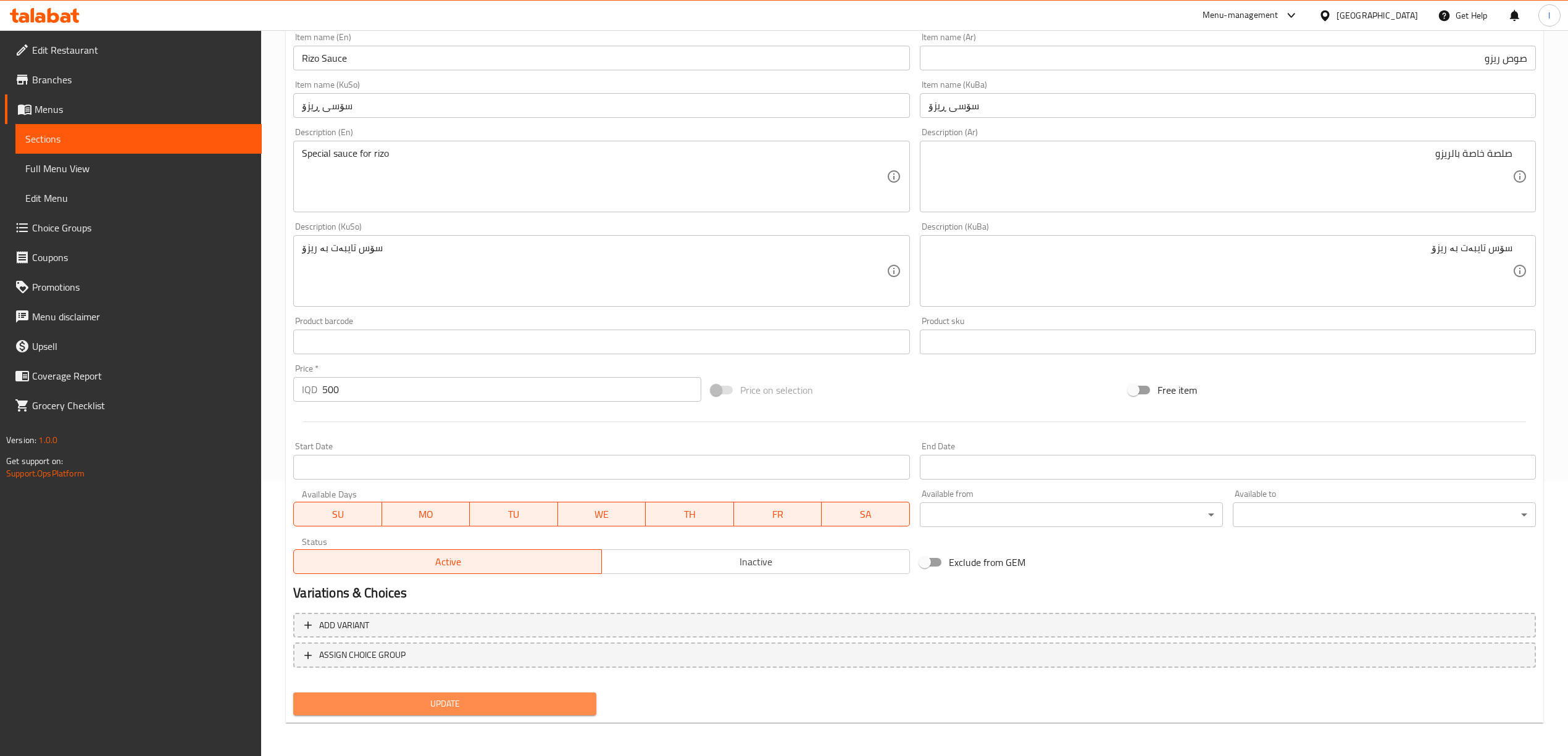
click at [551, 695] on button "Update" at bounding box center [444, 703] width 303 height 23
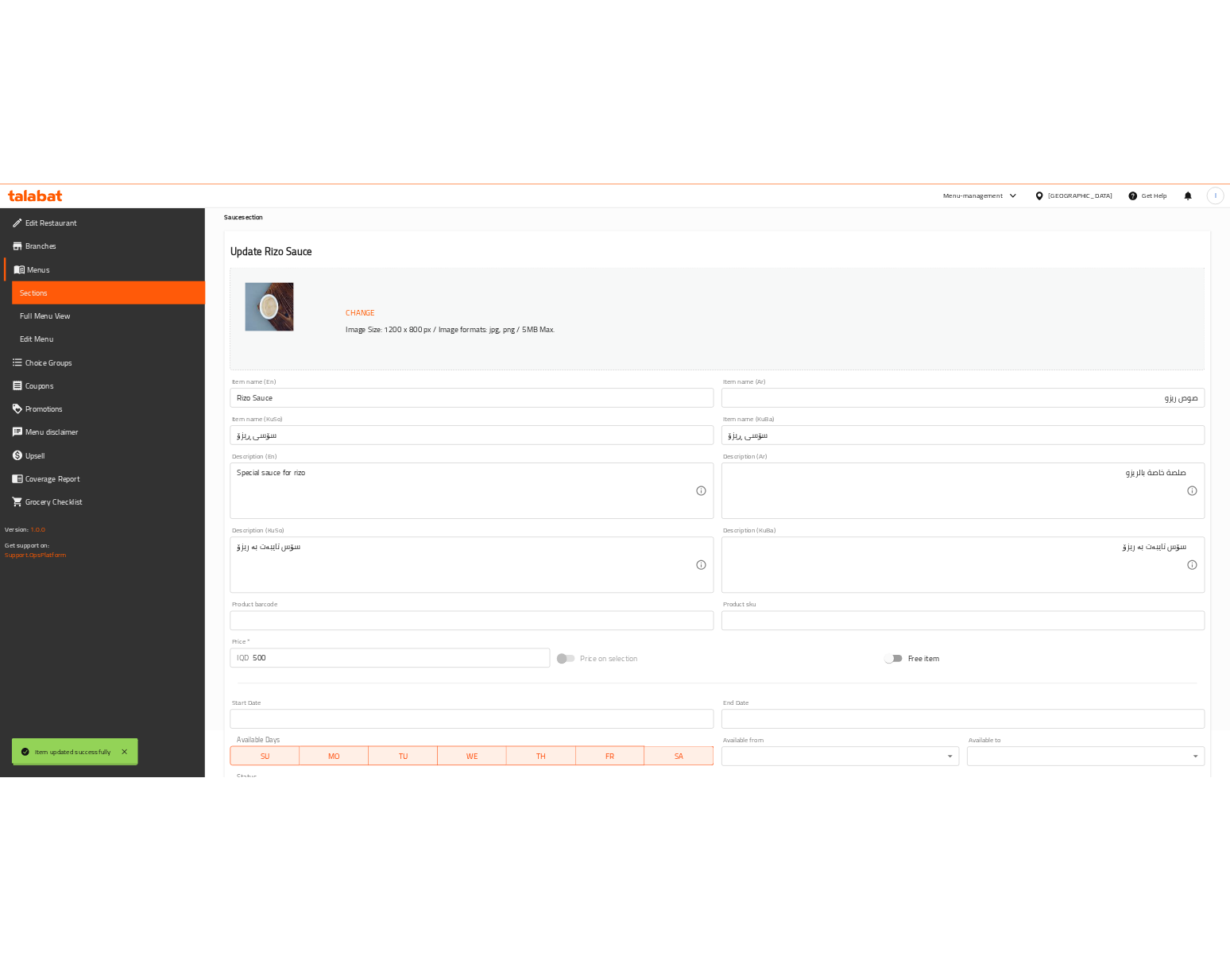
scroll to position [0, 0]
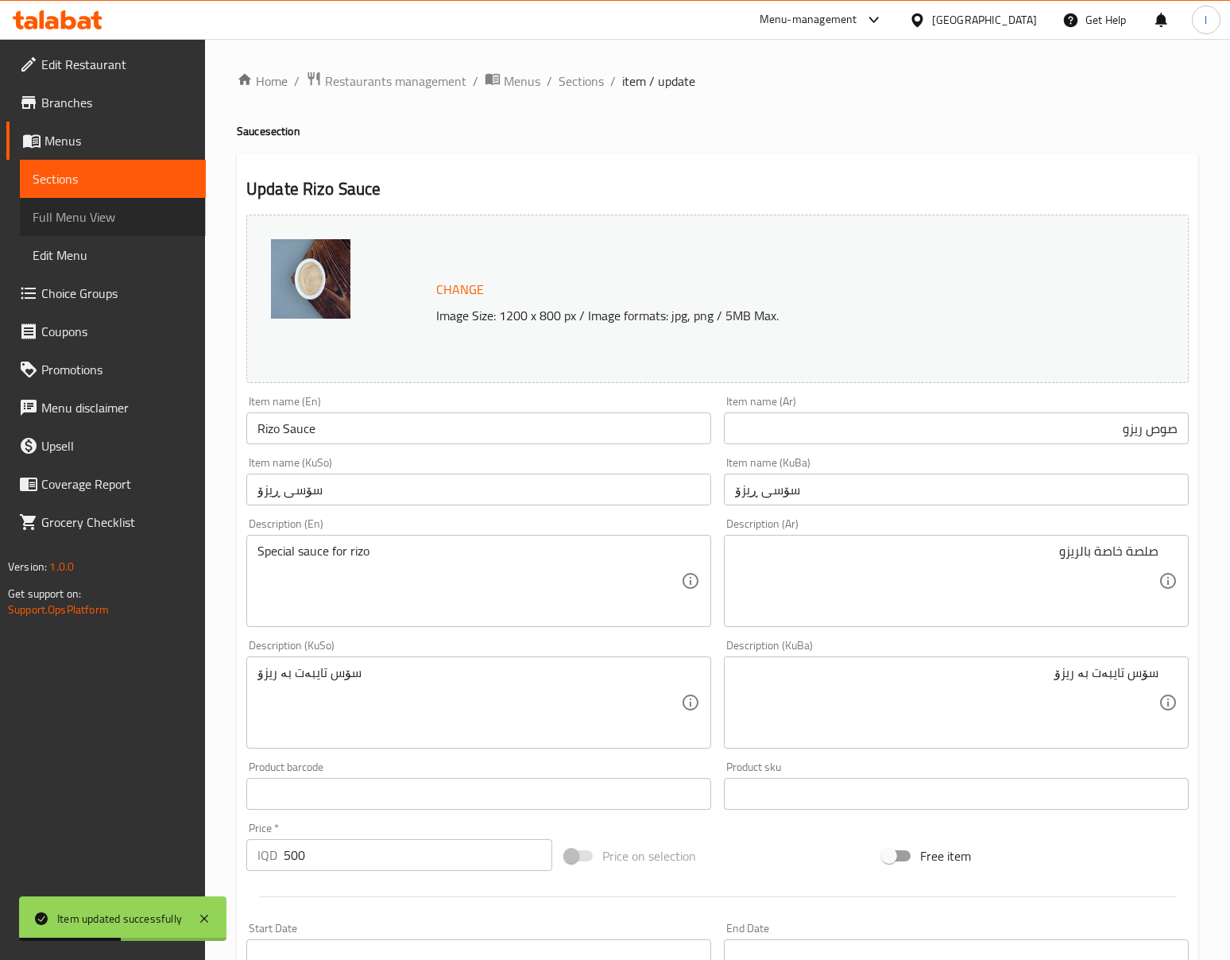
click at [62, 219] on span "Full Menu View" at bounding box center [113, 216] width 160 height 19
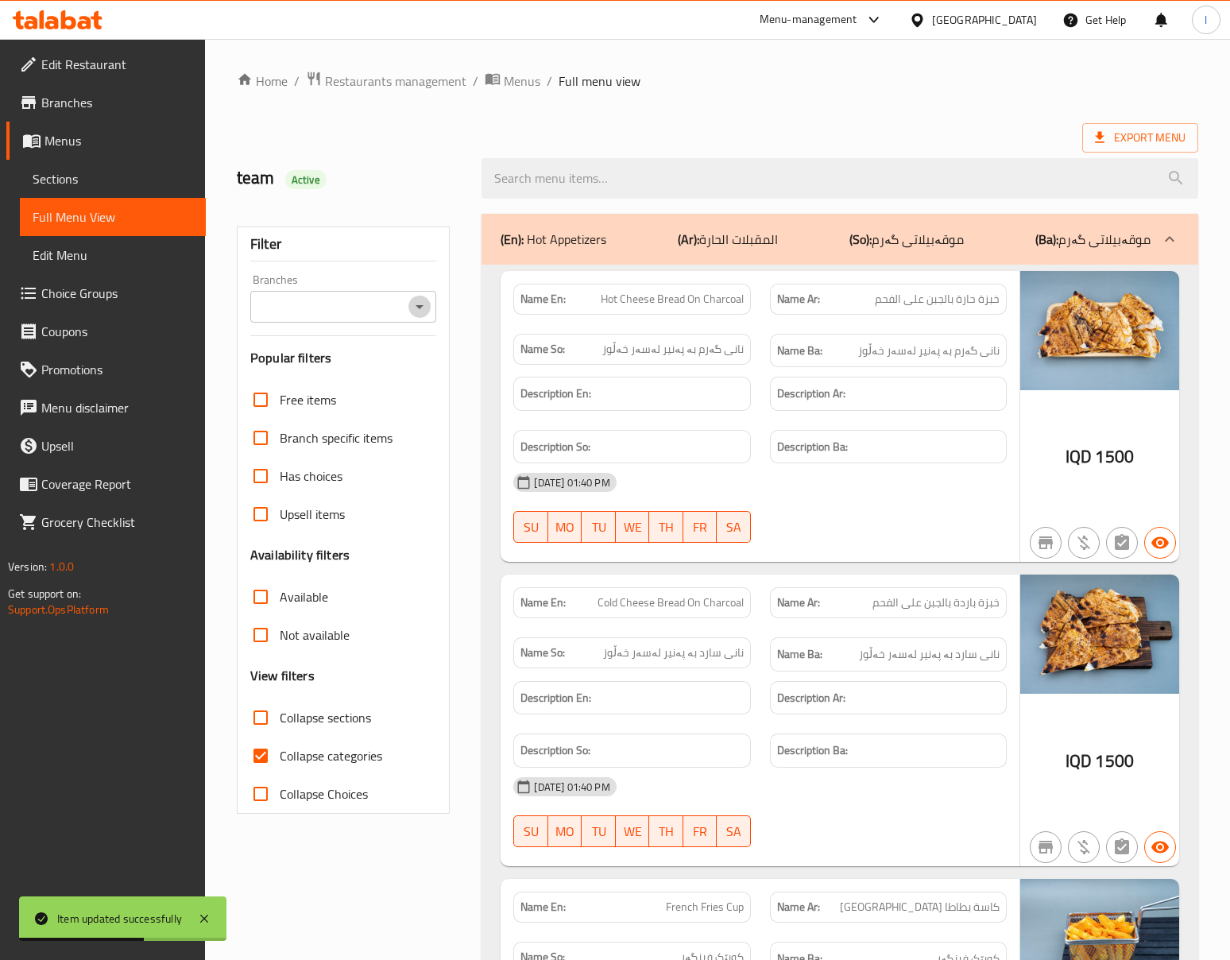
click at [411, 304] on icon "Open" at bounding box center [419, 306] width 19 height 19
click at [268, 389] on span "[PERSON_NAME] faruj [PERSON_NAME], Al Jamia" at bounding box center [343, 386] width 160 height 38
type input "[PERSON_NAME] faruj [PERSON_NAME], Al Jamia"
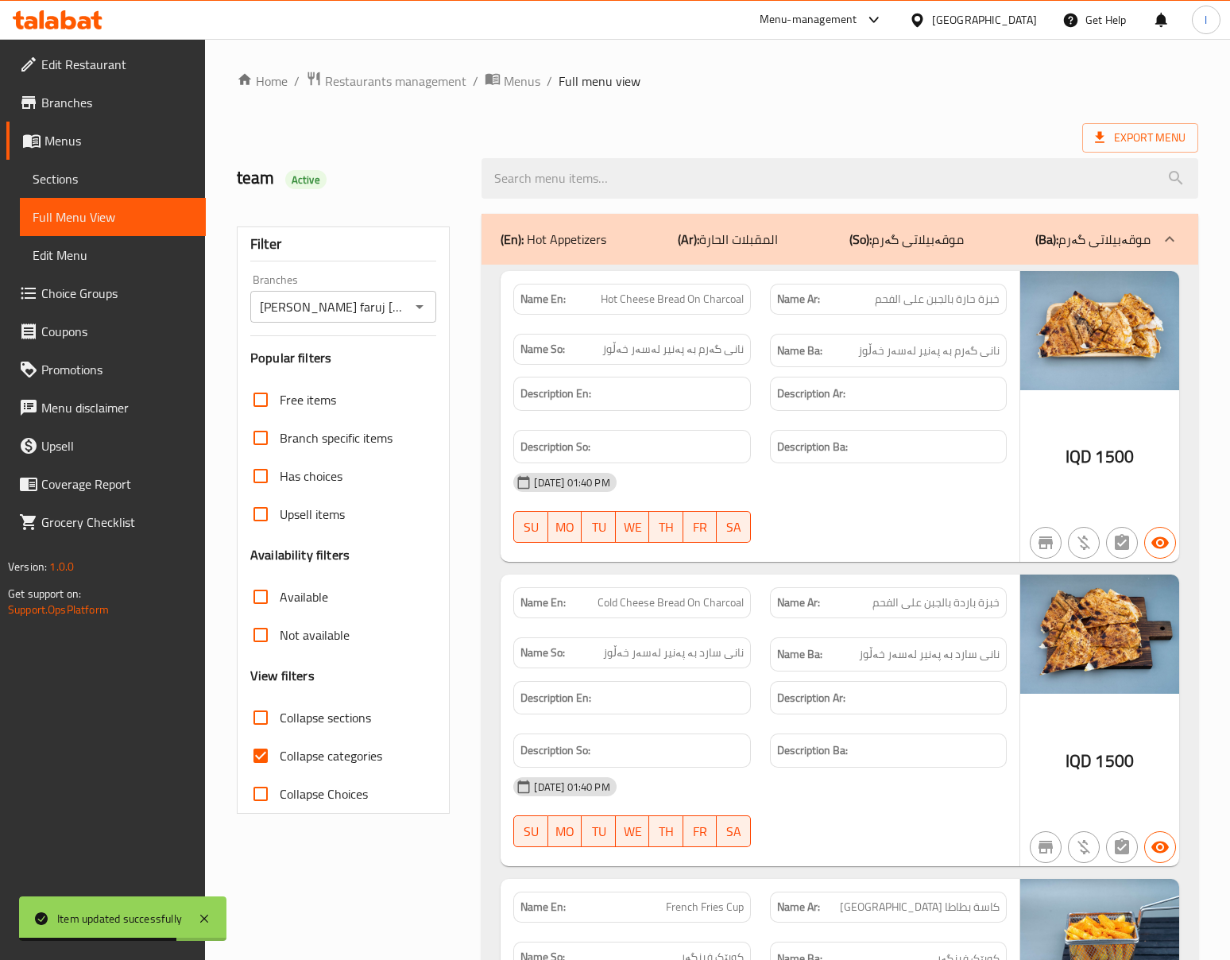
drag, startPoint x: 290, startPoint y: 736, endPoint x: 289, endPoint y: 748, distance: 11.9
click at [290, 737] on div "Free items Branch specific items Has choices Upsell items Availability filters …" at bounding box center [343, 597] width 186 height 432
click at [287, 765] on span "Collapse categories" at bounding box center [331, 755] width 102 height 19
click at [280, 767] on input "Collapse categories" at bounding box center [261, 756] width 38 height 38
checkbox input "false"
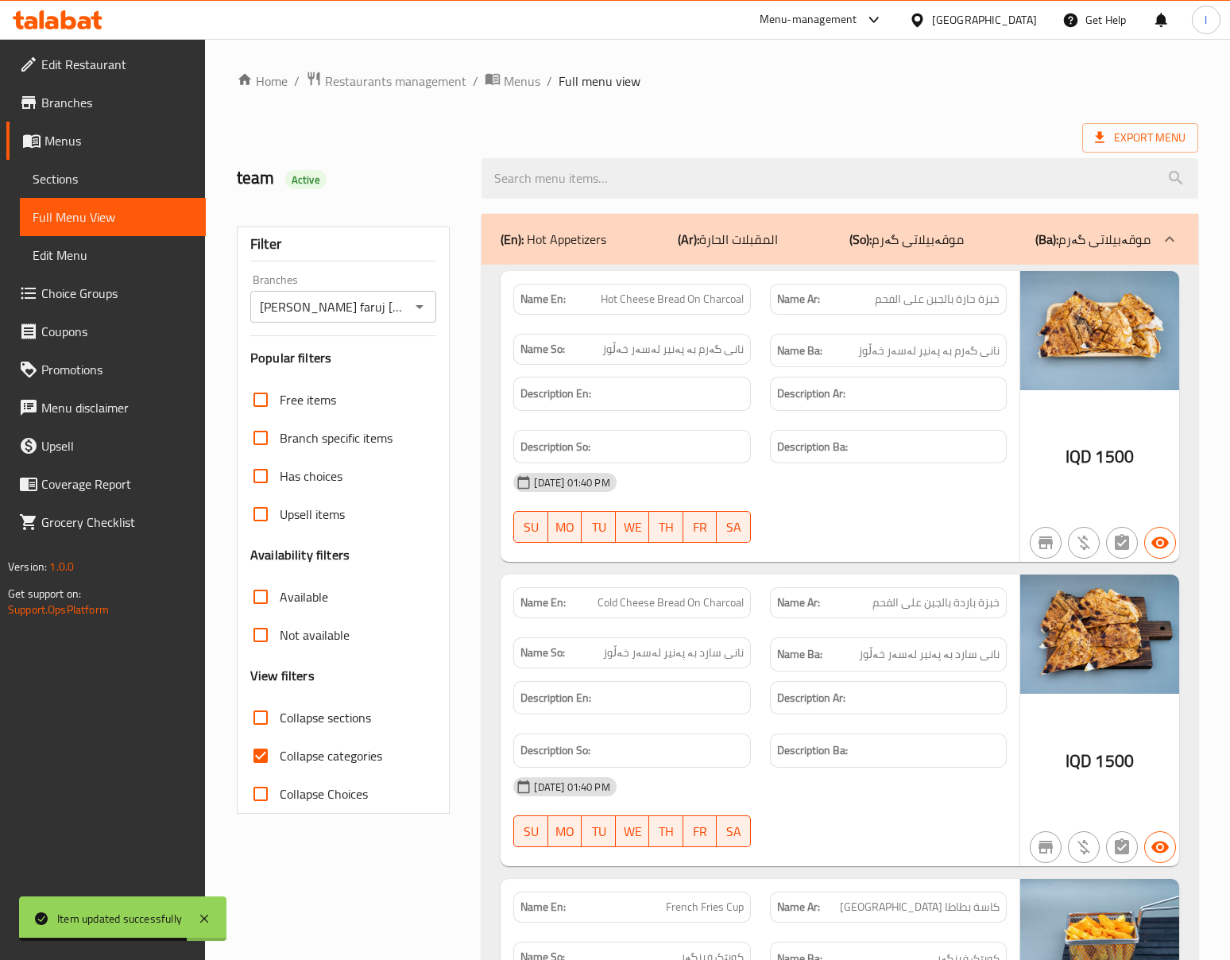
click at [305, 726] on span "Collapse sections" at bounding box center [325, 717] width 91 height 19
click at [280, 726] on input "Collapse sections" at bounding box center [261, 717] width 38 height 38
checkbox input "true"
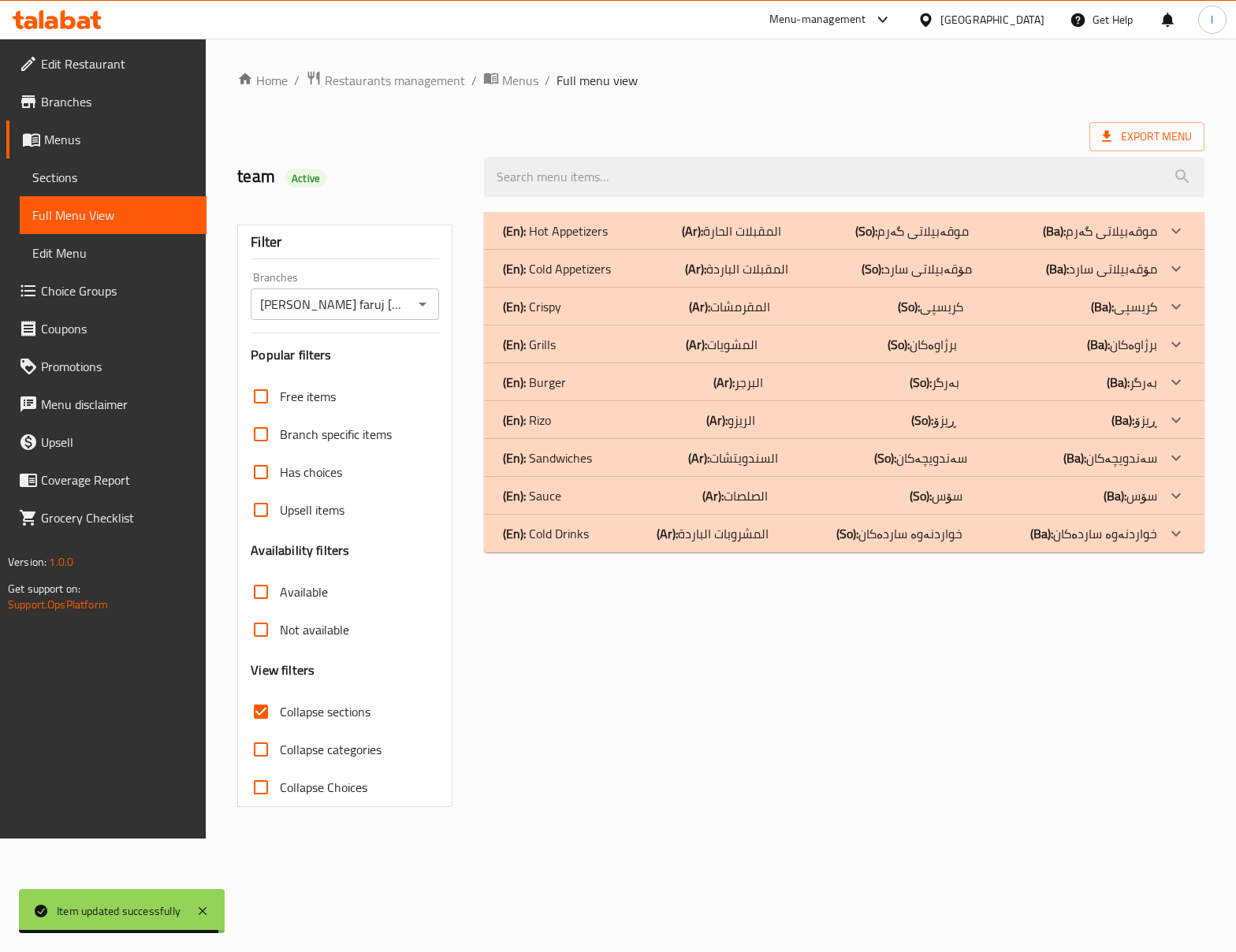
click at [597, 250] on div "(En): Cold Drinks (Ar): المشروبات الباردة (So): خواردنەوە ساردەکان (Ba): خواردن…" at bounding box center [844, 231] width 720 height 38
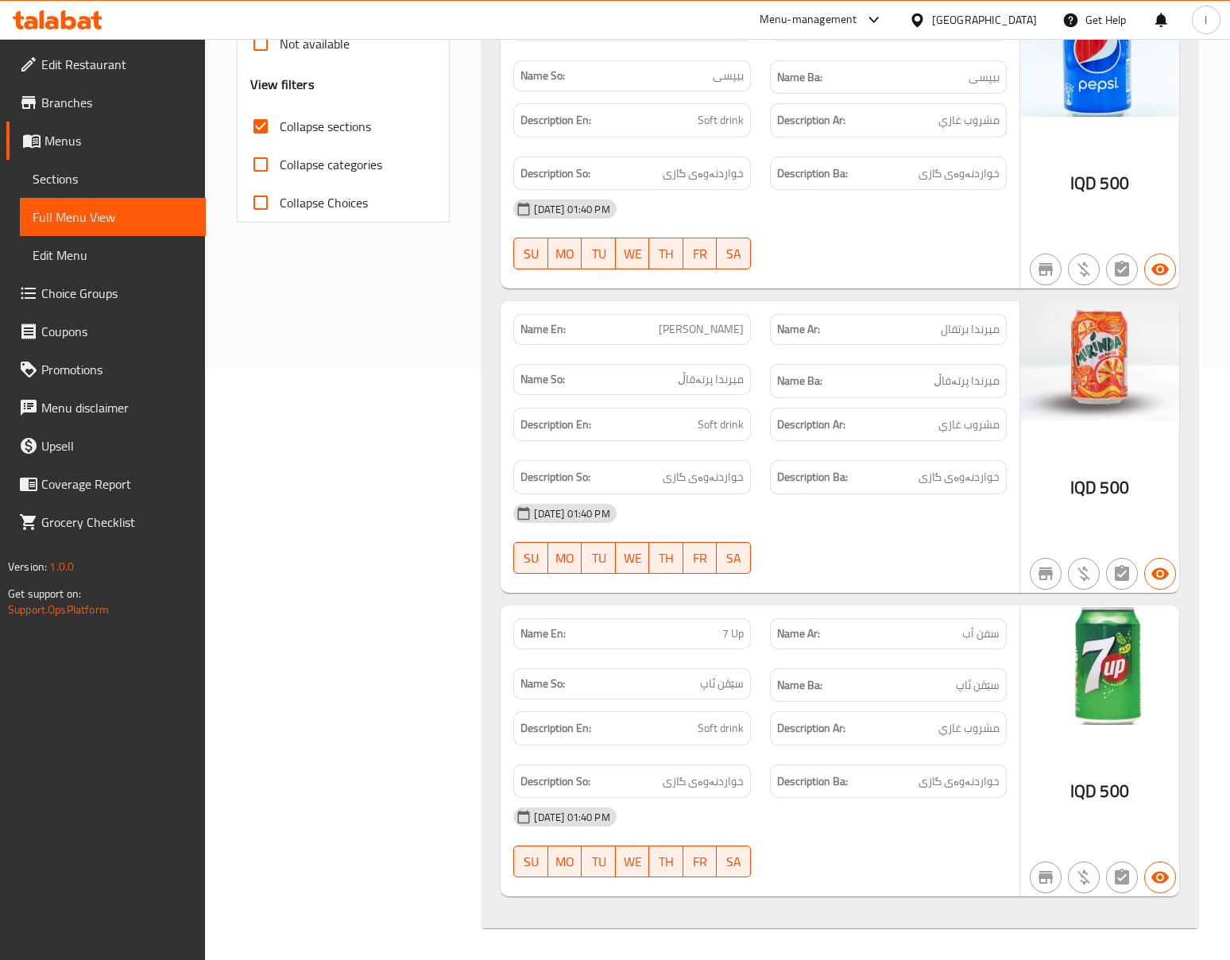
scroll to position [598, 0]
click at [763, 494] on div "[DATE] 01:40 PM" at bounding box center [760, 513] width 512 height 38
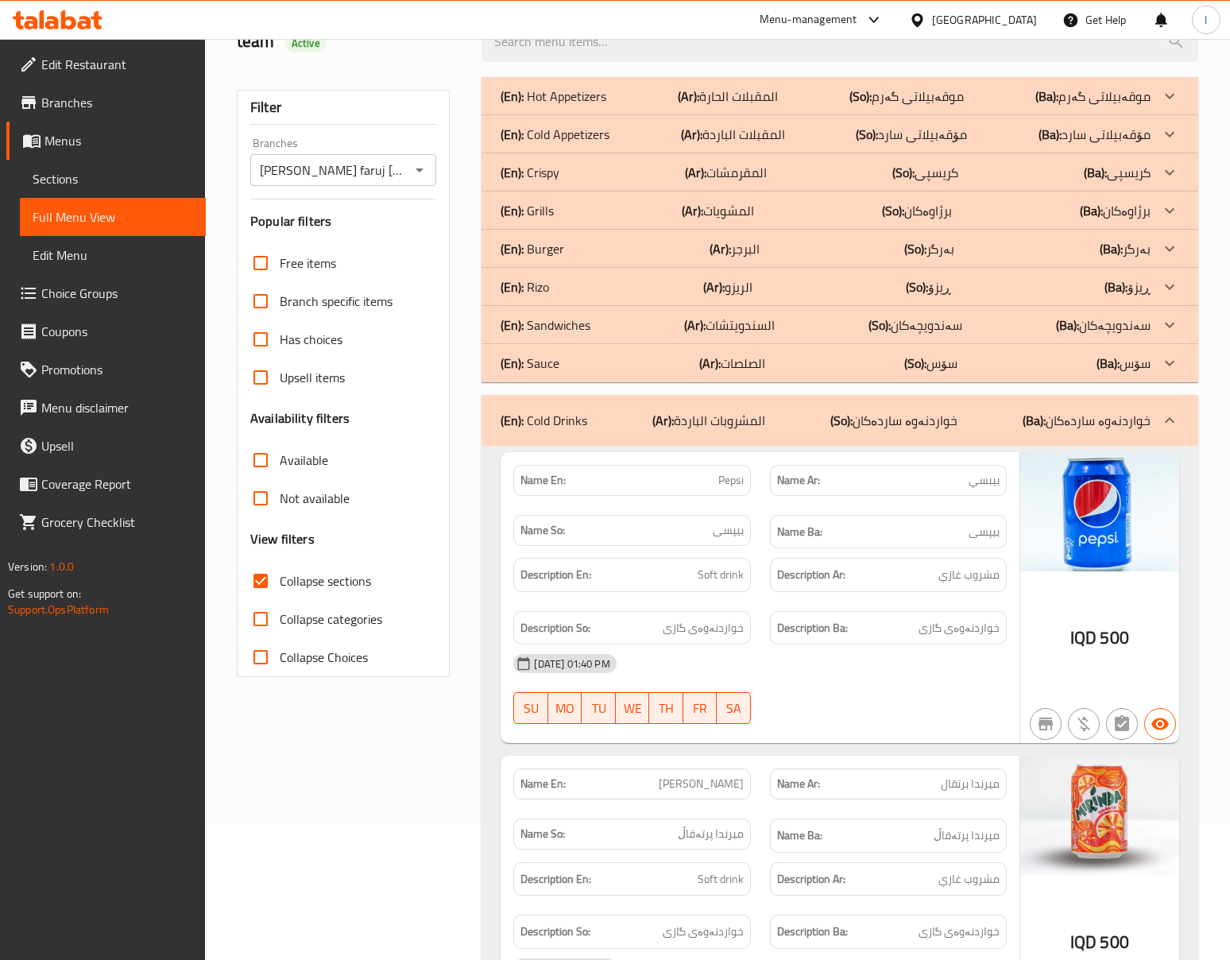
scroll to position [0, 0]
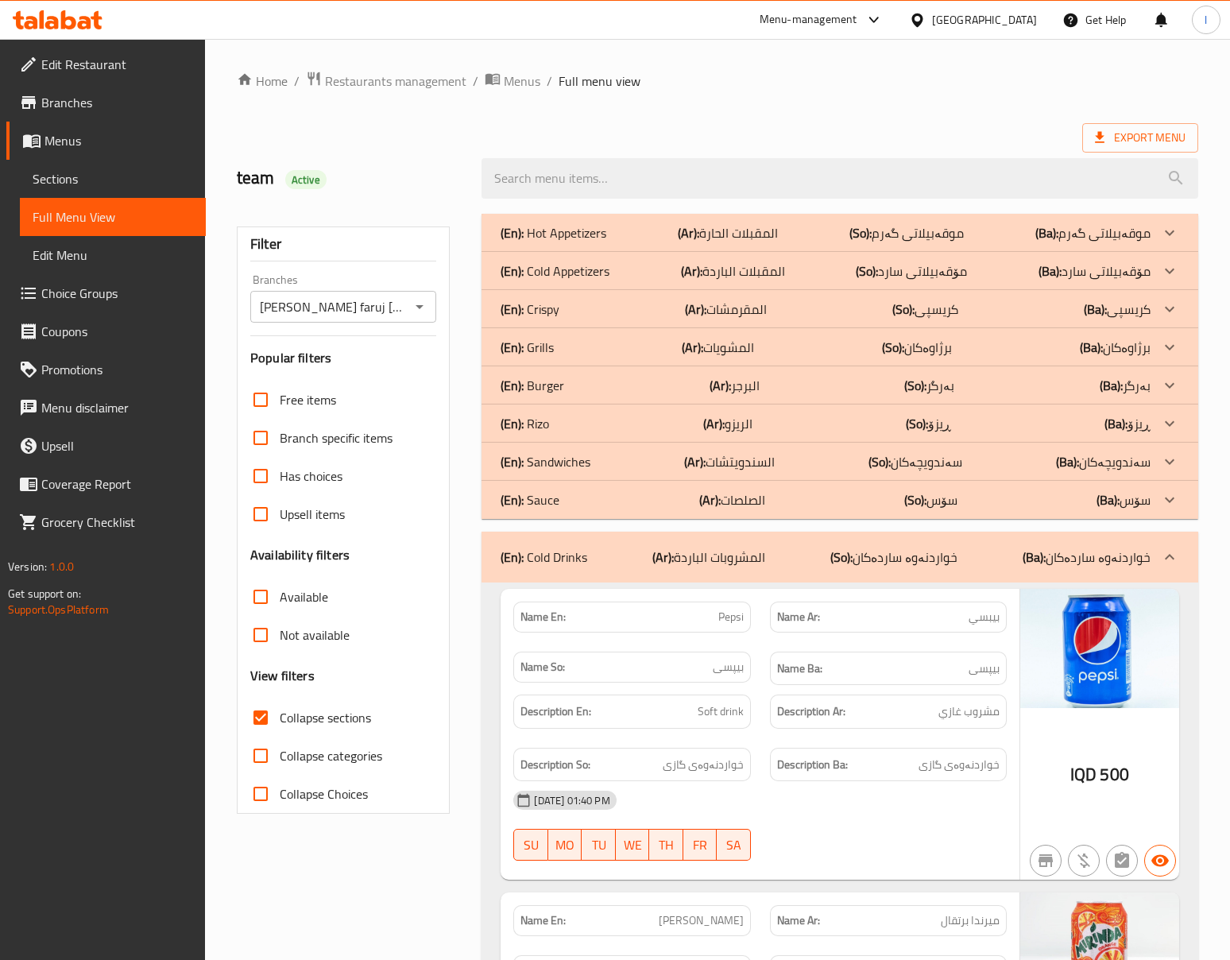
click at [863, 556] on p "(So): خواردنەوە ساردەکان" at bounding box center [893, 556] width 127 height 19
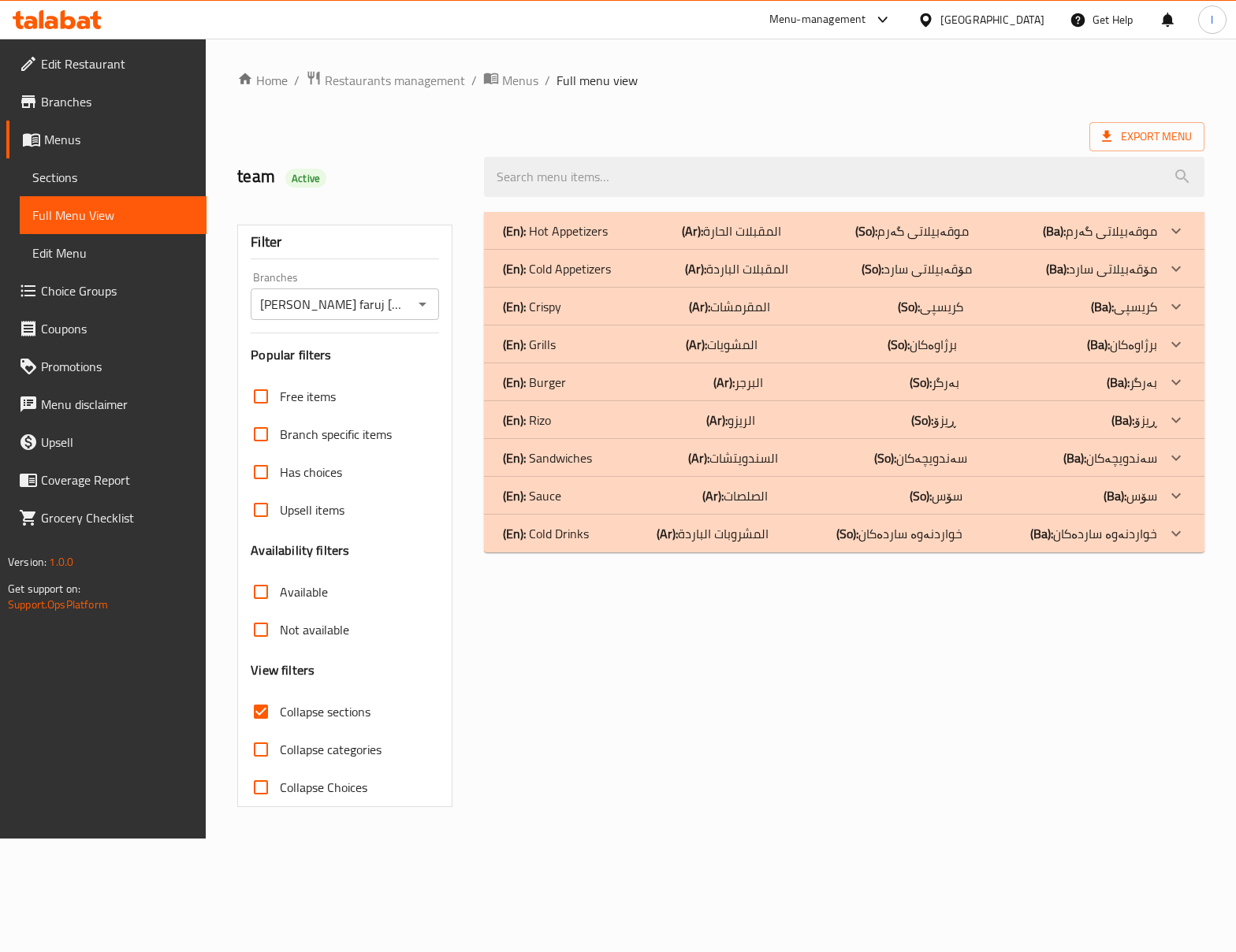
click at [596, 240] on div "(En): Sandwiches (Ar): السندويتشات (So): سەندویچەکان (Ba): سەندویچەکان" at bounding box center [829, 230] width 654 height 19
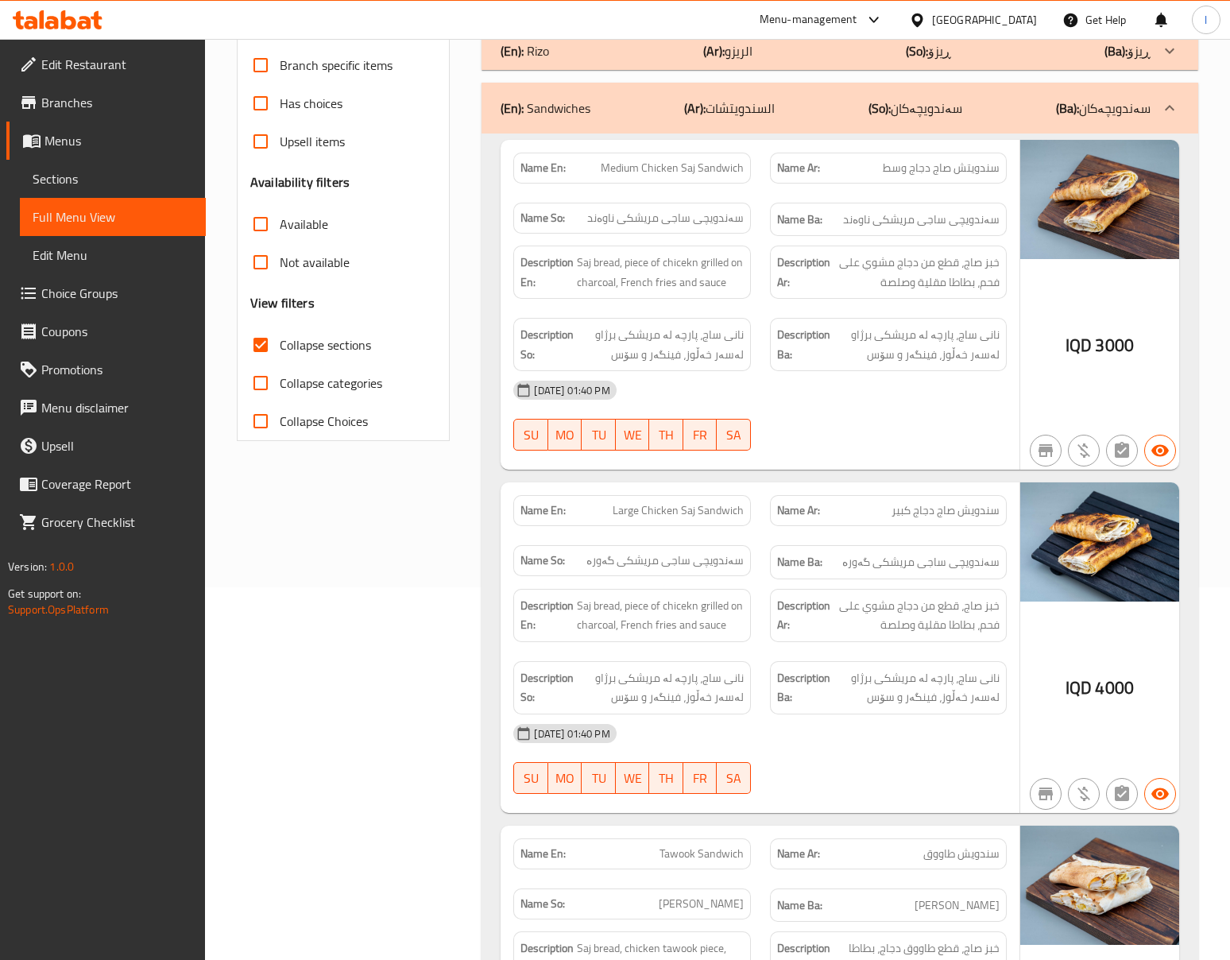
scroll to position [353, 0]
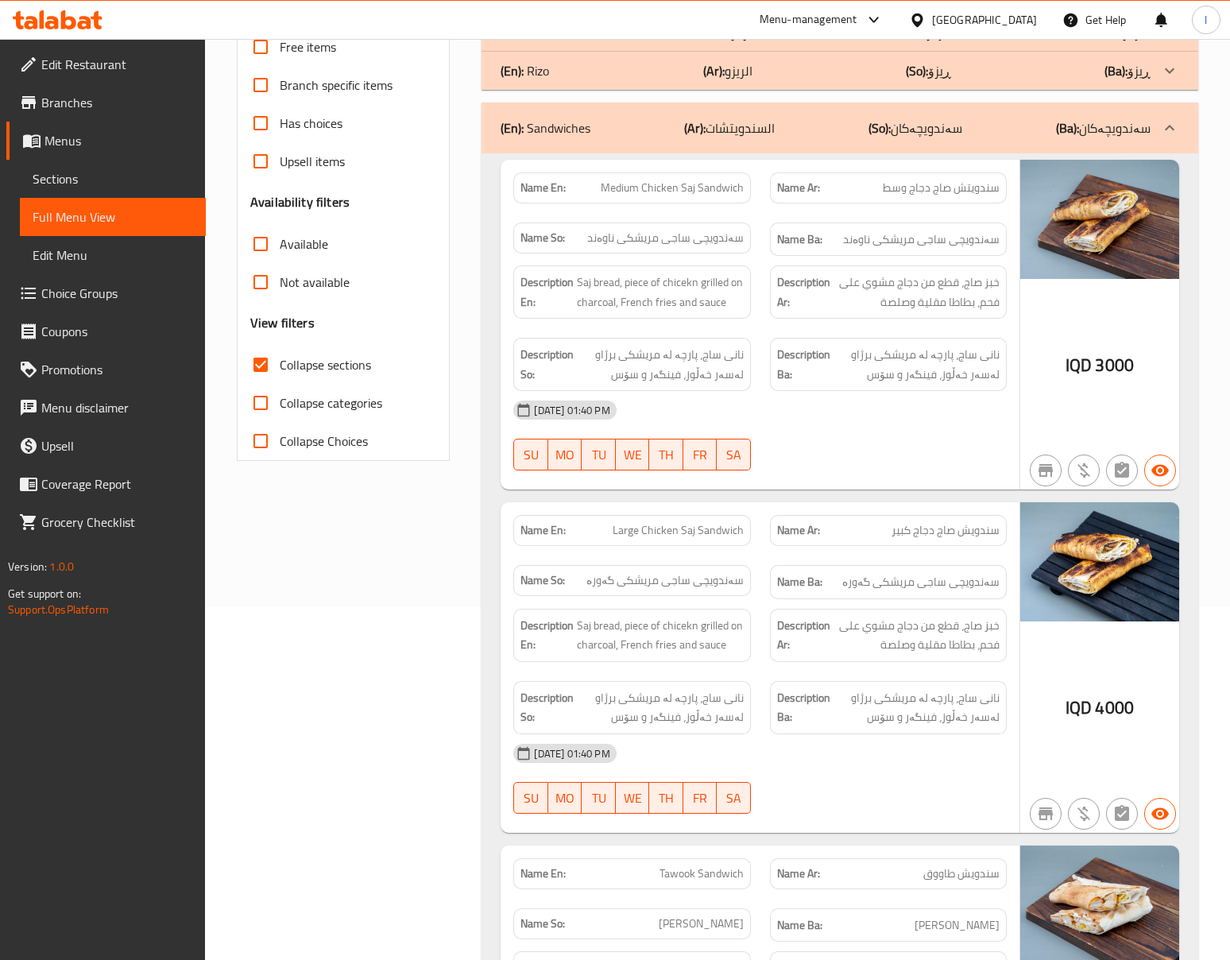
click at [888, 451] on div "20-08-2025 01:40 PM SU MO TU WE TH FR SA" at bounding box center [760, 435] width 512 height 89
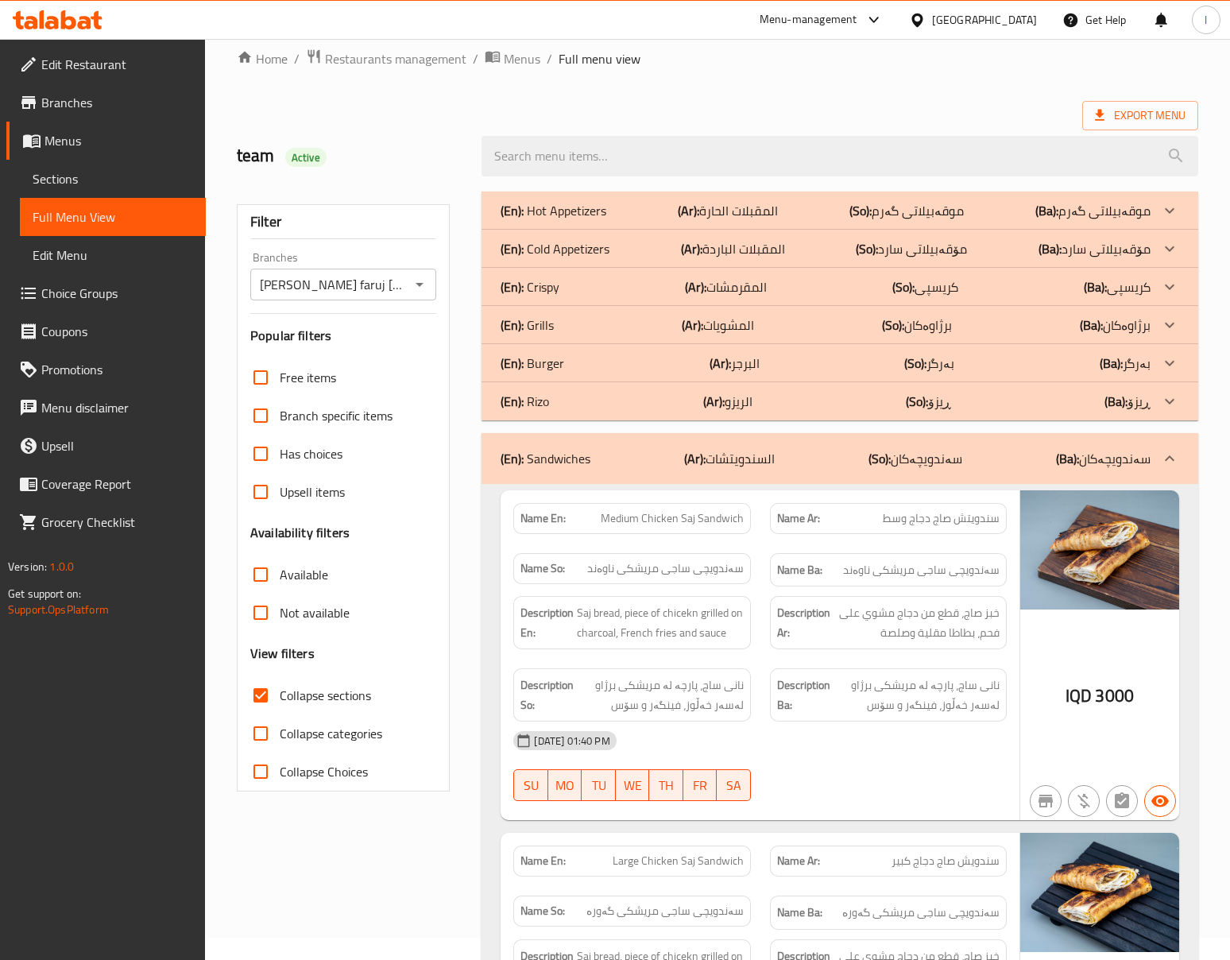
scroll to position [0, 0]
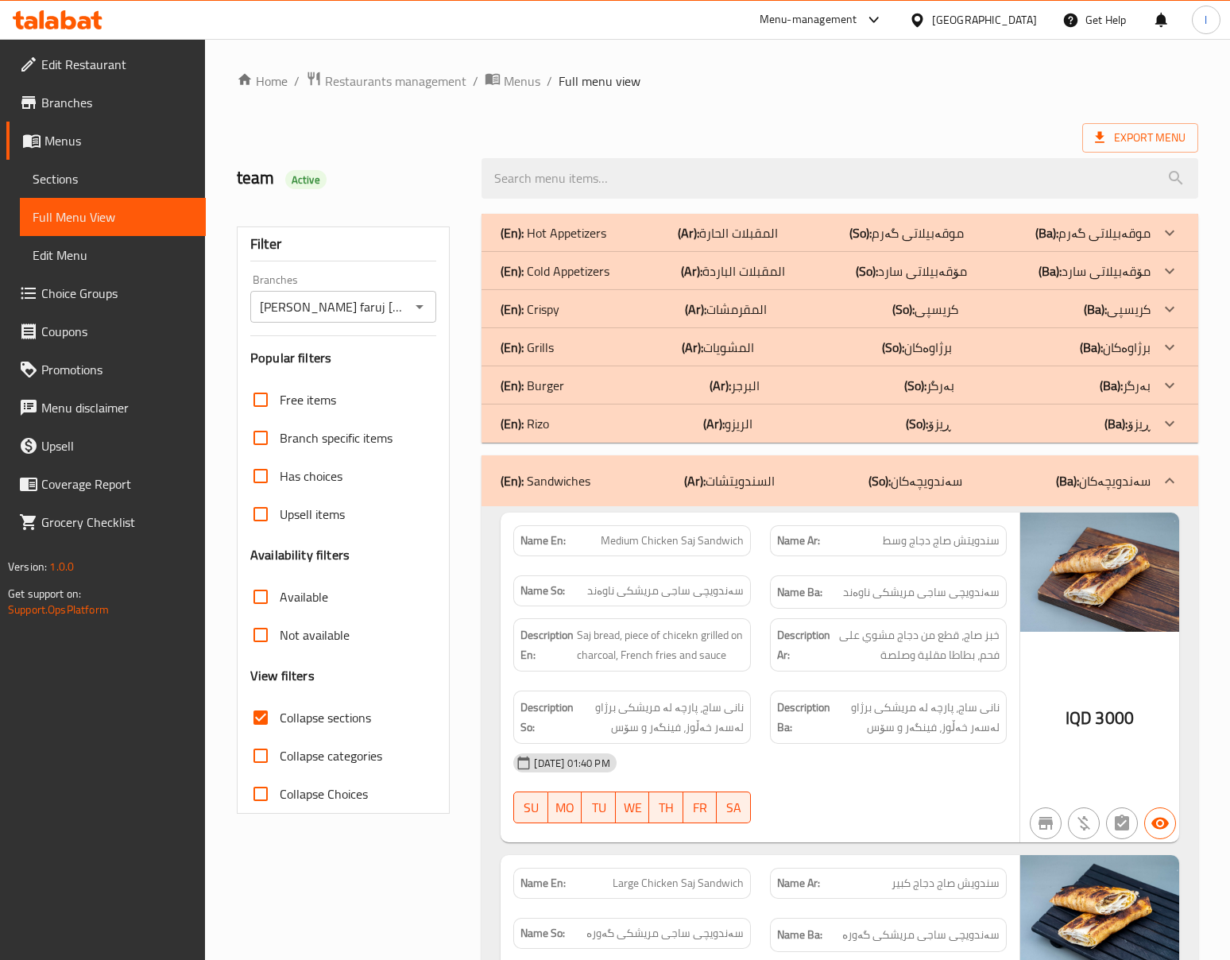
click at [855, 478] on div "(En): Sandwiches (Ar): السندويتشات (So): سەندویچەکان (Ba): سەندویچەکان" at bounding box center [825, 480] width 649 height 19
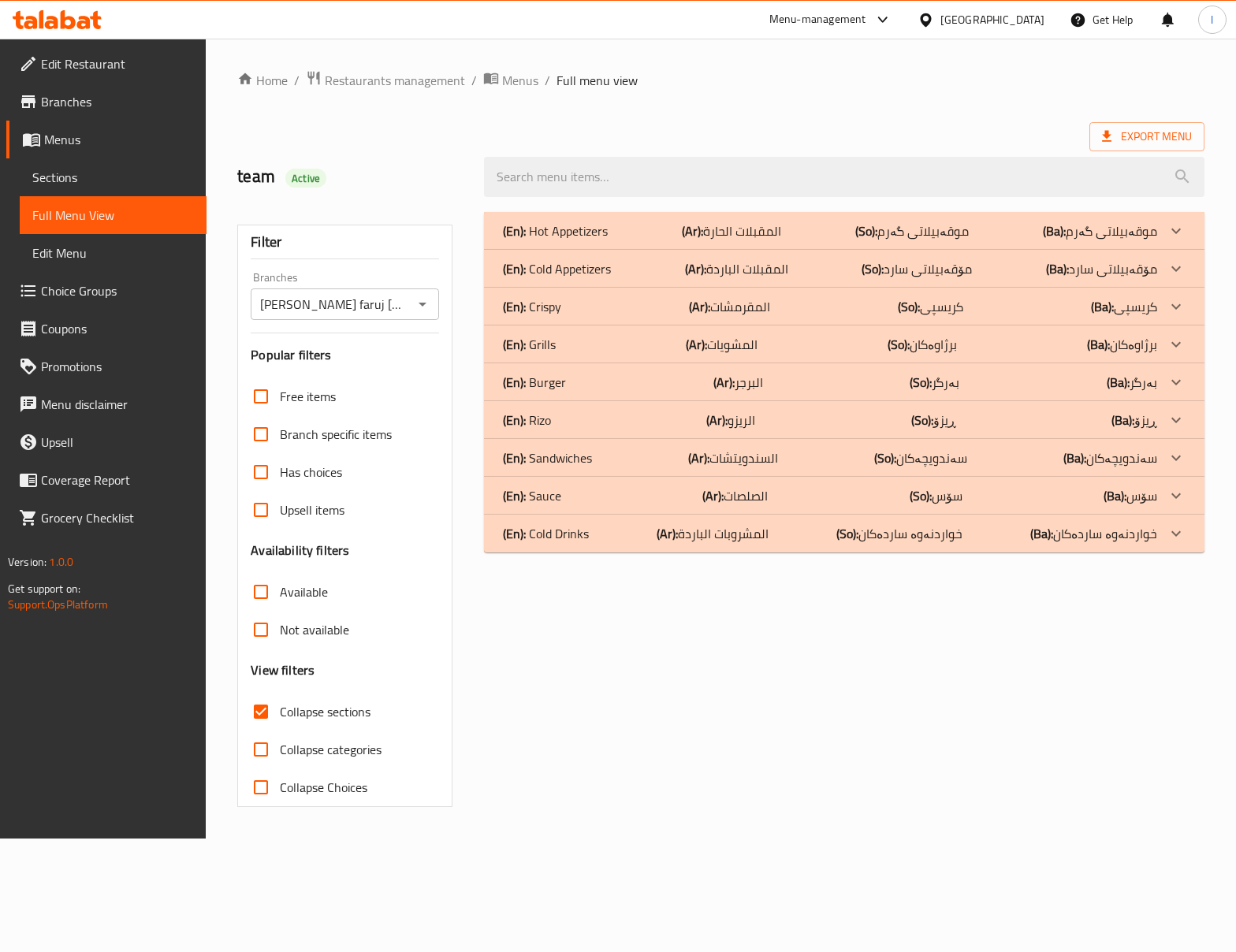
click at [635, 240] on div "(En): Rizo (Ar): الريزو (So): ڕیزۆ (Ba): ڕیزۆ" at bounding box center [829, 230] width 654 height 19
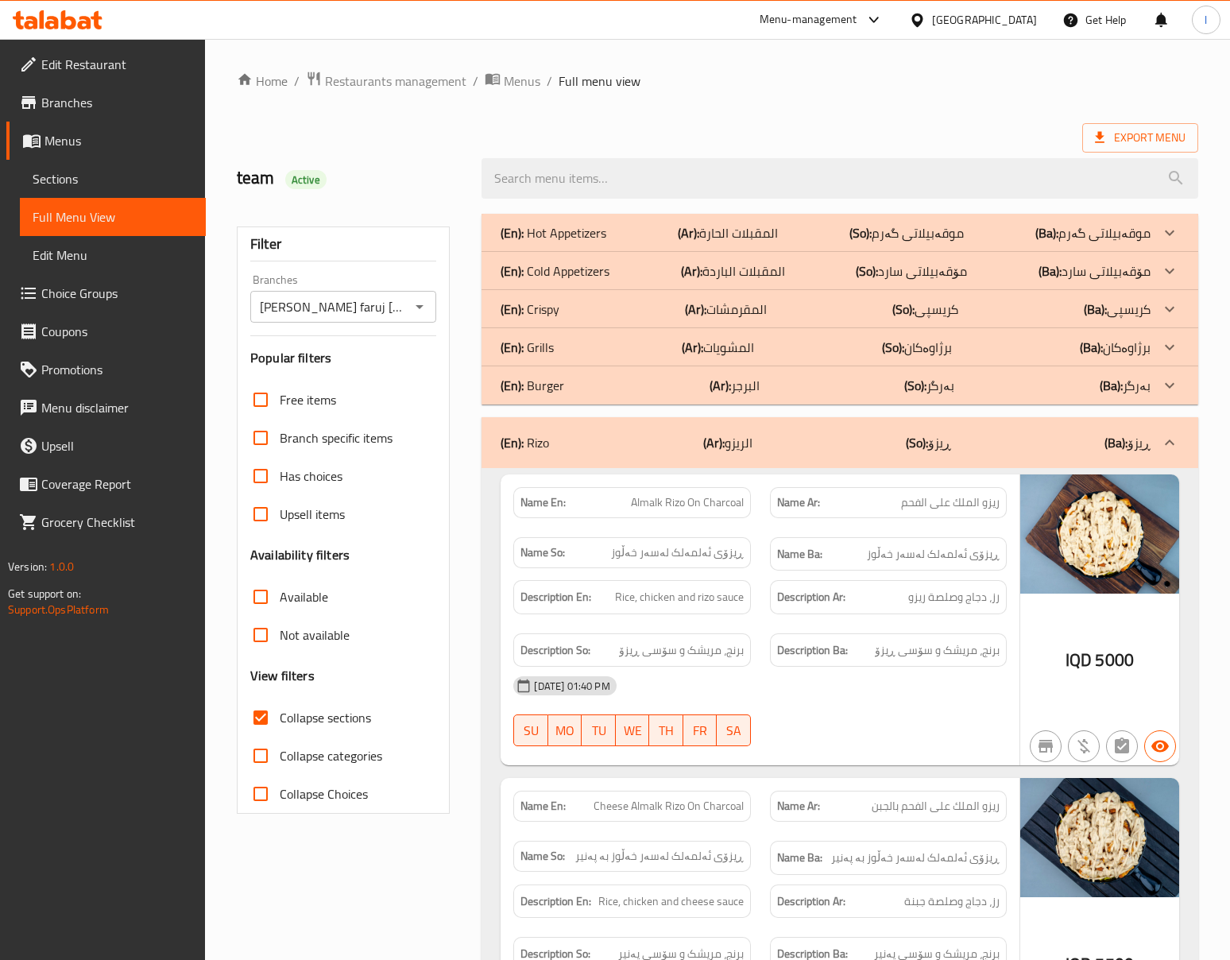
click at [914, 580] on div "Description Ar: رز، دجاج وصلصة ریزو" at bounding box center [888, 596] width 256 height 53
click at [847, 690] on div "[DATE] 01:40 PM" at bounding box center [760, 686] width 512 height 38
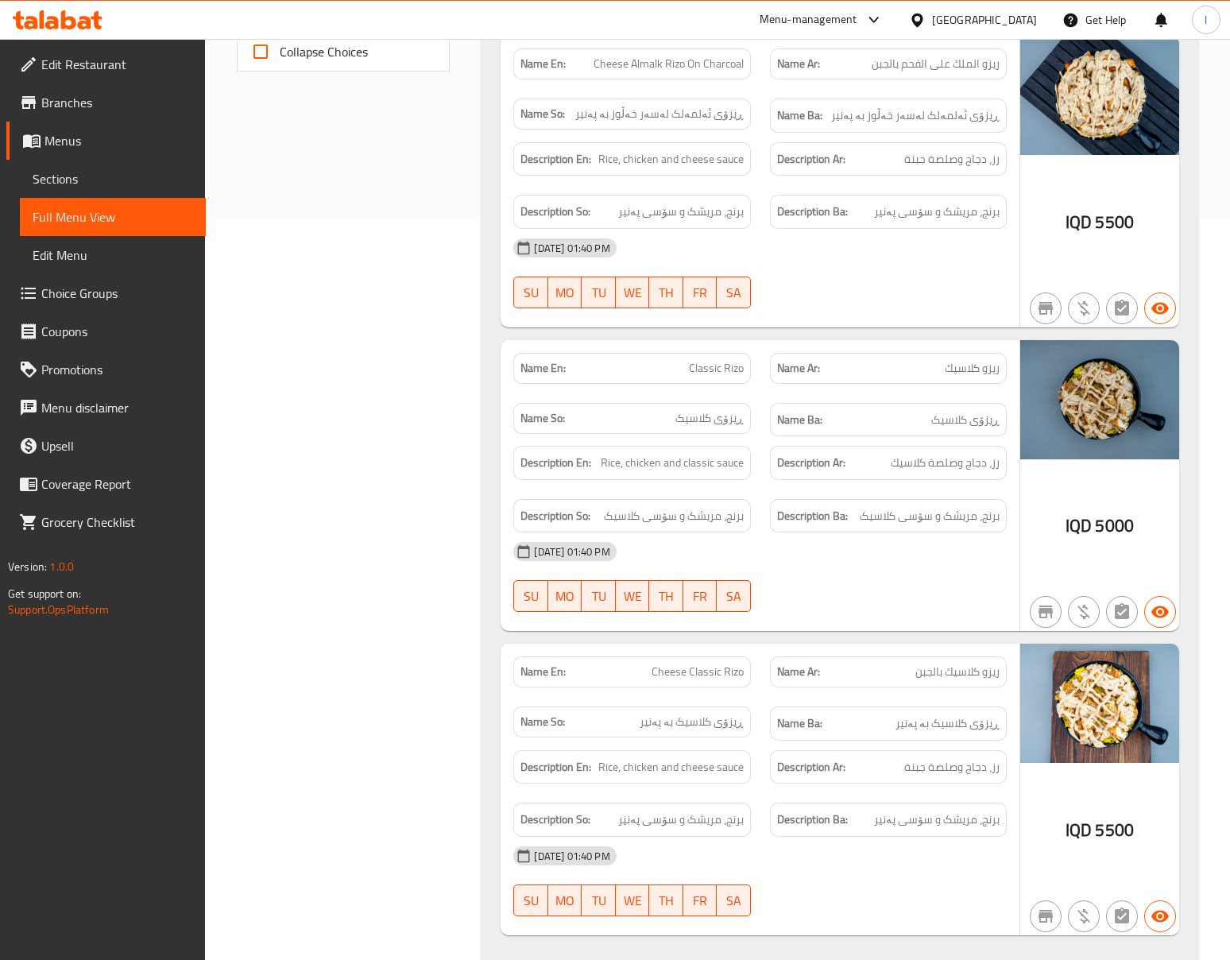
scroll to position [917, 0]
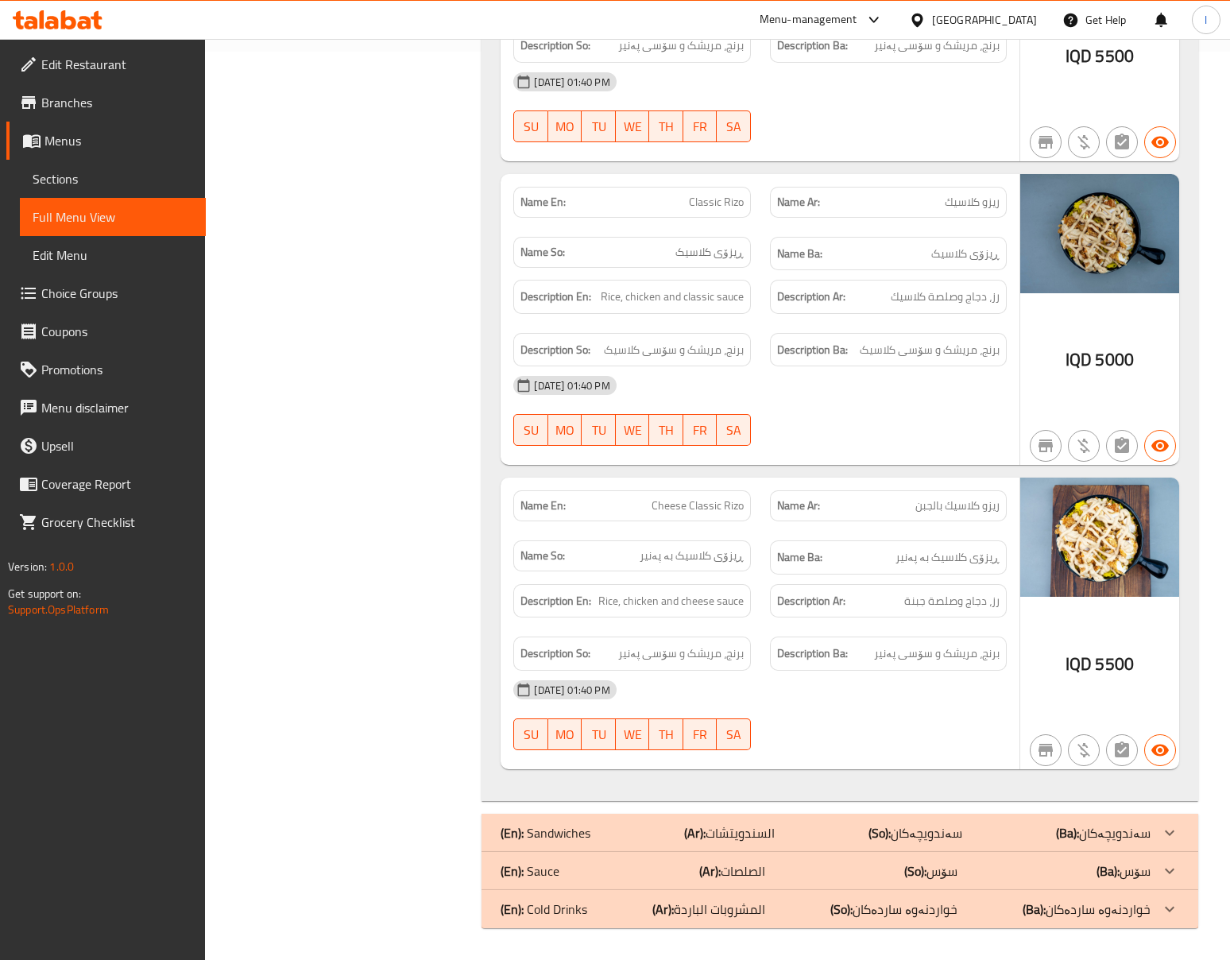
click at [920, 466] on div "Name En: Almalk Rizo On Charcoal Name Ar: ریزو الملك على الفحم Name So: ڕیزۆی ئ…" at bounding box center [839, 180] width 716 height 1241
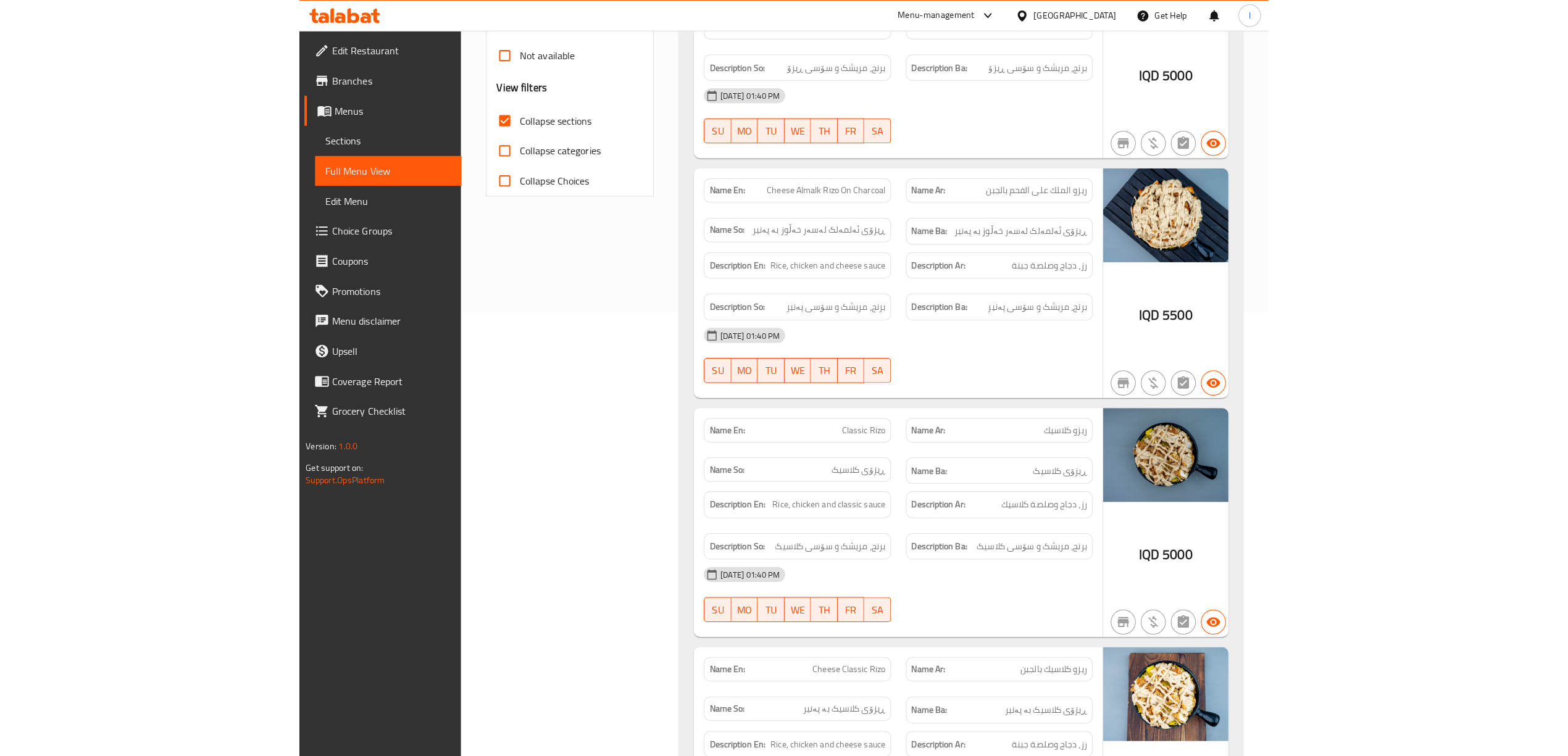
scroll to position [0, 0]
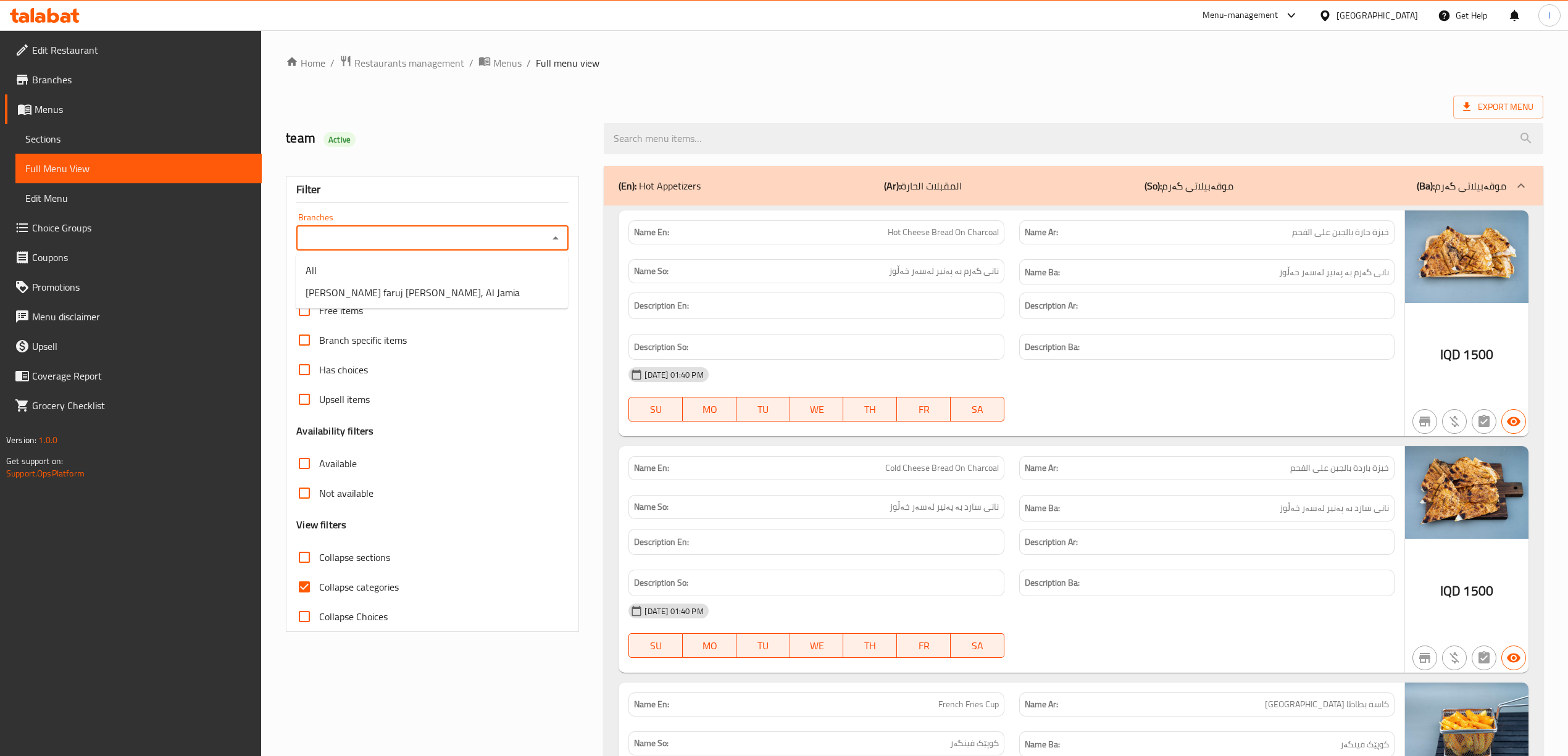
drag, startPoint x: 512, startPoint y: 248, endPoint x: 462, endPoint y: 273, distance: 55.9
click at [511, 247] on input "Branches" at bounding box center [422, 239] width 245 height 17
click at [437, 300] on span "[PERSON_NAME] faruj [PERSON_NAME], Al Jamia" at bounding box center [413, 292] width 214 height 15
type input "[PERSON_NAME] faruj [PERSON_NAME], Al Jamia"
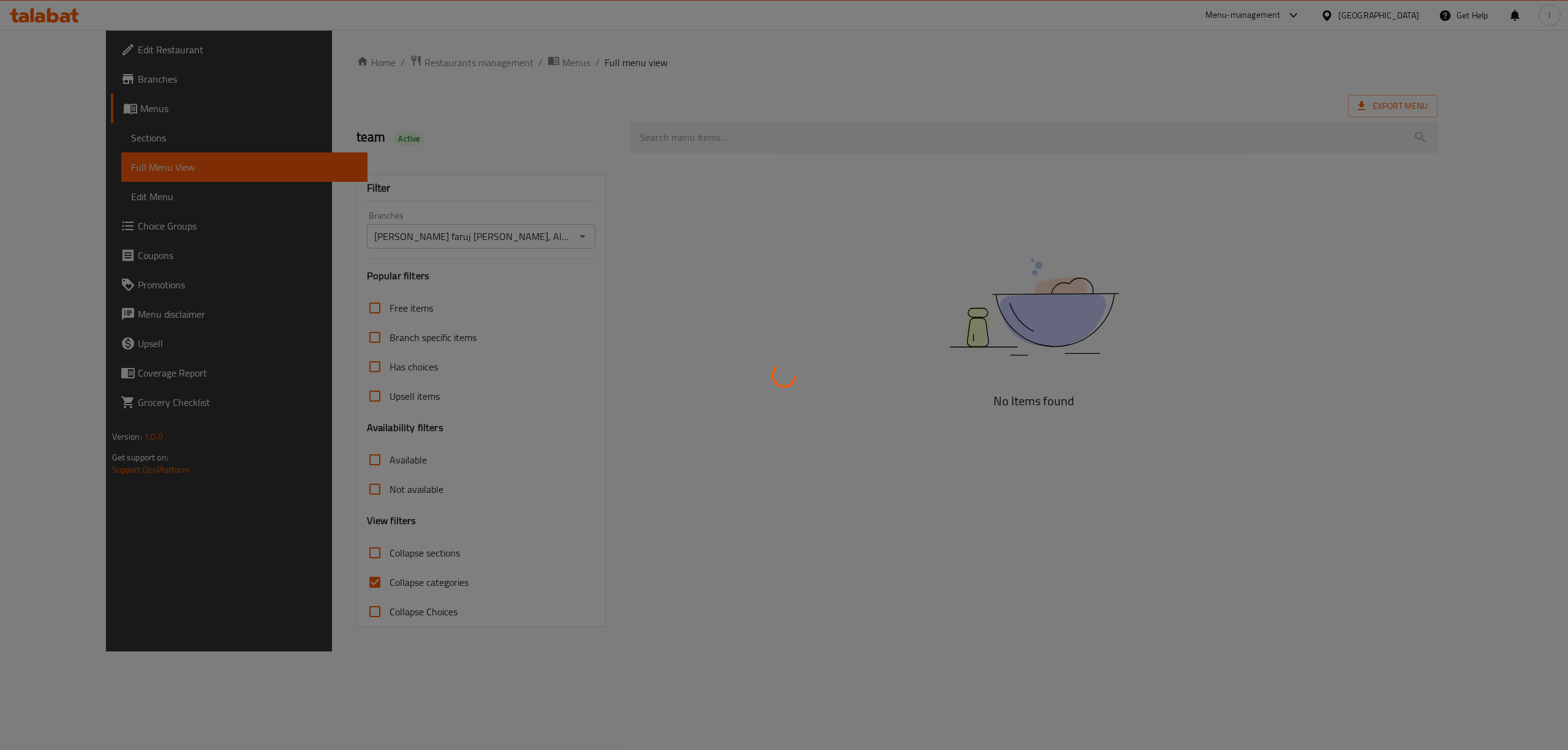
click at [341, 604] on div at bounding box center [784, 375] width 1568 height 750
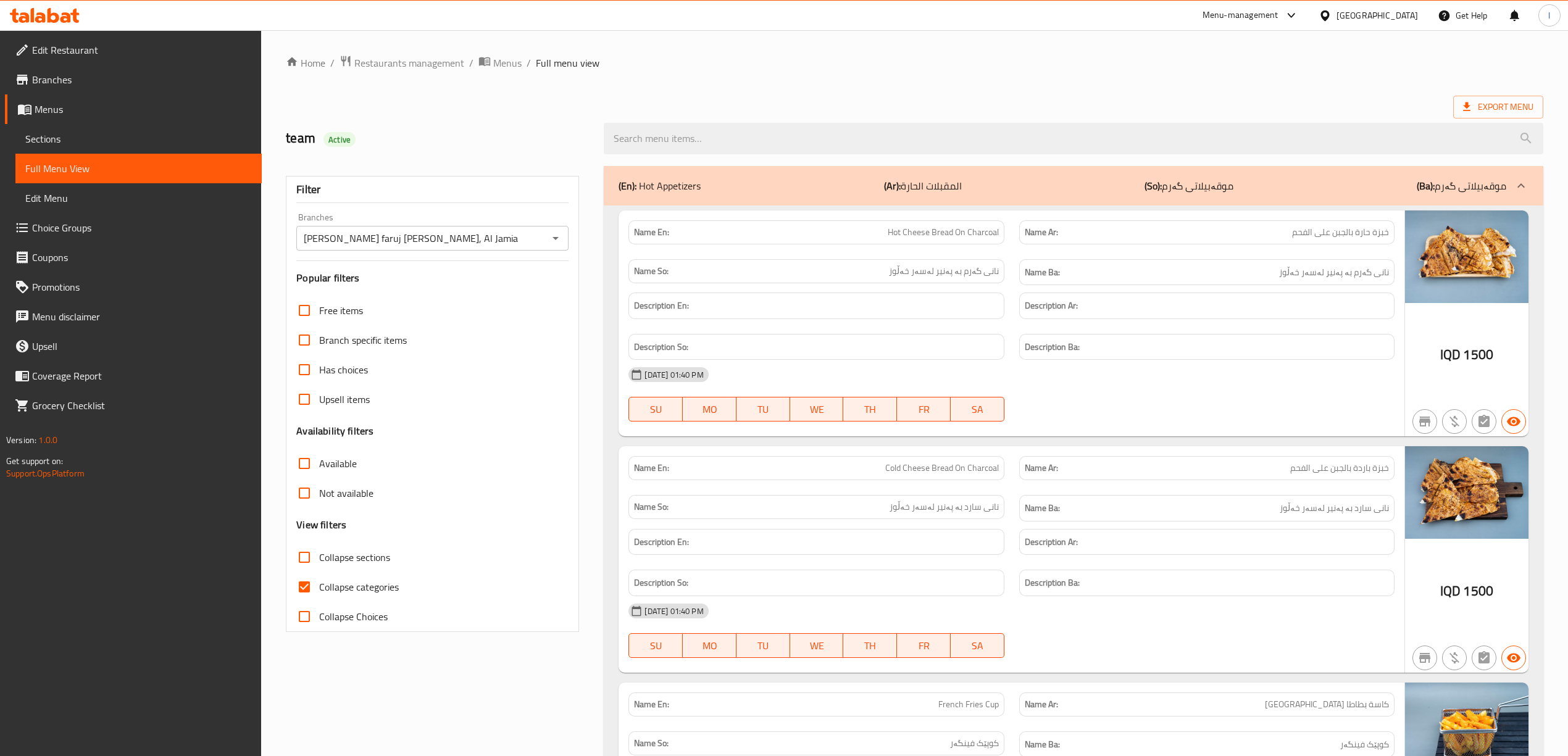
click at [333, 581] on span "Collapse categories" at bounding box center [359, 587] width 79 height 15
click at [319, 581] on input "Collapse categories" at bounding box center [305, 587] width 30 height 30
checkbox input "false"
click at [333, 557] on span "Collapse sections" at bounding box center [354, 557] width 71 height 15
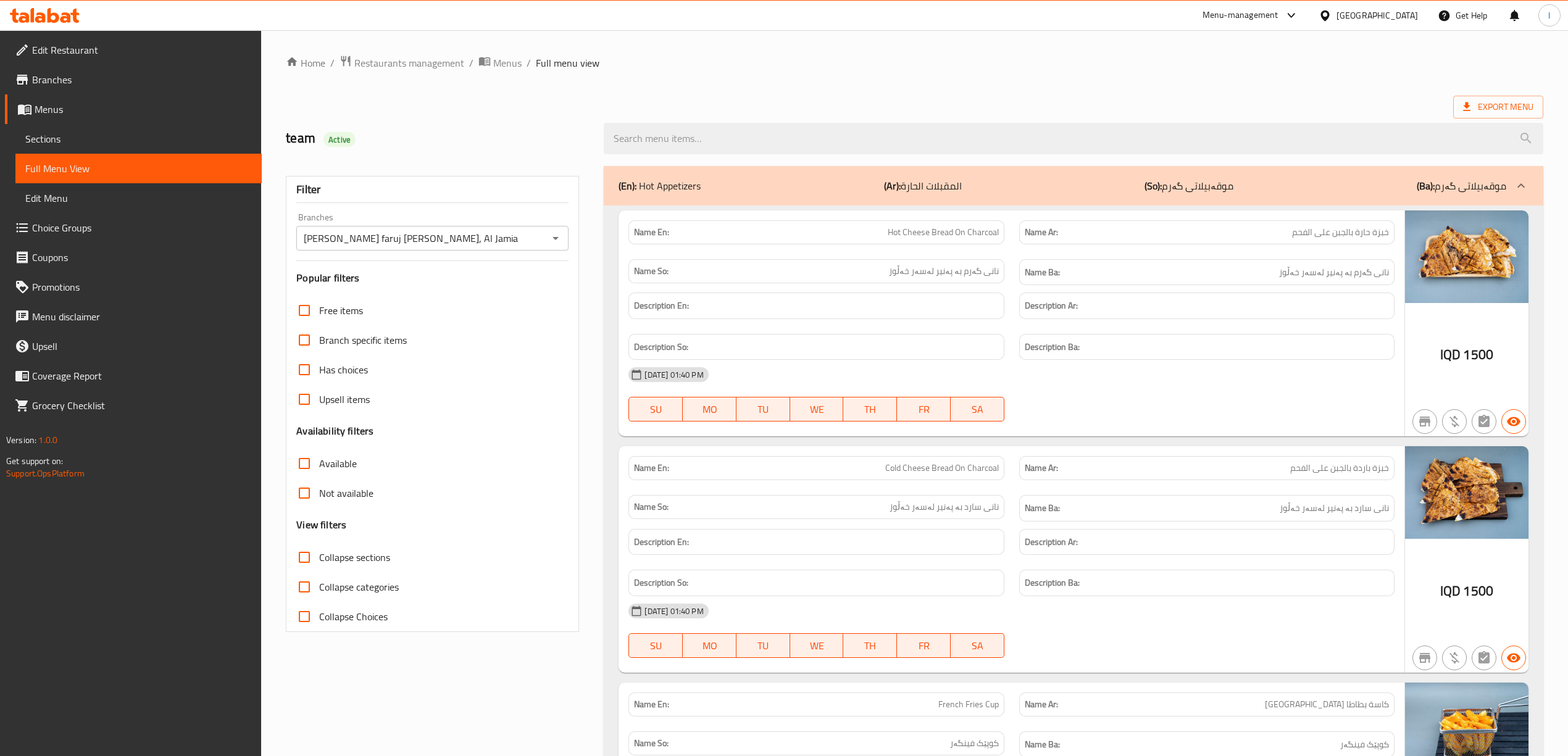
click at [319, 557] on input "Collapse sections" at bounding box center [305, 557] width 30 height 30
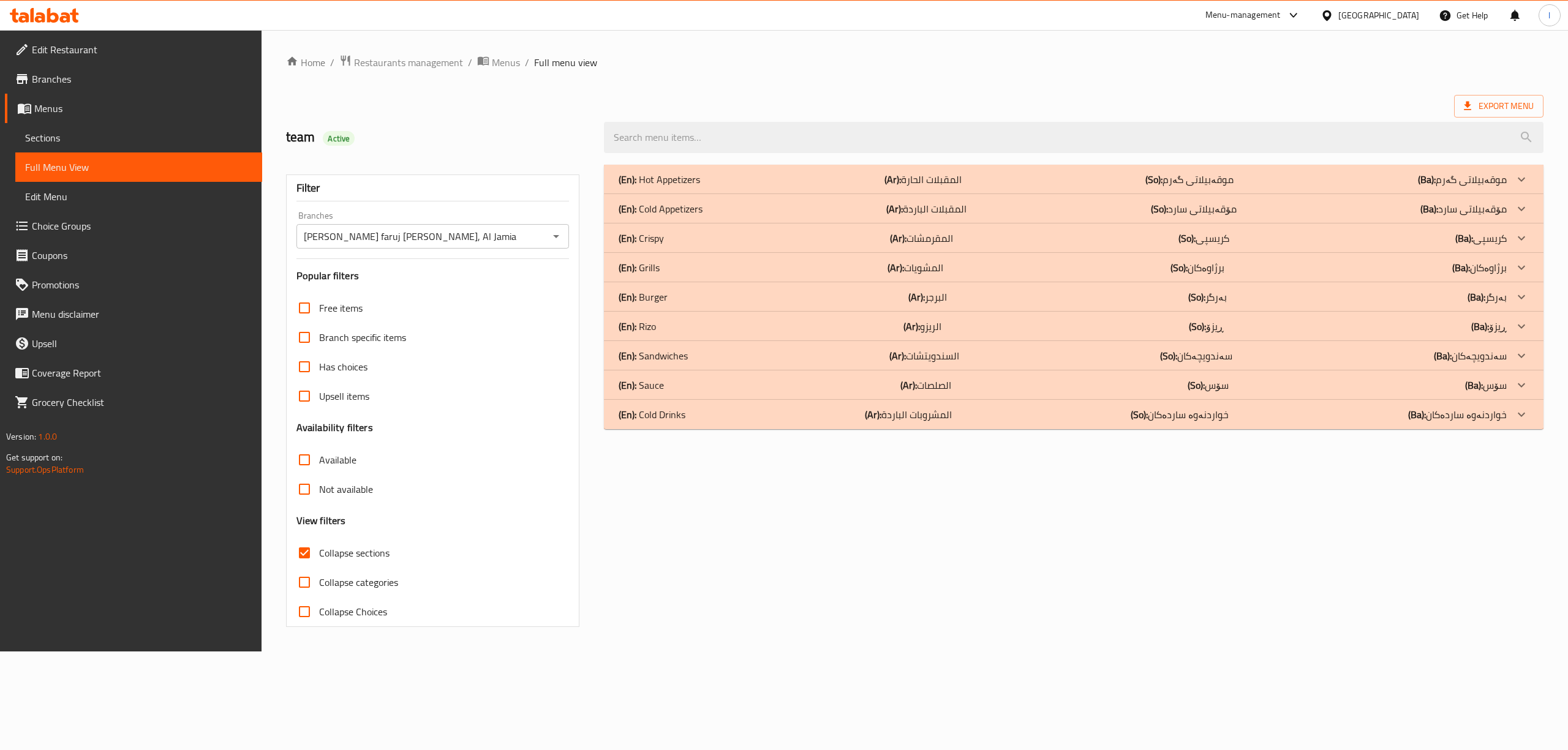
click at [335, 560] on span "Collapse sections" at bounding box center [354, 553] width 70 height 15
click at [319, 561] on input "Collapse sections" at bounding box center [305, 553] width 29 height 29
checkbox input "false"
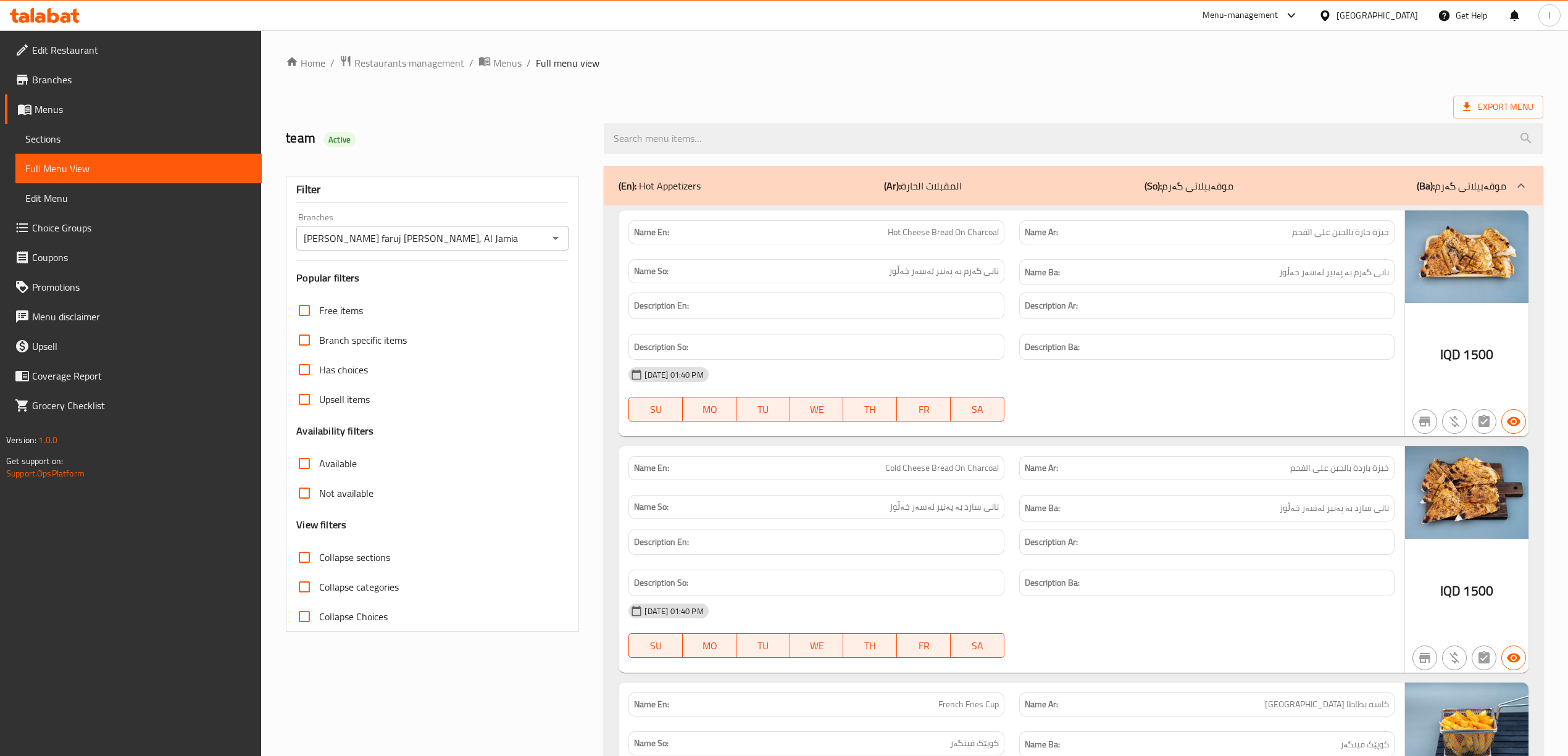
click at [1238, 388] on div "[DATE] 01:40 PM" at bounding box center [1011, 375] width 780 height 30
drag, startPoint x: 1230, startPoint y: 383, endPoint x: 1215, endPoint y: 375, distance: 17.0
click at [104, 50] on span "Edit Restaurant" at bounding box center [141, 50] width 220 height 15
